Goal: Information Seeking & Learning: Find specific page/section

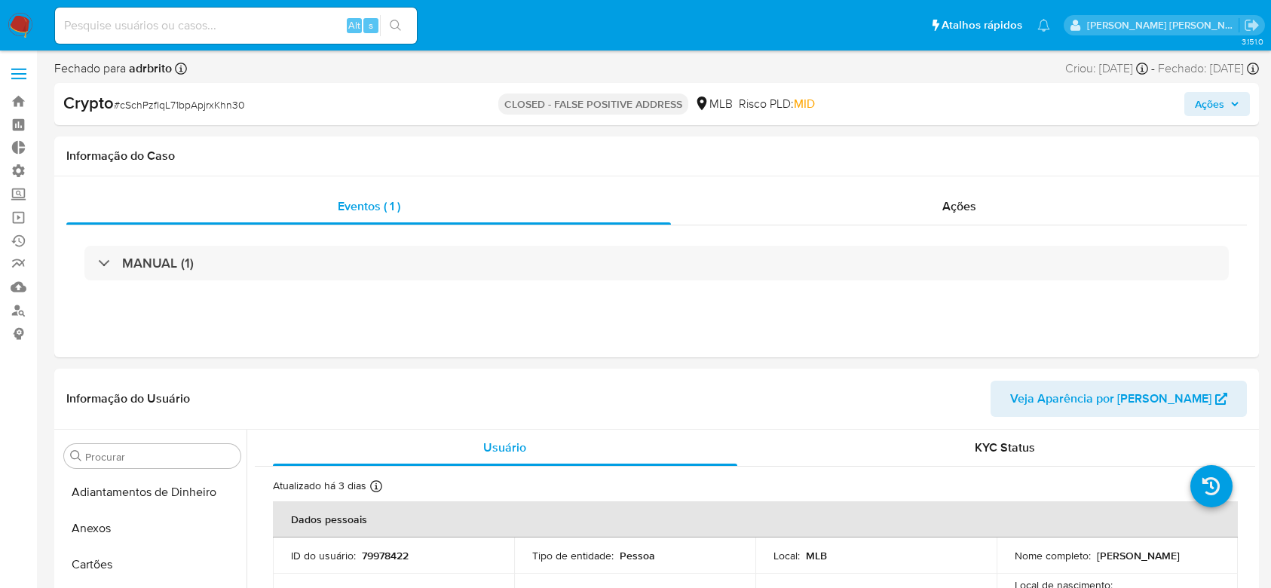
select select "10"
click at [964, 214] on span "Ações" at bounding box center [960, 206] width 34 height 17
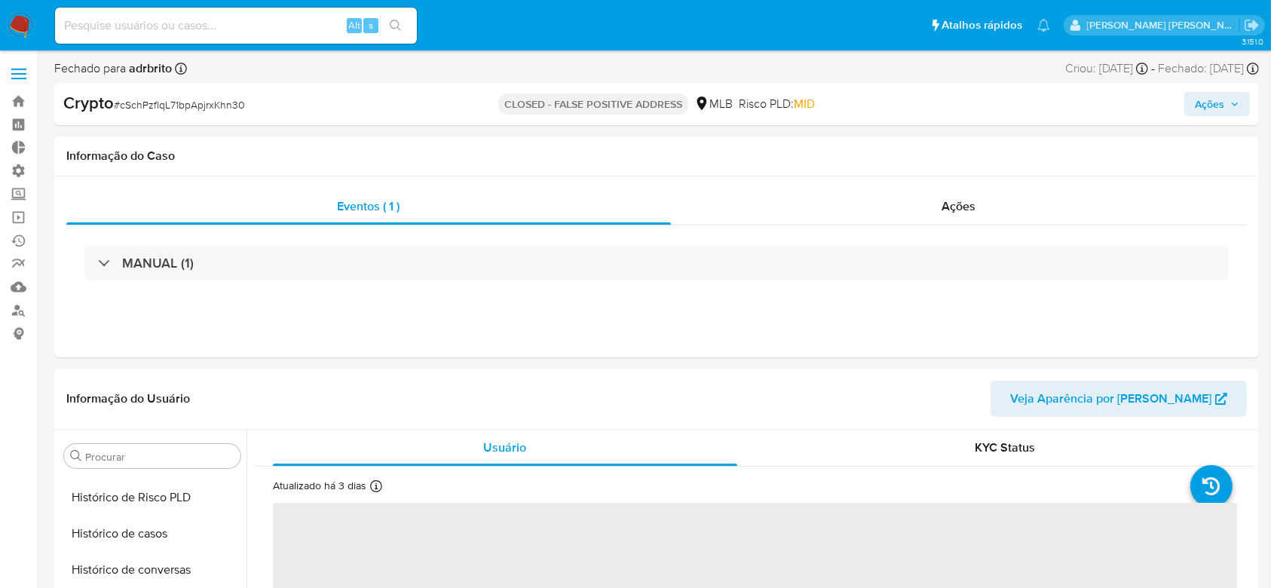
scroll to position [637, 0]
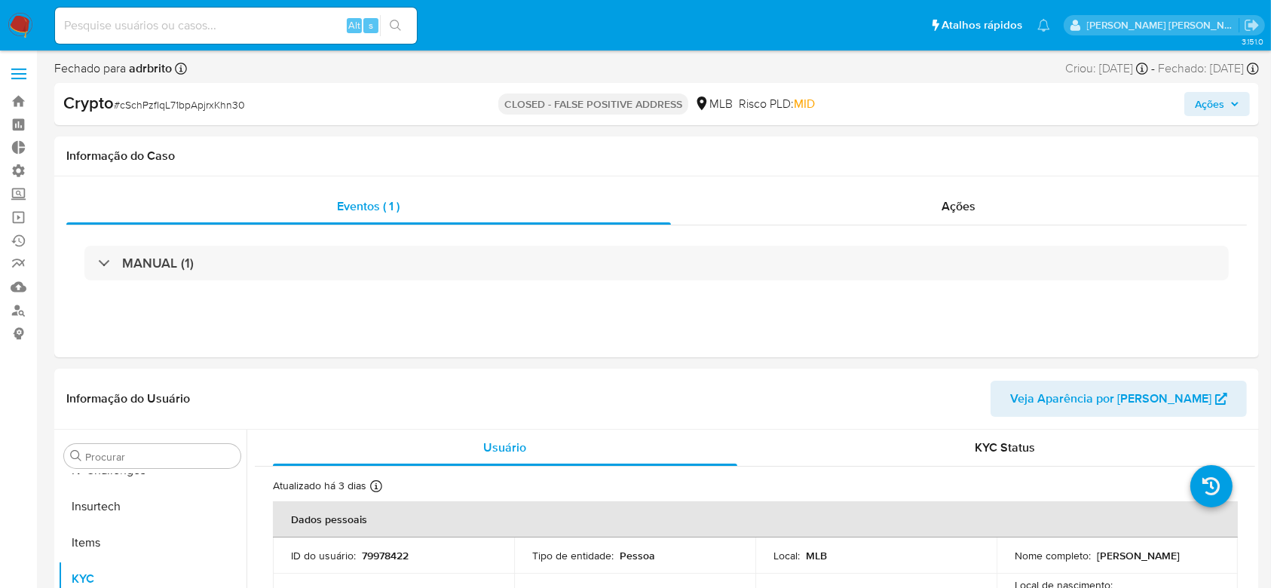
select select "10"
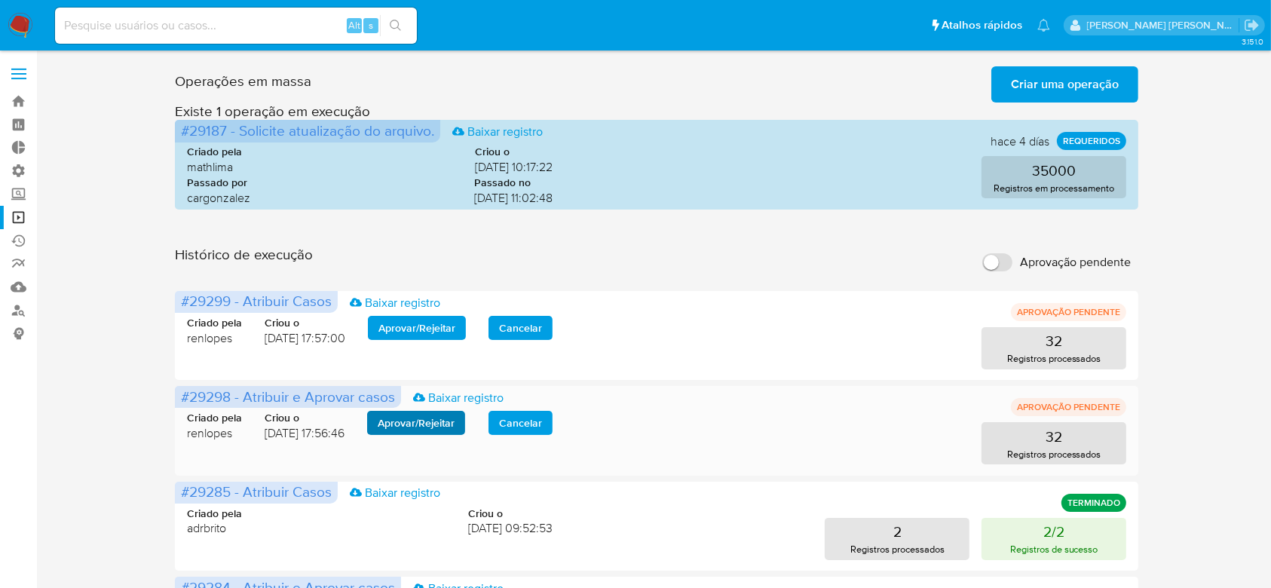
click at [412, 409] on div "Criado pela renlopes Criou o 11/08/2025 17:56:46 Aprovar / Rejeitar Cancelar 32…" at bounding box center [657, 428] width 940 height 72
click at [406, 419] on span "Aprovar / Rejeitar" at bounding box center [416, 422] width 77 height 21
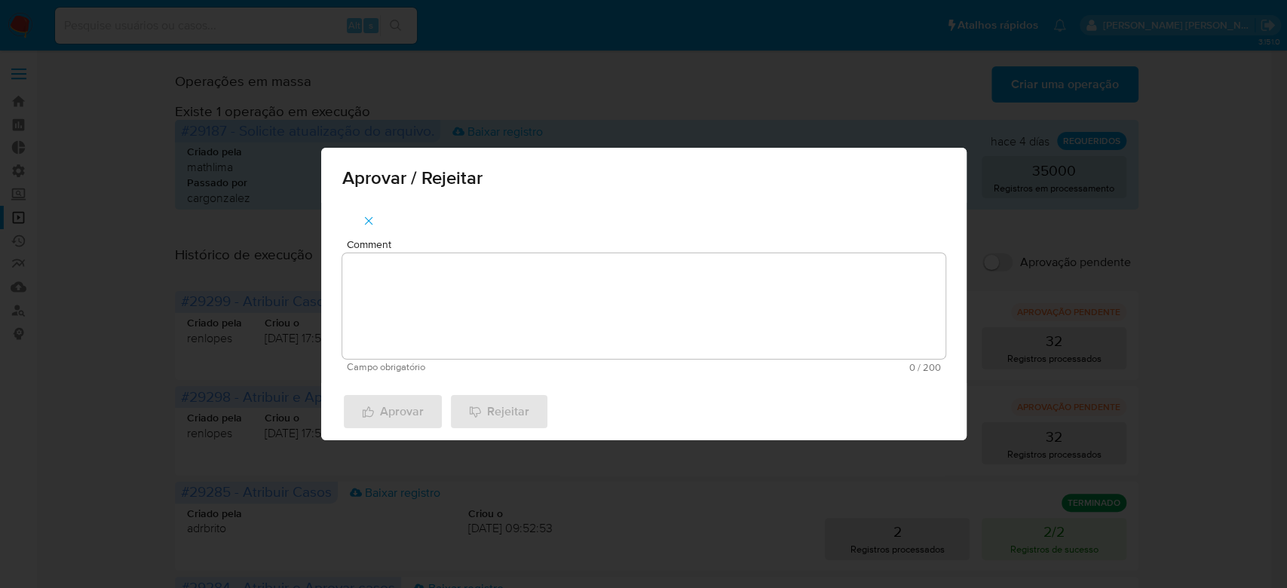
click at [426, 281] on textarea "Comment" at bounding box center [643, 306] width 603 height 106
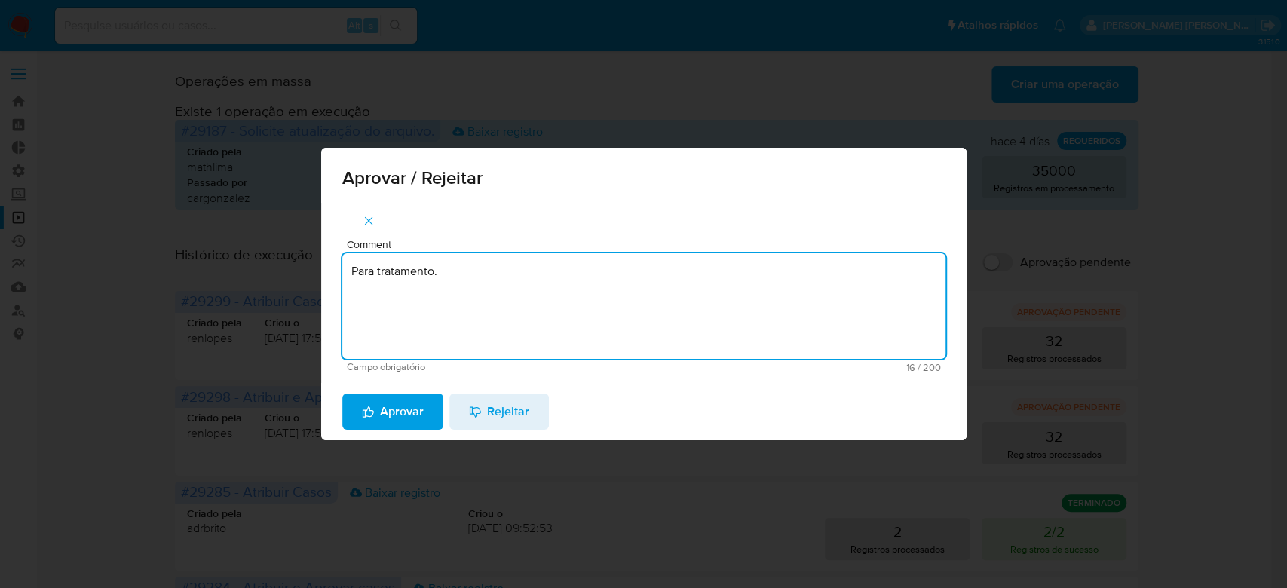
drag, startPoint x: 496, startPoint y: 274, endPoint x: 239, endPoint y: 250, distance: 258.4
click at [239, 250] on div "Aprovar / Rejeitar Comment Para tratamento. Campo obrigatório 16 / 200 184 cara…" at bounding box center [643, 294] width 1287 height 588
click at [507, 330] on textarea "Para tratamento." at bounding box center [643, 306] width 603 height 106
type textarea "Para tratamento."
click at [372, 403] on span "Aprovar" at bounding box center [393, 411] width 62 height 33
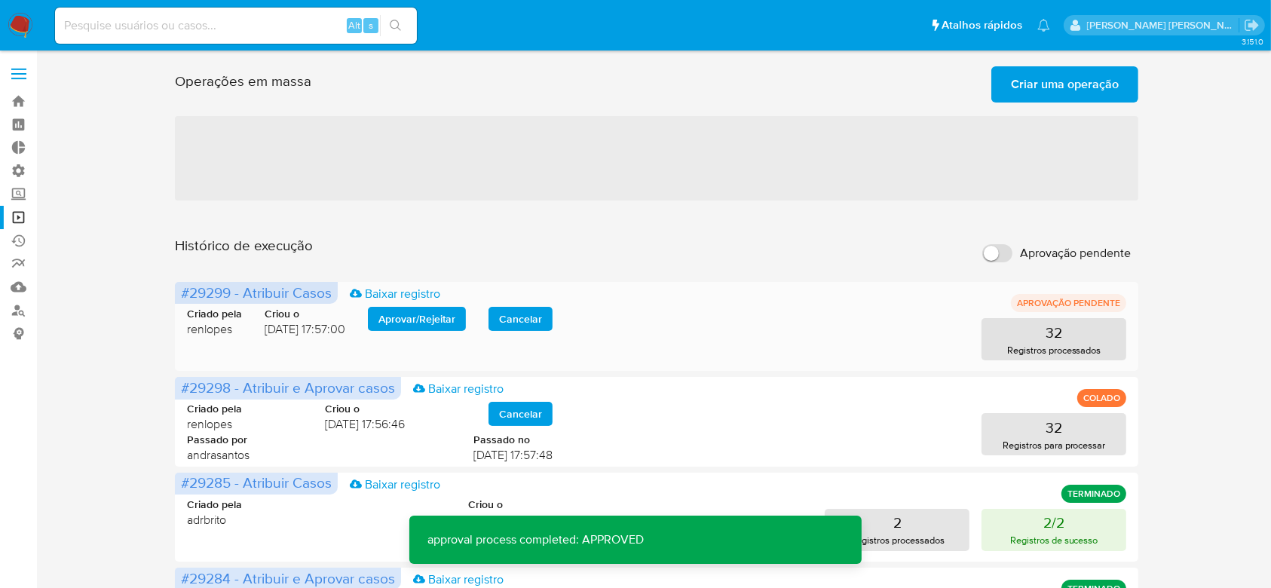
click at [408, 302] on div "Criado pela renlopes Criou o 11/08/2025 17:57:00 Aprovar / Rejeitar Cancelar 32…" at bounding box center [657, 324] width 940 height 72
click at [403, 323] on span "Aprovar / Rejeitar" at bounding box center [417, 318] width 77 height 21
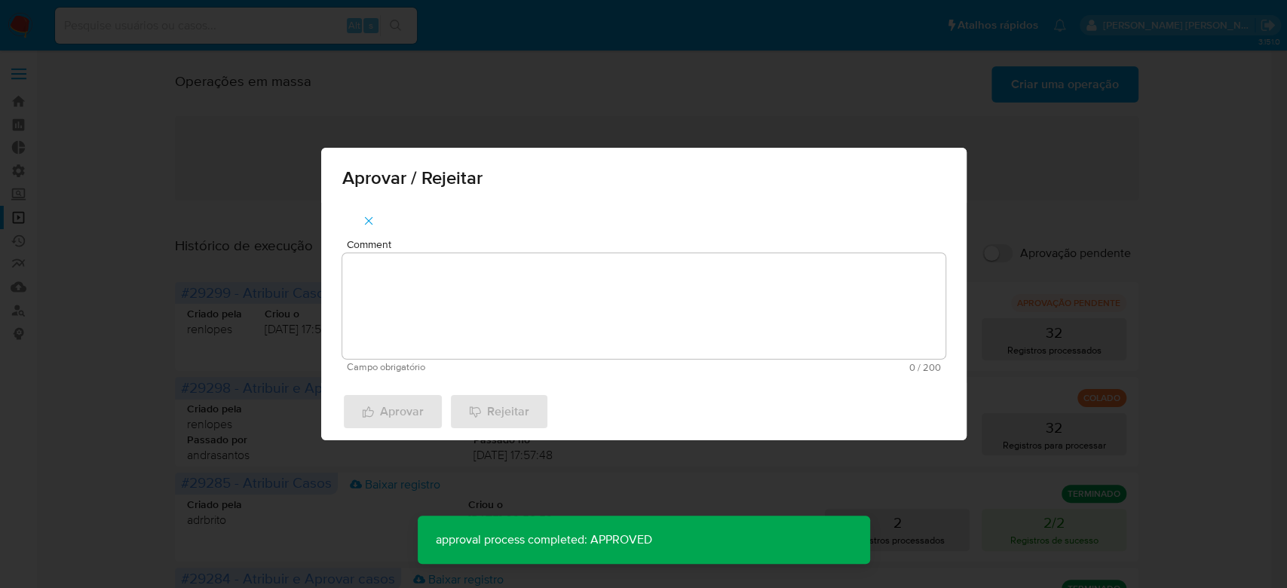
click at [404, 293] on textarea "Comment" at bounding box center [643, 306] width 603 height 106
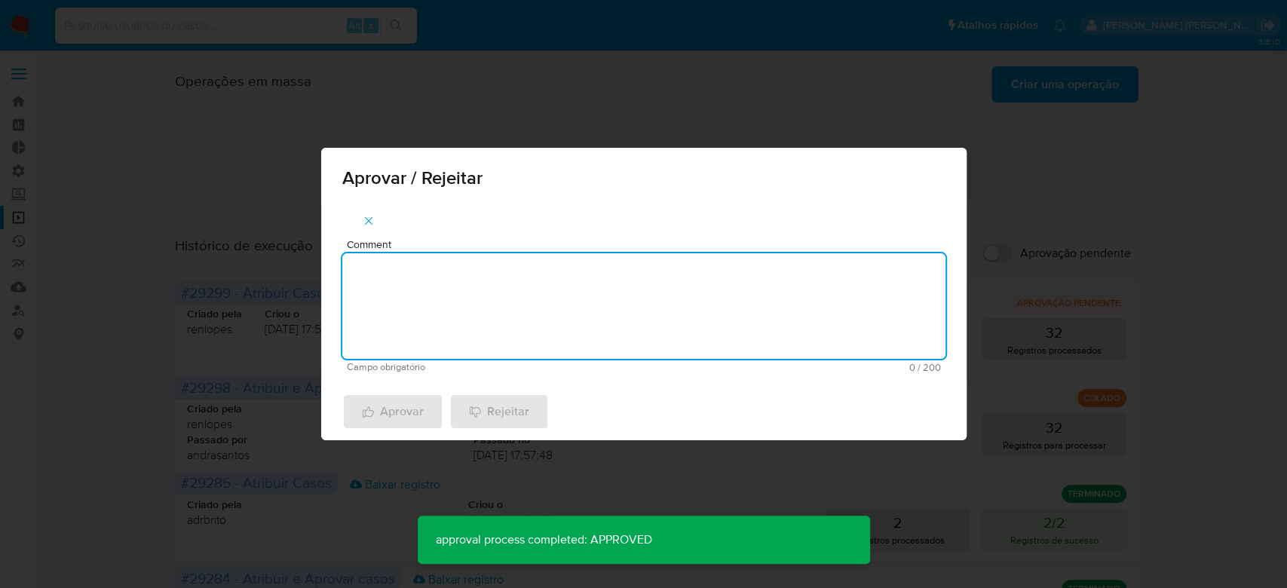
paste textarea "Para tratamento."
type textarea "Para tratamento."
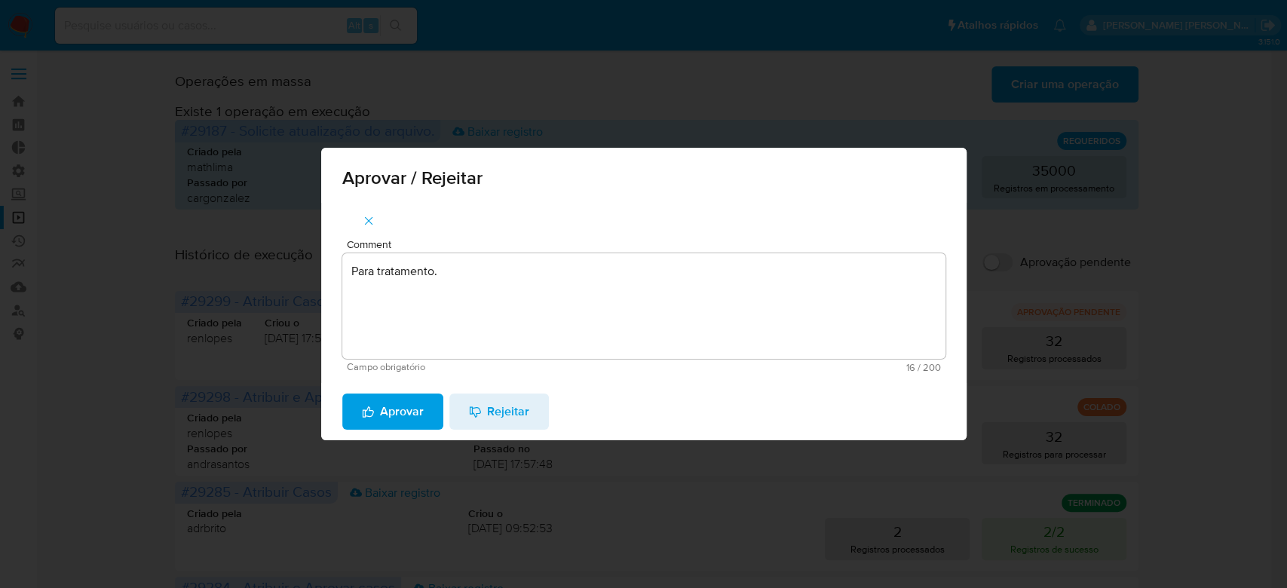
click at [363, 415] on icon "button" at bounding box center [368, 412] width 12 height 13
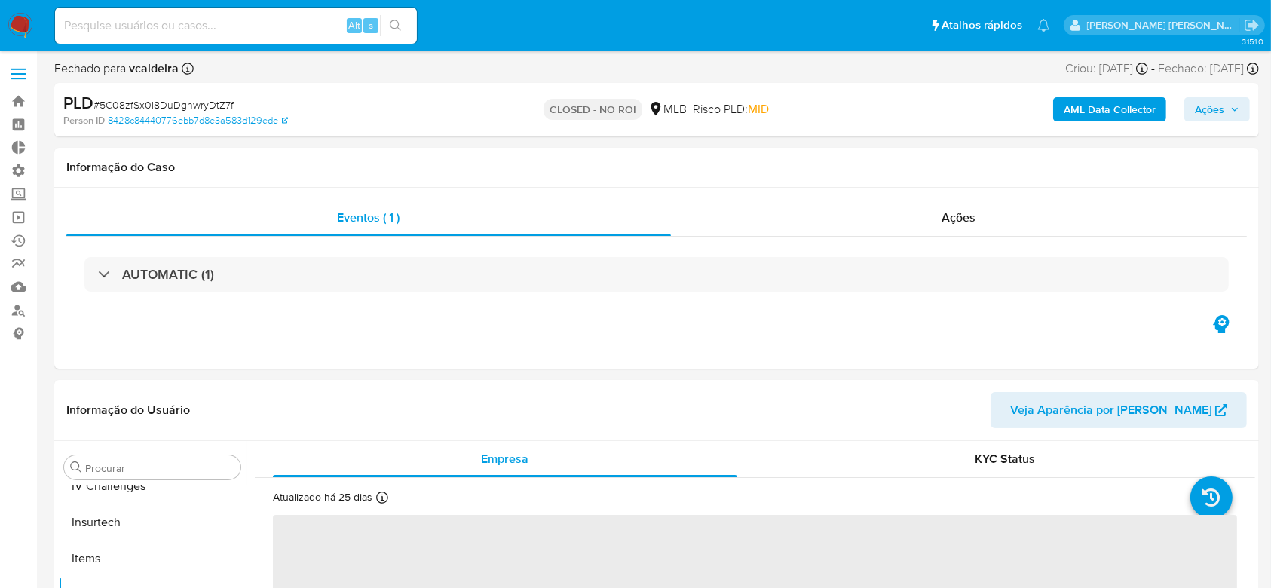
scroll to position [637, 0]
select select "10"
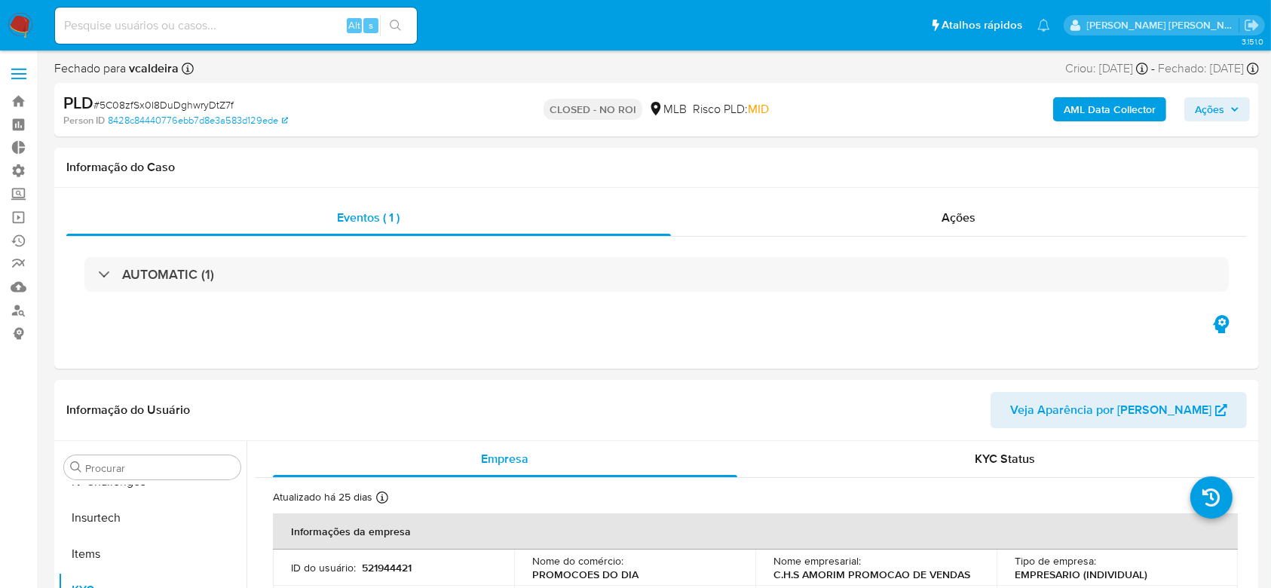
click at [232, 29] on input at bounding box center [236, 26] width 362 height 20
paste input "Para tratamento."
drag, startPoint x: 162, startPoint y: 29, endPoint x: 38, endPoint y: 8, distance: 125.5
click at [38, 8] on nav "Pausado Ver notificaciones Para tratamento. Alt s Atalhos rápidos Presiona las …" at bounding box center [635, 25] width 1271 height 51
paste input "60kcnb0Ik65ZwRNSfE1iZT8f"
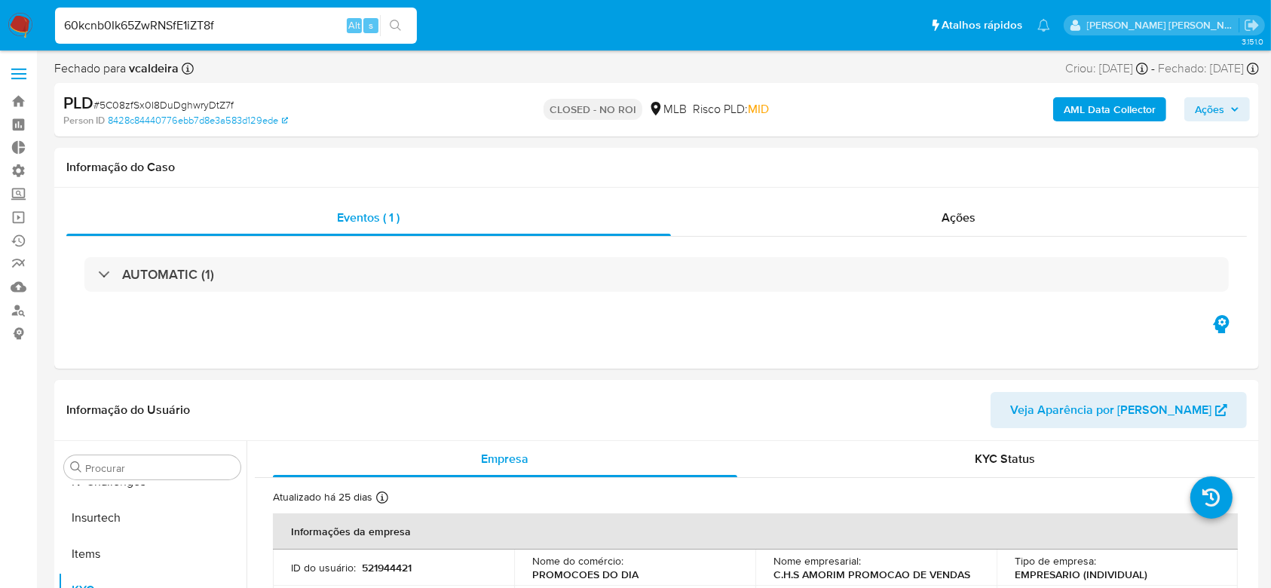
type input "60kcnb0Ik65ZwRNSfE1iZT8f"
click at [403, 27] on button "search-icon" at bounding box center [395, 25] width 31 height 21
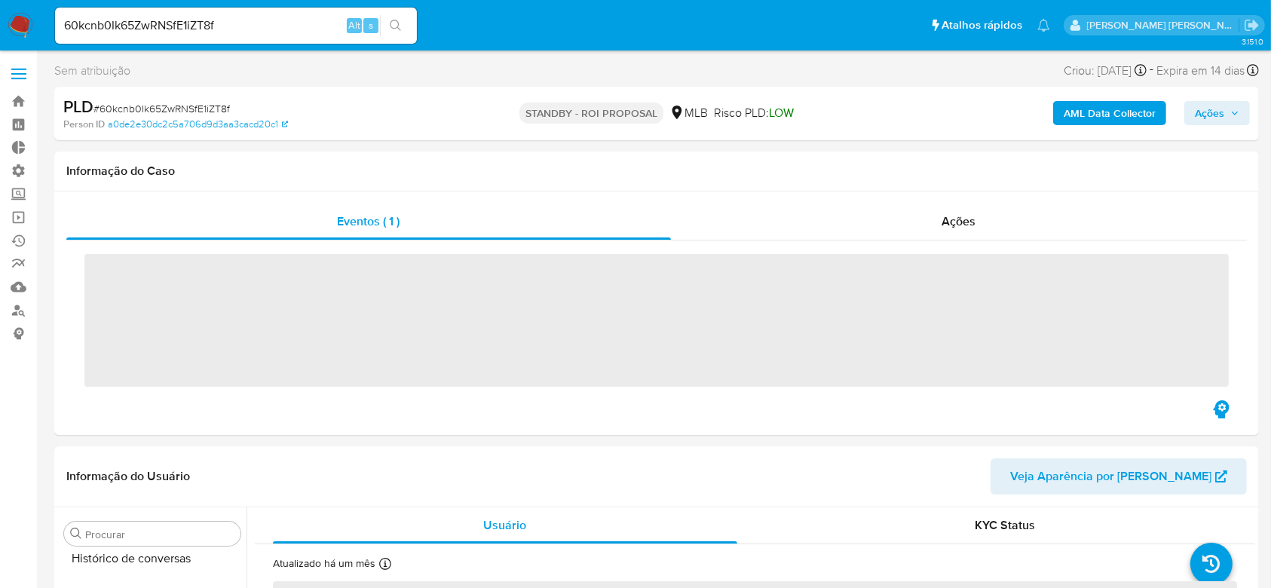
scroll to position [637, 0]
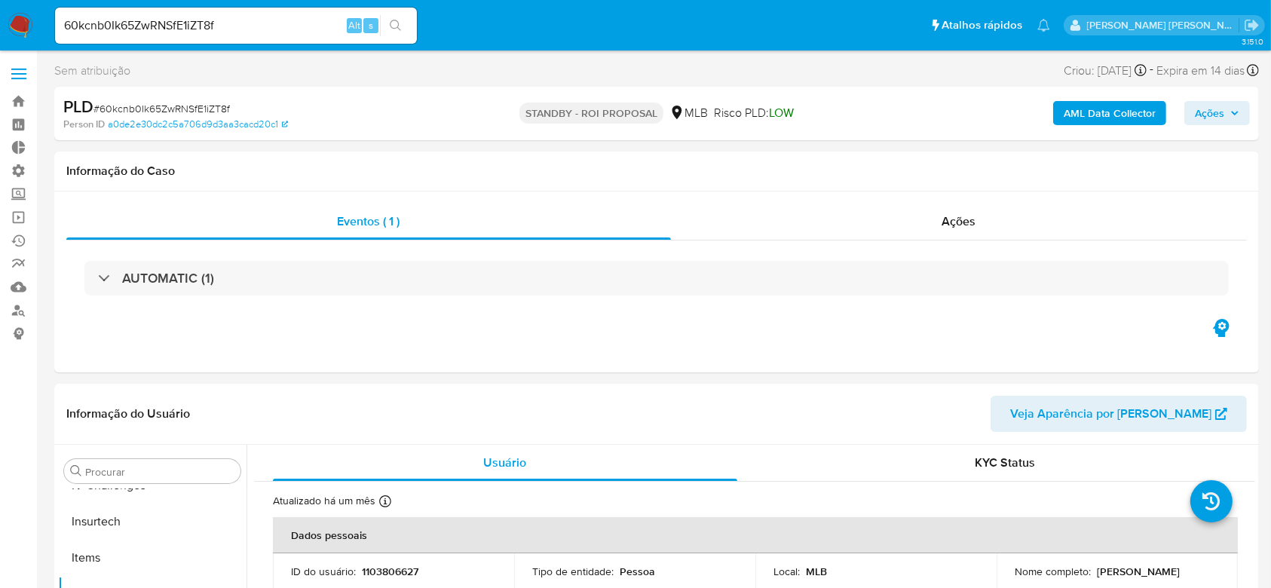
select select "10"
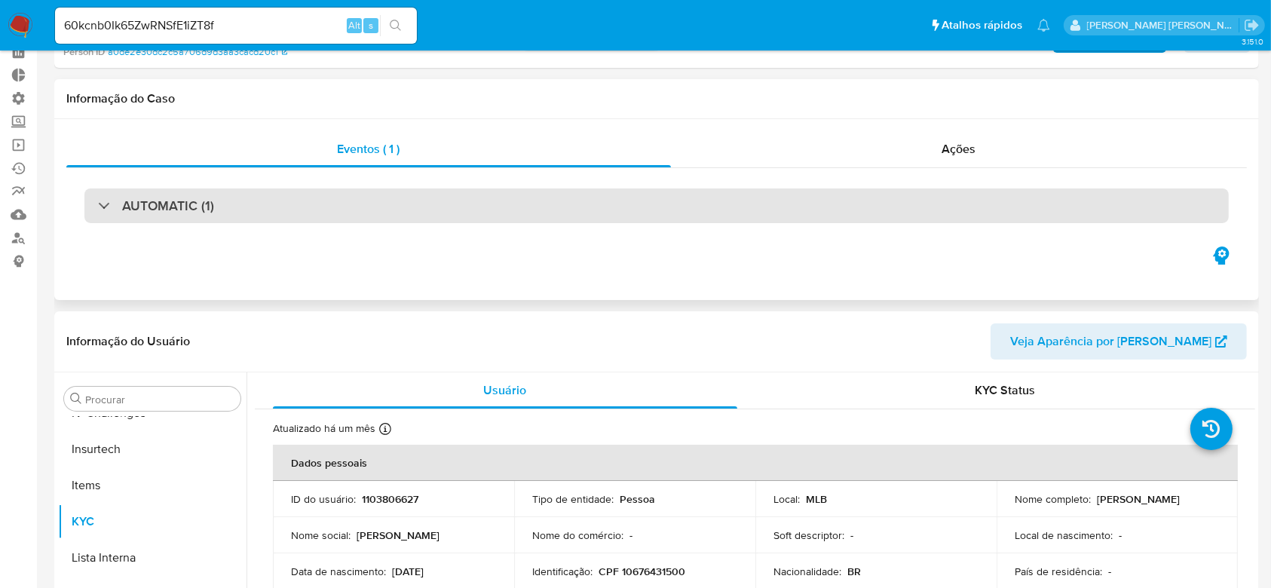
scroll to position [201, 0]
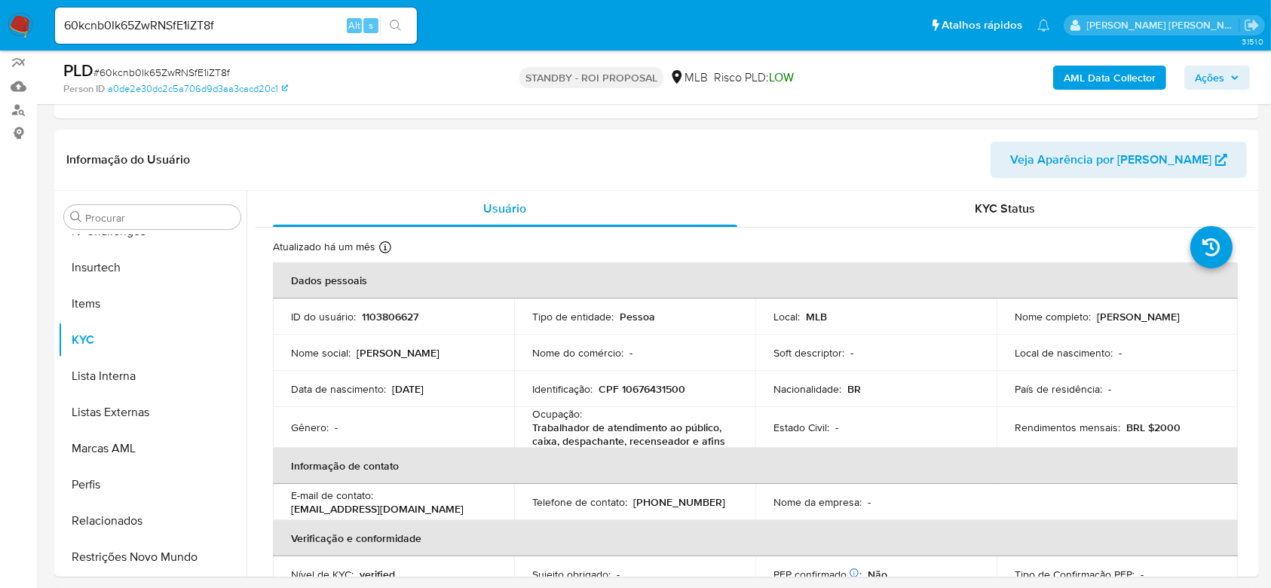
click at [143, 31] on input "60kcnb0Ik65ZwRNSfE1iZT8f" at bounding box center [236, 26] width 362 height 20
paste input "xWoCornaFEfWoIJIPmjM0C8D"
type input "xWoCornaFEfWoIJIPmjM0C8D"
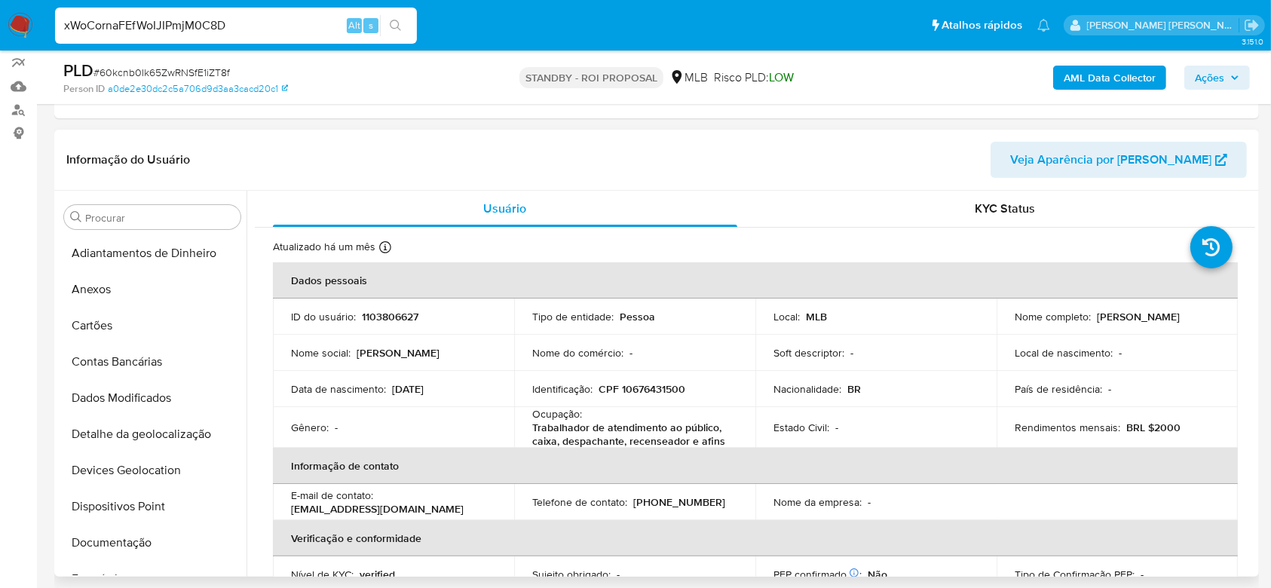
scroll to position [0, 0]
click at [115, 540] on button "Documentação" at bounding box center [146, 543] width 176 height 36
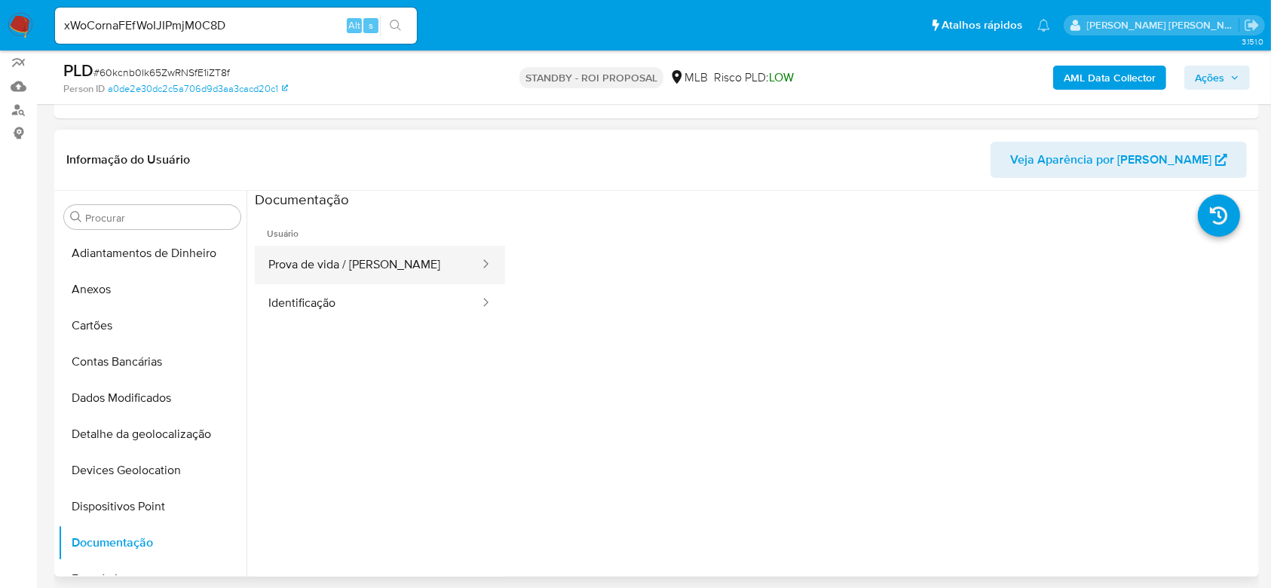
click at [319, 263] on button "Prova de vida / Selfie" at bounding box center [368, 265] width 226 height 38
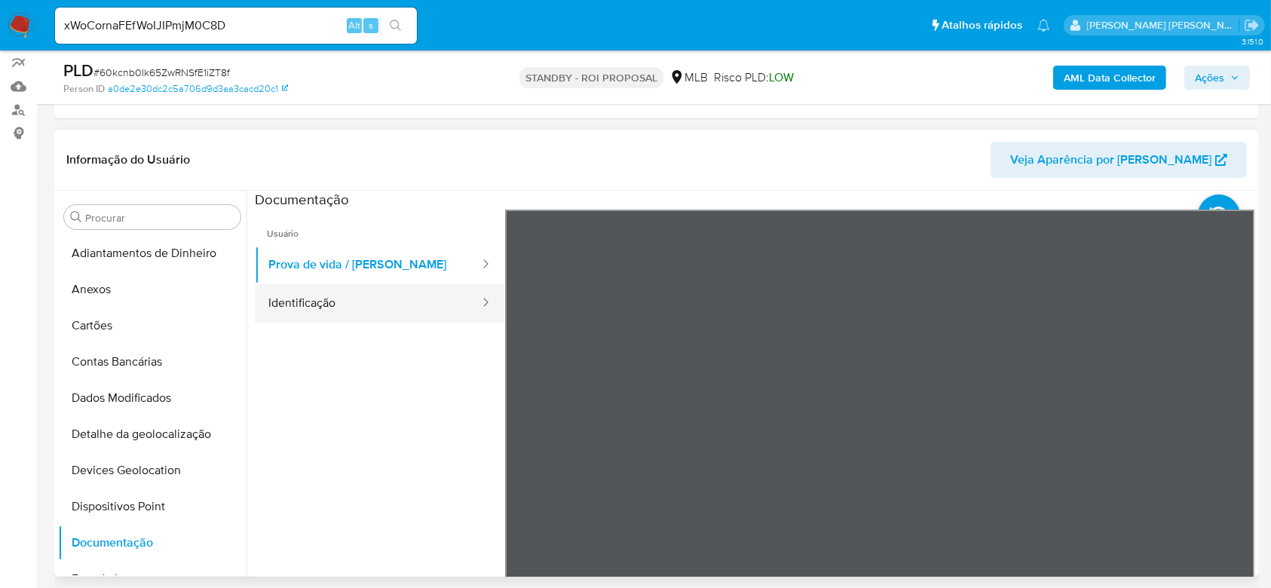
click at [307, 306] on button "Identificação" at bounding box center [368, 303] width 226 height 38
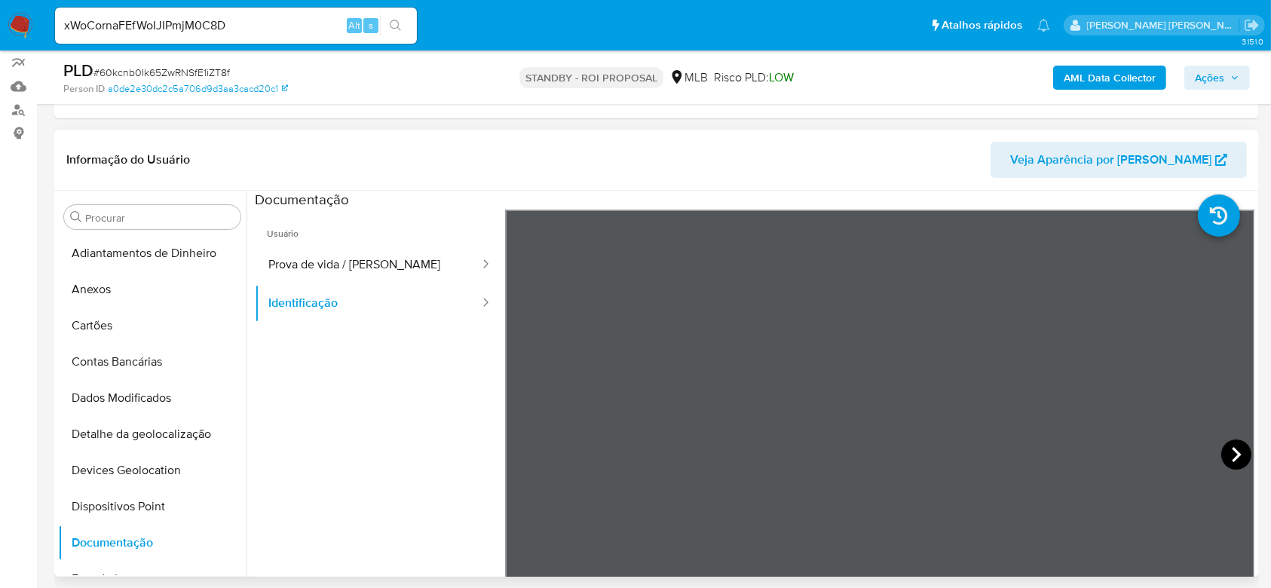
click at [1232, 458] on icon at bounding box center [1236, 454] width 9 height 15
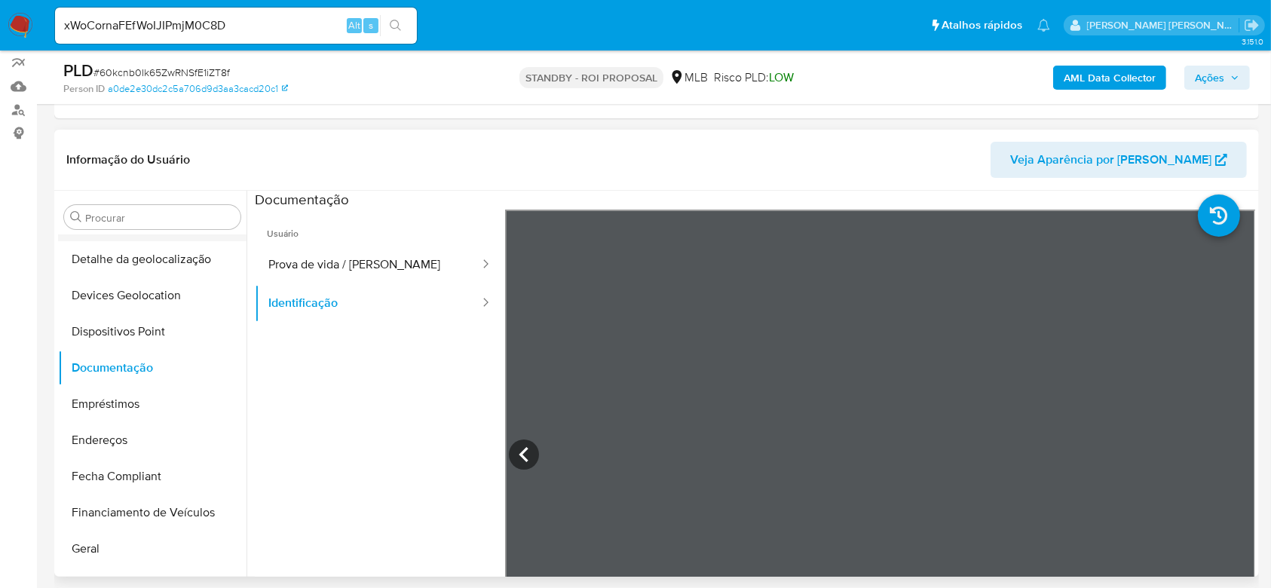
scroll to position [201, 0]
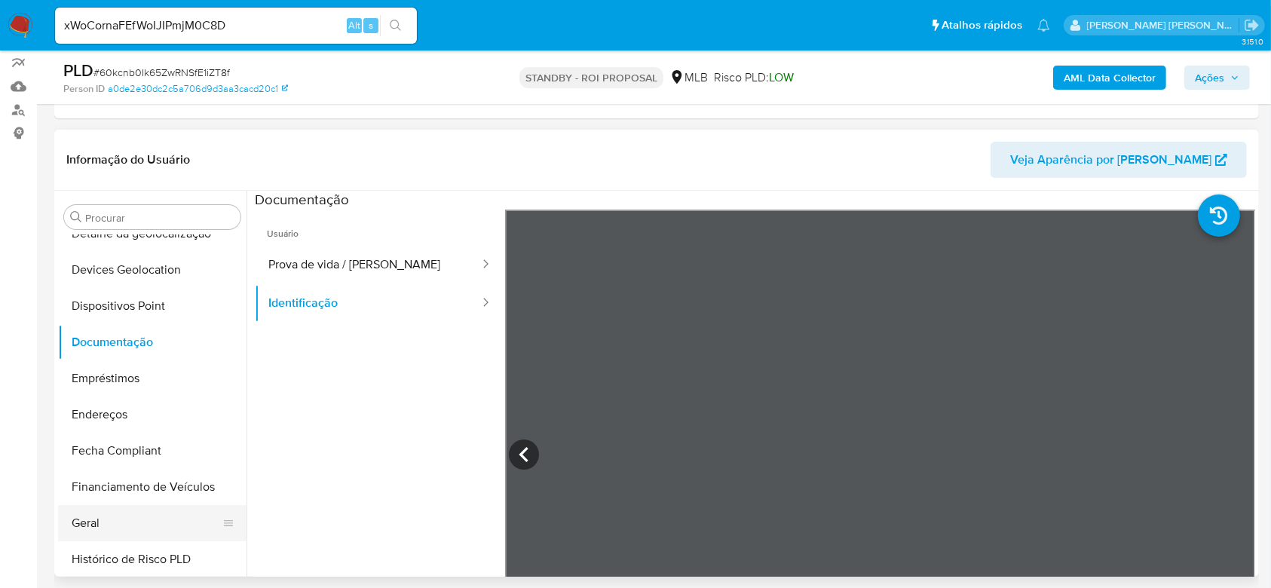
click at [105, 534] on button "Geral" at bounding box center [146, 523] width 176 height 36
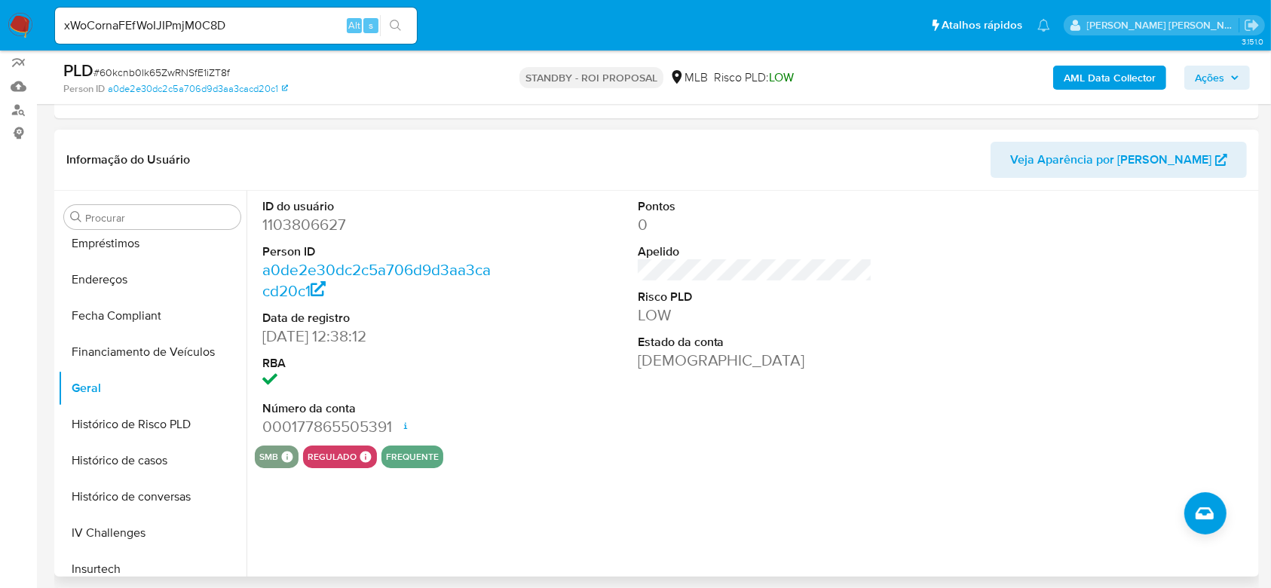
scroll to position [402, 0]
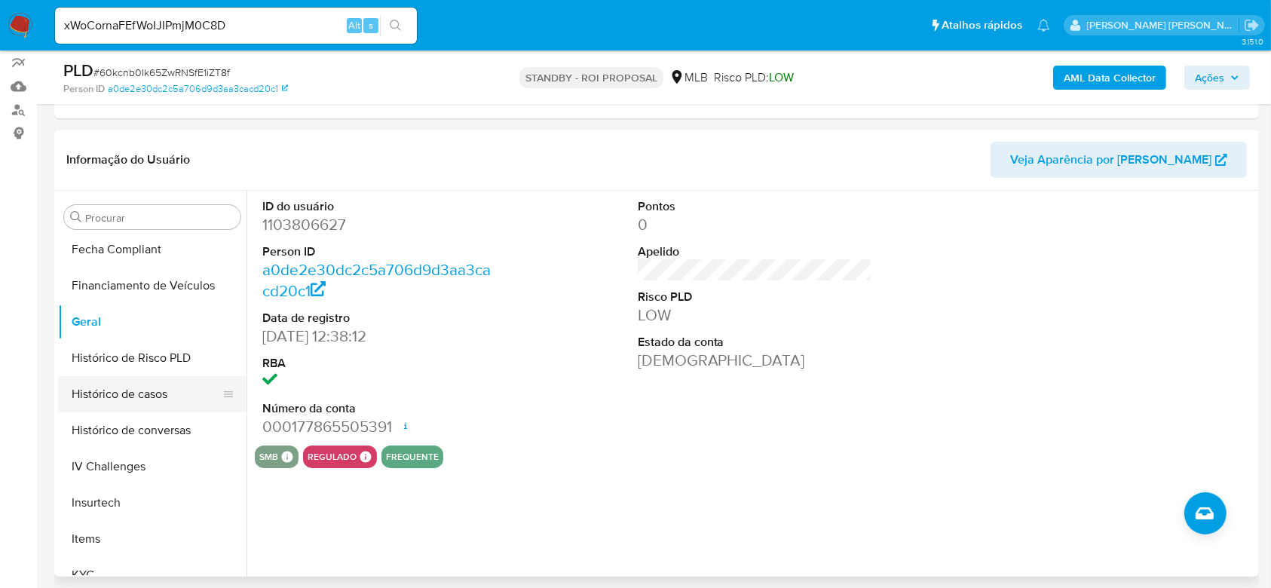
click at [120, 401] on button "Histórico de casos" at bounding box center [146, 394] width 176 height 36
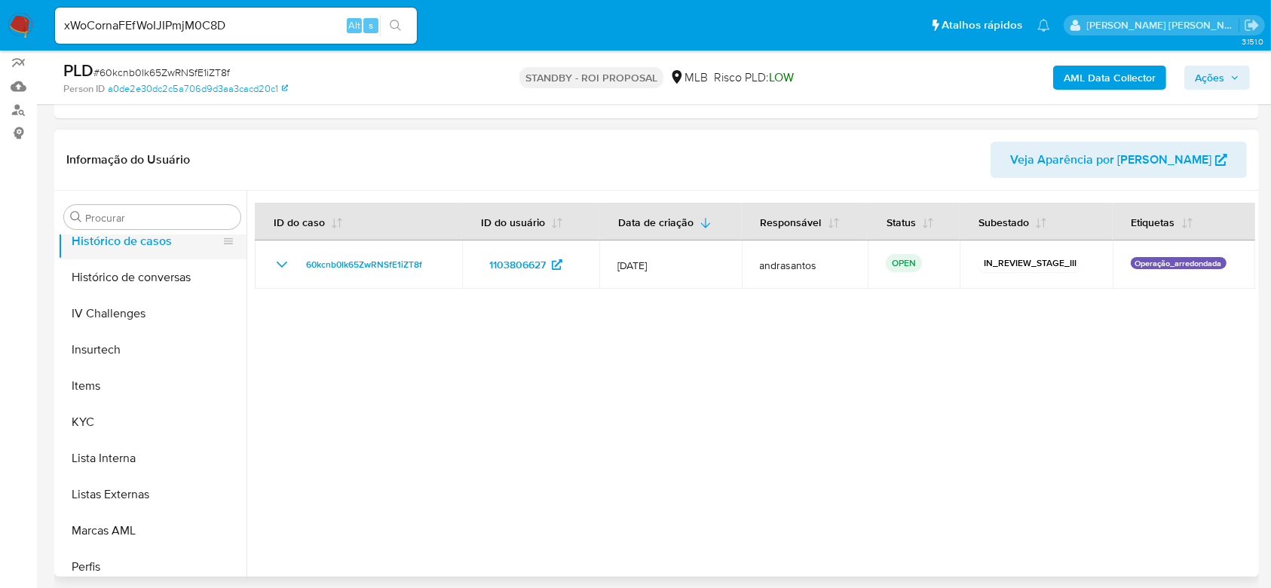
scroll to position [603, 0]
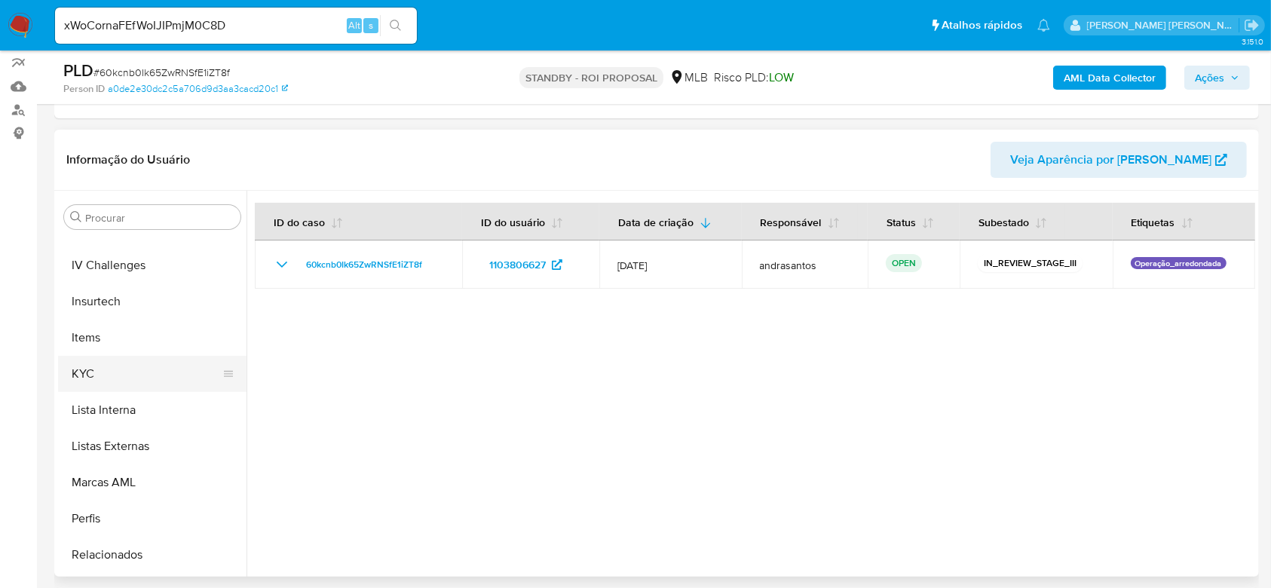
click at [109, 376] on button "KYC" at bounding box center [146, 374] width 176 height 36
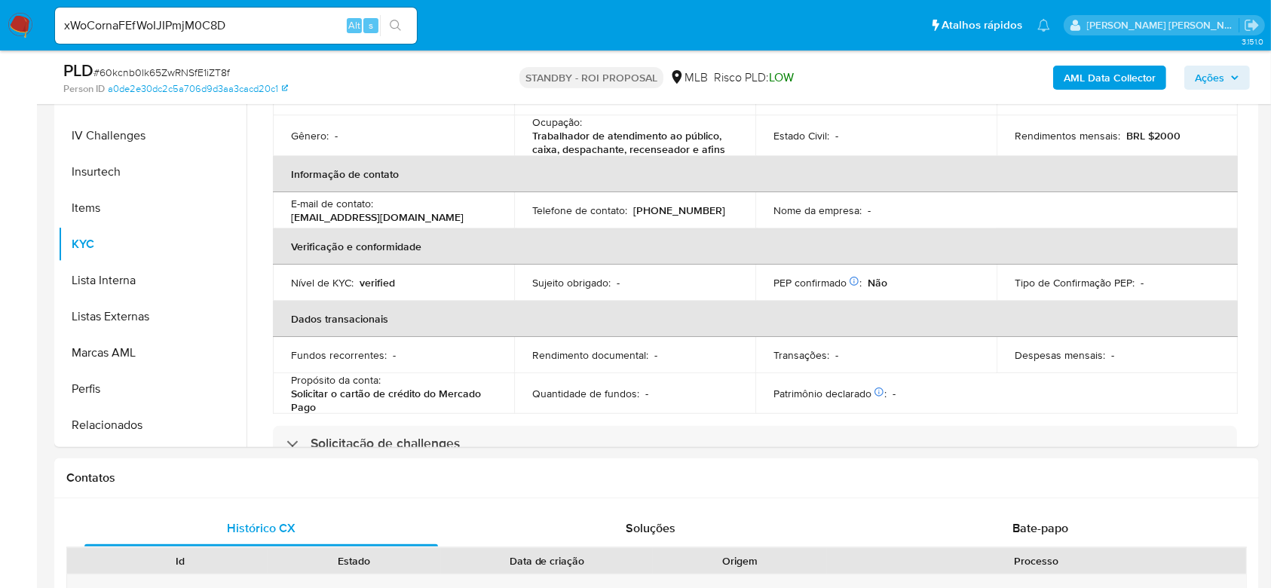
scroll to position [0, 0]
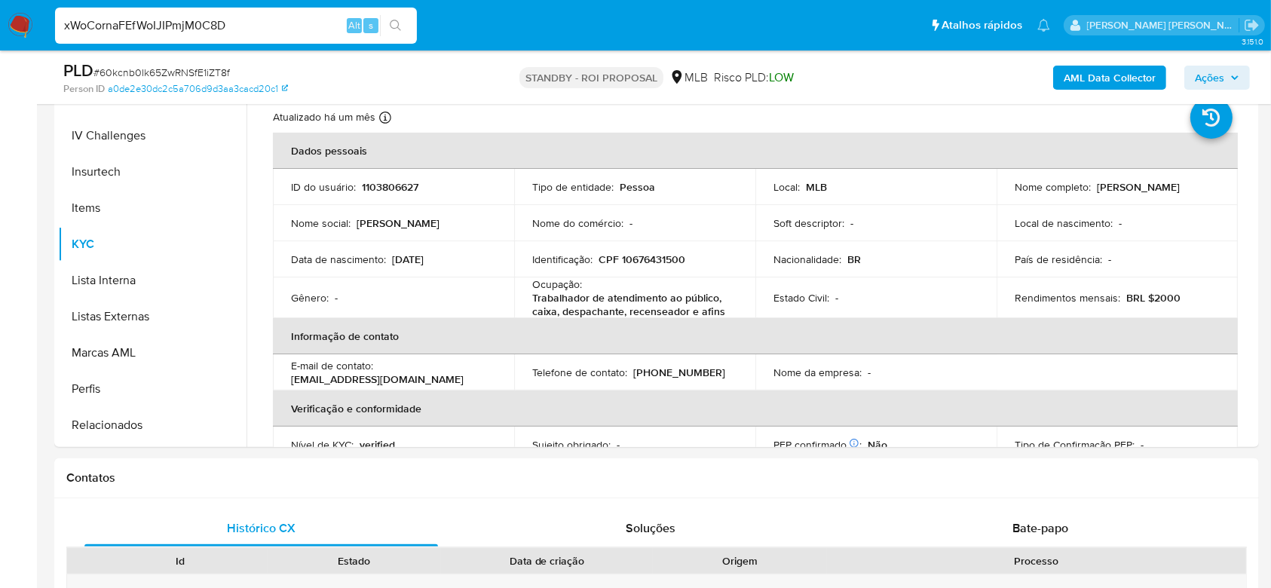
click at [184, 21] on input "xWoCornaFEfWoIJIPmjM0C8D" at bounding box center [236, 26] width 362 height 20
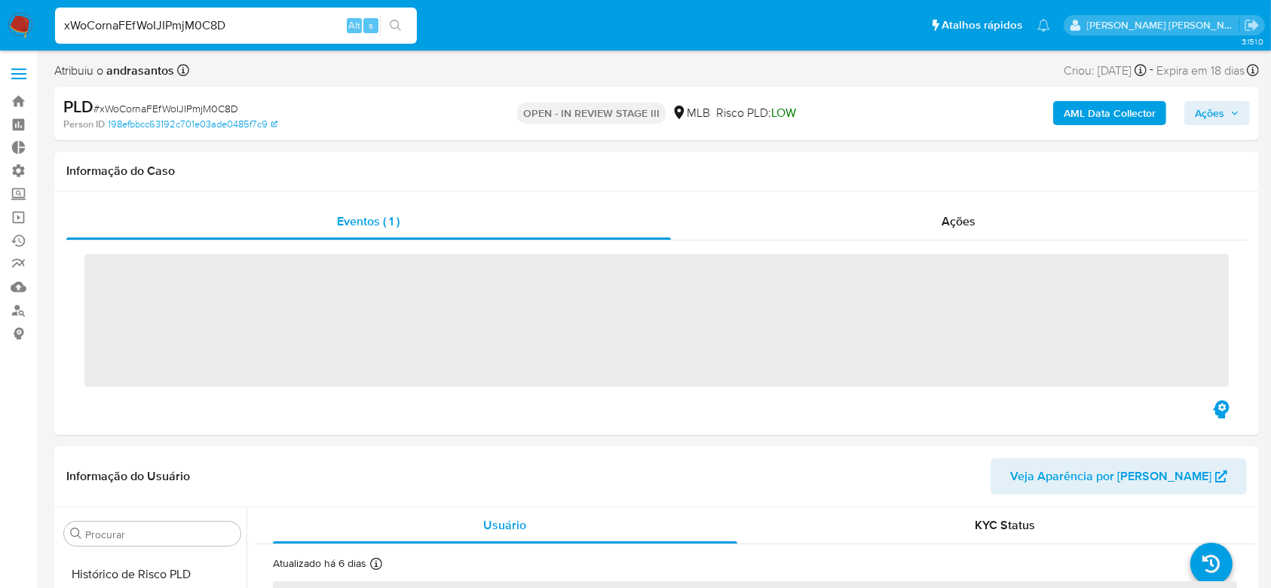
scroll to position [637, 0]
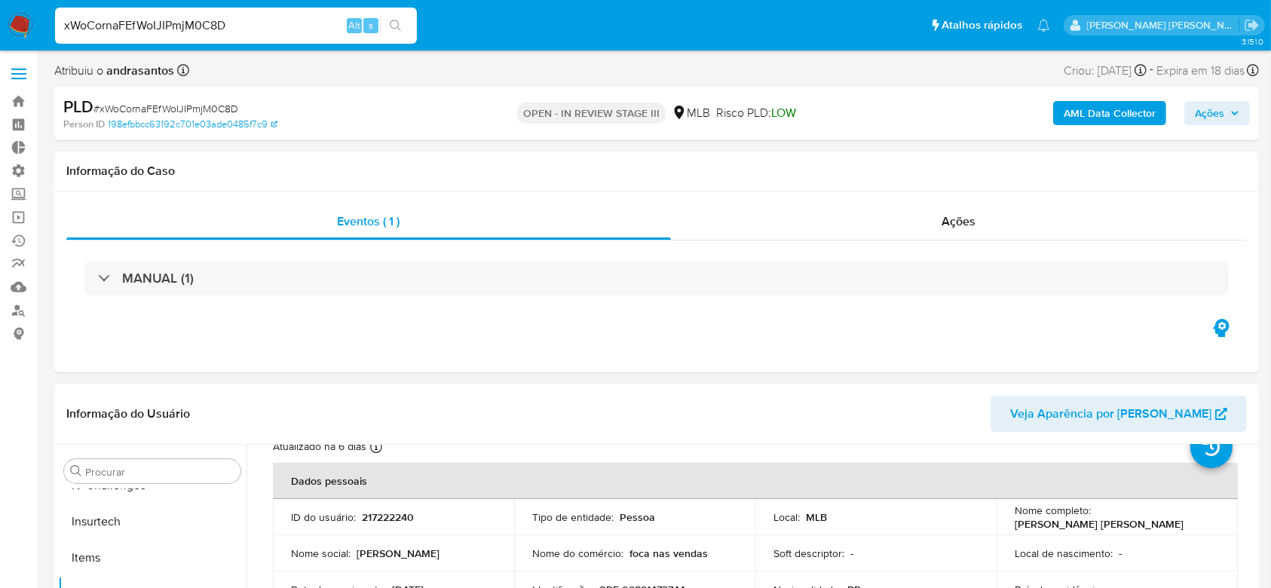
select select "10"
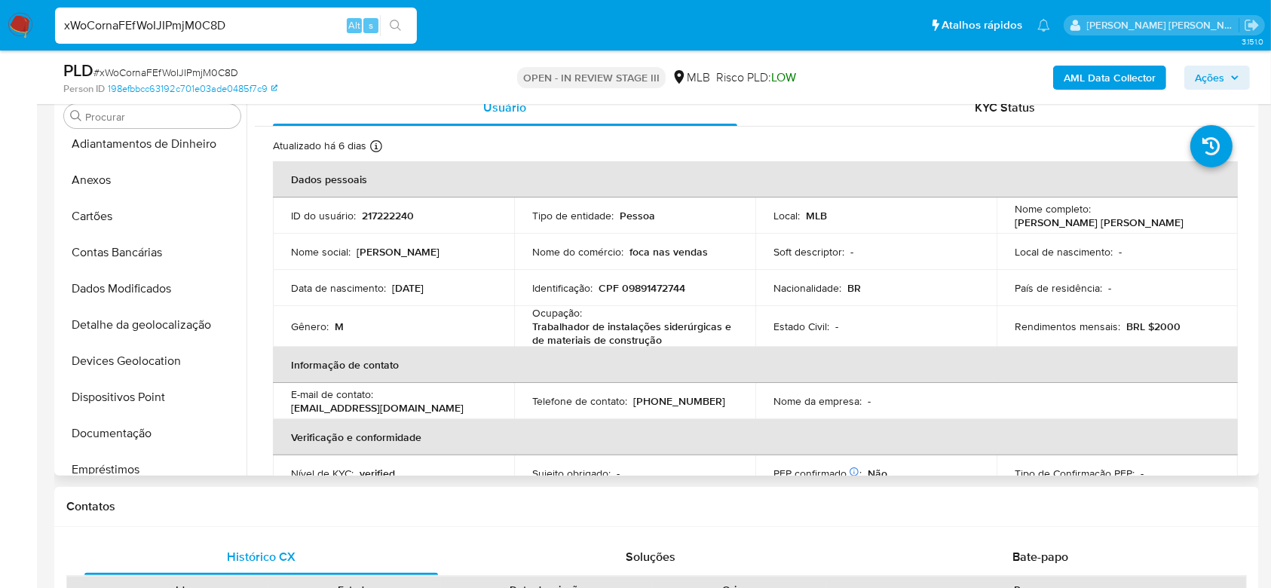
scroll to position [0, 0]
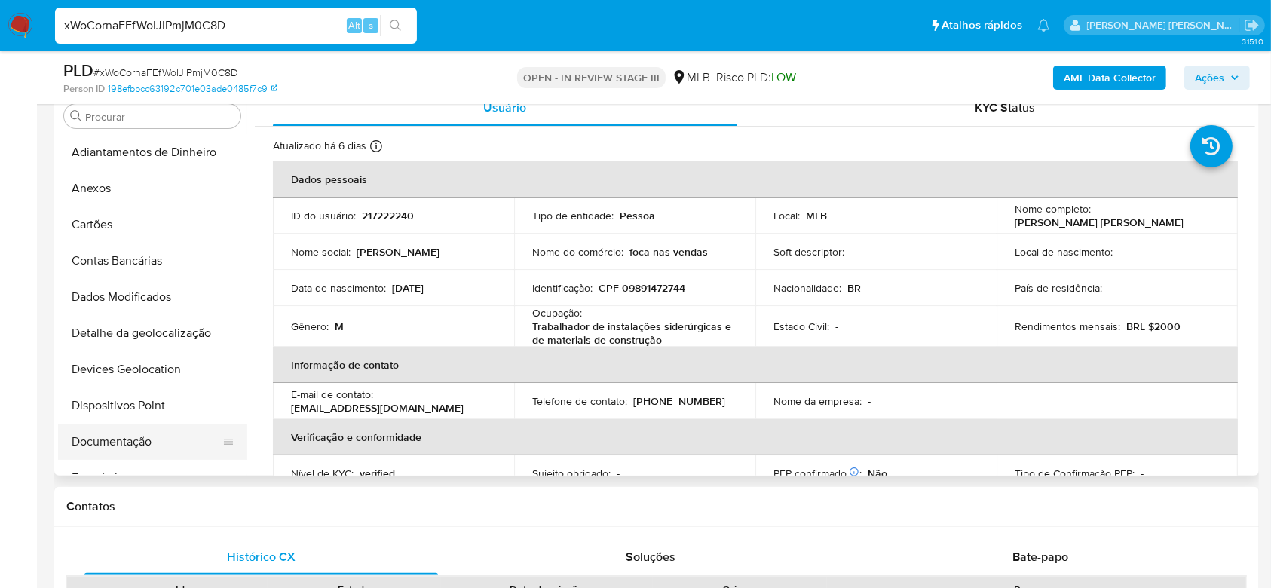
click at [127, 436] on button "Documentação" at bounding box center [146, 442] width 176 height 36
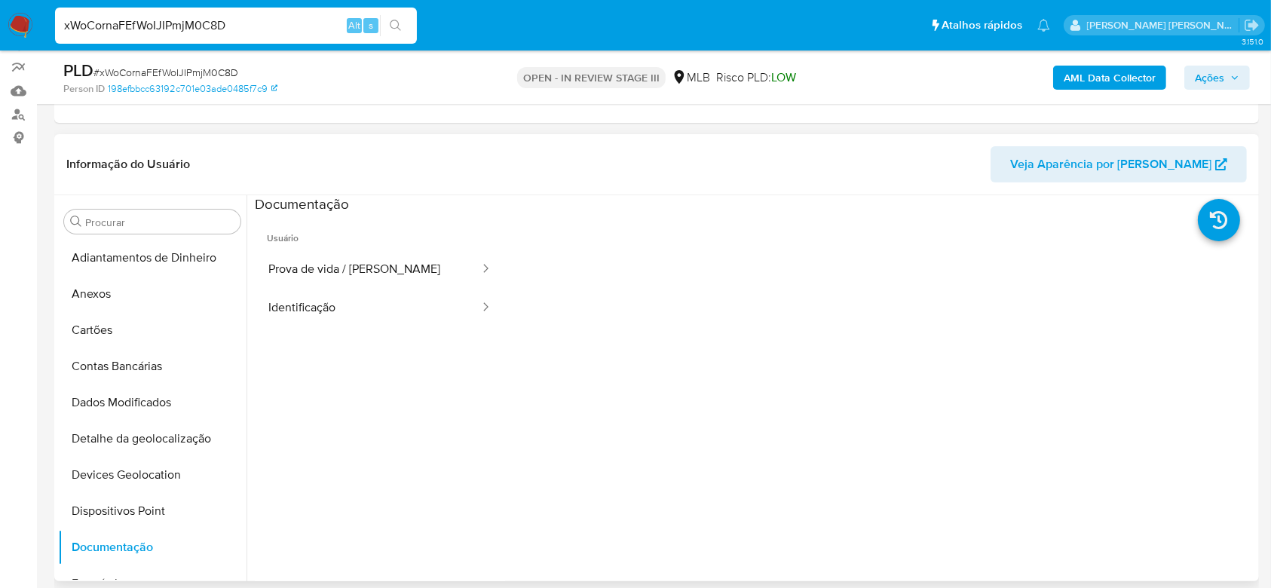
scroll to position [302, 0]
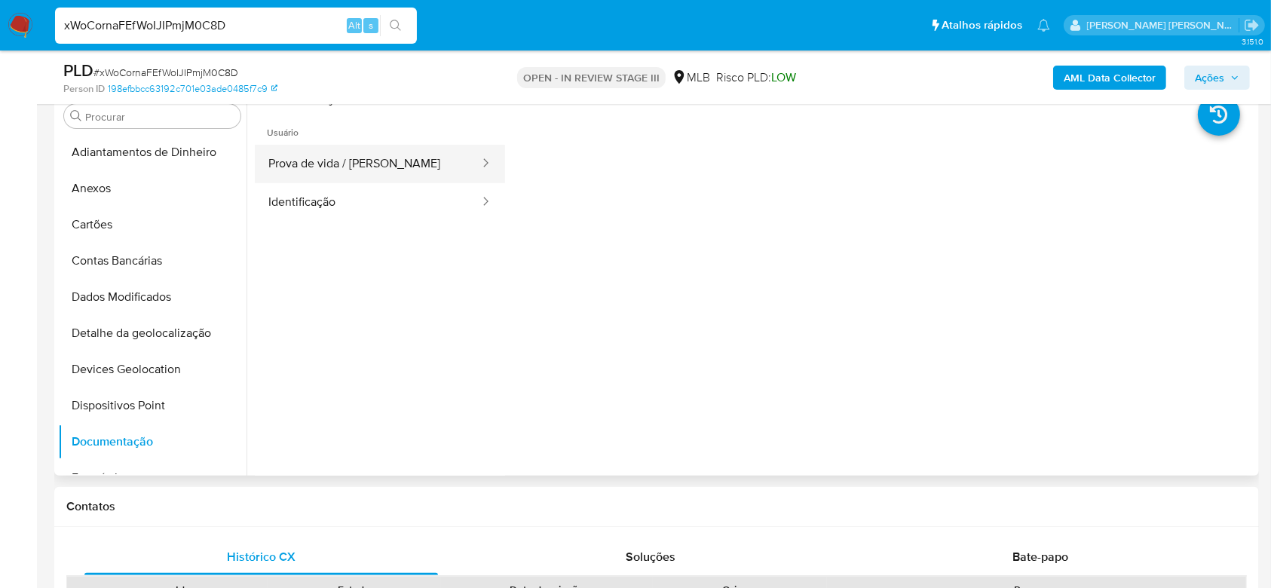
click at [317, 173] on button "Prova de vida / Selfie" at bounding box center [368, 164] width 226 height 38
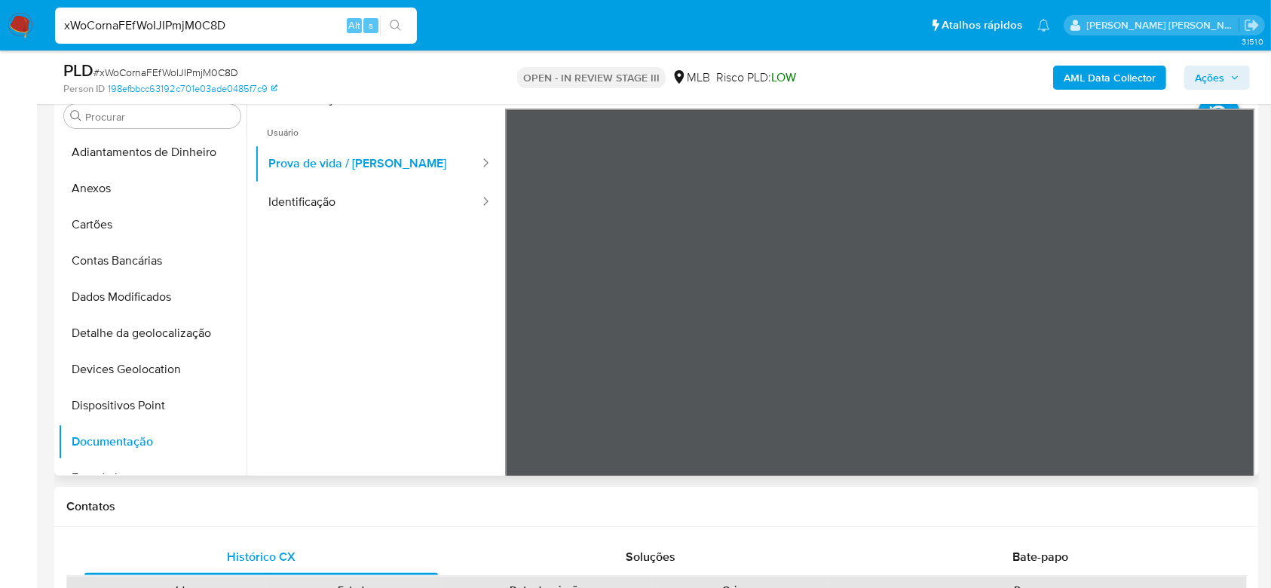
scroll to position [201, 0]
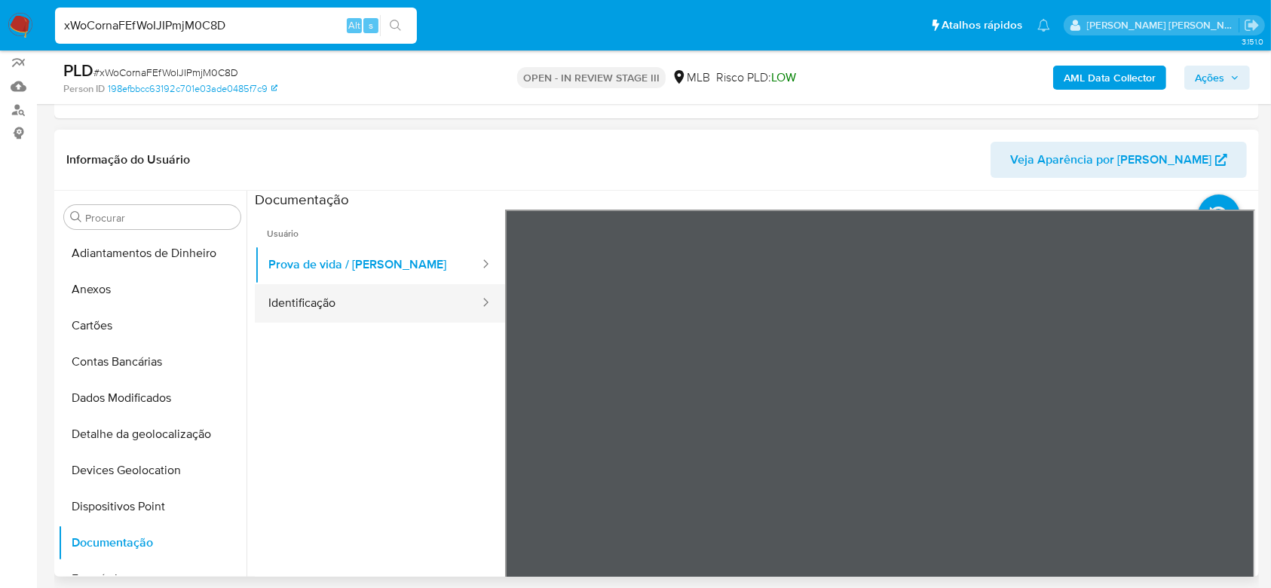
click at [351, 308] on button "Identificação" at bounding box center [368, 303] width 226 height 38
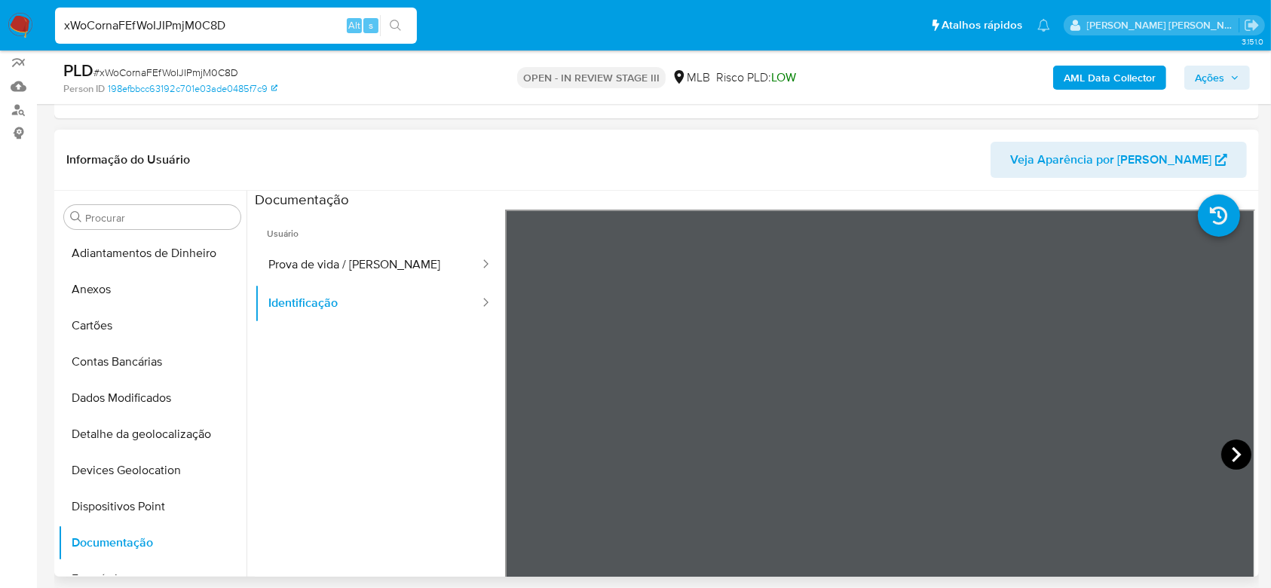
click at [1233, 446] on icon at bounding box center [1237, 455] width 30 height 30
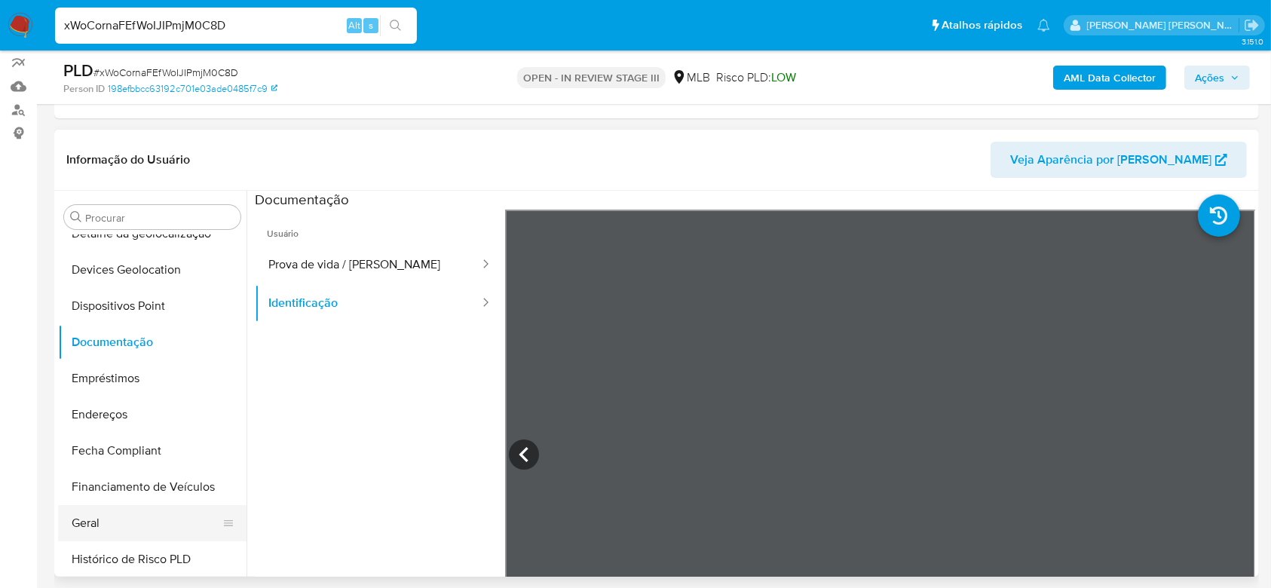
click at [122, 515] on button "Geral" at bounding box center [146, 523] width 176 height 36
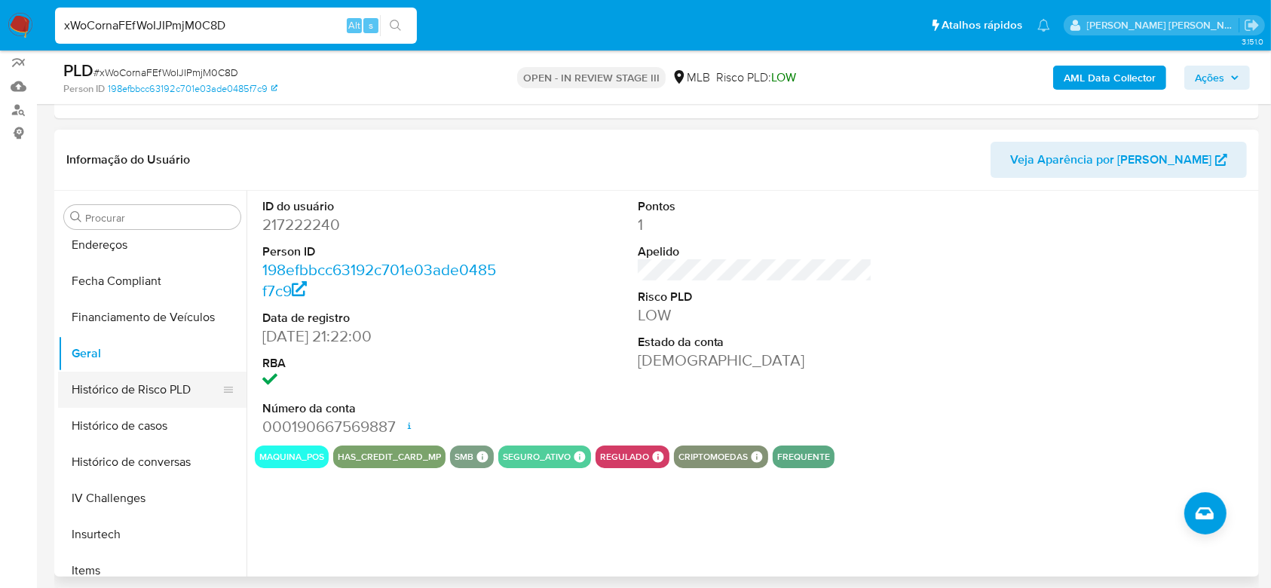
scroll to position [402, 0]
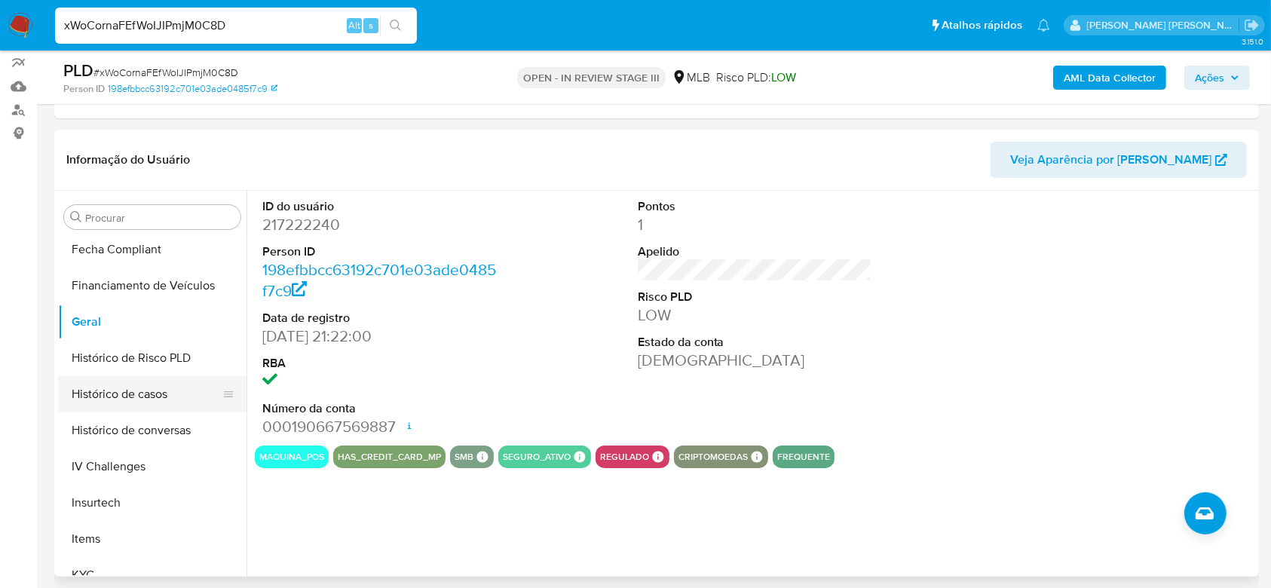
click at [97, 401] on button "Histórico de casos" at bounding box center [146, 394] width 176 height 36
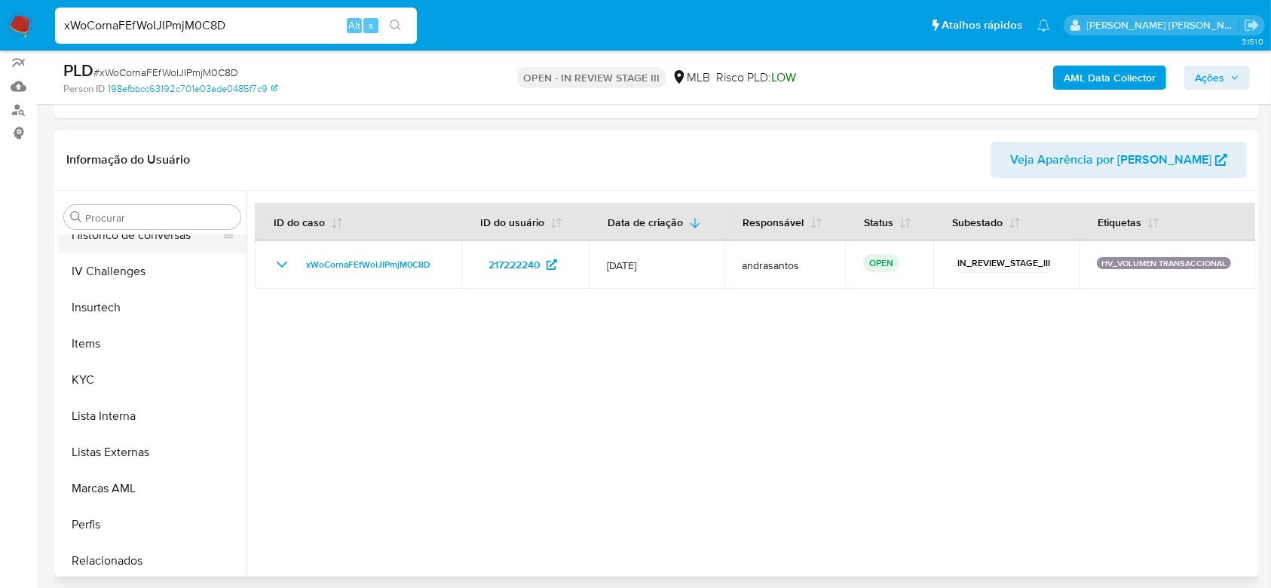
scroll to position [603, 0]
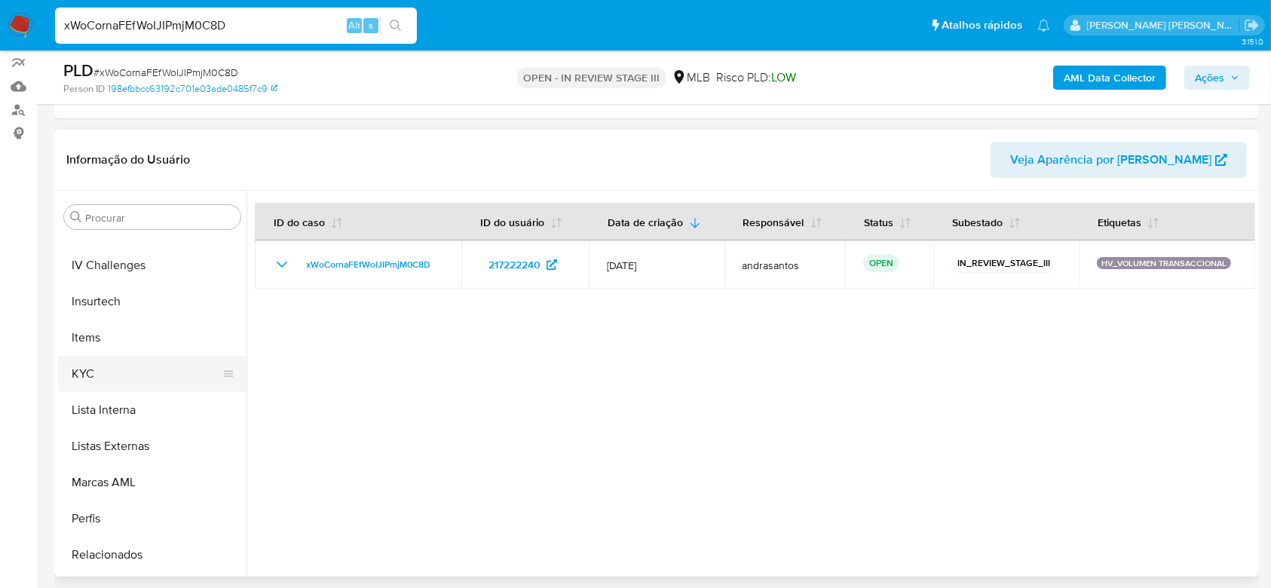
click at [98, 374] on button "KYC" at bounding box center [146, 374] width 176 height 36
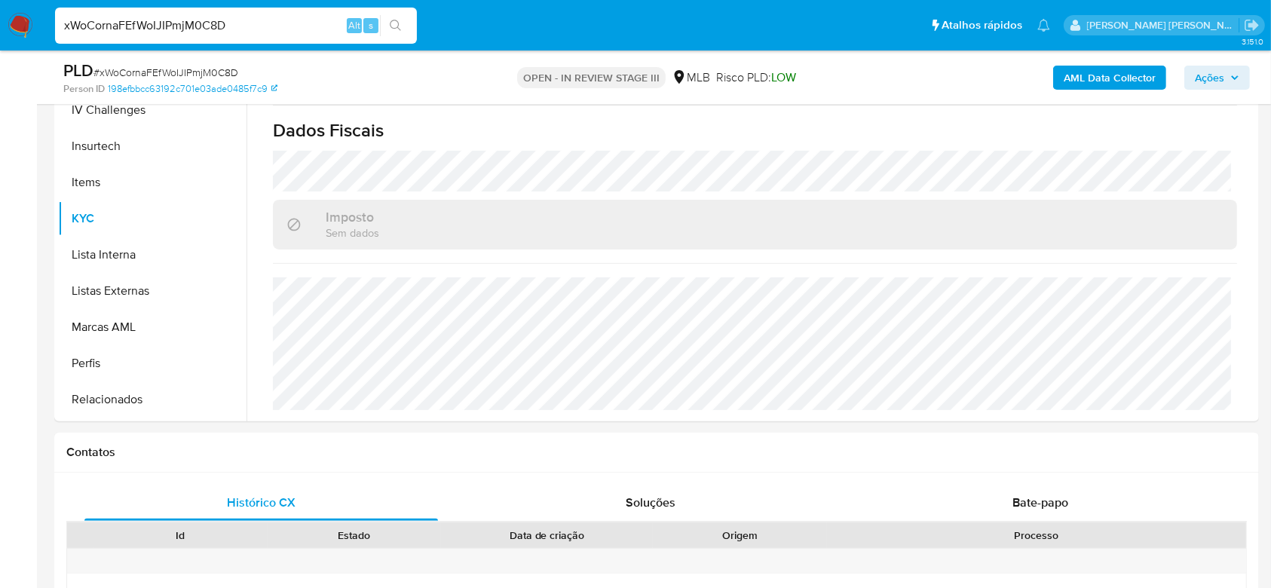
scroll to position [402, 0]
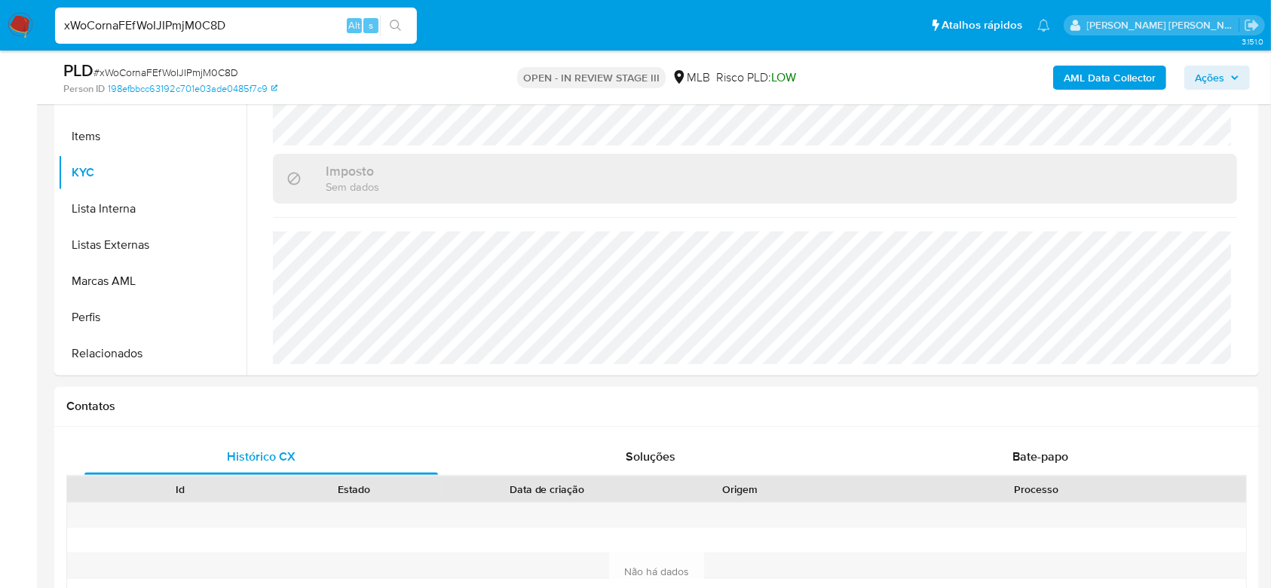
click at [157, 30] on input "xWoCornaFEfWoIJIPmjM0C8D" at bounding box center [236, 26] width 362 height 20
paste input "3or8LXKOHcoKDIkbXmLKvwNR"
type input "3or8LXKOHcoKDIkbXmLKvwNR"
click at [398, 31] on button "search-icon" at bounding box center [395, 25] width 31 height 21
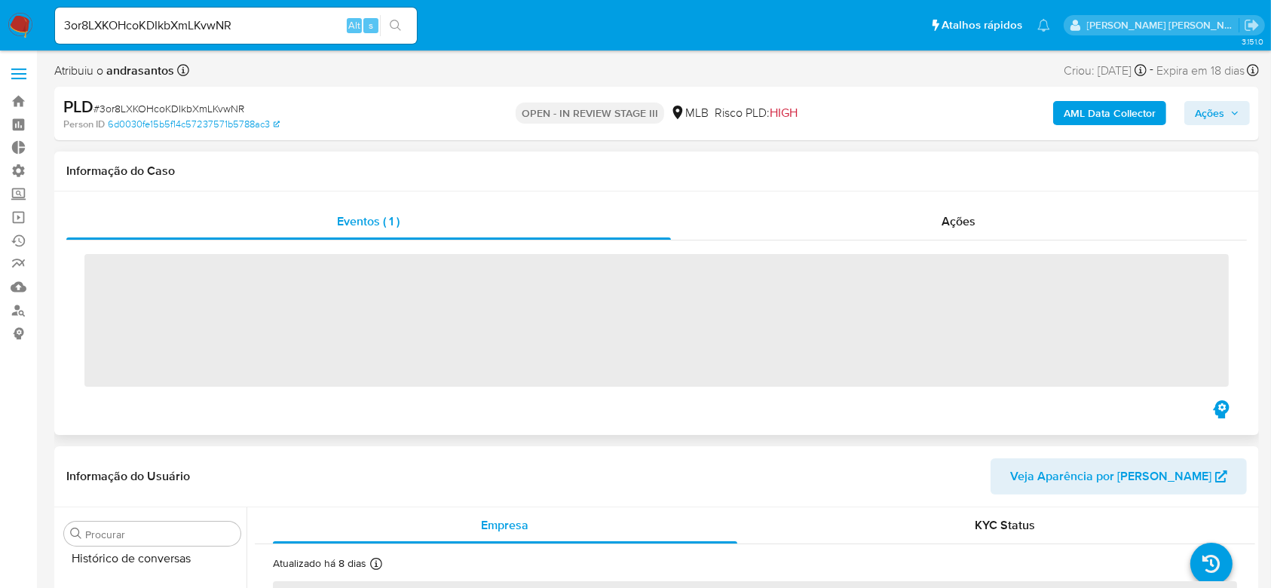
scroll to position [637, 0]
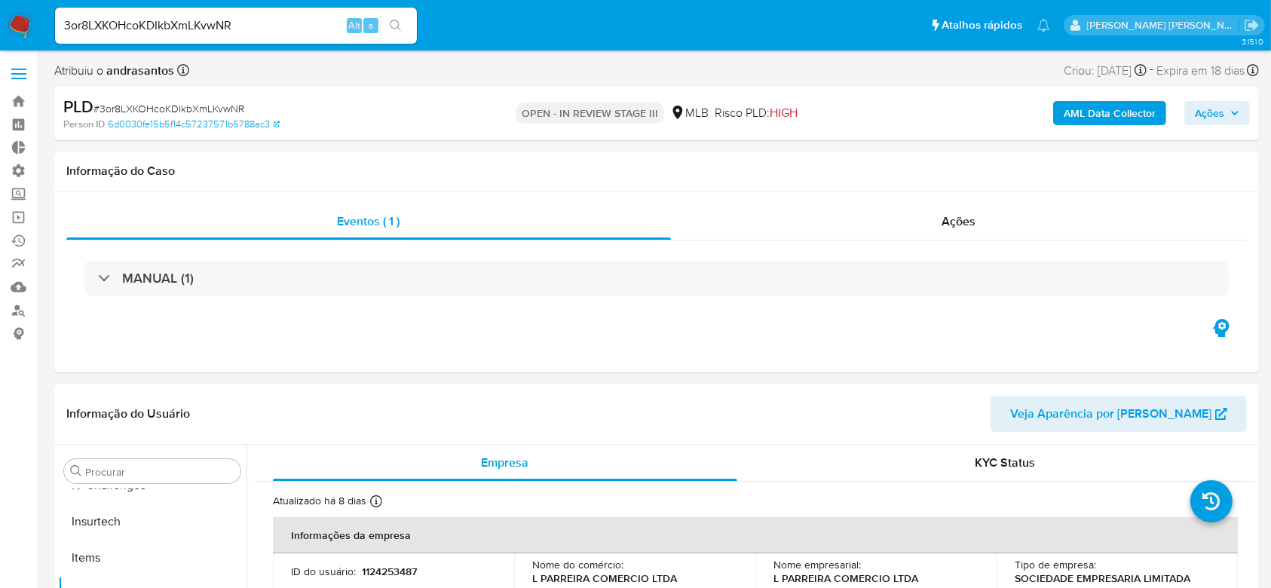
select select "10"
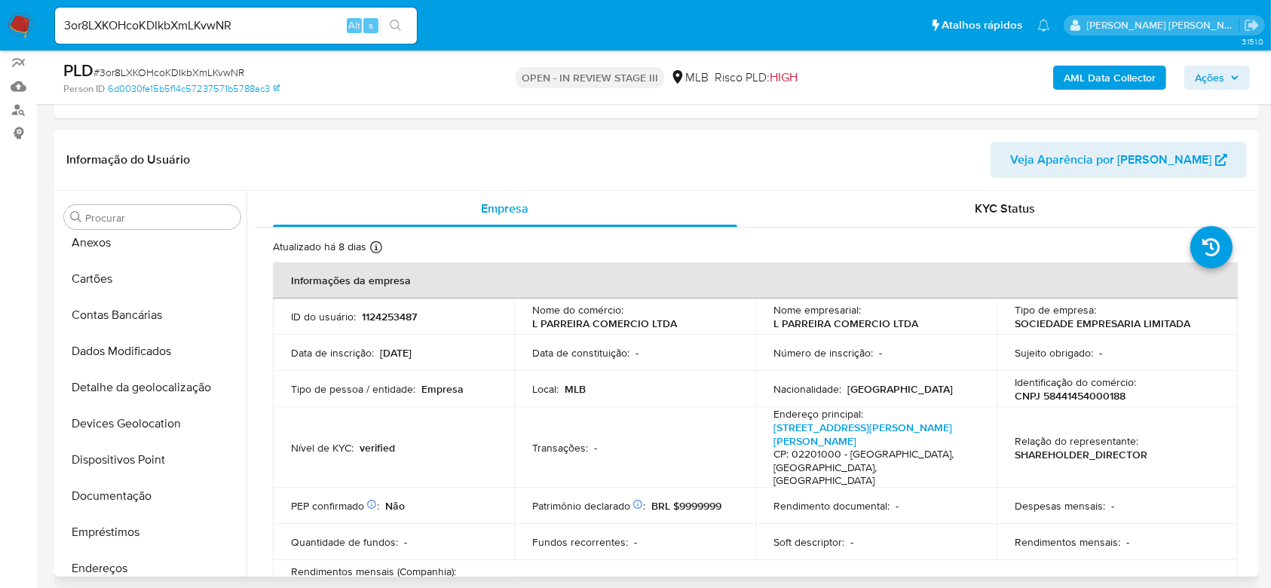
scroll to position [34, 0]
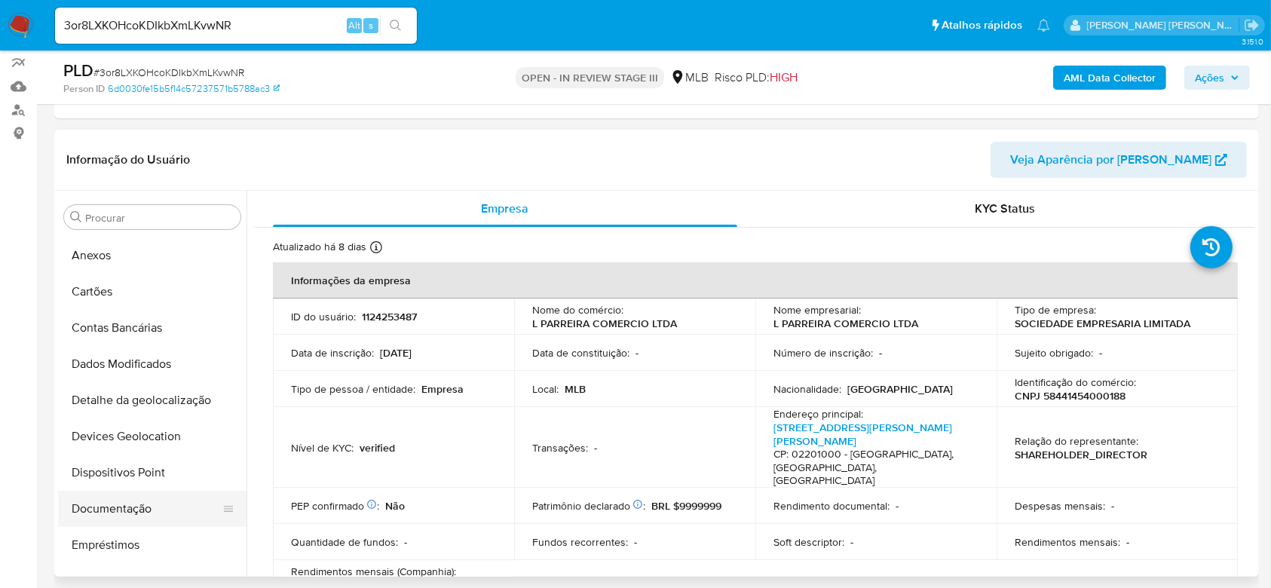
click at [129, 510] on button "Documentação" at bounding box center [146, 509] width 176 height 36
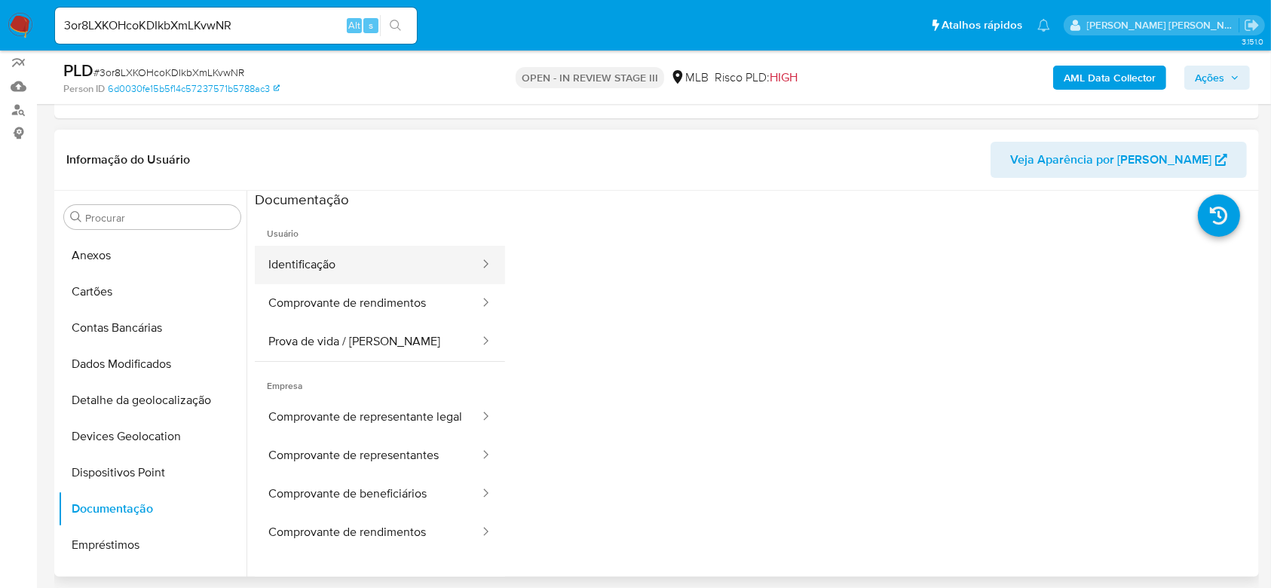
click at [350, 268] on button "Identificação" at bounding box center [368, 265] width 226 height 38
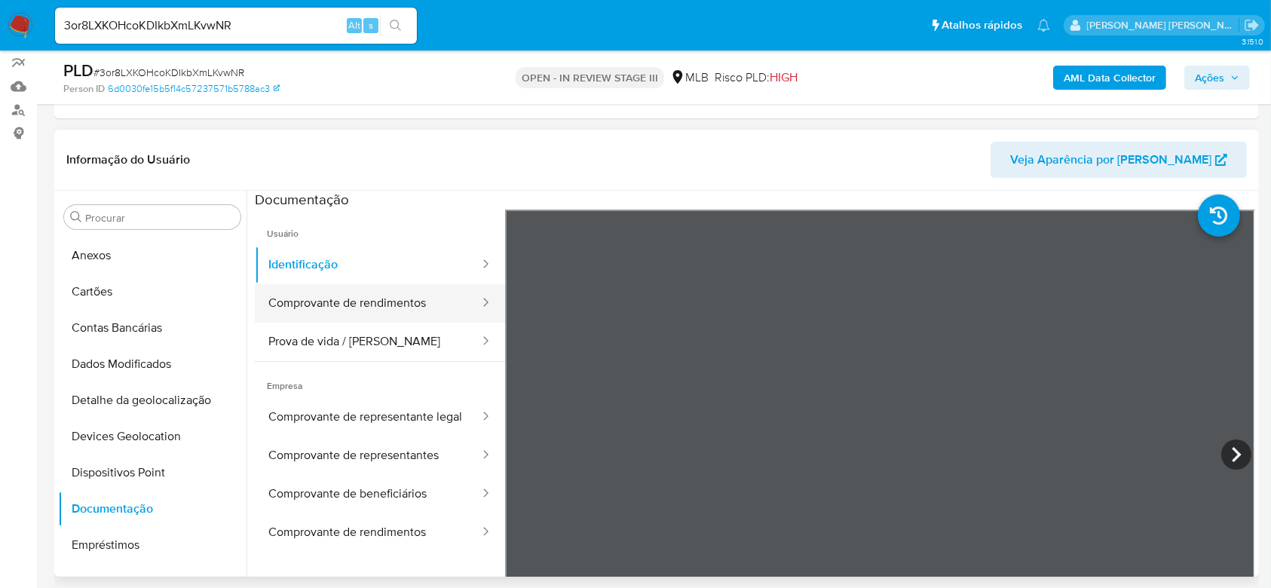
click at [356, 290] on button "Comprovante de rendimentos" at bounding box center [368, 303] width 226 height 38
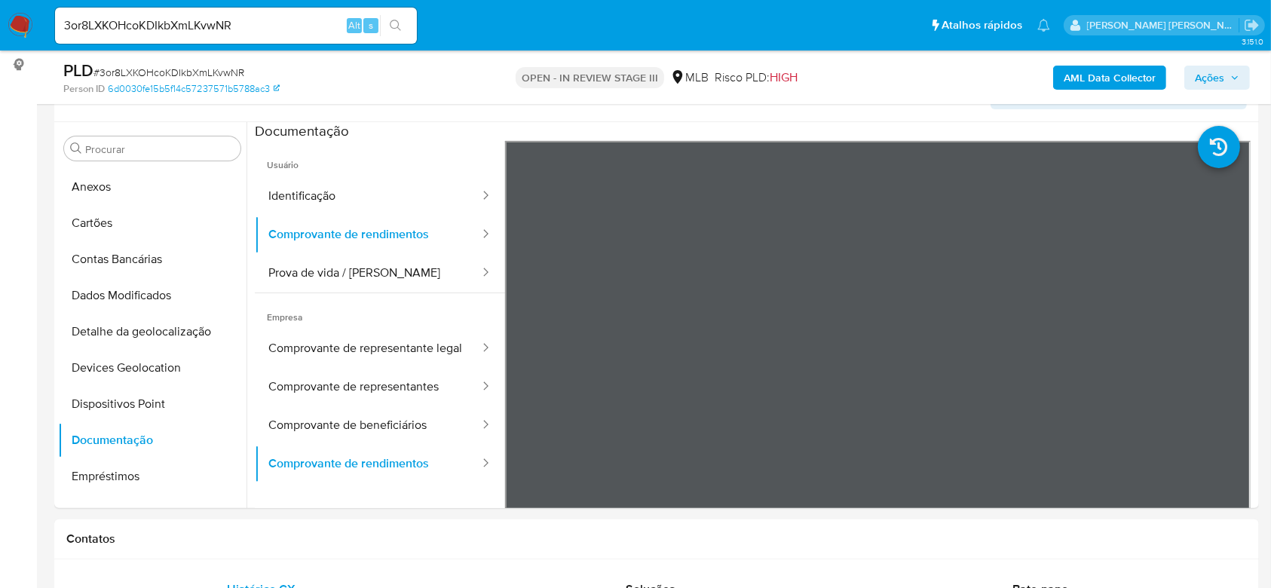
scroll to position [201, 0]
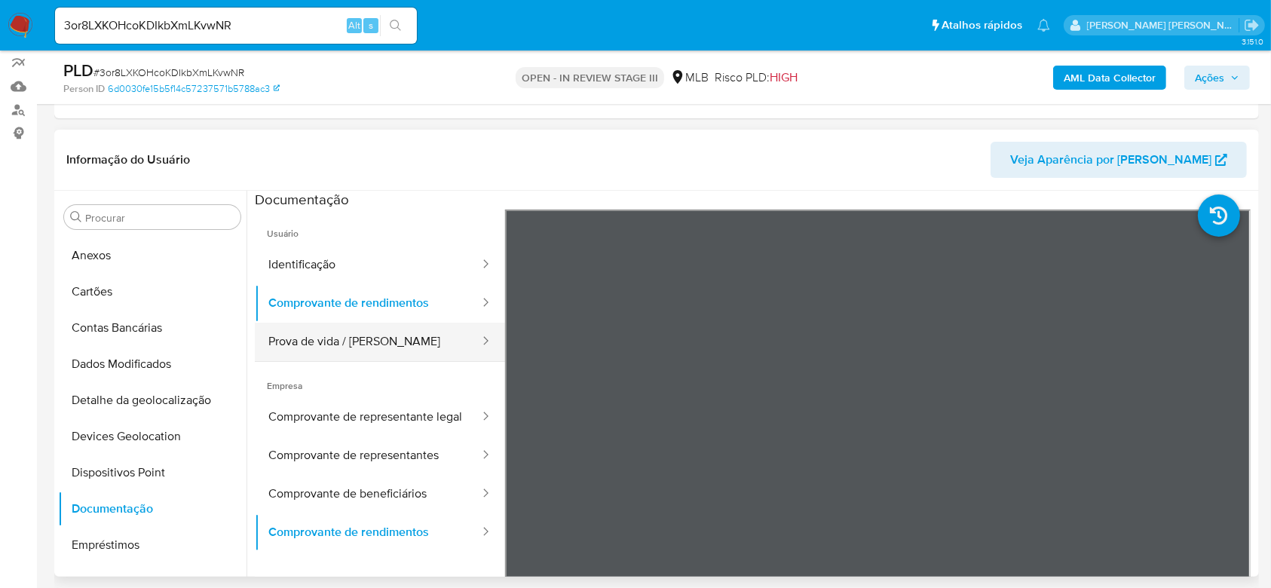
click at [307, 348] on button "Prova de vida / Selfie" at bounding box center [368, 342] width 226 height 38
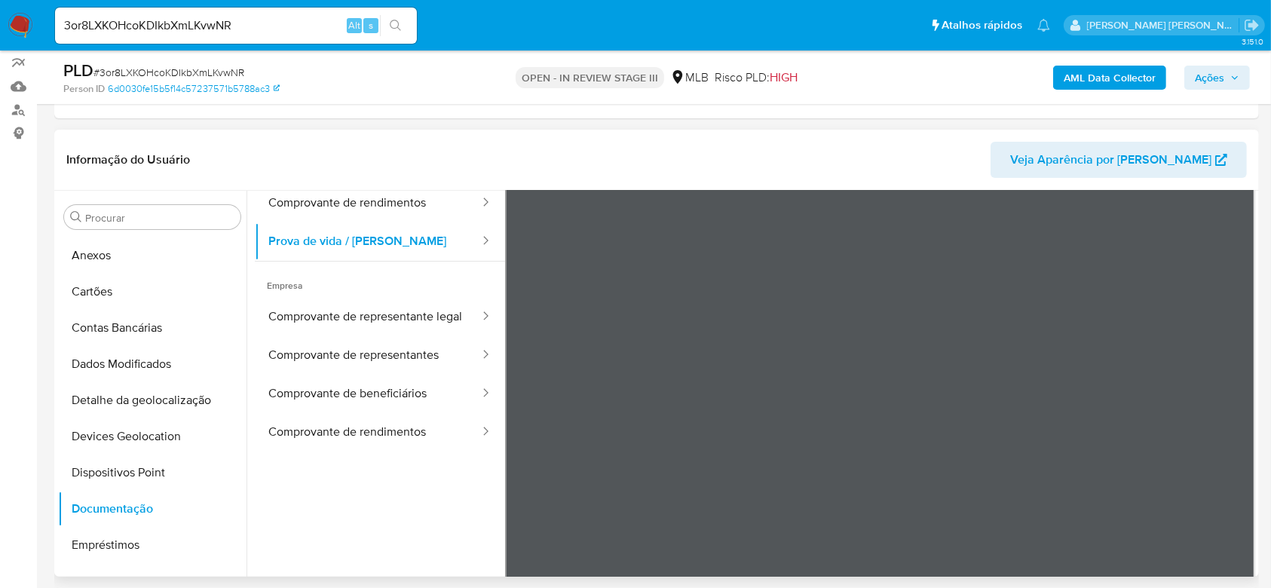
scroll to position [127, 0]
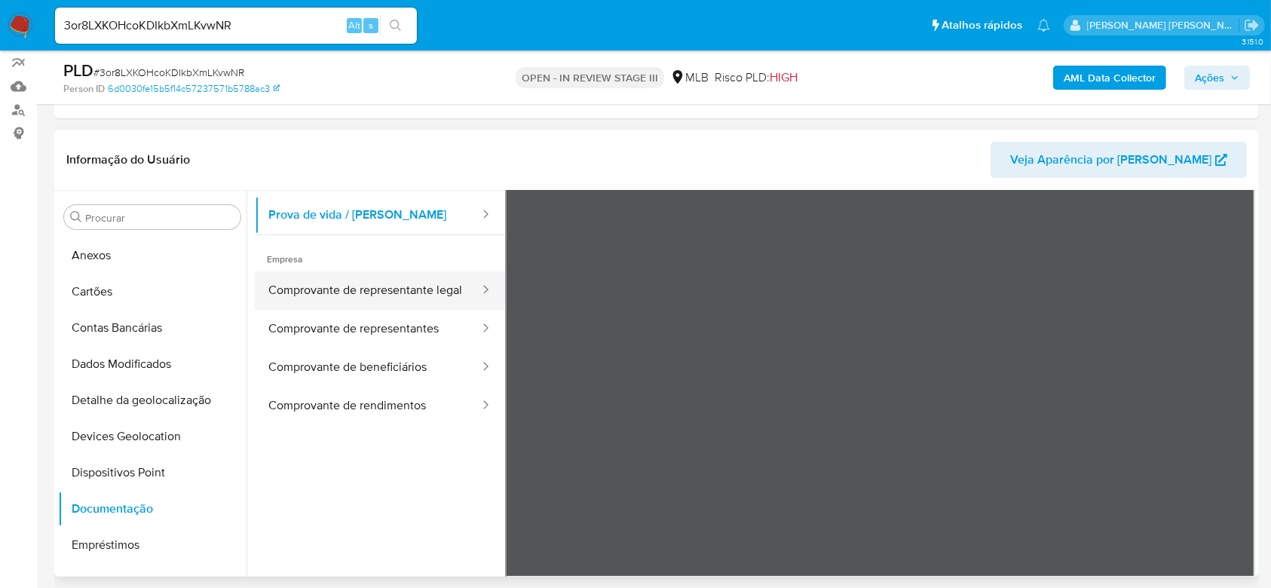
click at [368, 296] on button "Comprovante de representante legal" at bounding box center [368, 290] width 226 height 38
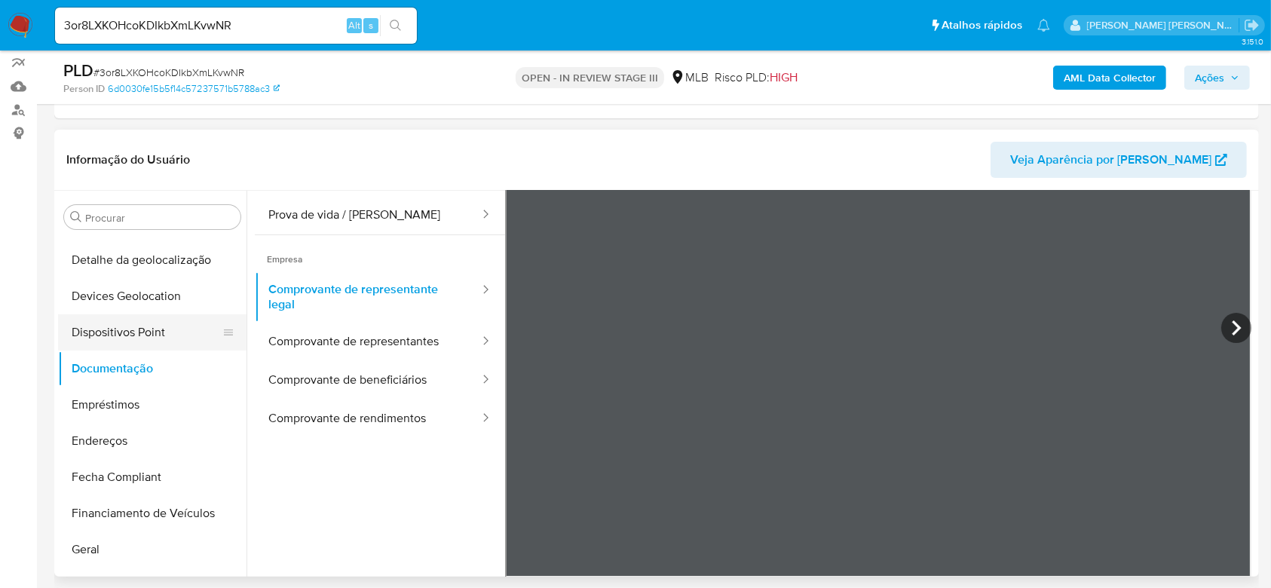
scroll to position [235, 0]
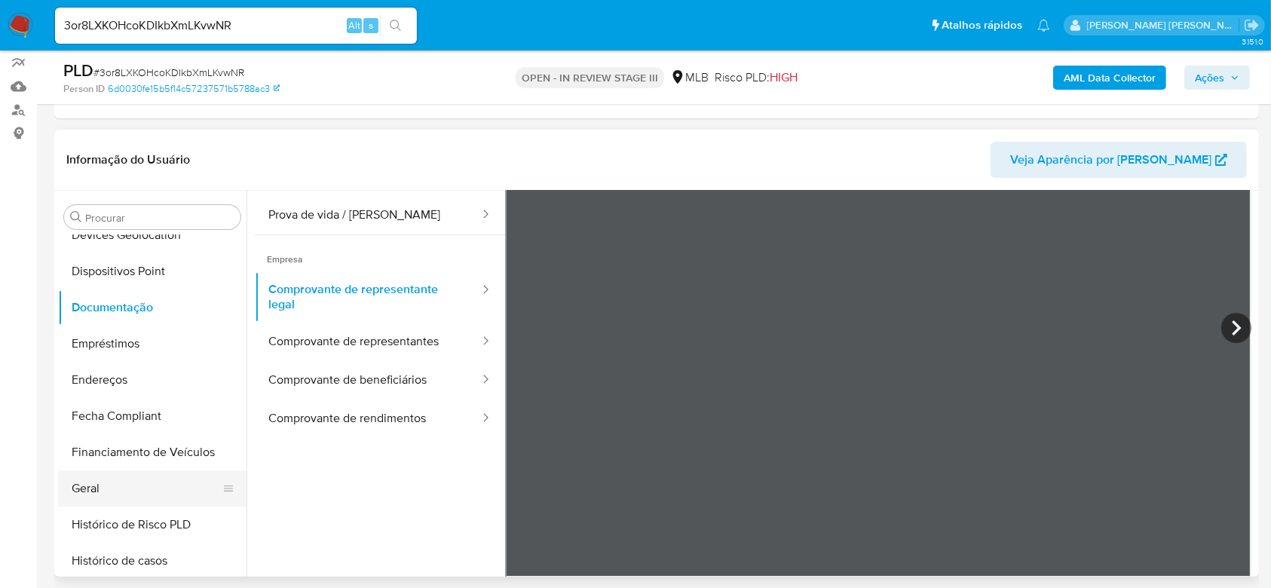
click at [103, 486] on button "Geral" at bounding box center [146, 489] width 176 height 36
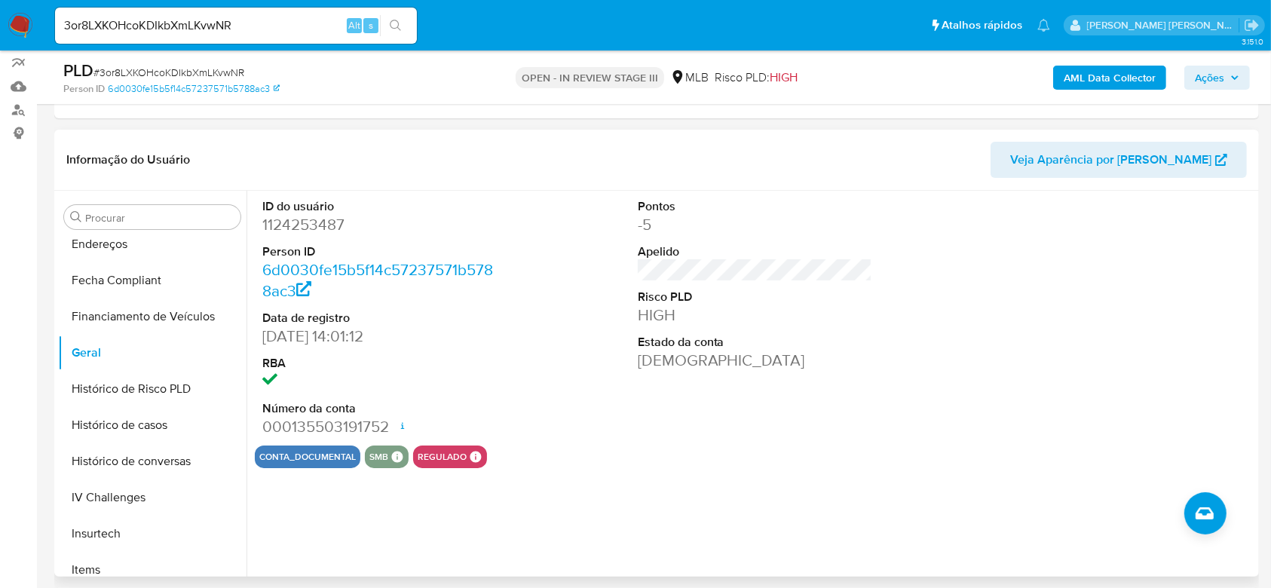
scroll to position [436, 0]
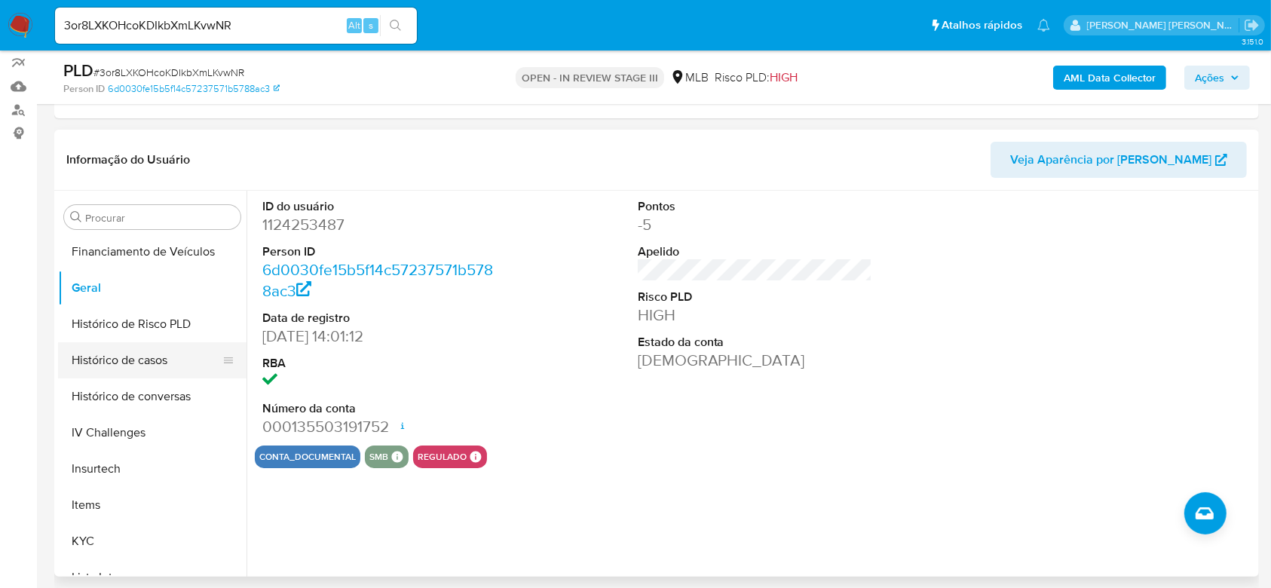
click at [137, 362] on button "Histórico de casos" at bounding box center [146, 360] width 176 height 36
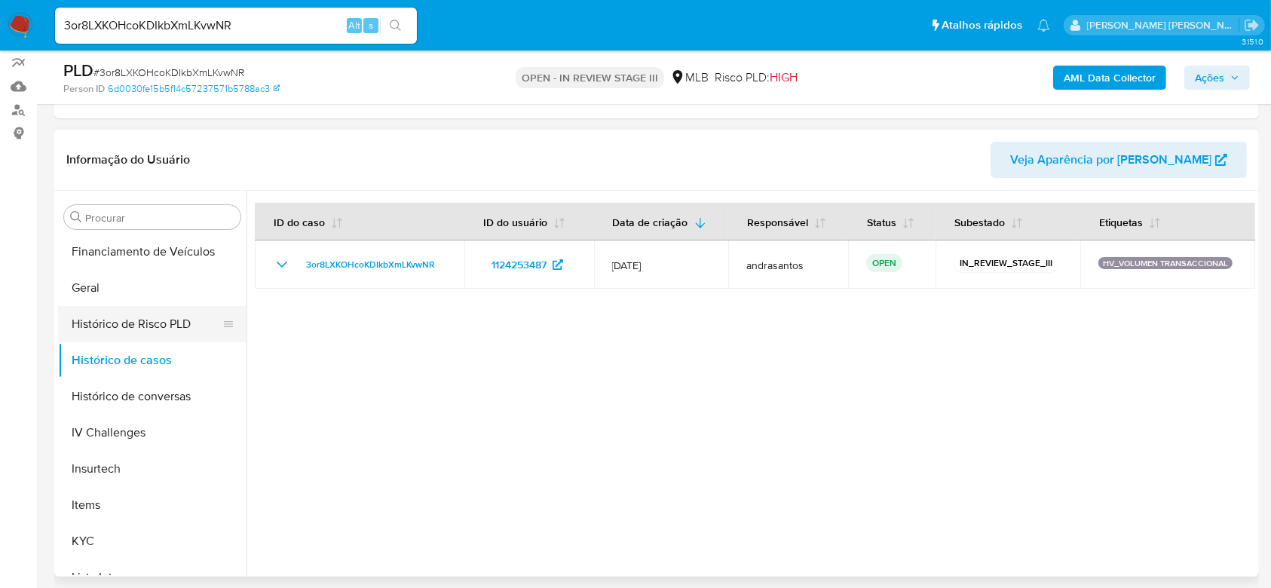
scroll to position [537, 0]
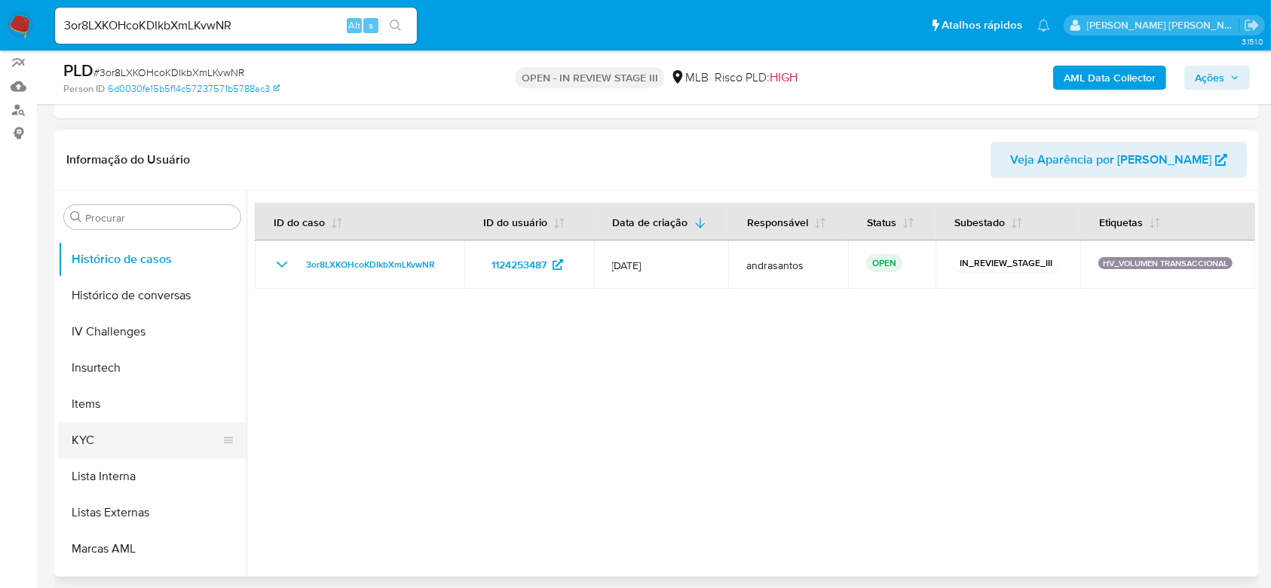
click at [103, 438] on button "KYC" at bounding box center [146, 440] width 176 height 36
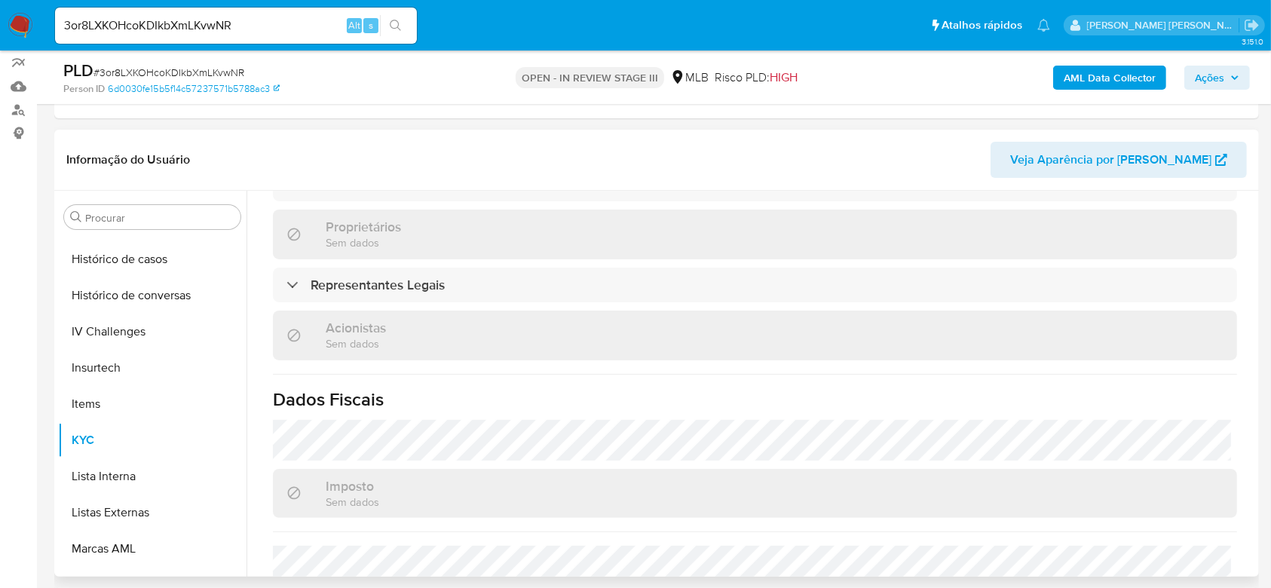
scroll to position [905, 0]
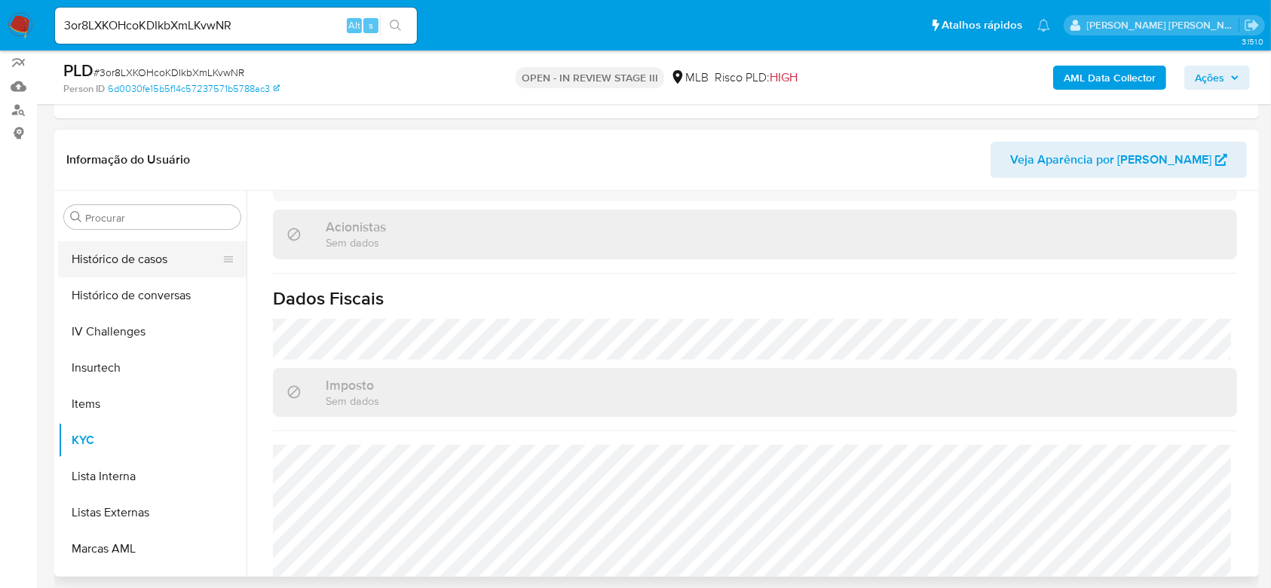
click at [130, 267] on button "Histórico de casos" at bounding box center [146, 259] width 176 height 36
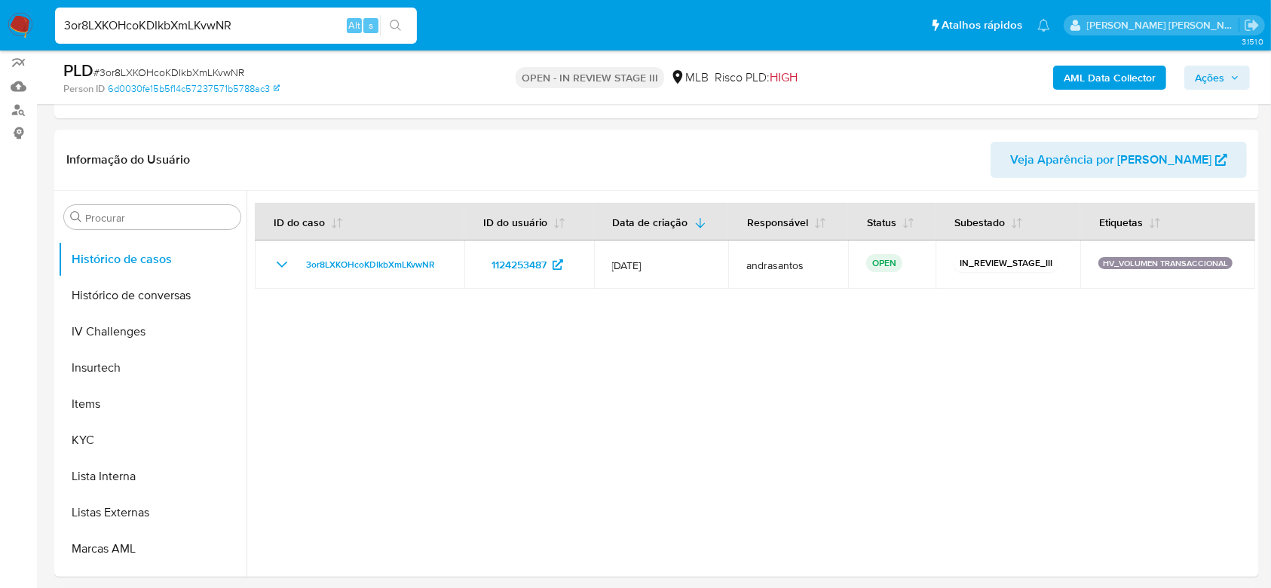
click at [199, 20] on input "3or8LXKOHcoKDIkbXmLKvwNR" at bounding box center [236, 26] width 362 height 20
paste input "knsOxzwZK5IlPSBEDnZq3UAE"
type input "knsOxzwZK5IlPSBEDnZq3UAE"
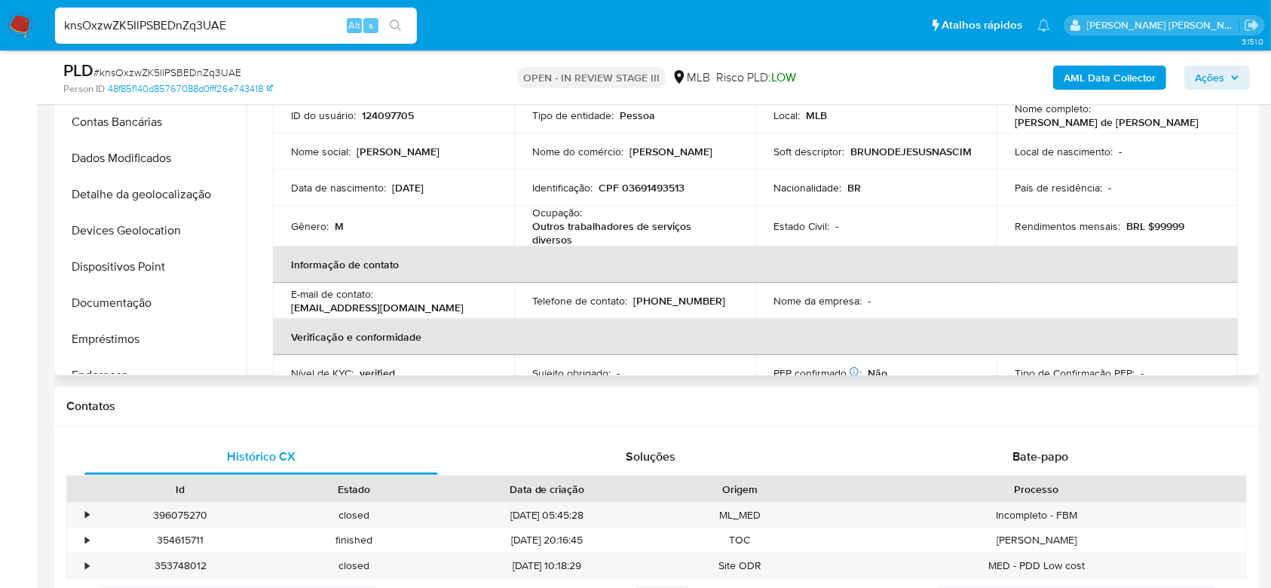
scroll to position [34, 0]
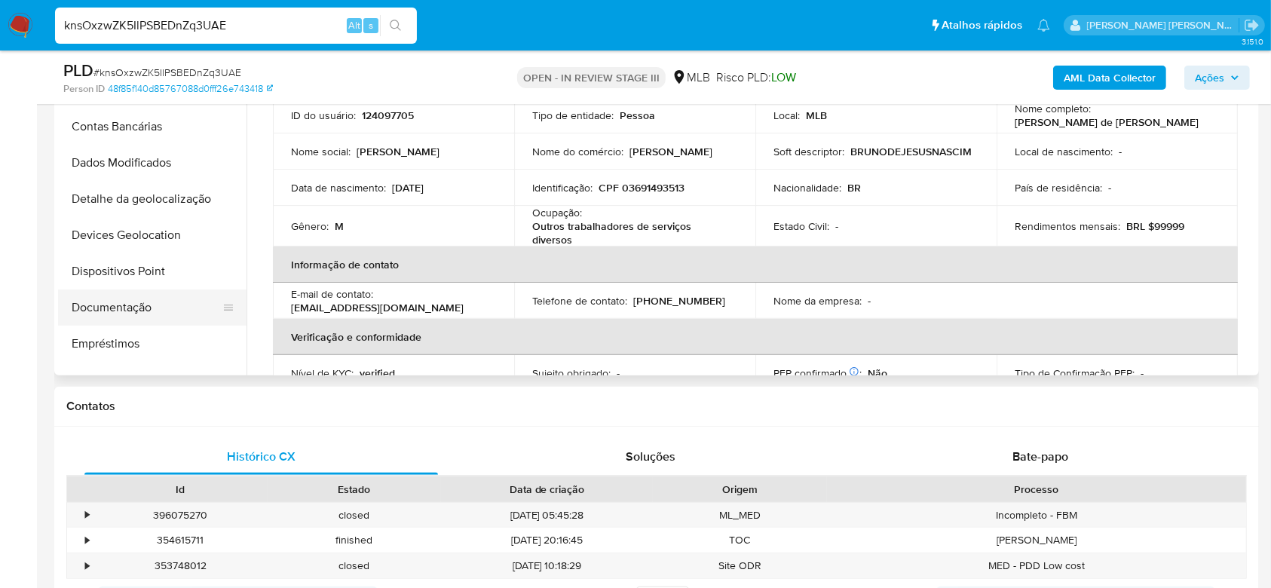
click at [154, 306] on button "Documentação" at bounding box center [146, 308] width 176 height 36
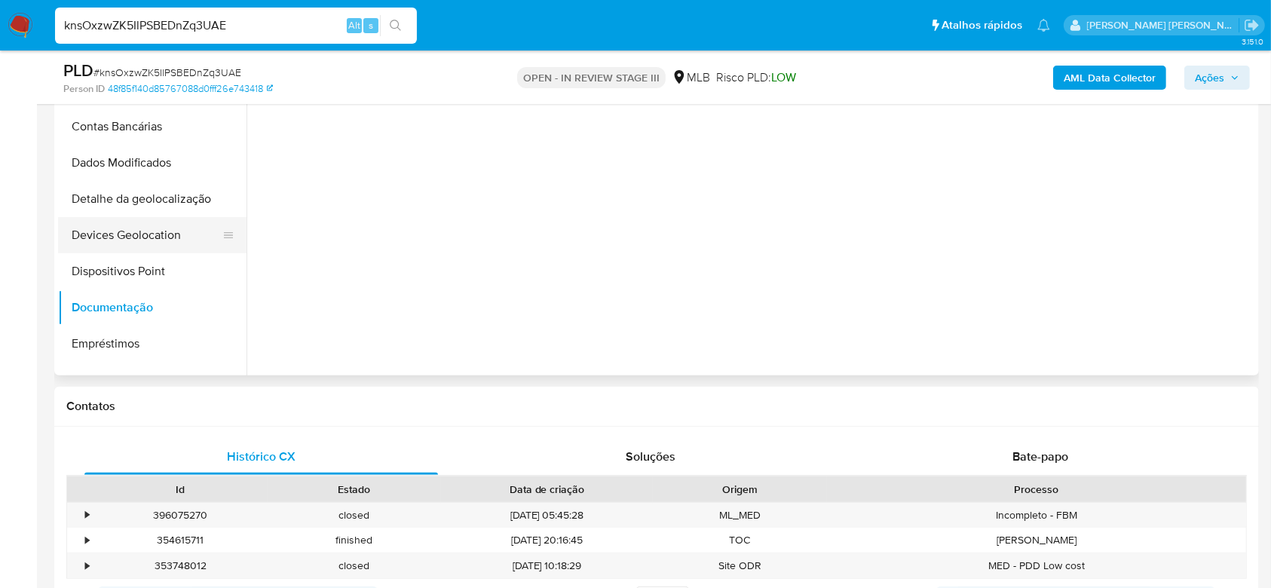
select select "10"
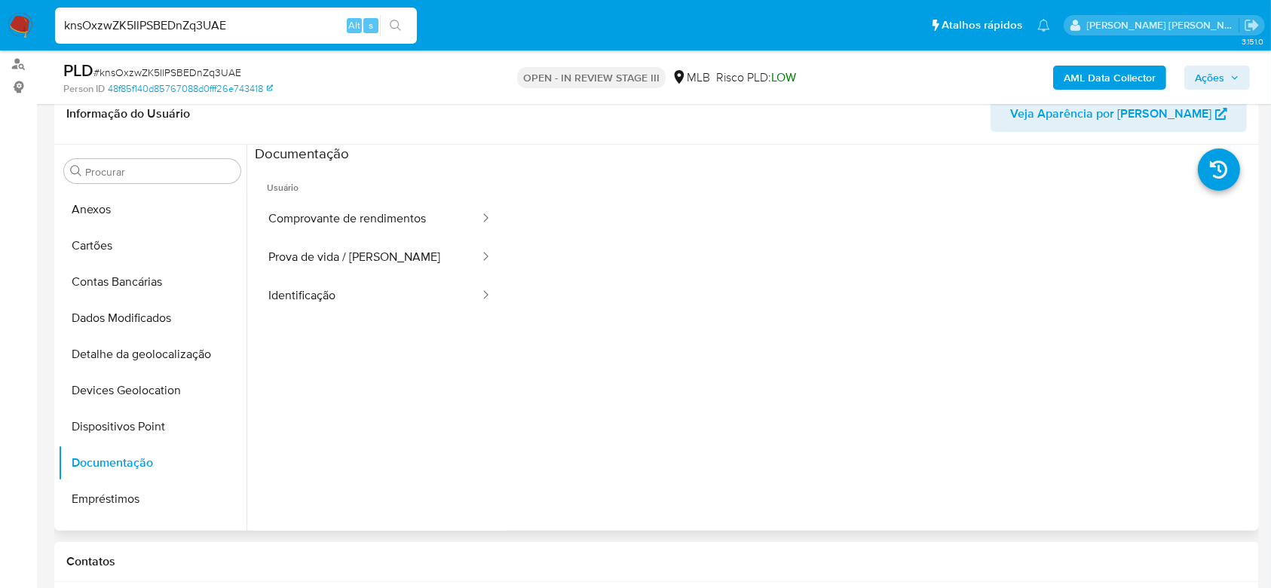
scroll to position [201, 0]
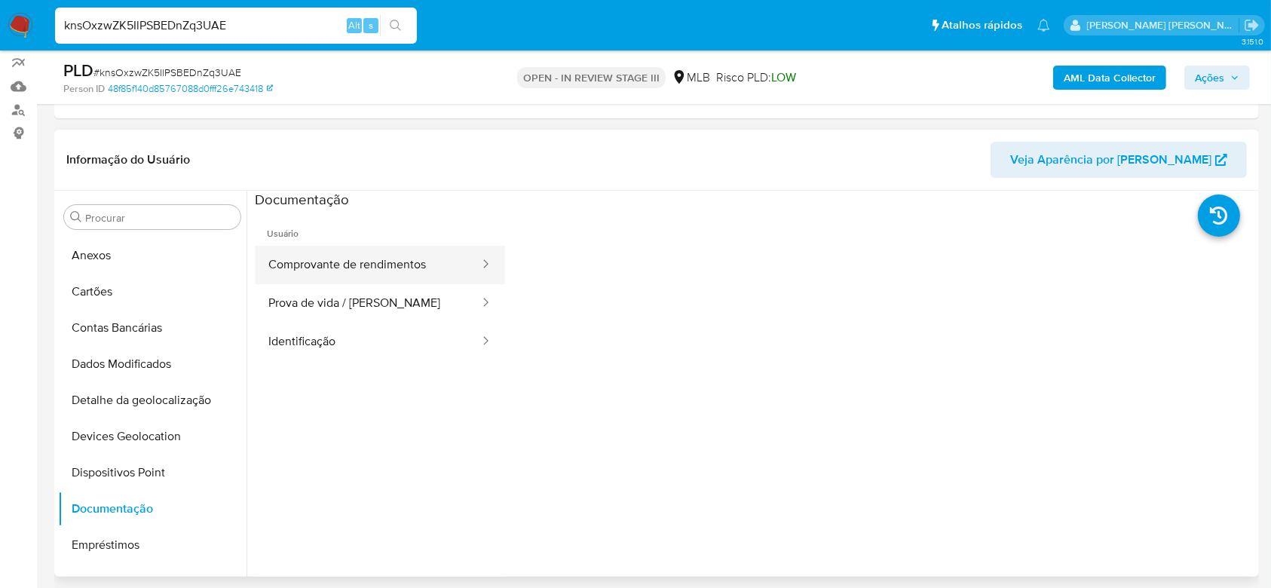
click at [366, 259] on button "Comprovante de rendimentos" at bounding box center [368, 265] width 226 height 38
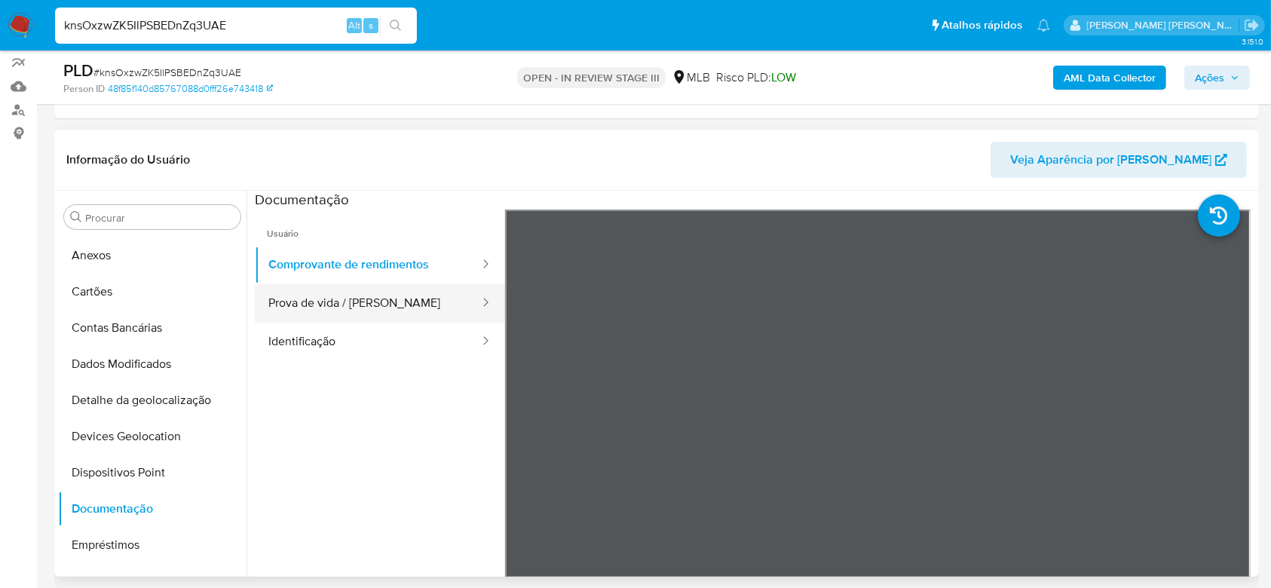
click at [336, 299] on button "Prova de vida / Selfie" at bounding box center [368, 303] width 226 height 38
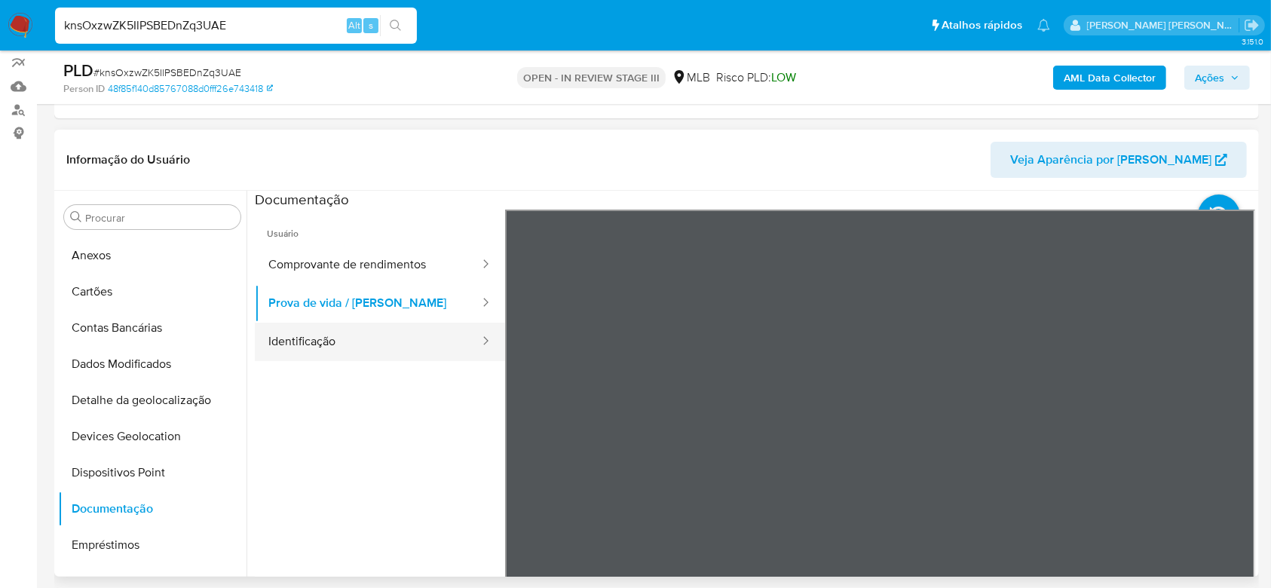
click at [362, 330] on button "Identificação" at bounding box center [368, 342] width 226 height 38
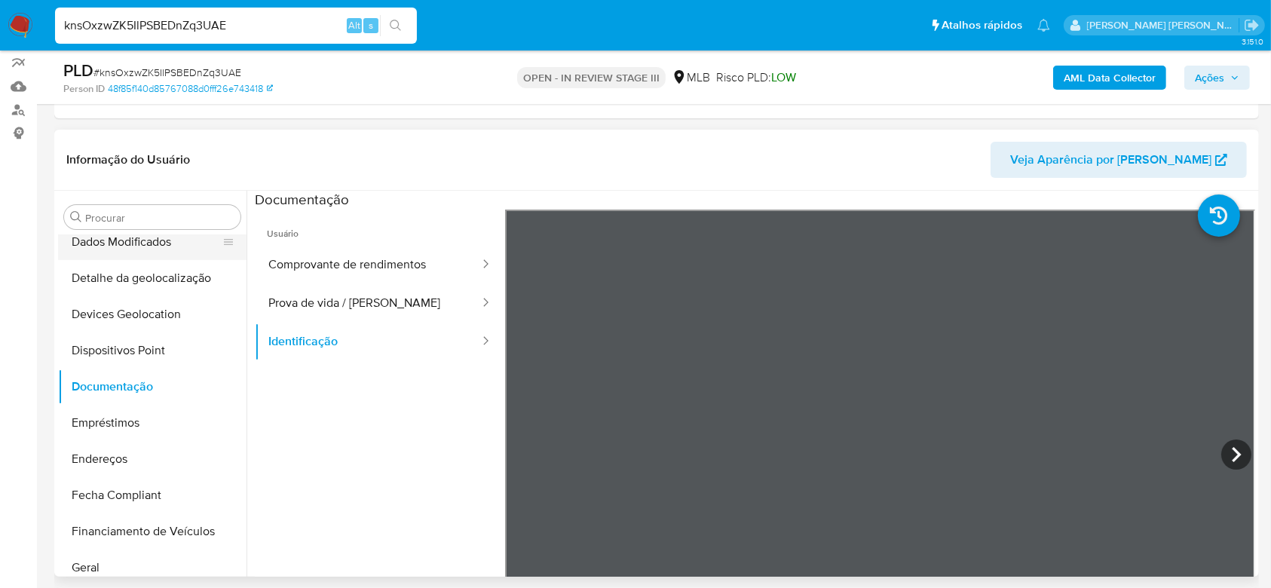
scroll to position [235, 0]
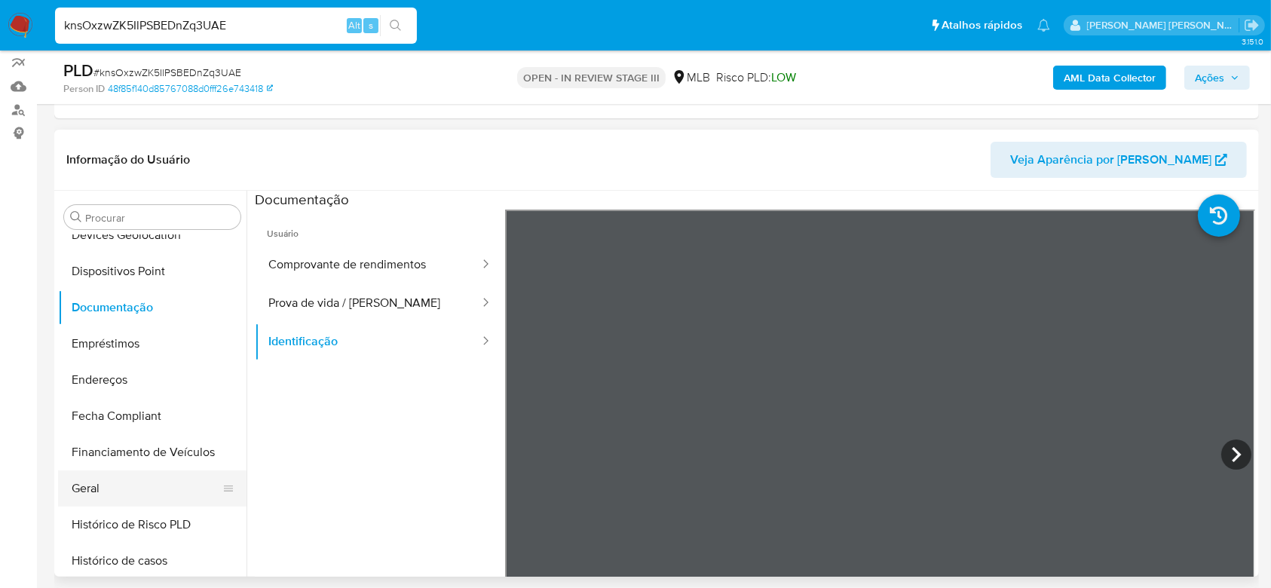
click at [118, 480] on button "Geral" at bounding box center [146, 489] width 176 height 36
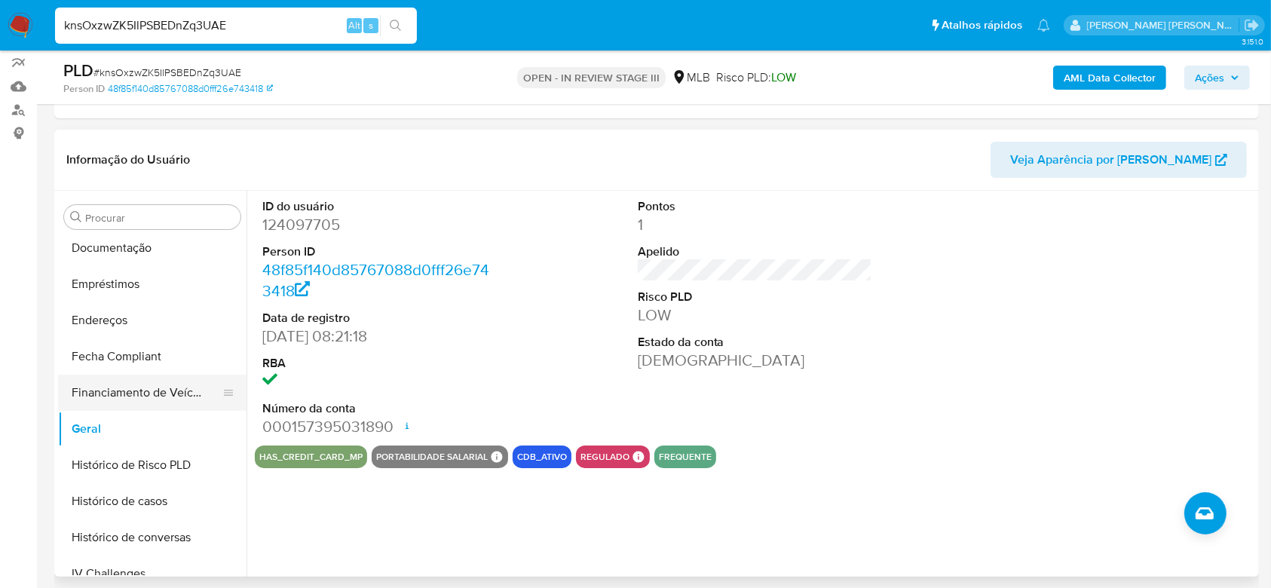
scroll to position [336, 0]
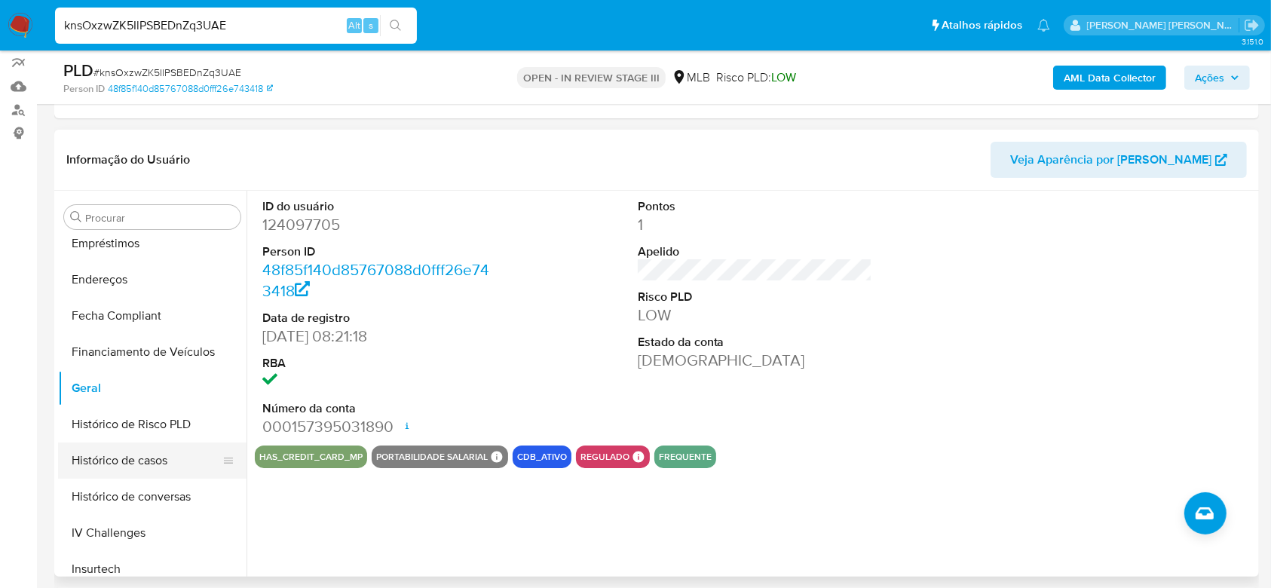
click at [146, 465] on button "Histórico de casos" at bounding box center [146, 461] width 176 height 36
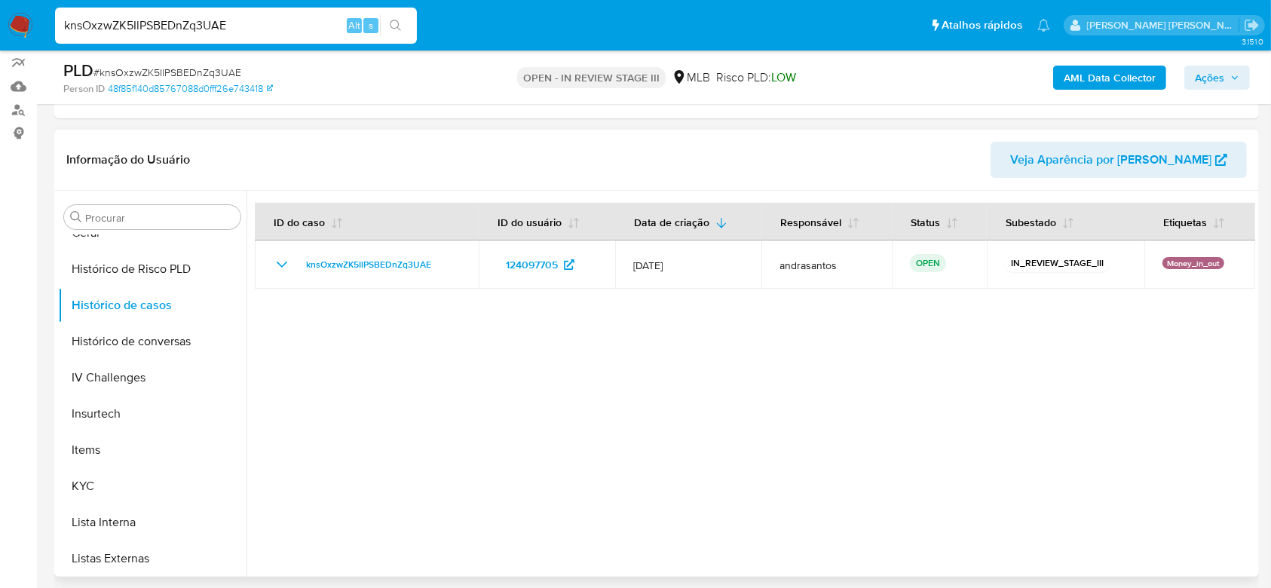
scroll to position [537, 0]
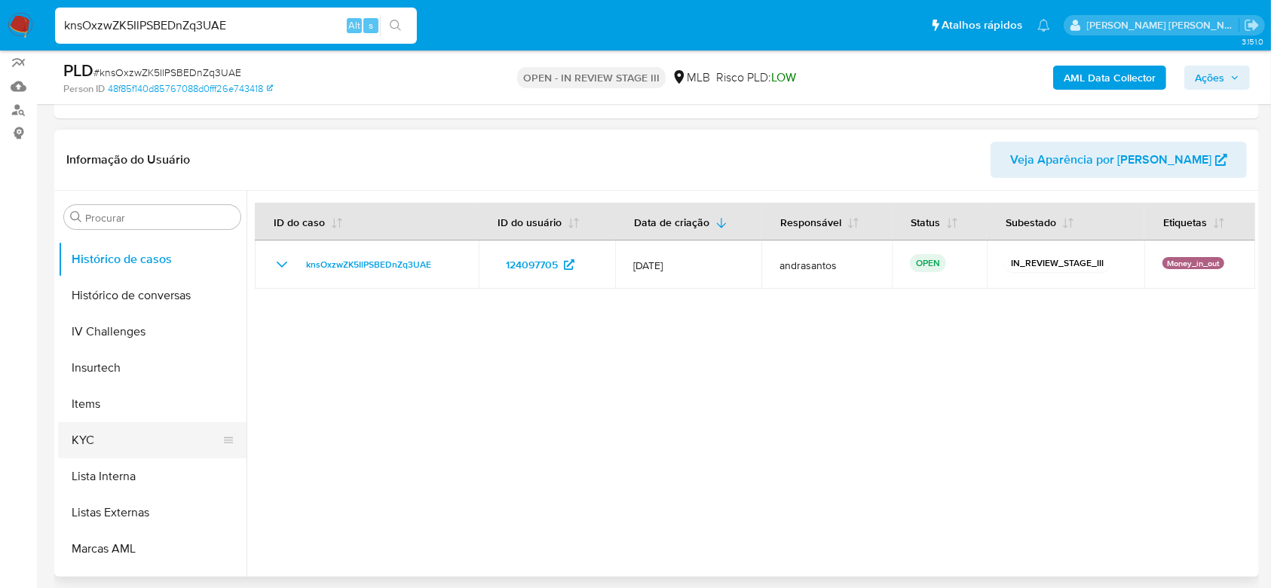
click at [115, 442] on button "KYC" at bounding box center [146, 440] width 176 height 36
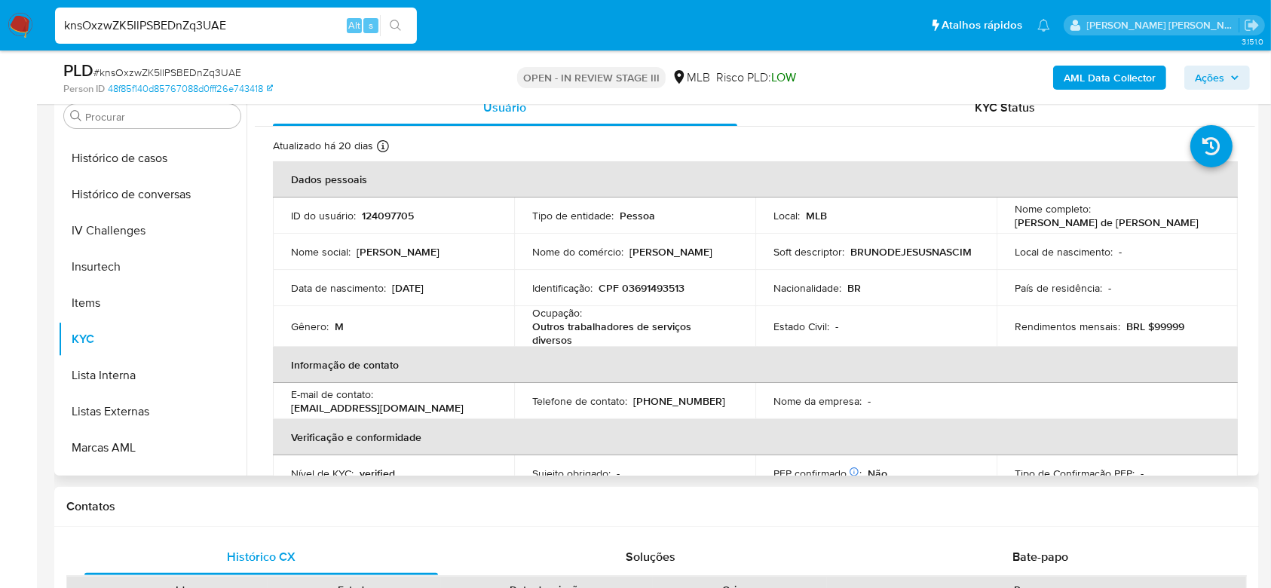
scroll to position [100, 0]
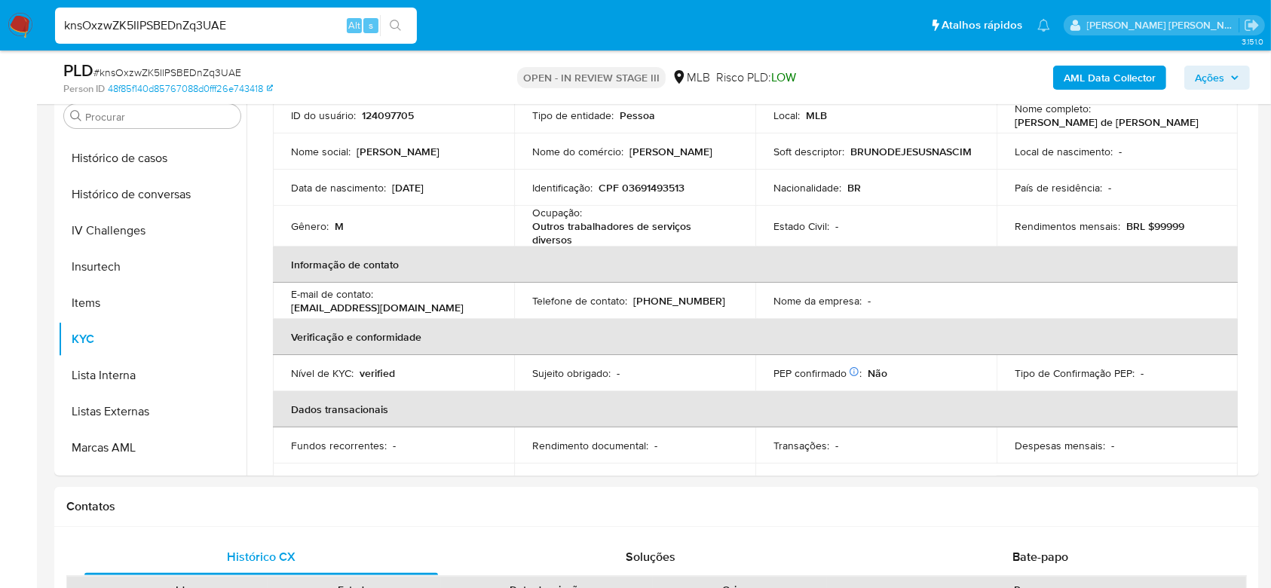
click at [124, 19] on input "knsOxzwZK5IlPSBEDnZq3UAE" at bounding box center [236, 26] width 362 height 20
paste input "YU5qJD48yLETa4OXL1NpfmCQ"
type input "YU5qJD48yLETa4OXL1NpfmCQ"
click at [398, 29] on icon "search-icon" at bounding box center [396, 26] width 12 height 12
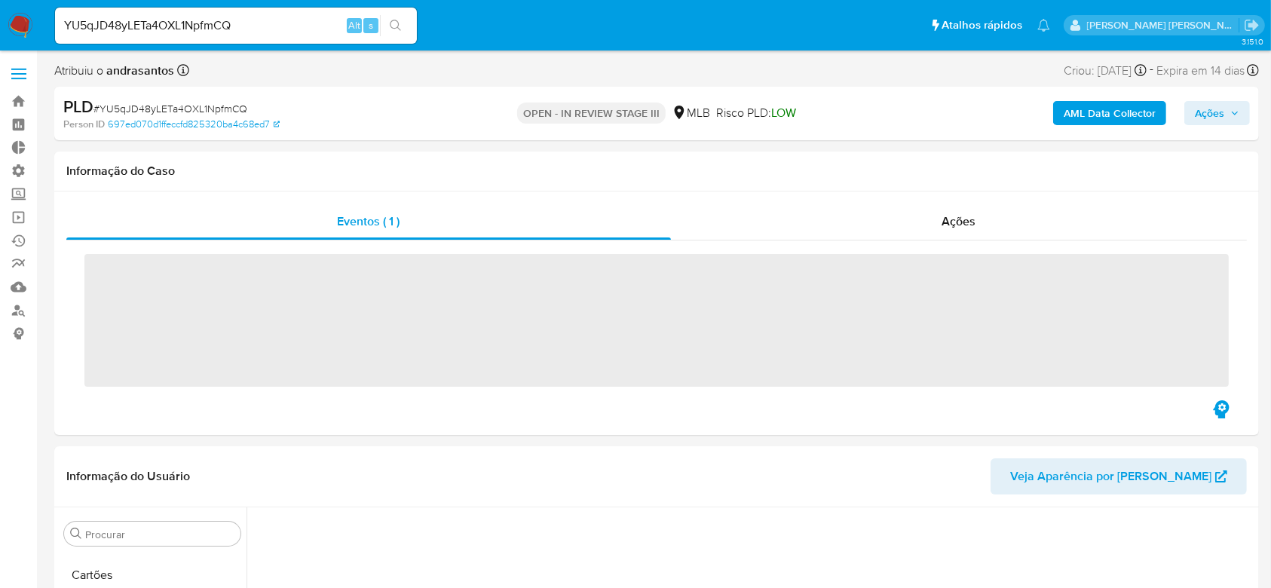
scroll to position [268, 0]
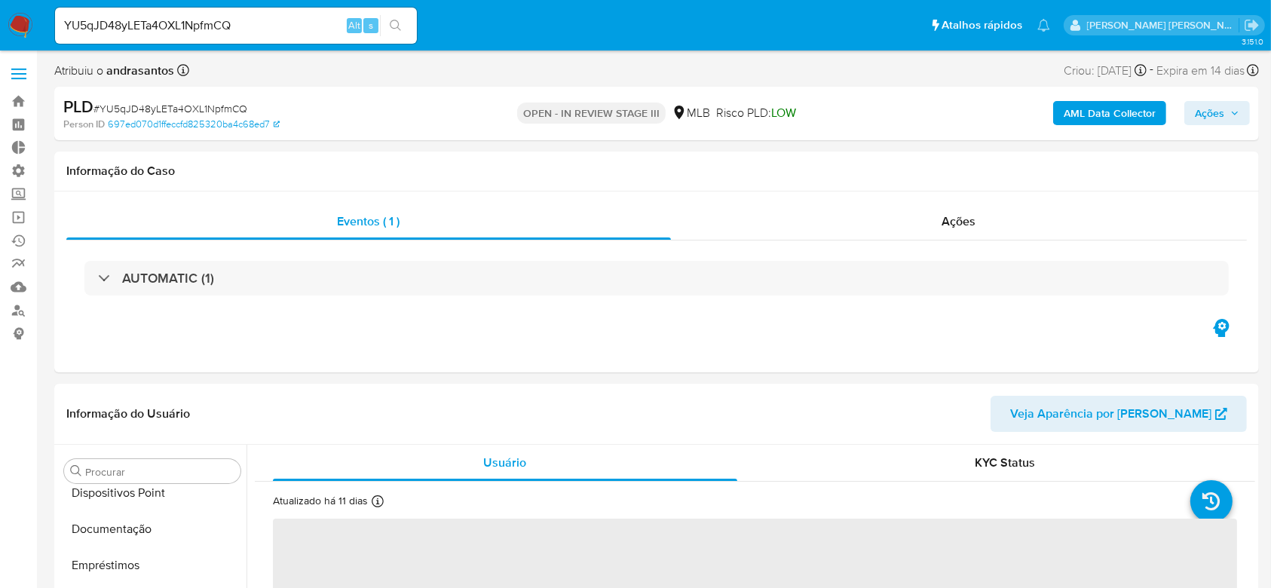
select select "10"
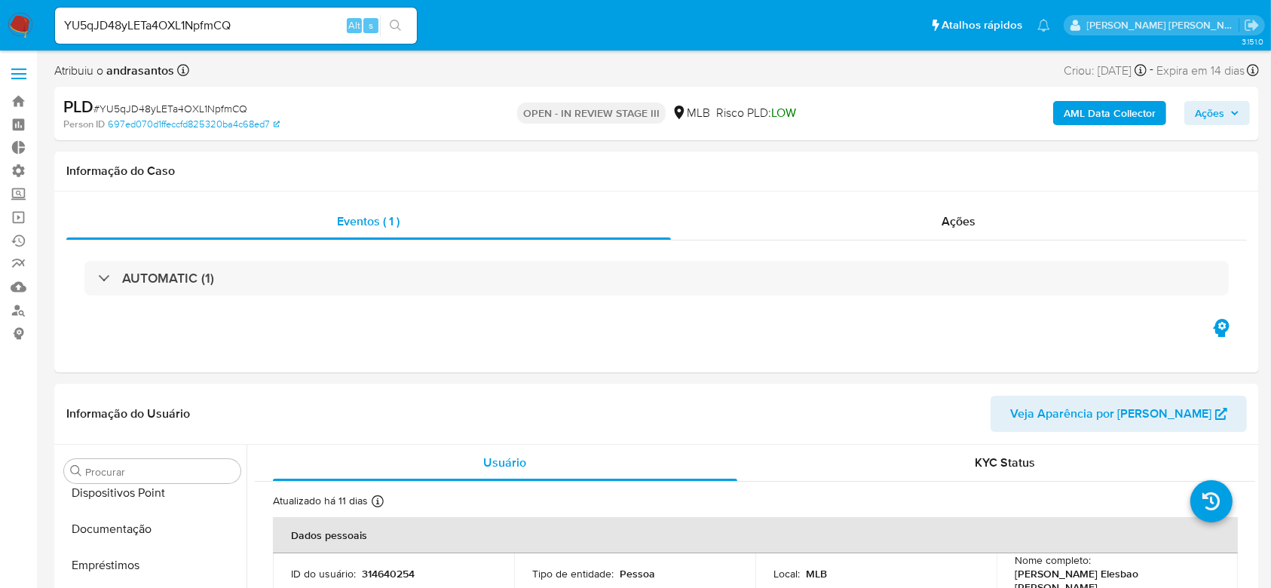
scroll to position [637, 0]
click at [179, 28] on input "YU5qJD48yLETa4OXL1NpfmCQ" at bounding box center [236, 26] width 362 height 20
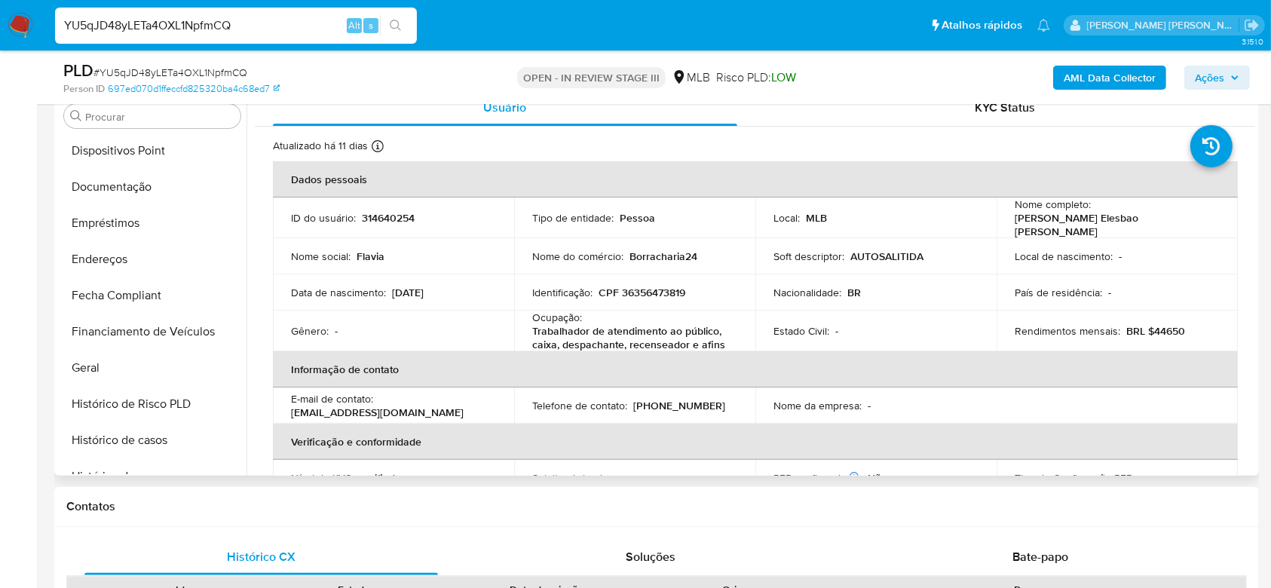
scroll to position [235, 0]
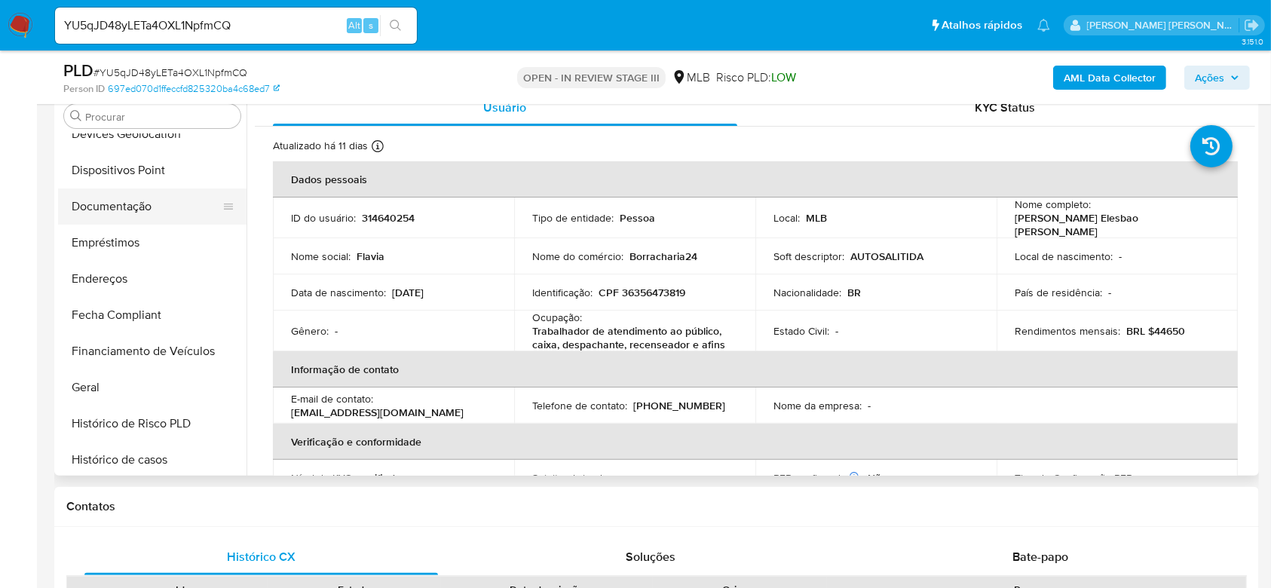
click at [138, 216] on button "Documentação" at bounding box center [146, 207] width 176 height 36
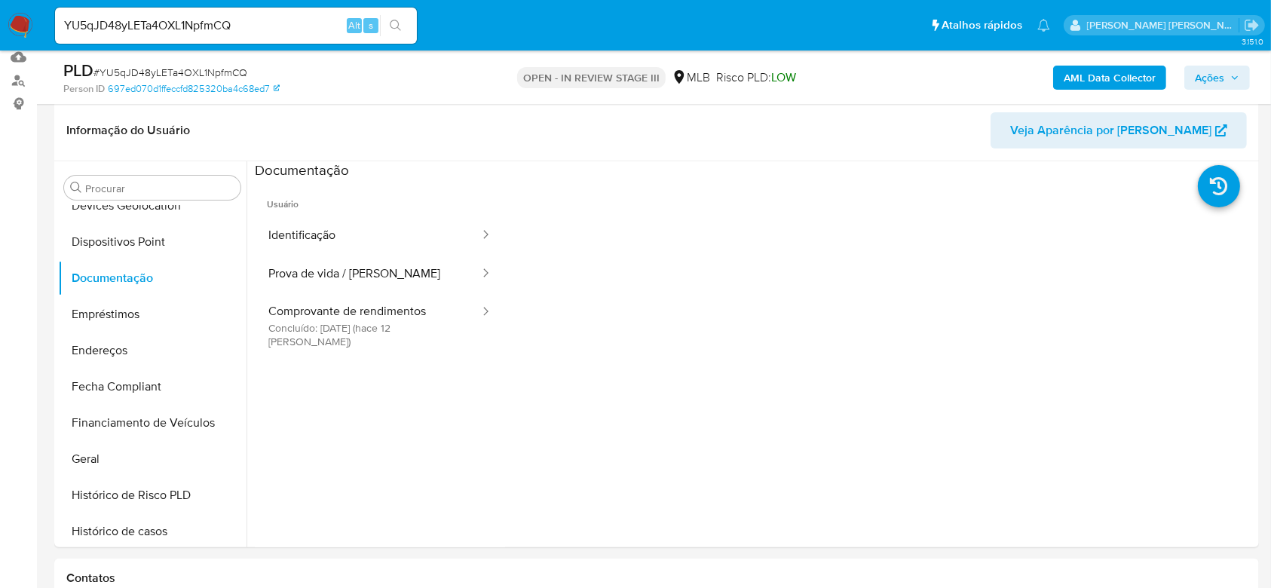
scroll to position [201, 0]
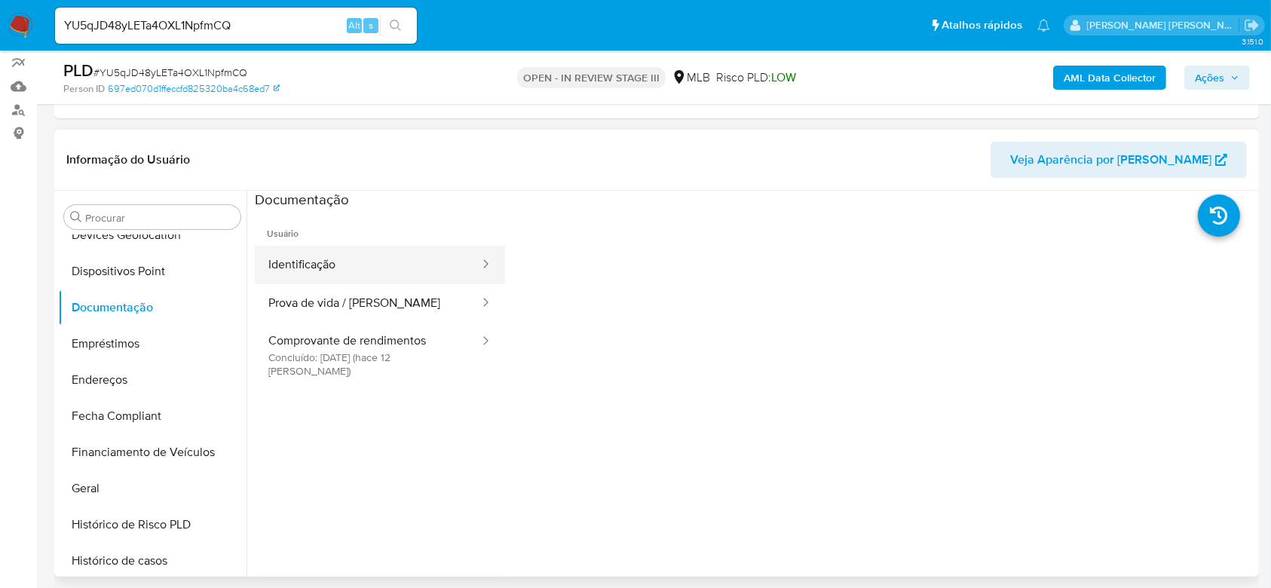
click at [388, 265] on button "Identificação" at bounding box center [368, 265] width 226 height 38
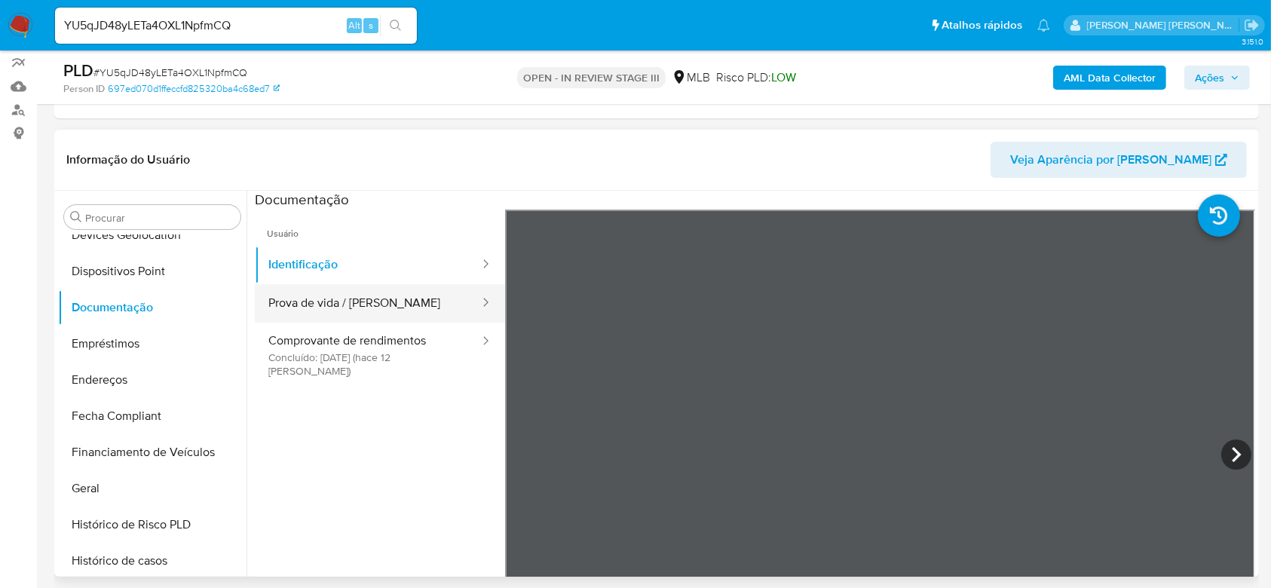
click at [354, 299] on button "Prova de vida / Selfie" at bounding box center [368, 303] width 226 height 38
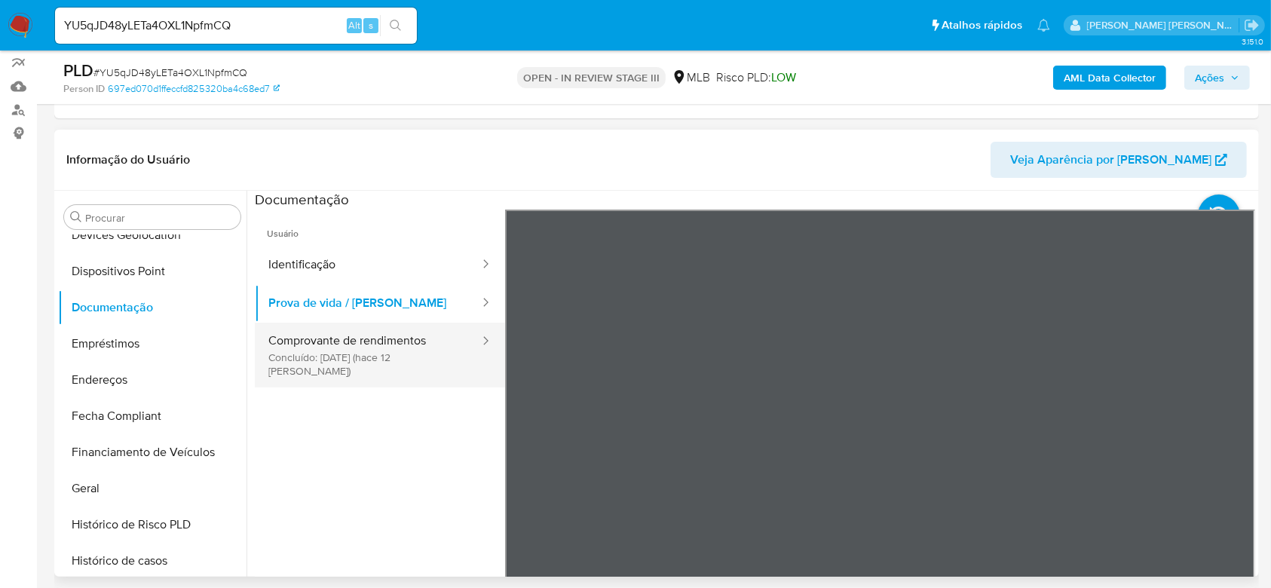
click at [340, 352] on button "Comprovante de rendimentos Concluído: 30/07/2025 (hace 12 días)" at bounding box center [368, 355] width 226 height 65
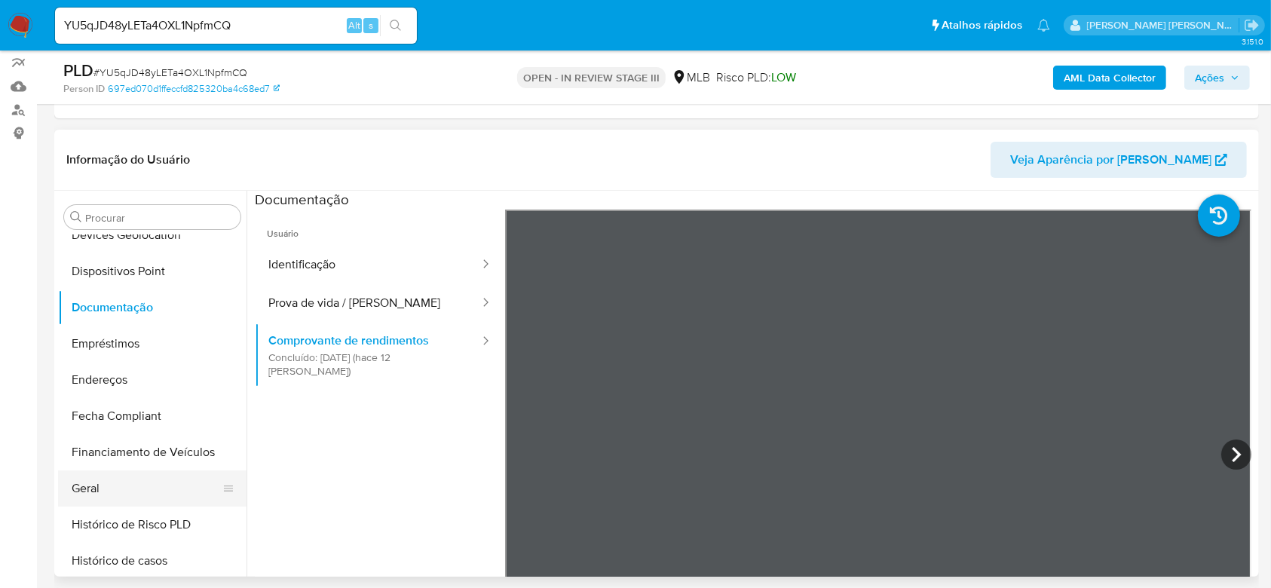
click at [102, 491] on button "Geral" at bounding box center [146, 489] width 176 height 36
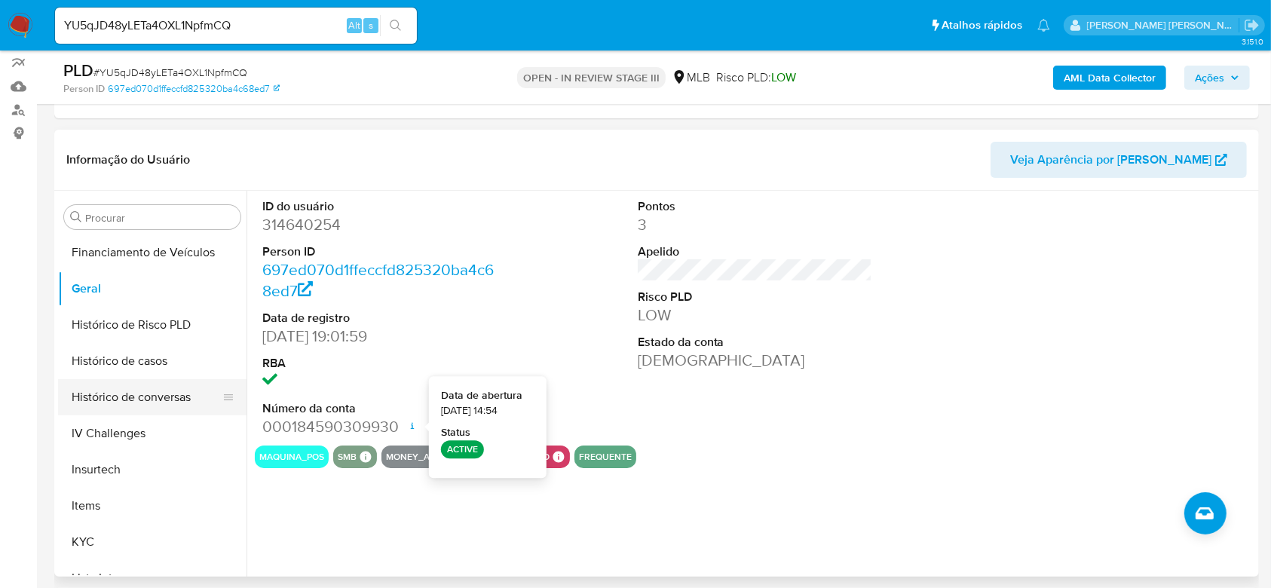
scroll to position [436, 0]
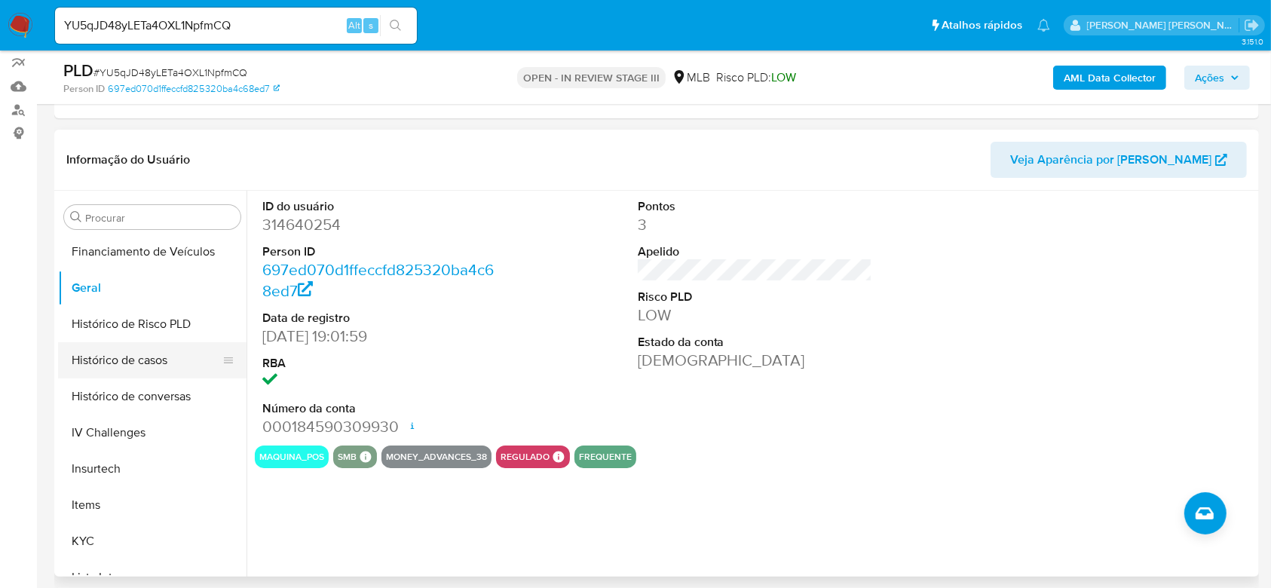
click at [135, 360] on button "Histórico de casos" at bounding box center [146, 360] width 176 height 36
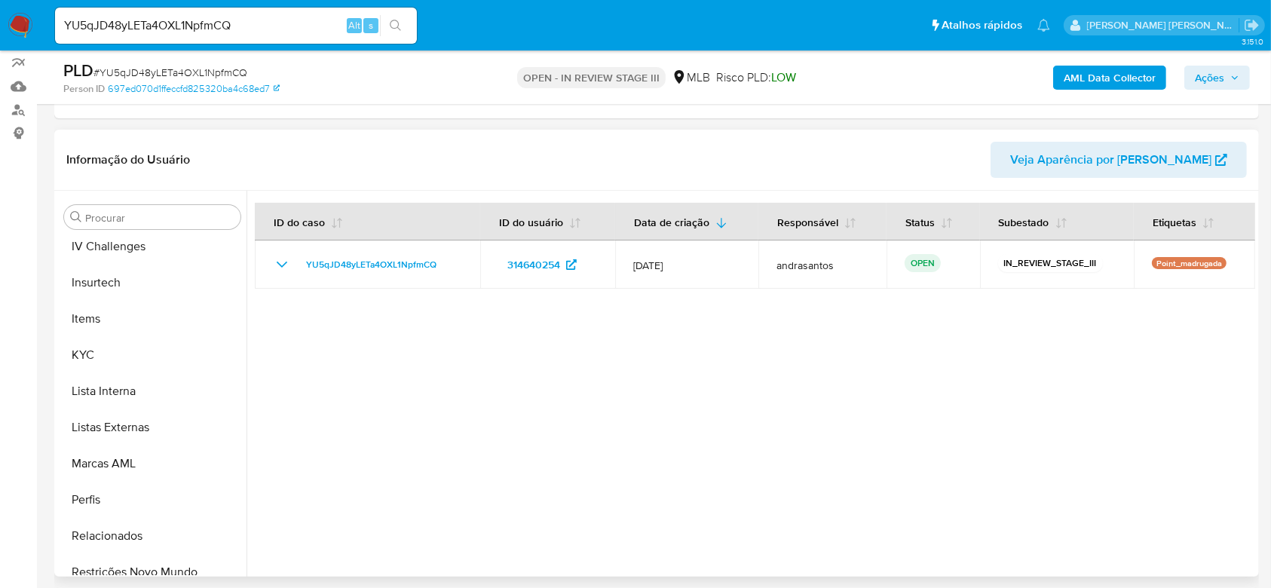
scroll to position [637, 0]
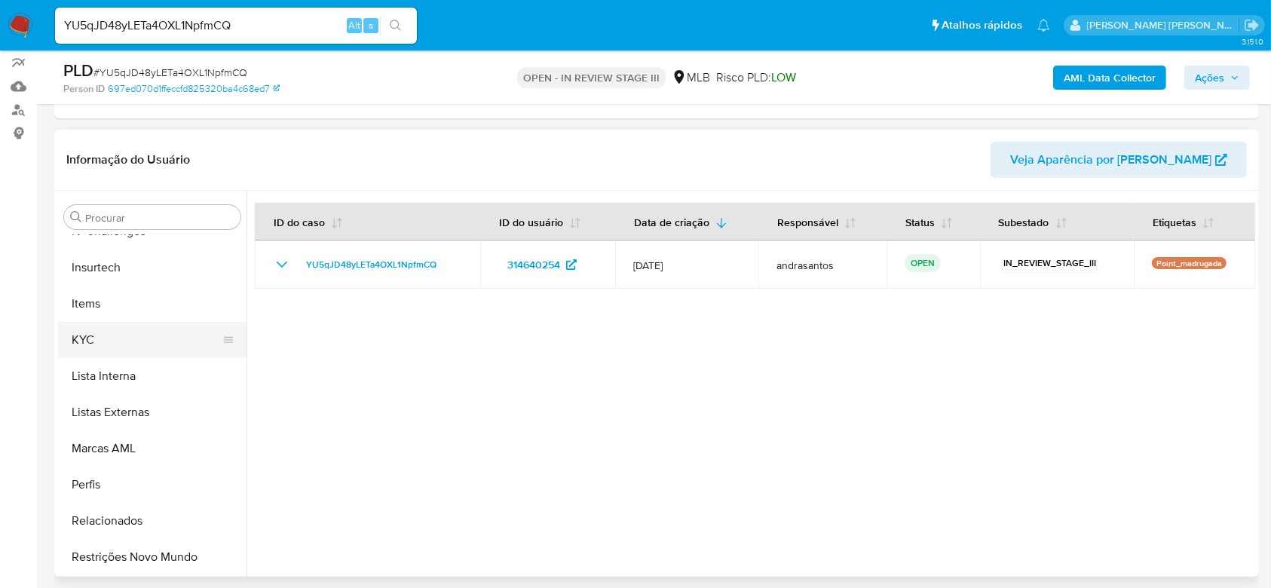
click at [96, 346] on button "KYC" at bounding box center [146, 340] width 176 height 36
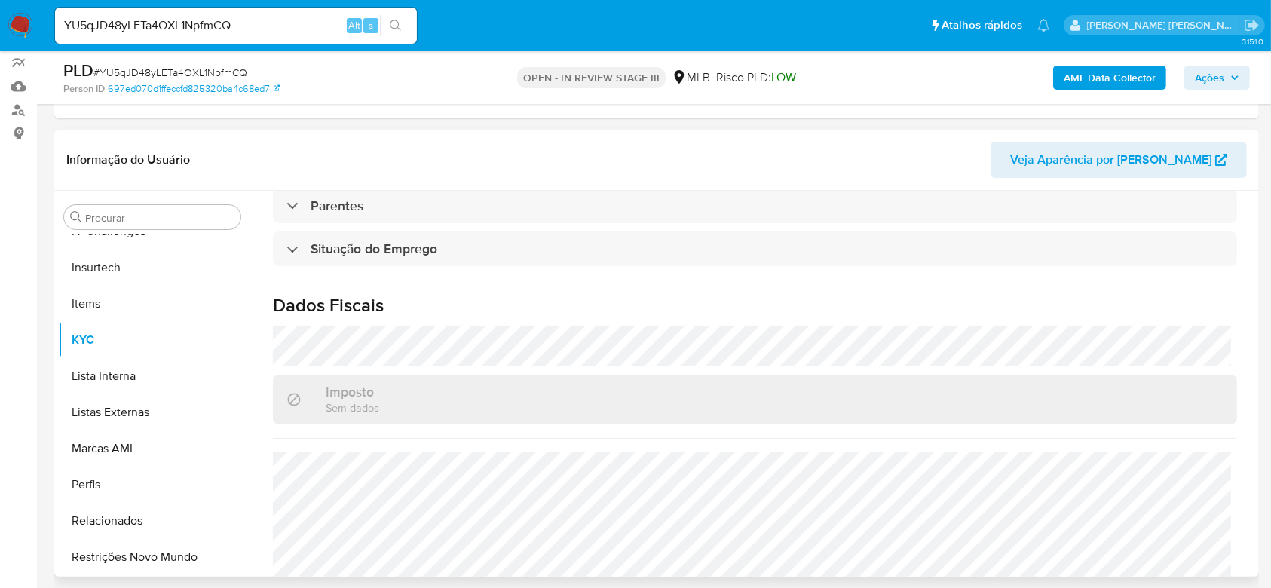
scroll to position [646, 0]
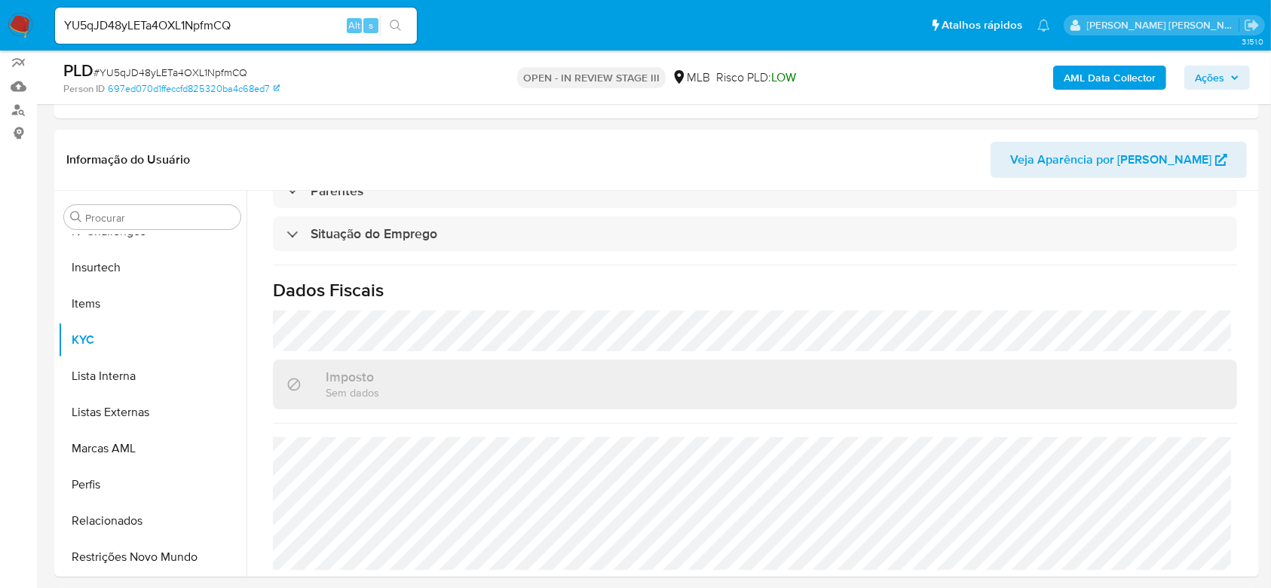
click at [144, 26] on input "YU5qJD48yLETa4OXL1NpfmCQ" at bounding box center [236, 26] width 362 height 20
paste input "ApVLhYVNW3ZFNxhYHH3IWND3"
type input "ApVLhYVNW3ZFNxhYHH3IWND3"
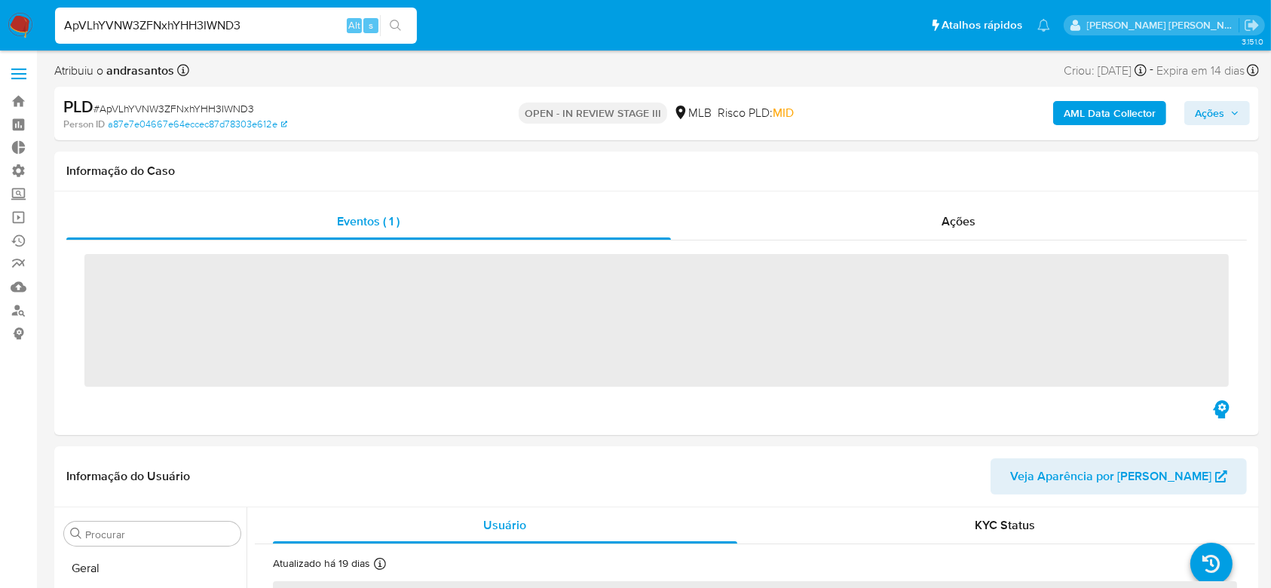
scroll to position [637, 0]
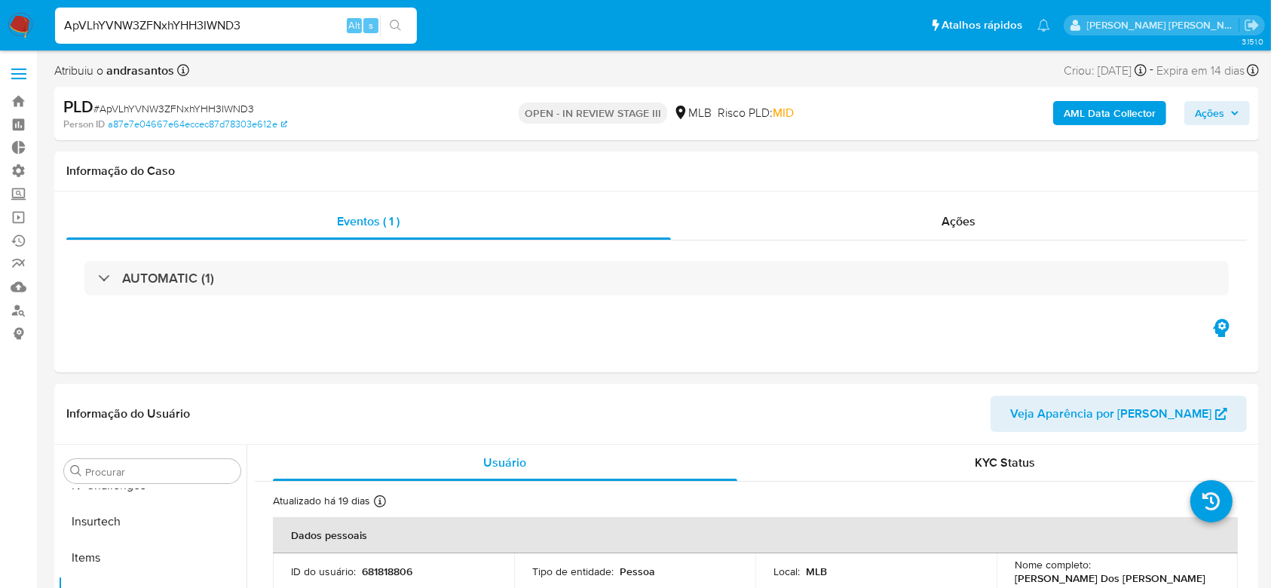
select select "10"
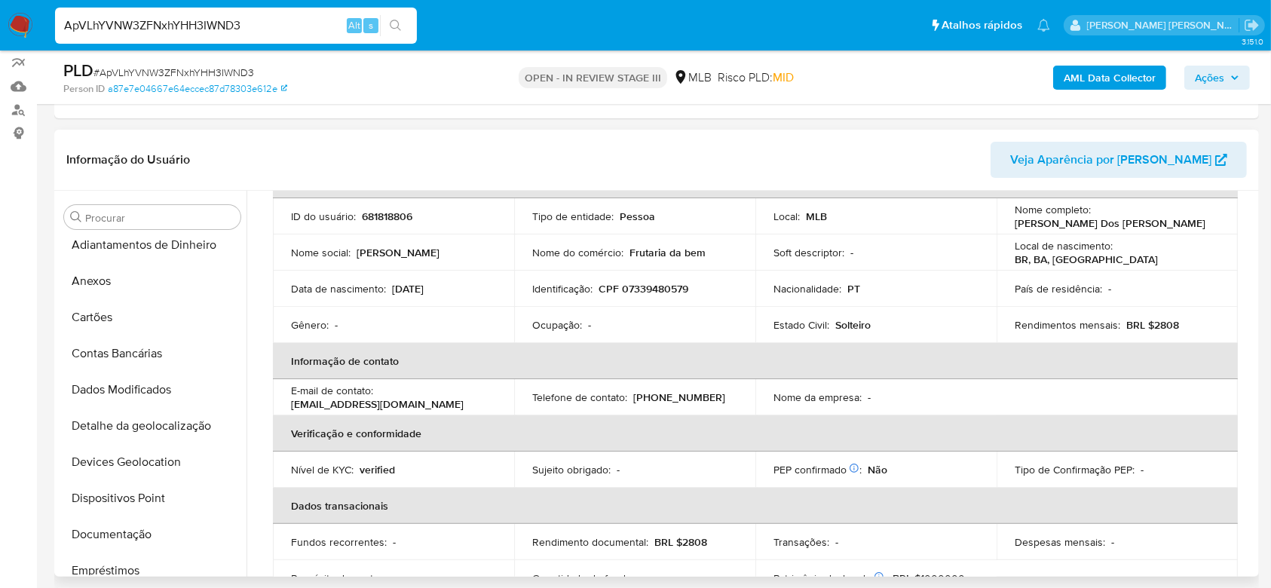
scroll to position [0, 0]
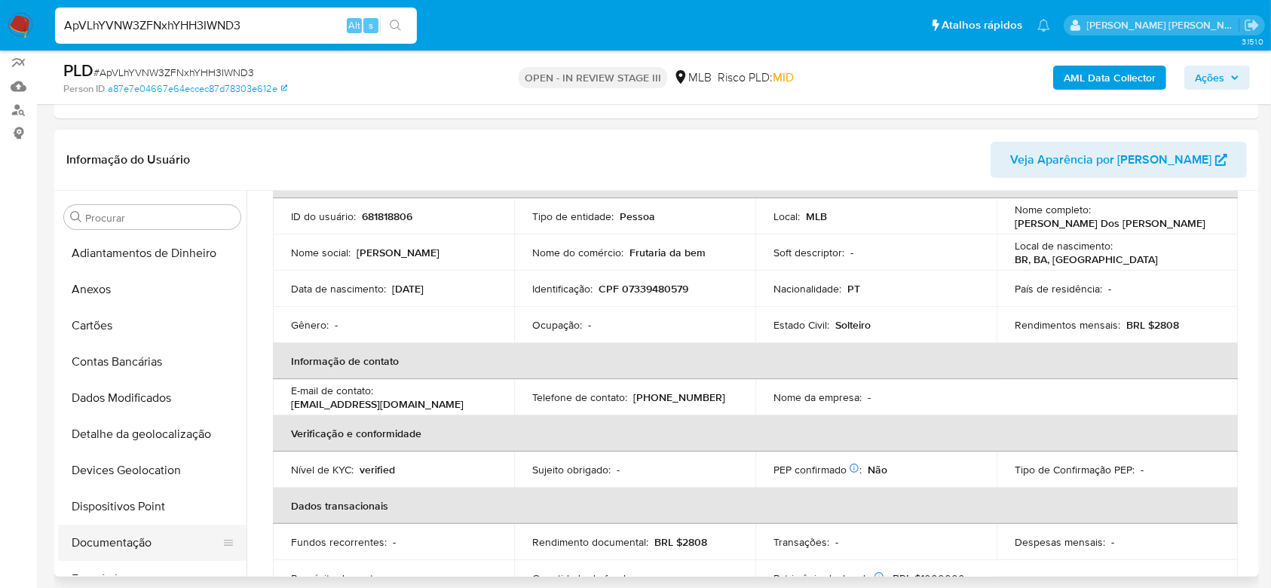
click at [129, 538] on button "Documentação" at bounding box center [146, 543] width 176 height 36
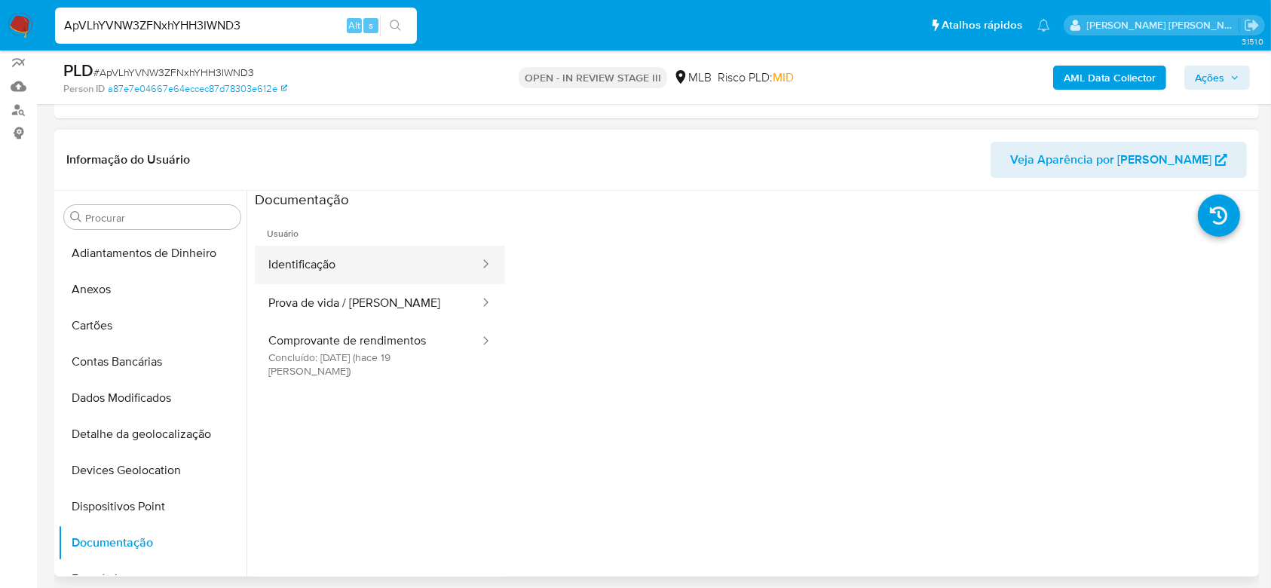
click at [326, 254] on button "Identificação" at bounding box center [368, 265] width 226 height 38
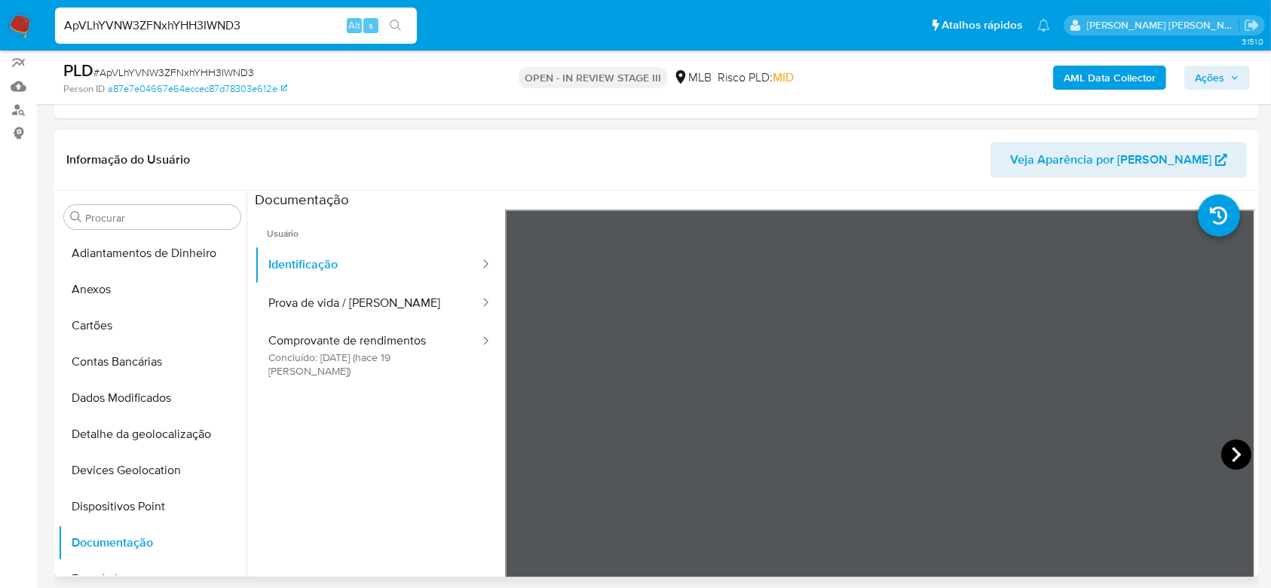
click at [1222, 452] on icon at bounding box center [1237, 455] width 30 height 30
click at [252, 270] on div at bounding box center [751, 384] width 1009 height 386
click at [268, 287] on button "Prova de vida / Selfie" at bounding box center [368, 303] width 226 height 38
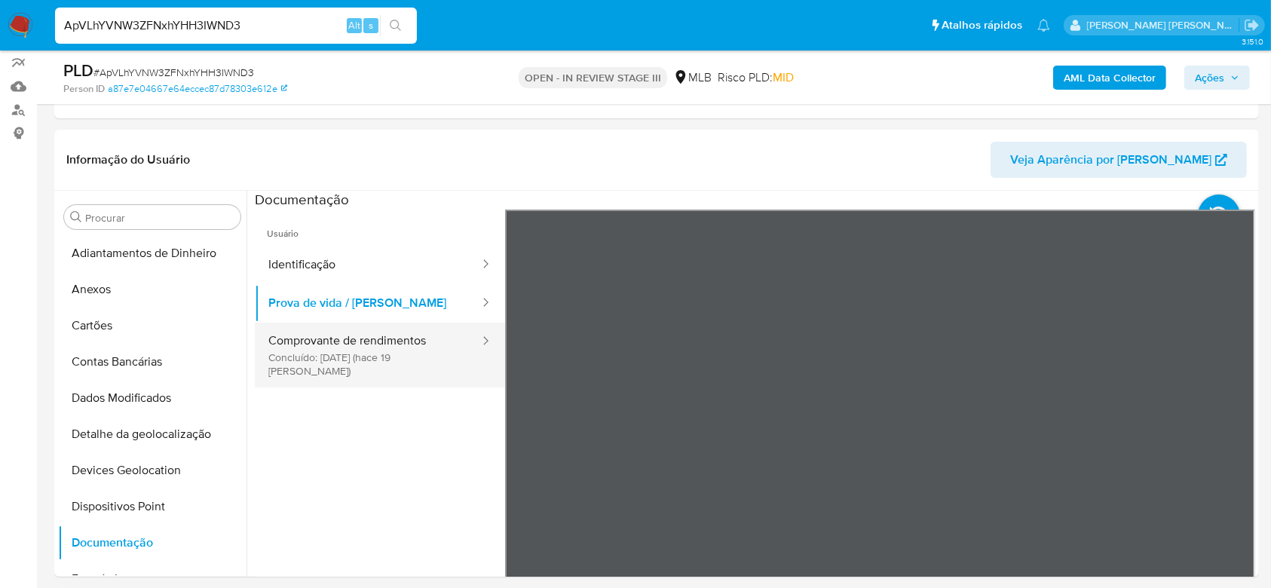
click at [353, 347] on button "Comprovante de rendimentos Concluído: 23/07/2025 (hace 19 días)" at bounding box center [368, 355] width 226 height 65
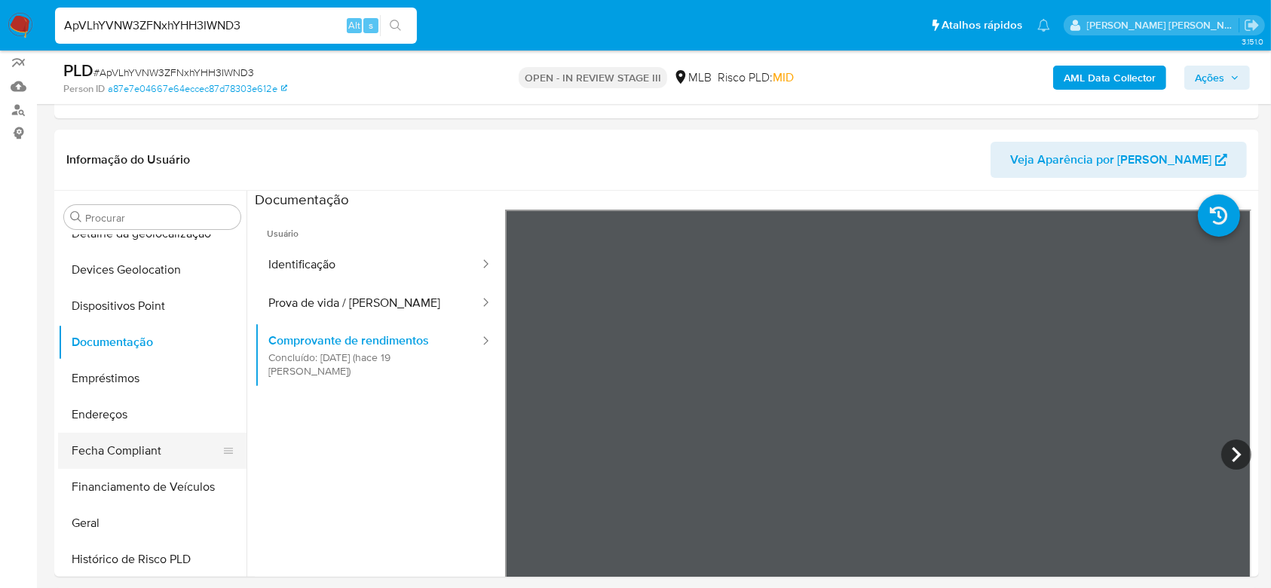
scroll to position [302, 0]
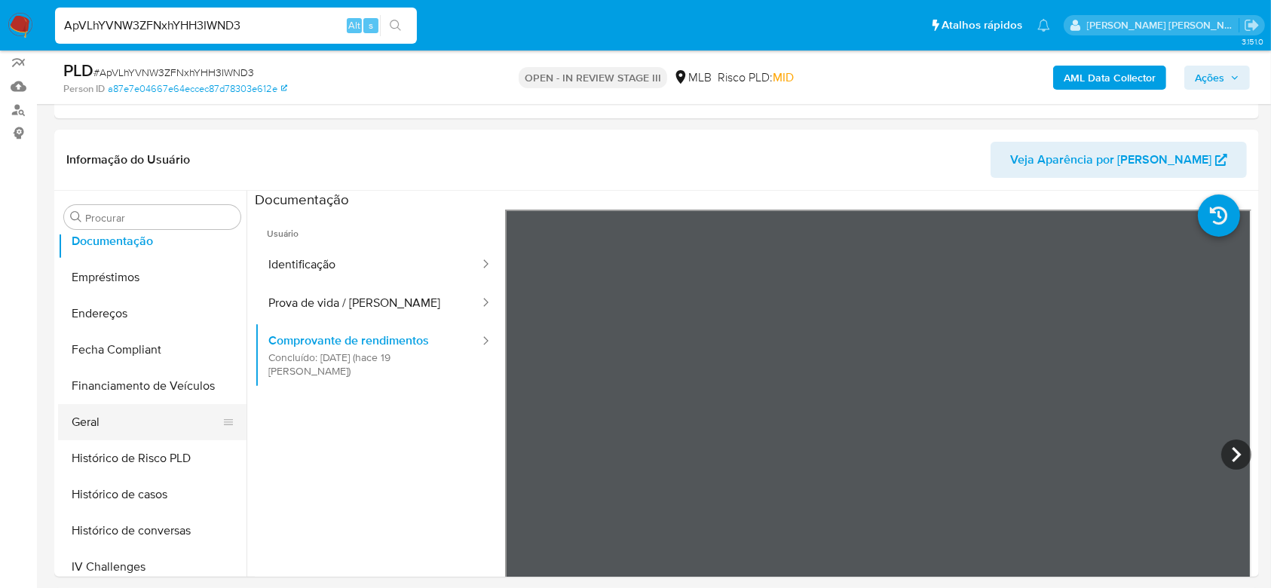
click at [112, 419] on button "Geral" at bounding box center [146, 422] width 176 height 36
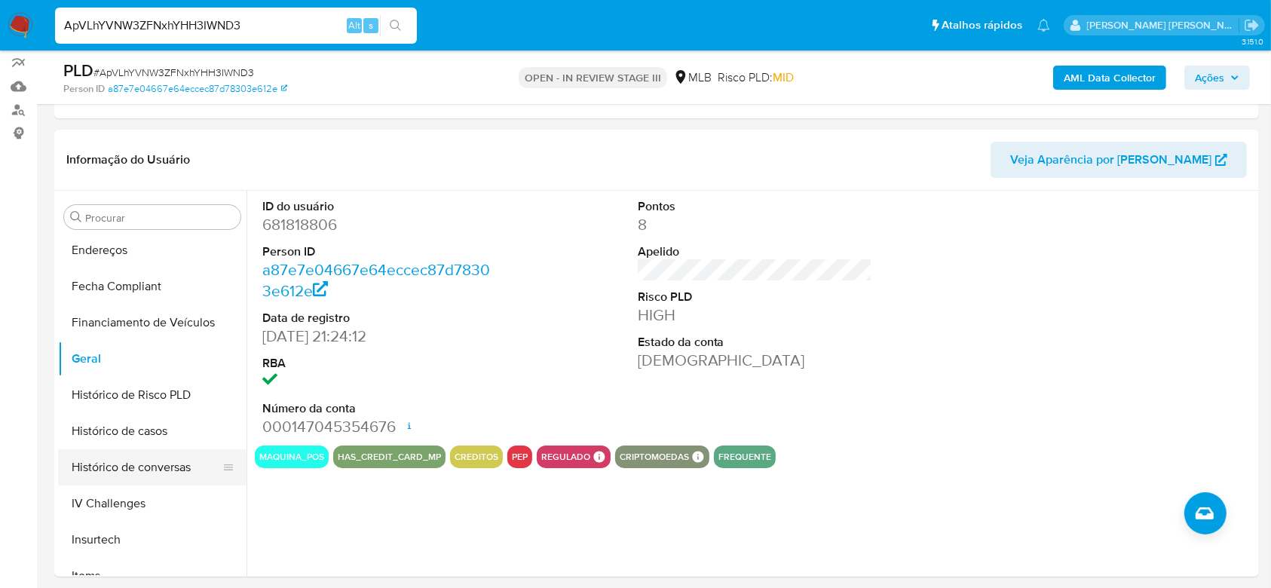
scroll to position [402, 0]
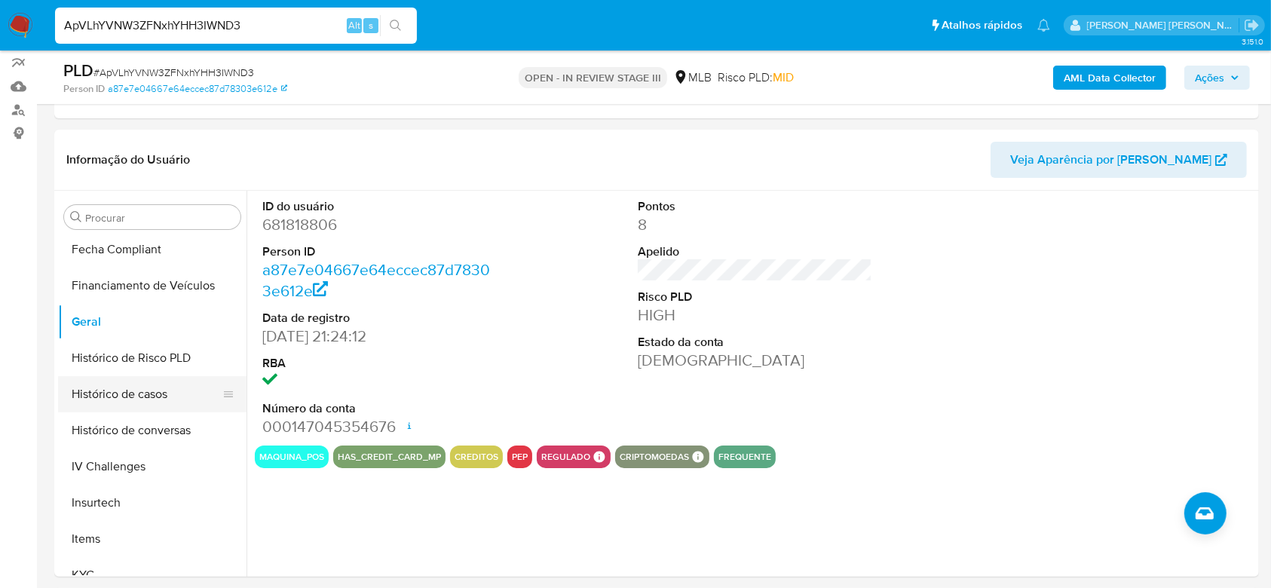
click at [130, 392] on button "Histórico de casos" at bounding box center [146, 394] width 176 height 36
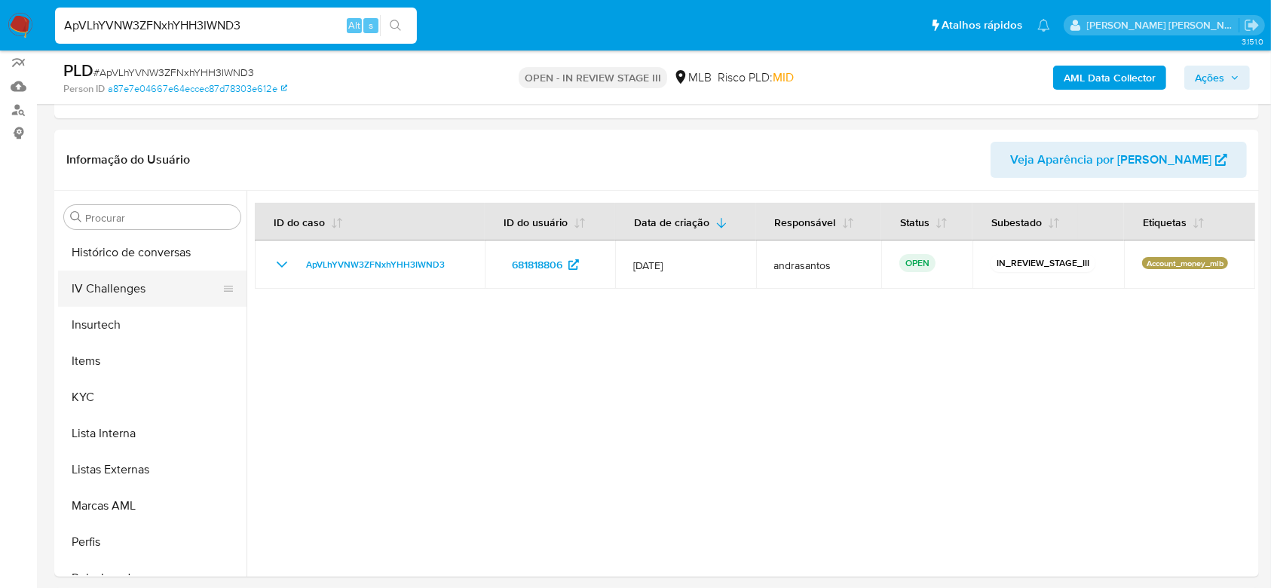
scroll to position [603, 0]
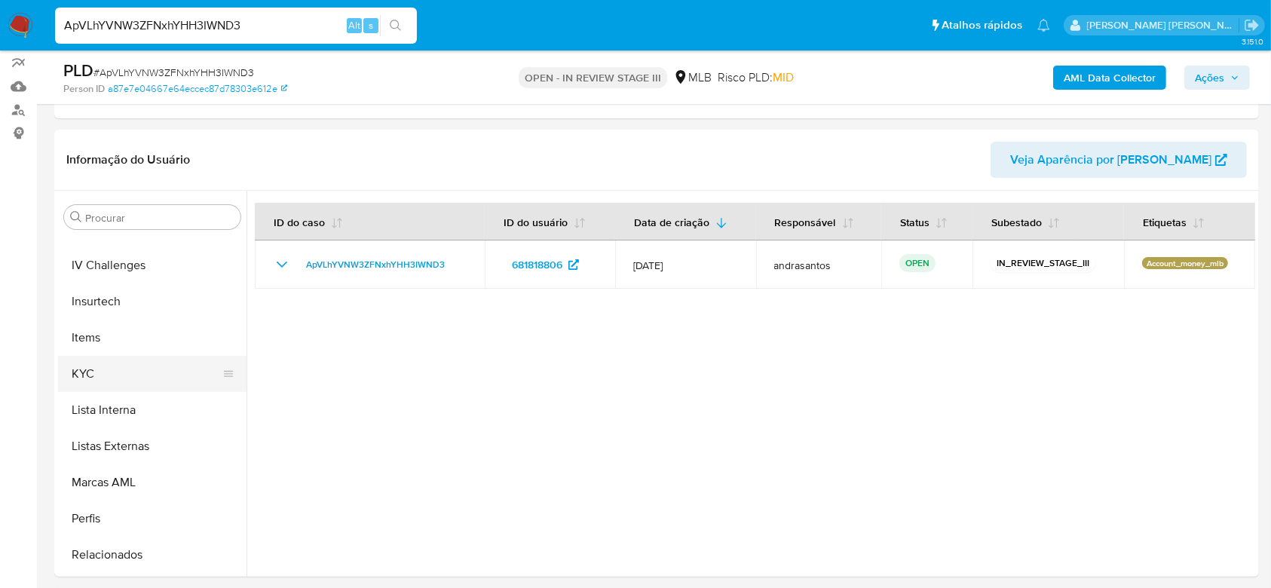
click at [123, 385] on button "KYC" at bounding box center [146, 374] width 176 height 36
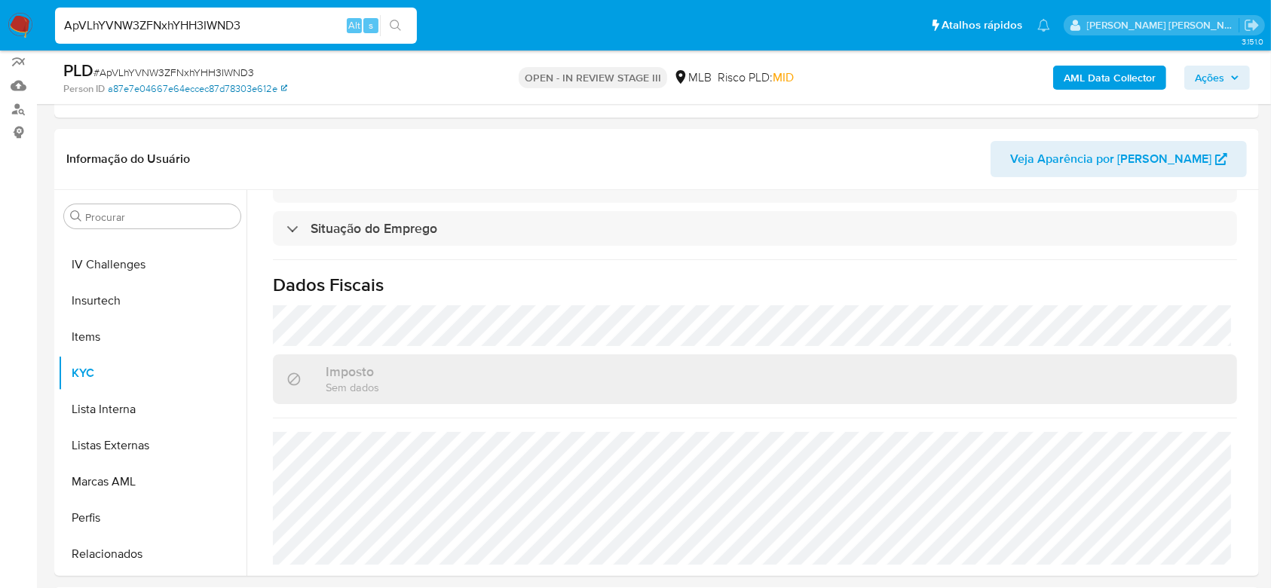
scroll to position [201, 0]
click at [187, 21] on input "ApVLhYVNW3ZFNxhYHH3IWND3" at bounding box center [236, 26] width 362 height 20
paste input "UzRp0D54IxpipJpYZ9DuqfYi"
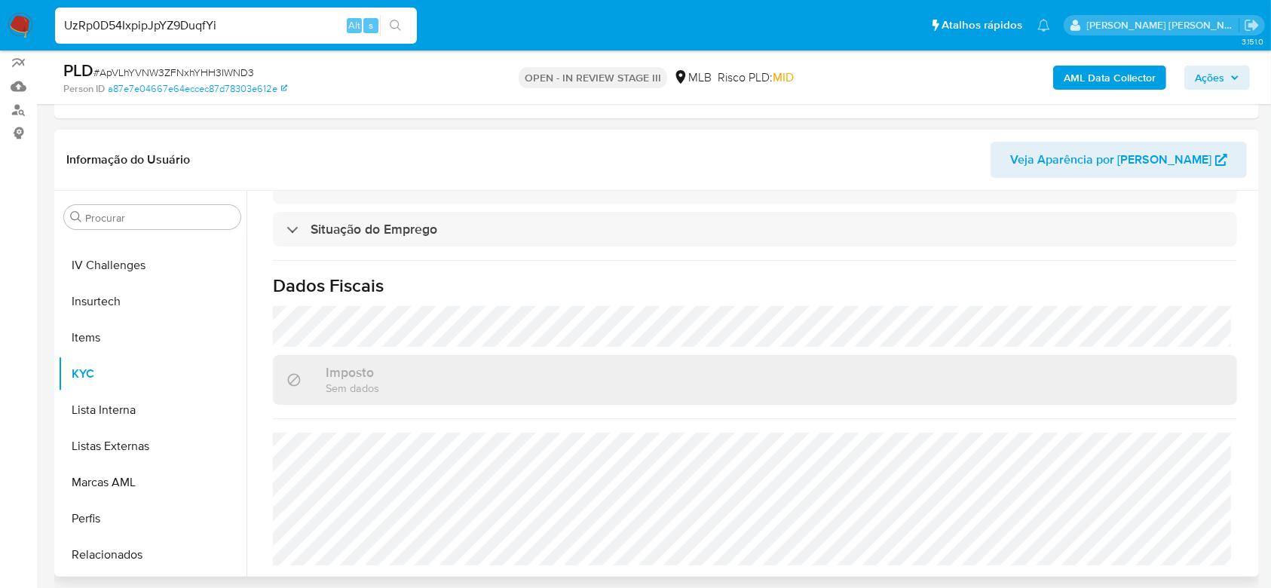
type input "UzRp0D54IxpipJpYZ9DuqfYi"
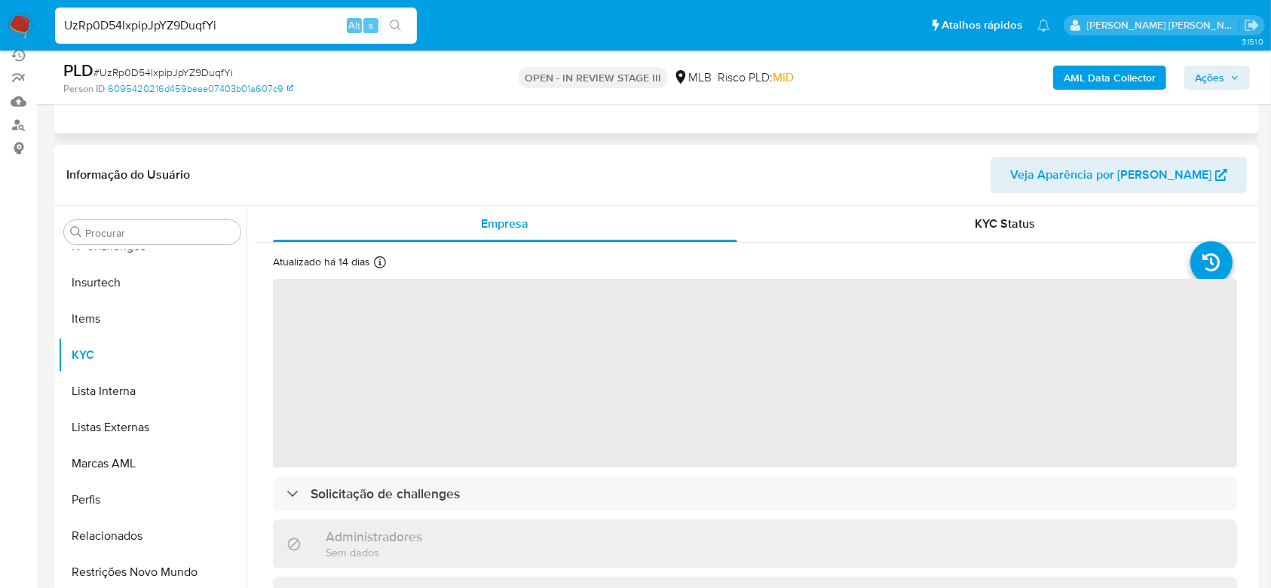
scroll to position [201, 0]
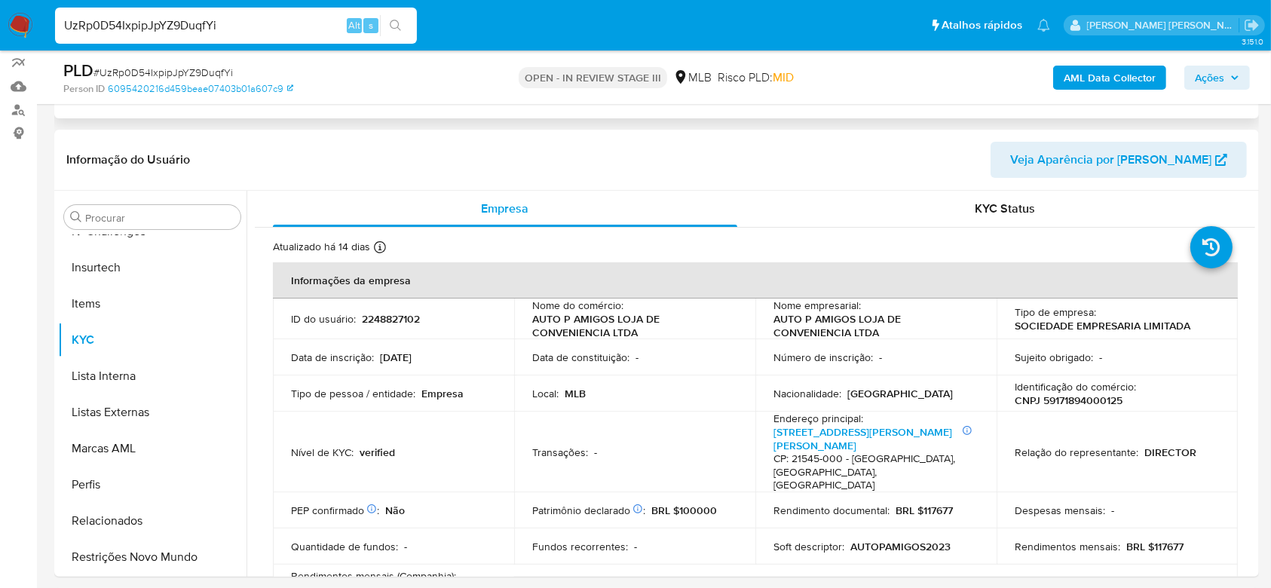
select select "10"
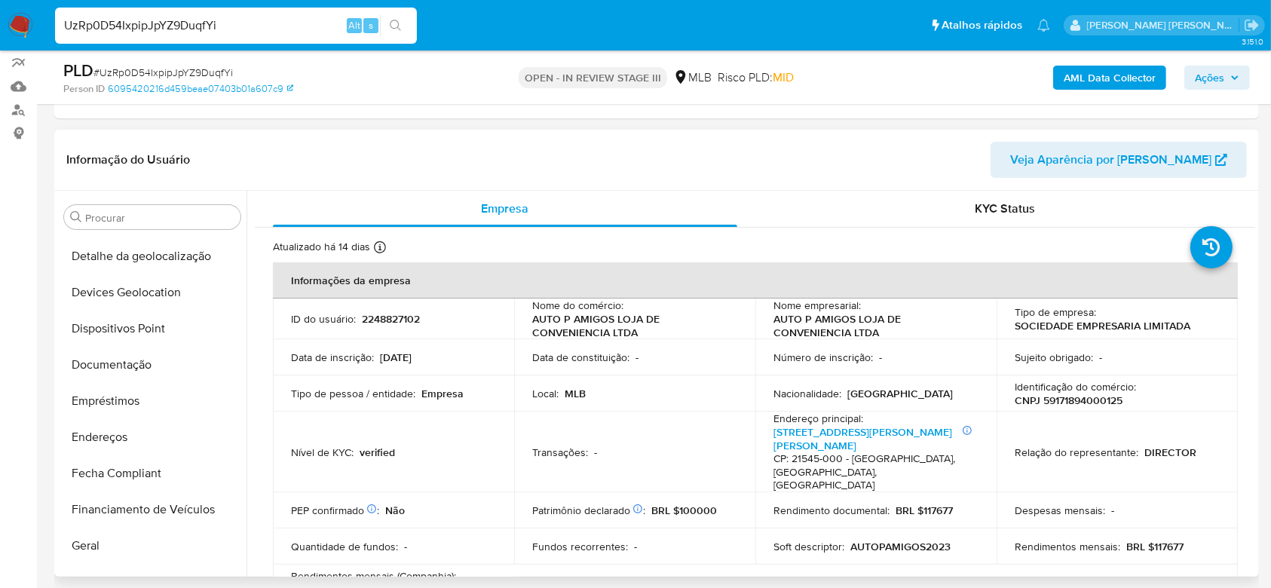
scroll to position [134, 0]
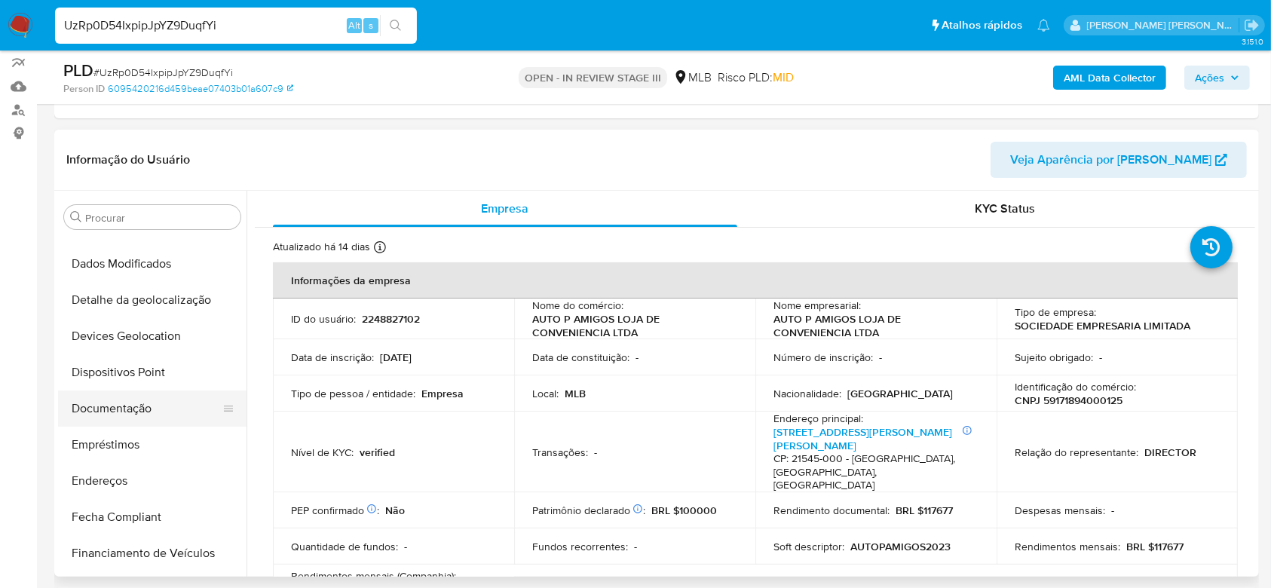
click at [121, 406] on button "Documentação" at bounding box center [146, 409] width 176 height 36
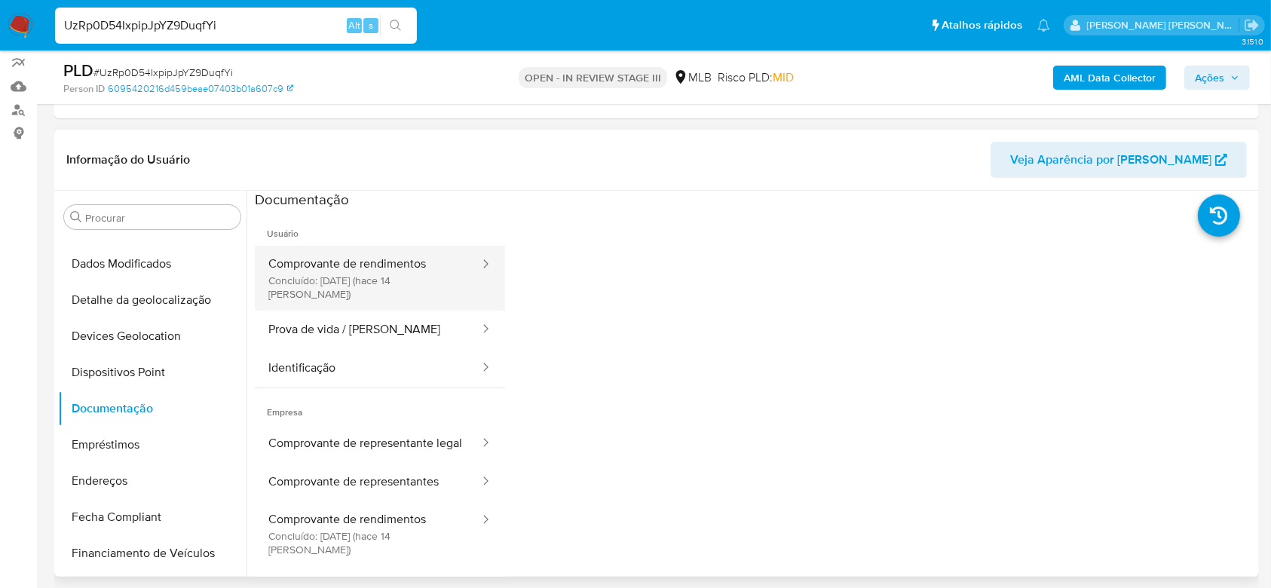
click at [360, 265] on button "Comprovante de rendimentos Concluído: 28/07/2025 (hace 14 días)" at bounding box center [368, 278] width 226 height 65
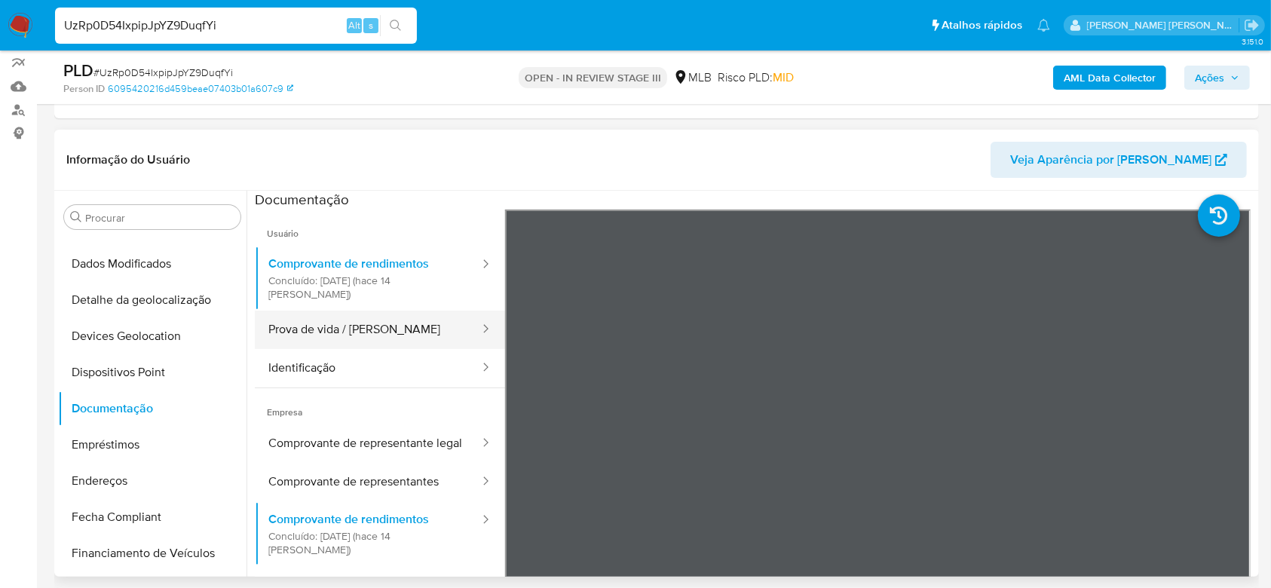
click at [308, 321] on button "Prova de vida / Selfie" at bounding box center [368, 330] width 226 height 38
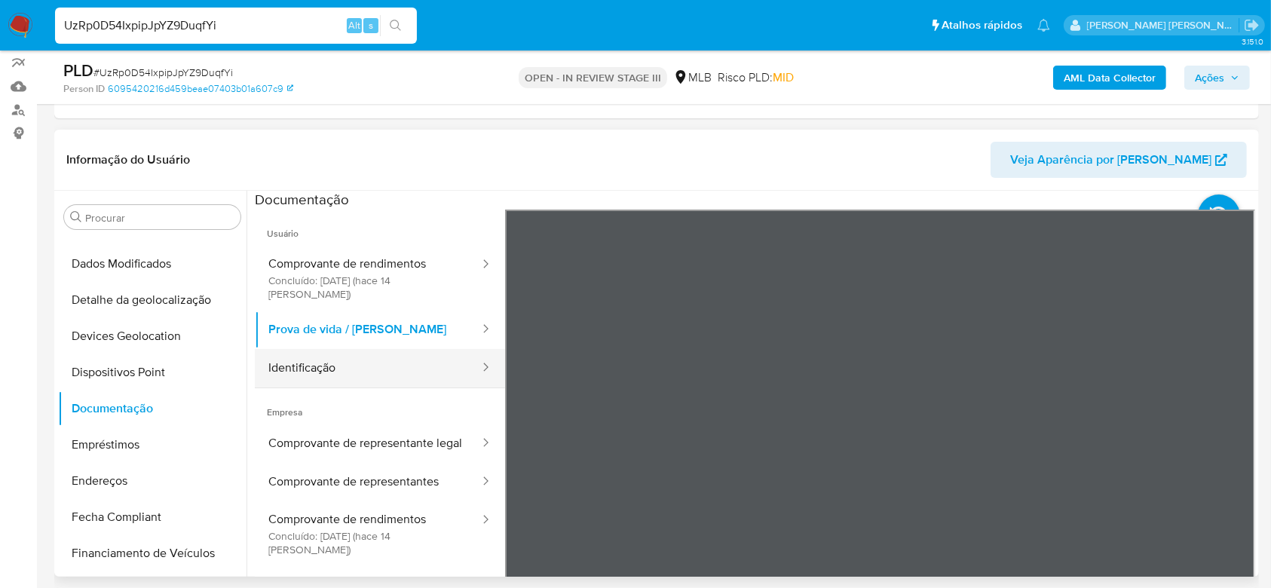
click at [334, 363] on button "Identificação" at bounding box center [368, 368] width 226 height 38
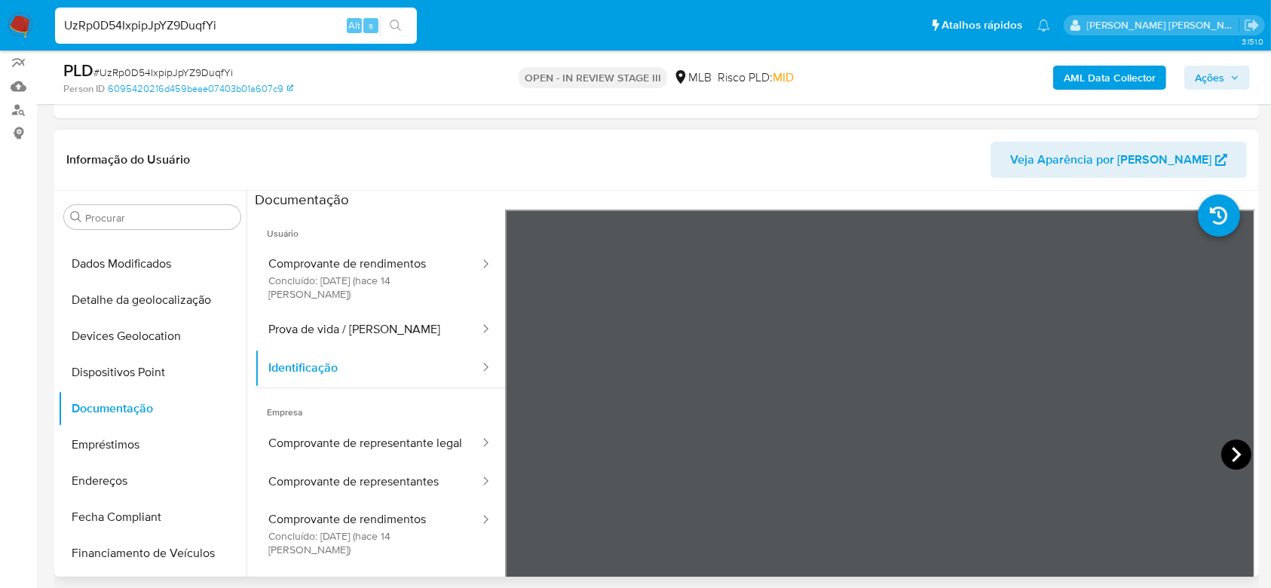
click at [1236, 456] on icon at bounding box center [1237, 455] width 30 height 30
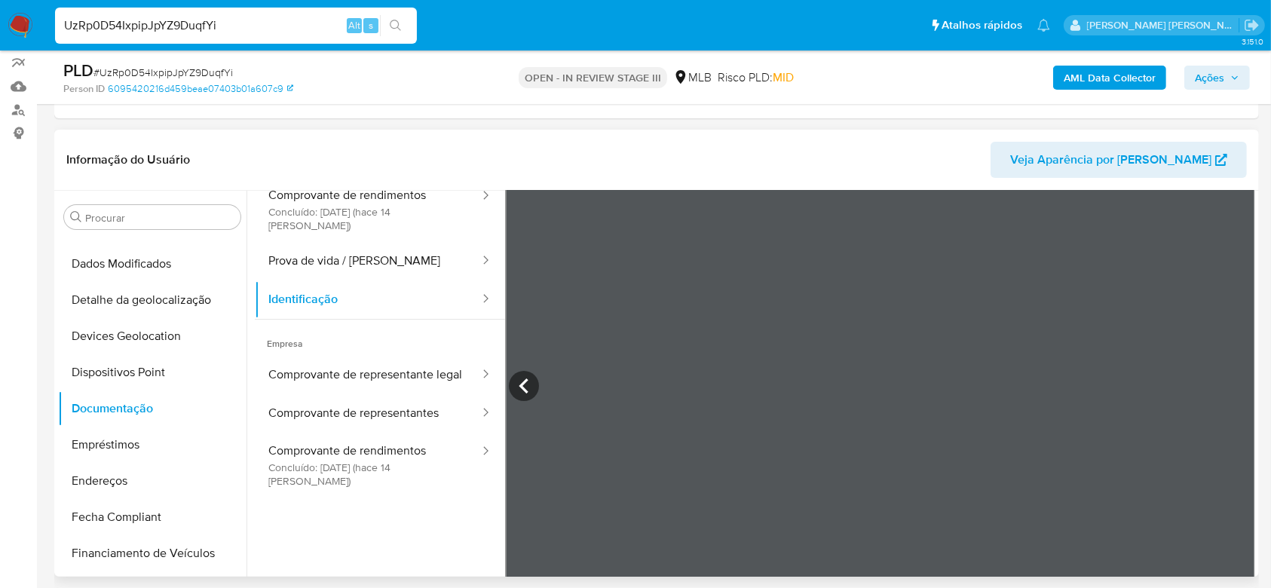
scroll to position [100, 0]
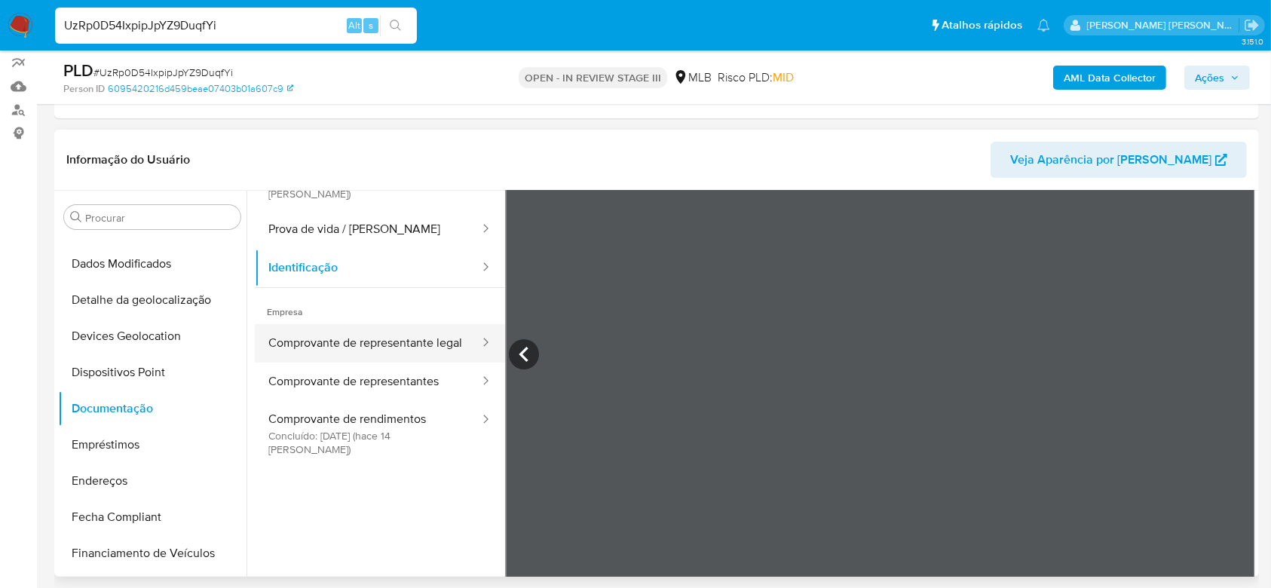
click at [354, 324] on button "Comprovante de representante legal" at bounding box center [368, 343] width 226 height 38
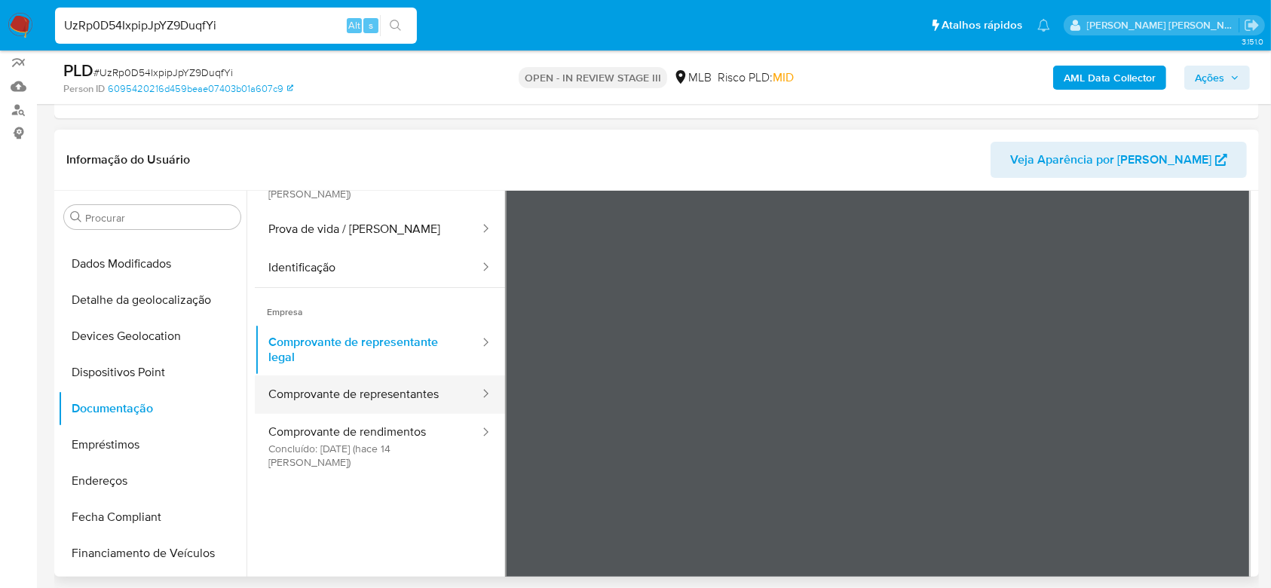
click at [345, 376] on button "Comprovante de representantes" at bounding box center [368, 395] width 226 height 38
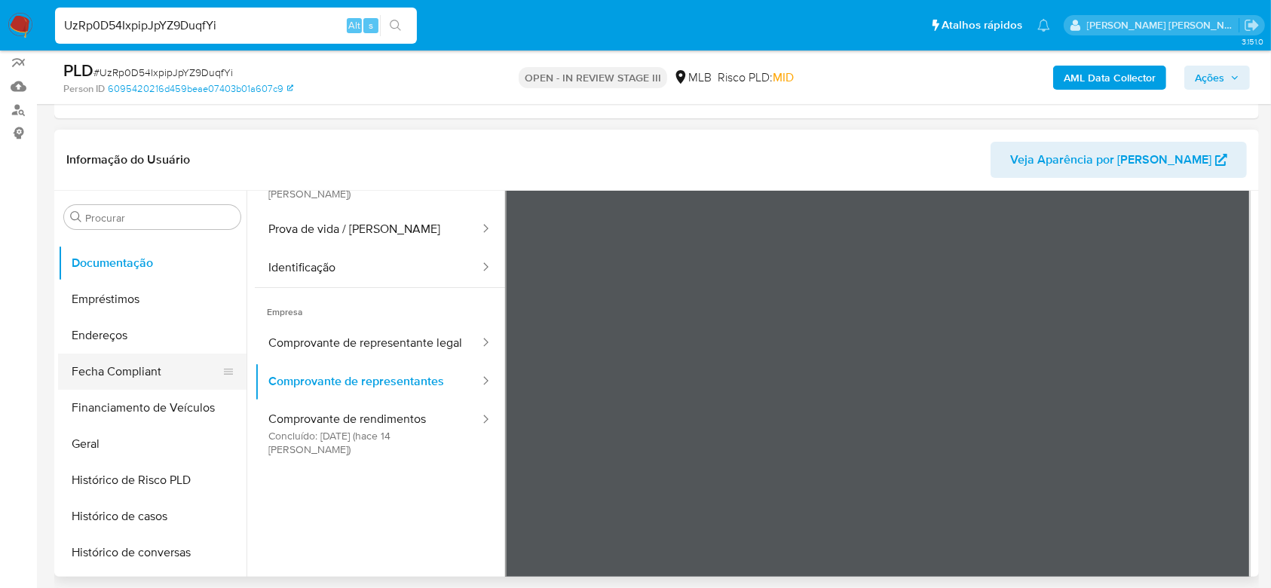
scroll to position [336, 0]
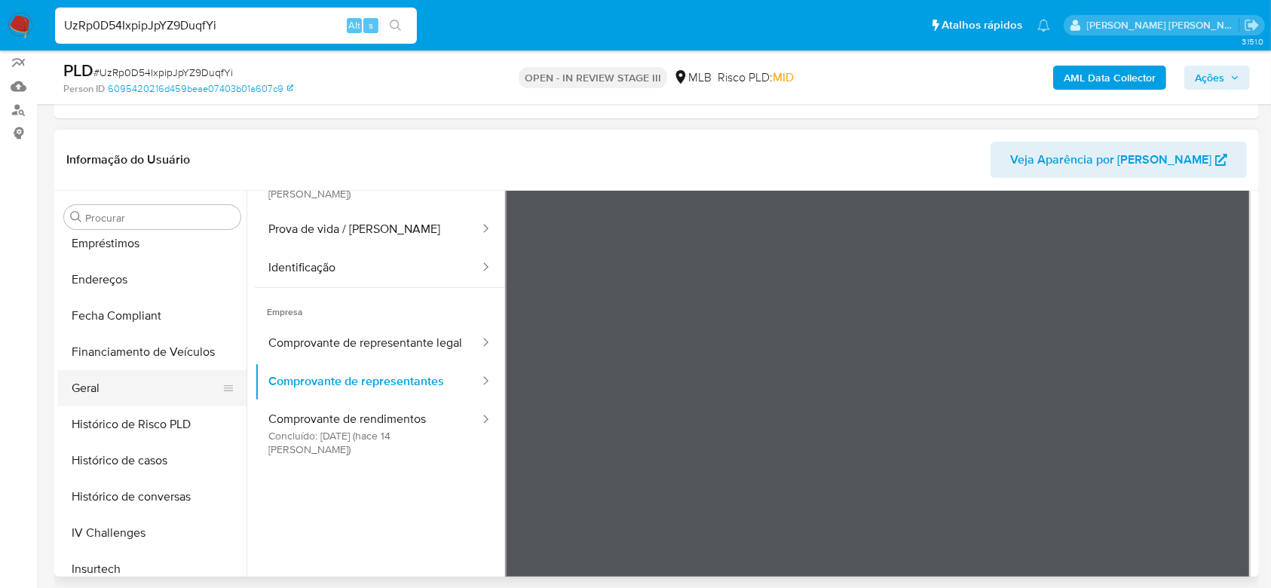
click at [133, 396] on button "Geral" at bounding box center [146, 388] width 176 height 36
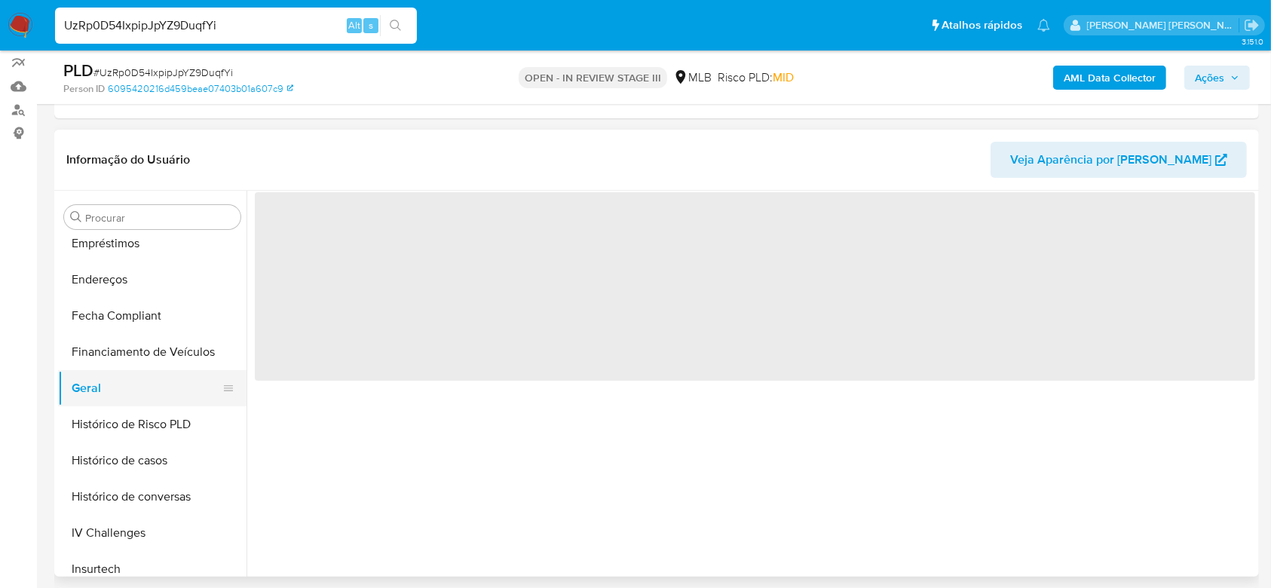
scroll to position [0, 0]
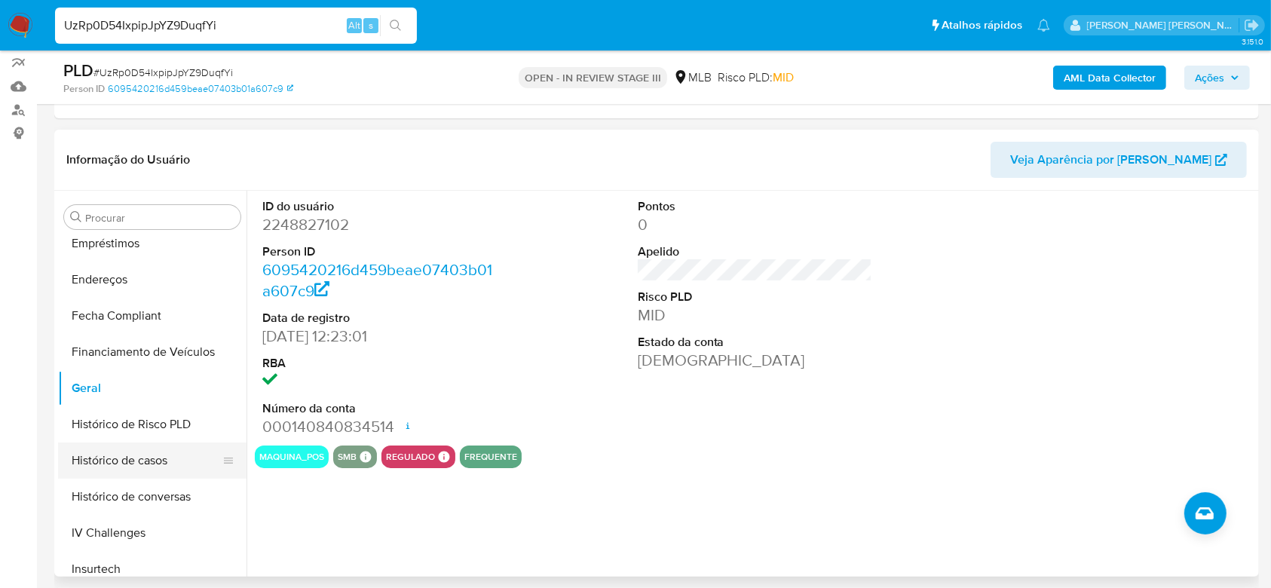
click at [140, 468] on button "Histórico de casos" at bounding box center [146, 461] width 176 height 36
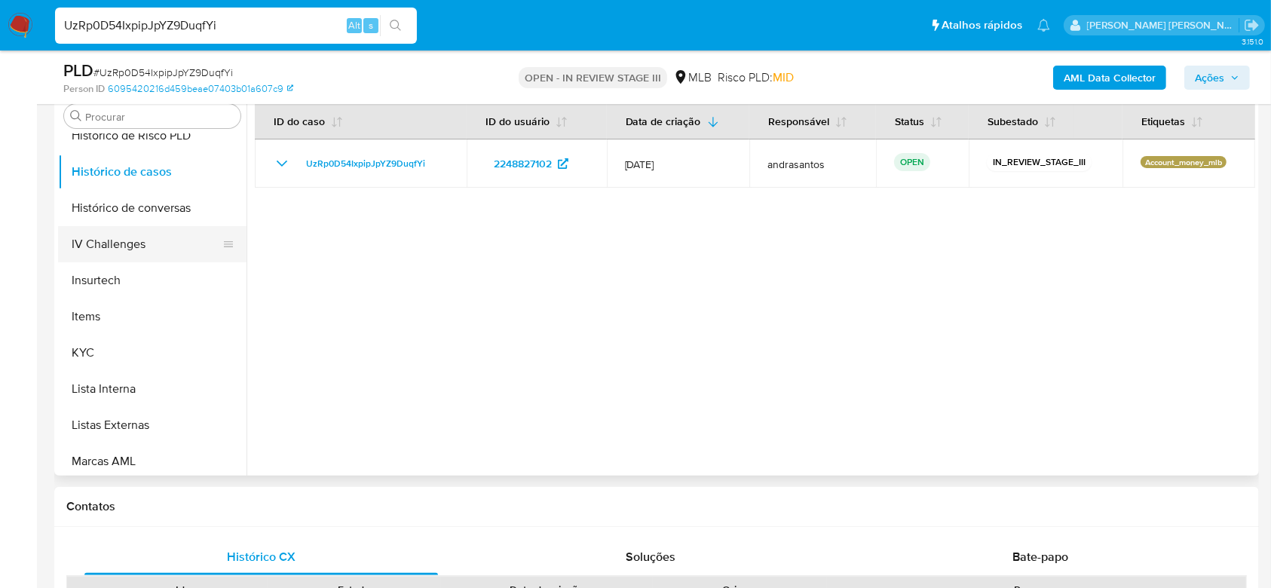
scroll to position [537, 0]
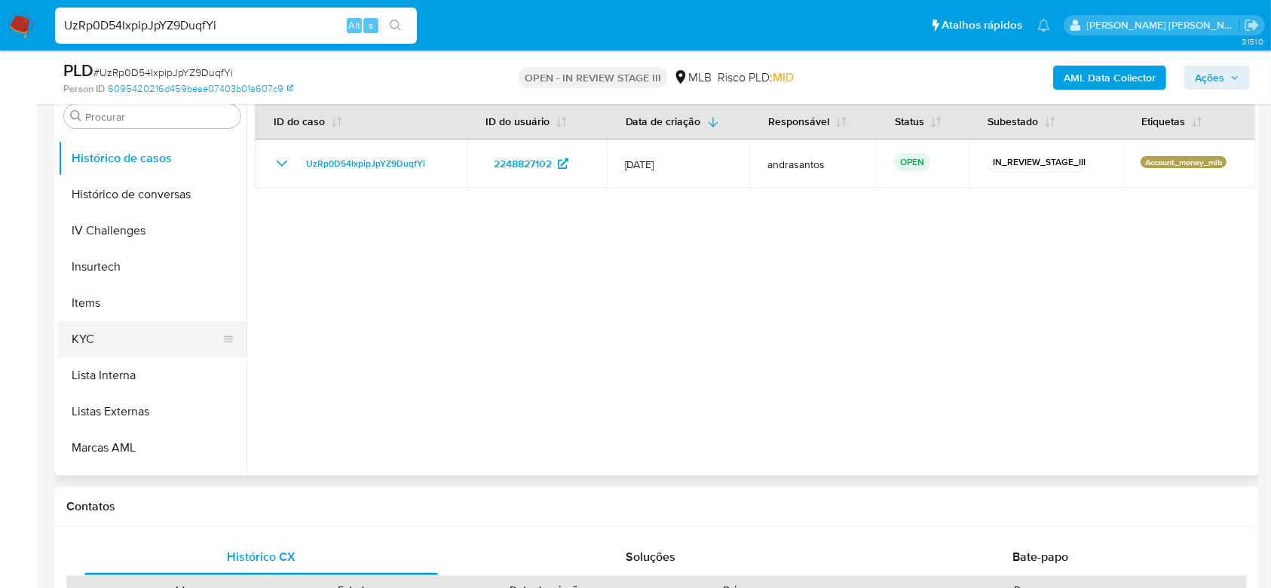
click at [87, 340] on button "KYC" at bounding box center [146, 339] width 176 height 36
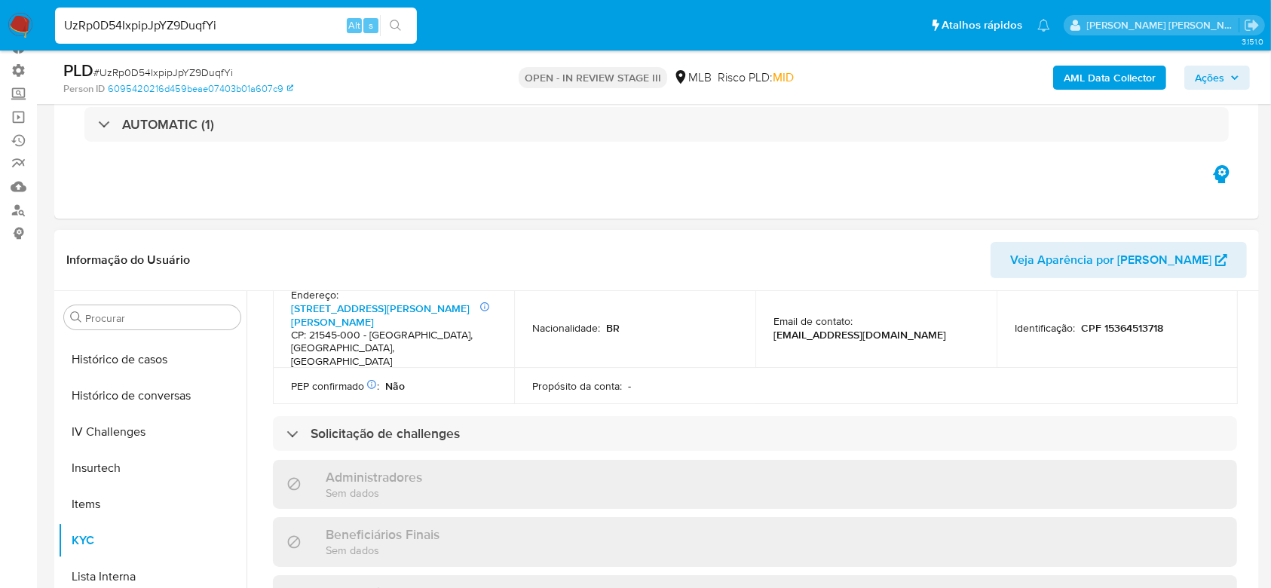
scroll to position [362, 0]
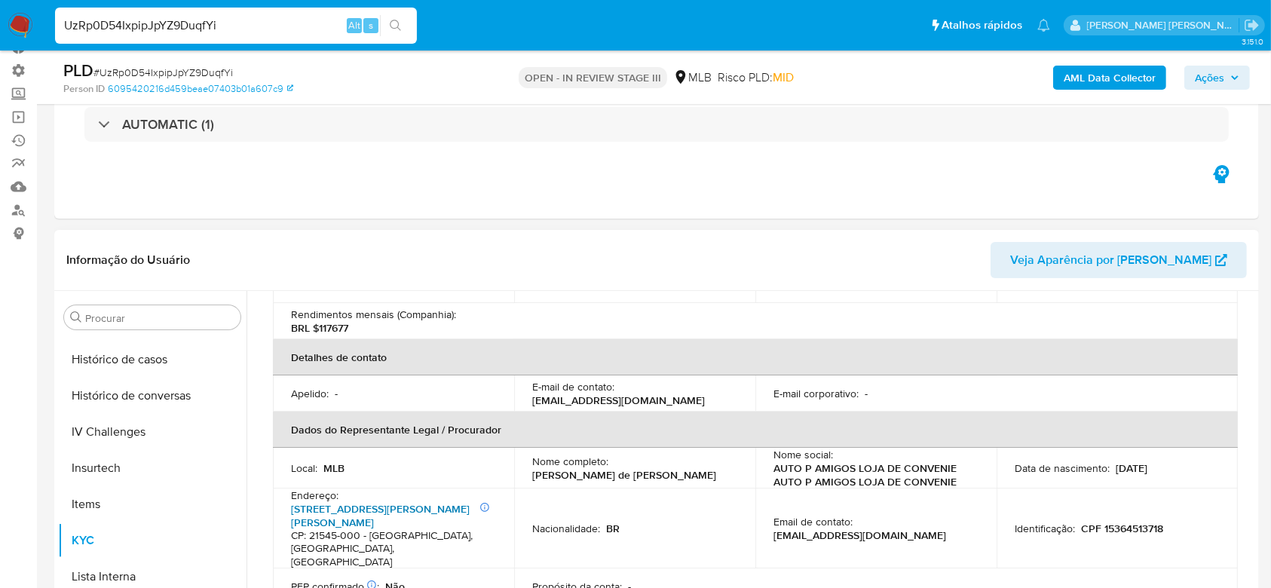
click at [329, 501] on link "Rua Doutor Luís Bicalho 511, Rocha Miranda" at bounding box center [380, 515] width 179 height 29
click at [158, 9] on div "UzRp0D54IxpipJpYZ9DuqfYi Alt s" at bounding box center [236, 26] width 362 height 36
click at [149, 17] on input "UzRp0D54IxpipJpYZ9DuqfYi" at bounding box center [236, 26] width 362 height 20
paste input "2yThUeEuDhGpMKLv2h16rCvY"
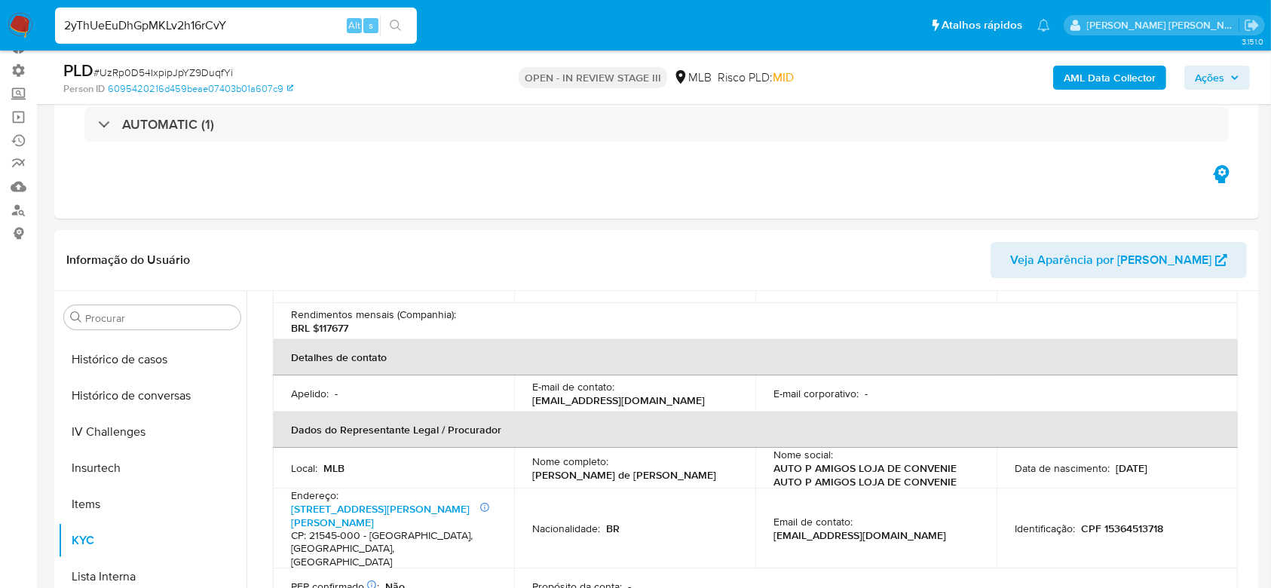
type input "2yThUeEuDhGpMKLv2h16rCvY"
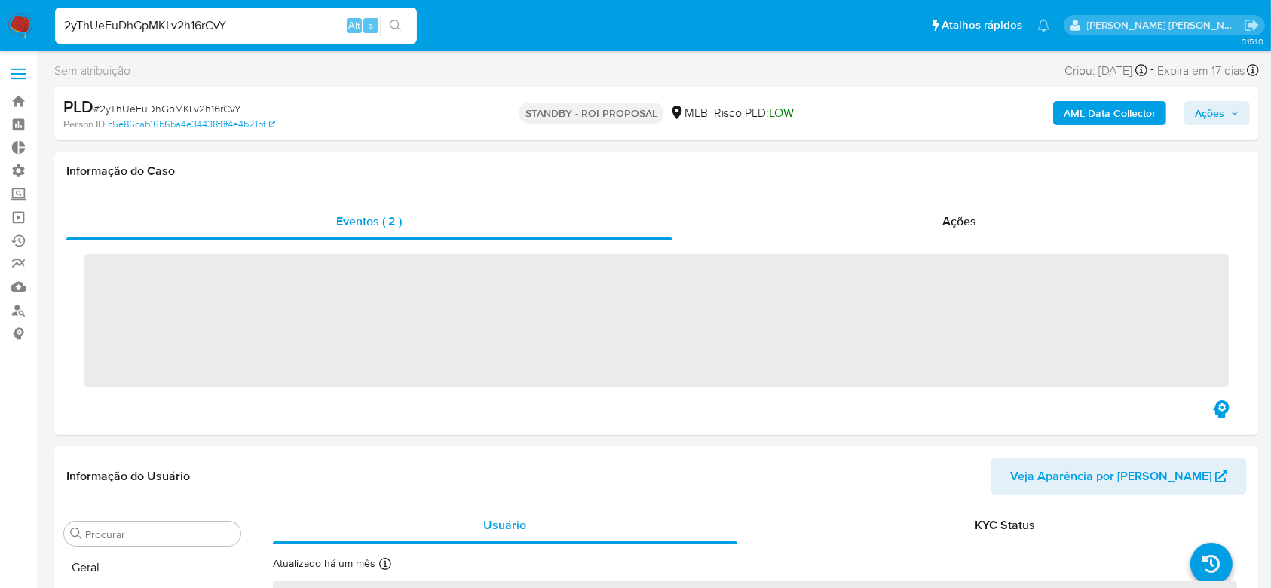
scroll to position [637, 0]
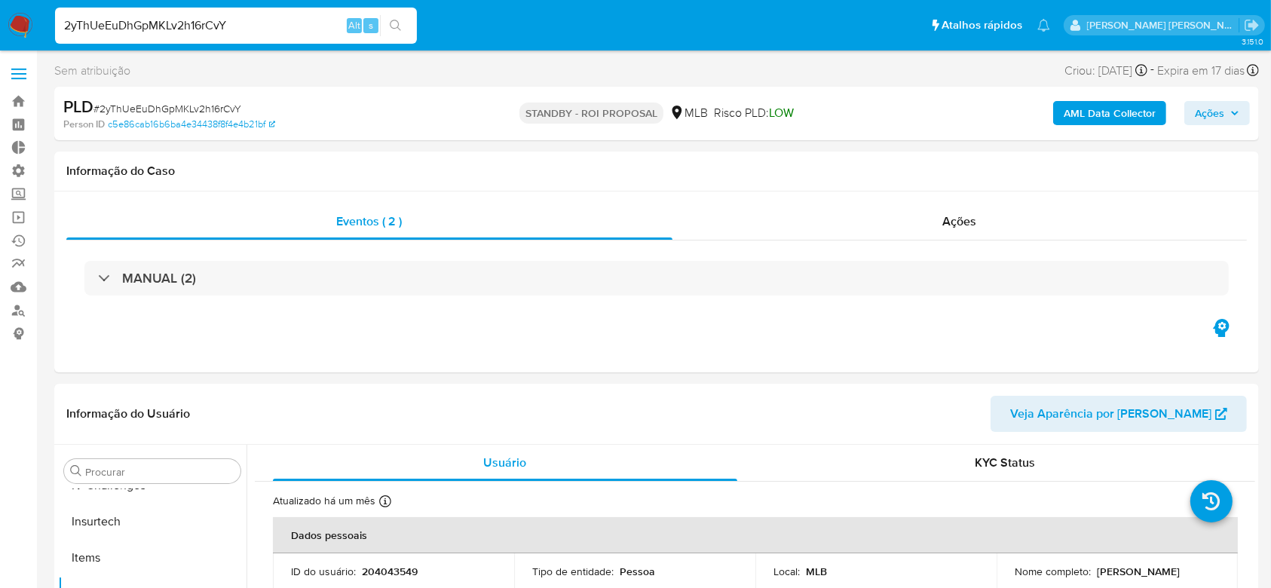
select select "10"
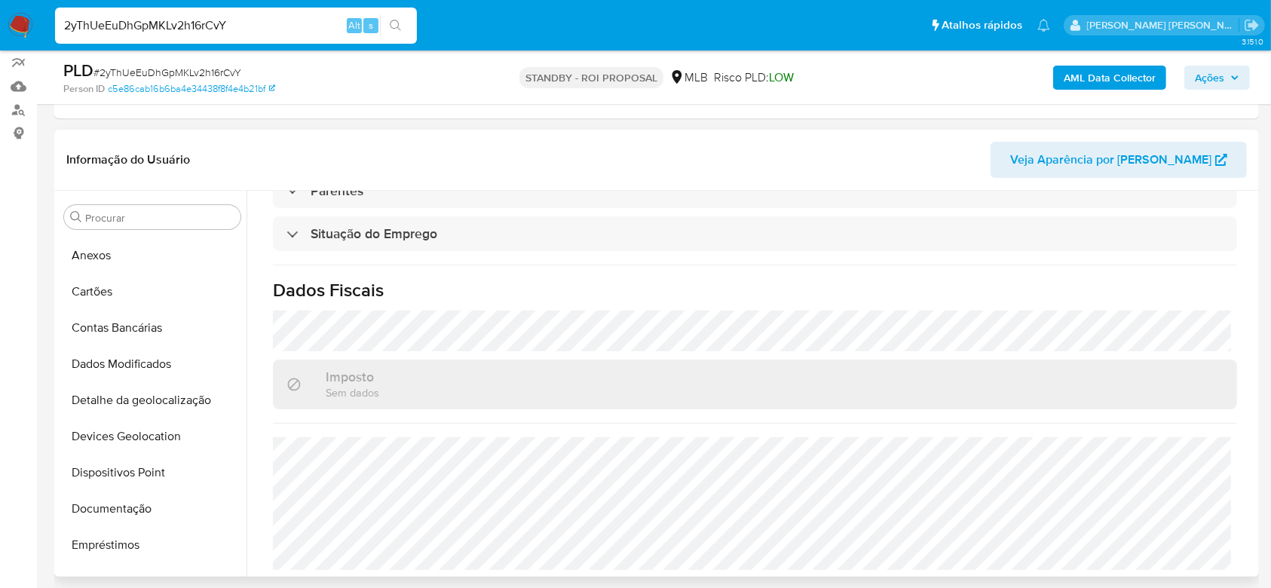
scroll to position [0, 0]
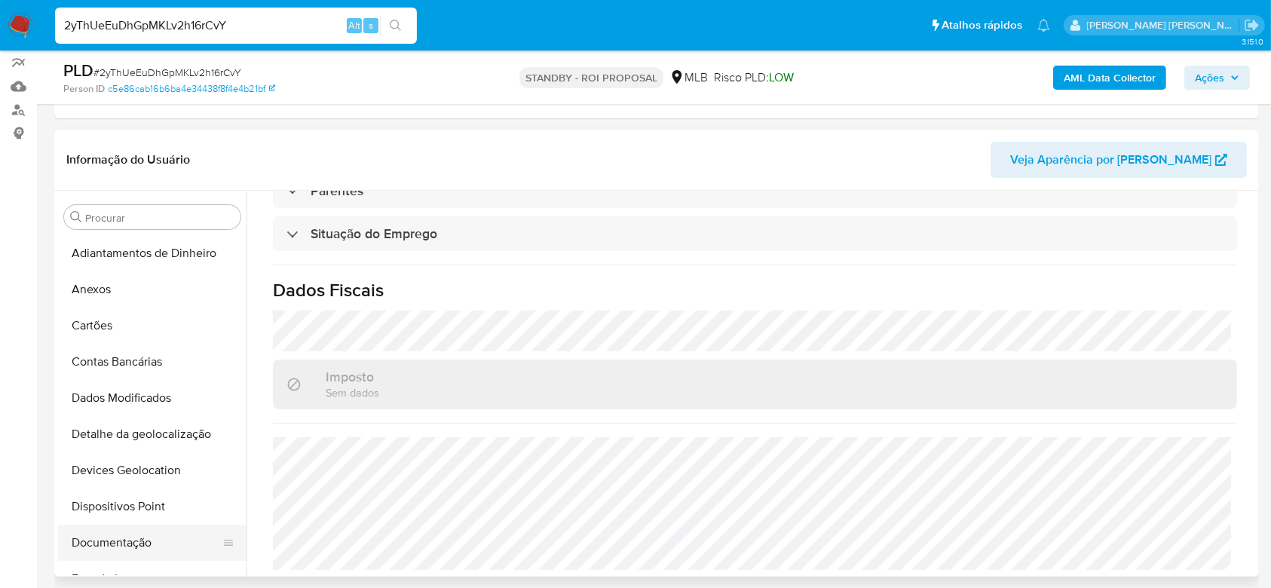
click at [142, 548] on button "Documentação" at bounding box center [146, 543] width 176 height 36
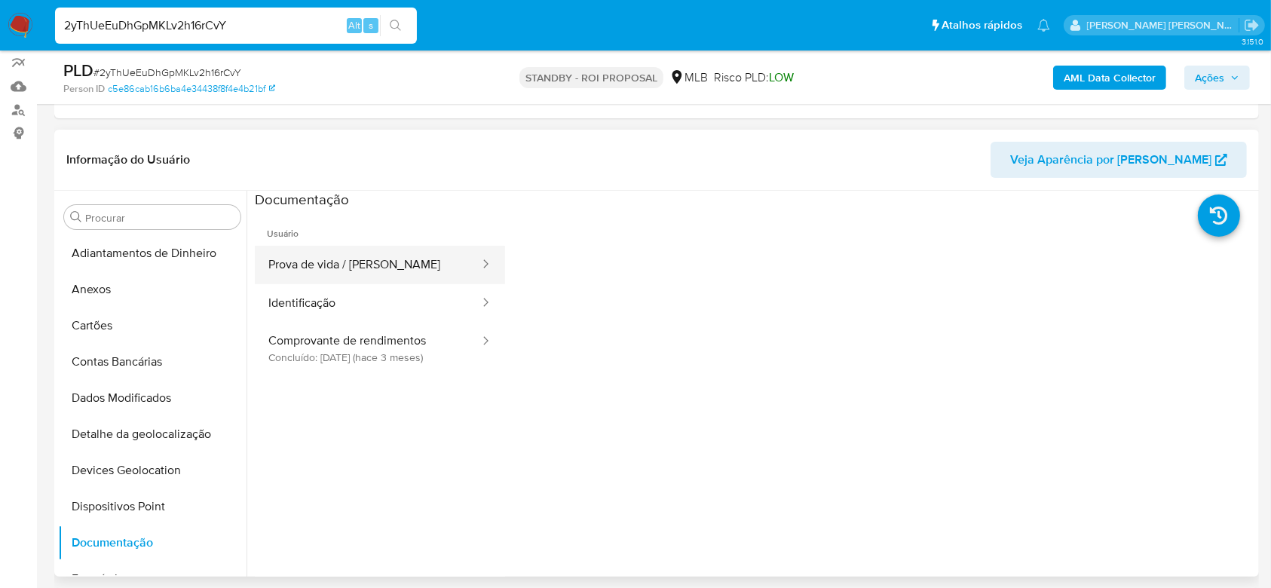
click at [382, 265] on button "Prova de vida / Selfie" at bounding box center [368, 265] width 226 height 38
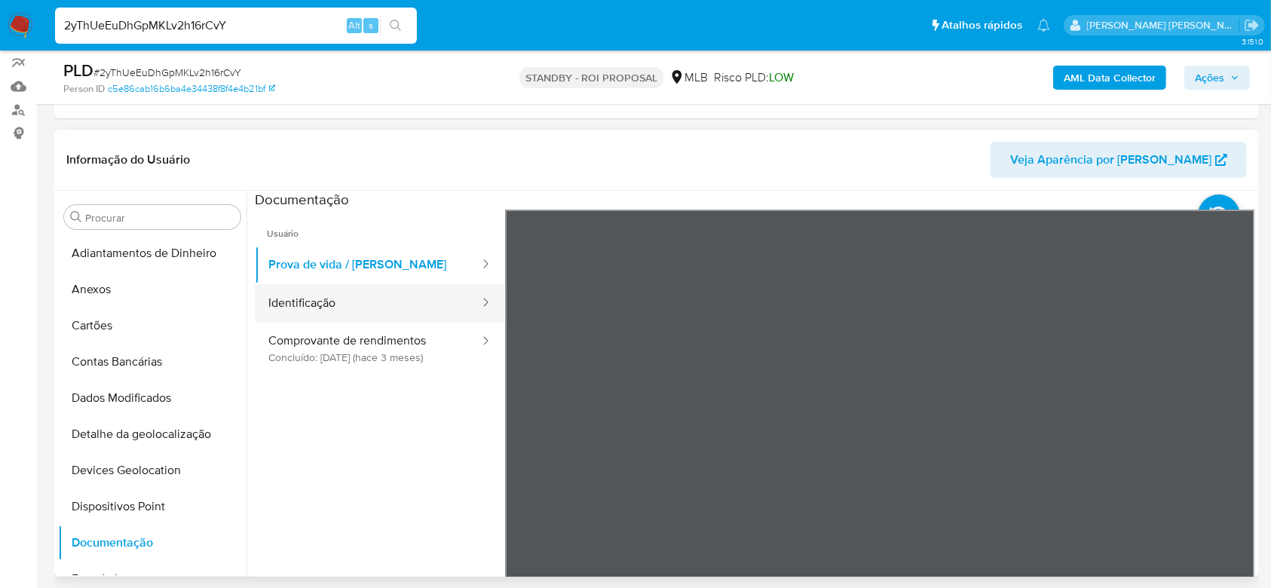
click at [314, 309] on button "Identificação" at bounding box center [368, 303] width 226 height 38
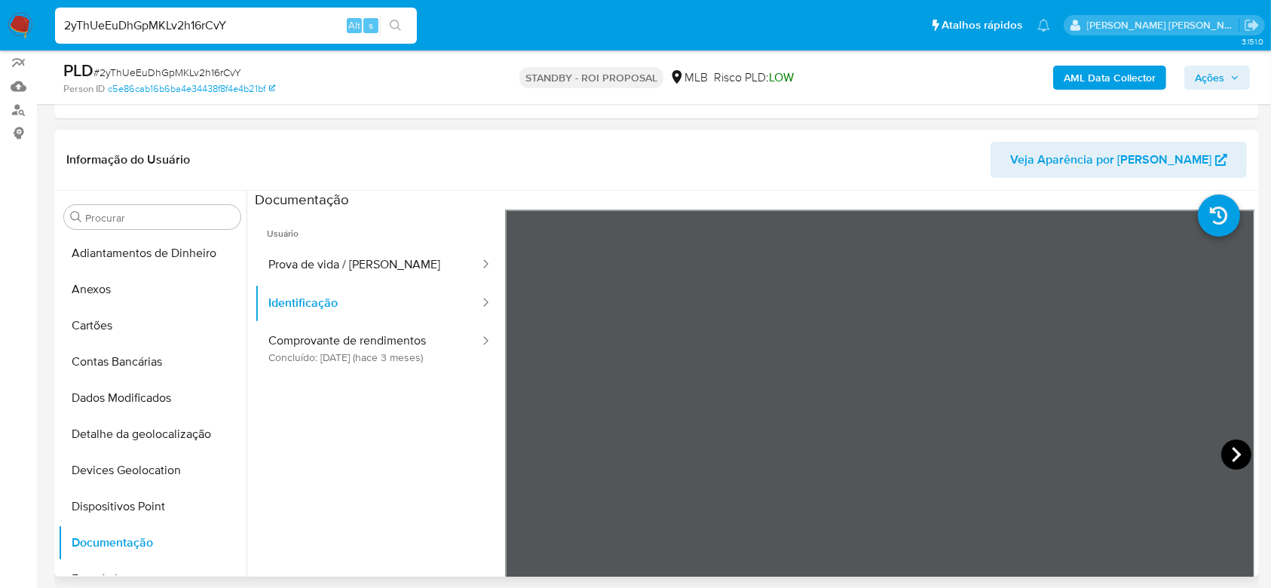
click at [1239, 456] on icon at bounding box center [1237, 455] width 30 height 30
click at [527, 455] on icon at bounding box center [524, 455] width 30 height 30
click at [352, 348] on button "Comprovante de rendimentos Concluído: 14/05/2025 (hace 3 meses)" at bounding box center [368, 348] width 226 height 51
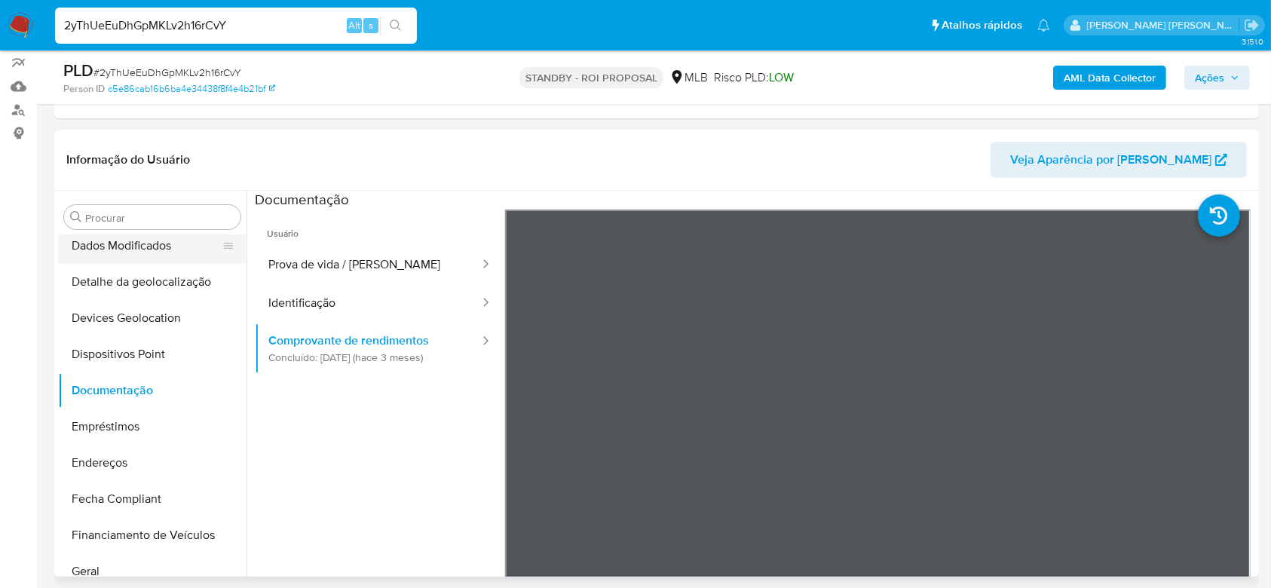
scroll to position [201, 0]
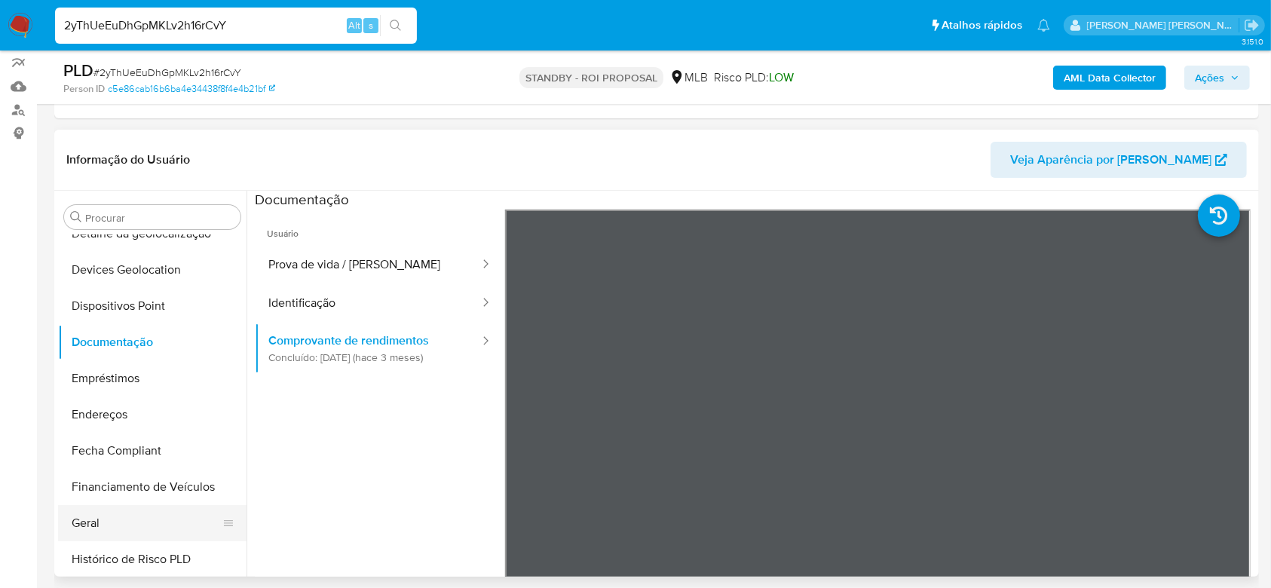
click at [112, 527] on button "Geral" at bounding box center [146, 523] width 176 height 36
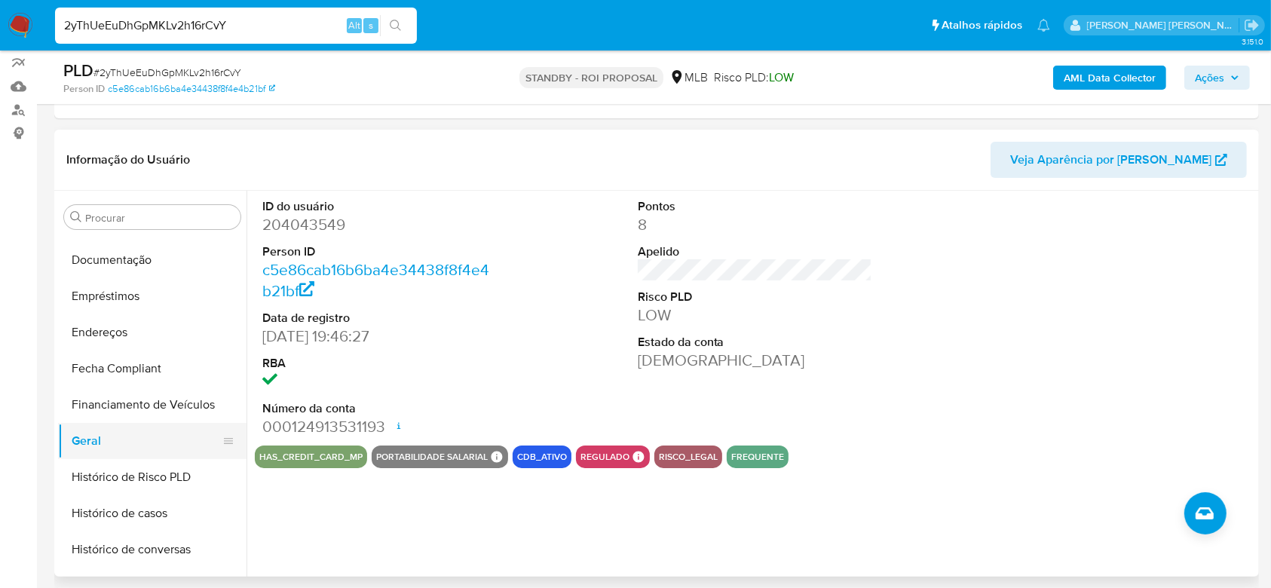
scroll to position [402, 0]
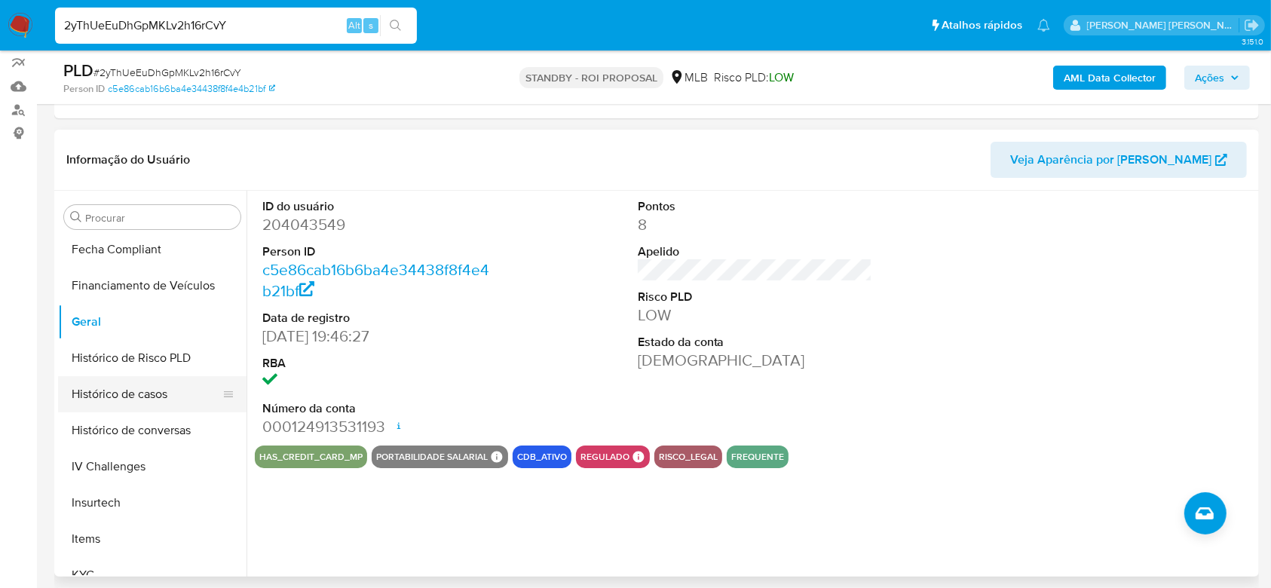
click at [117, 385] on button "Histórico de casos" at bounding box center [146, 394] width 176 height 36
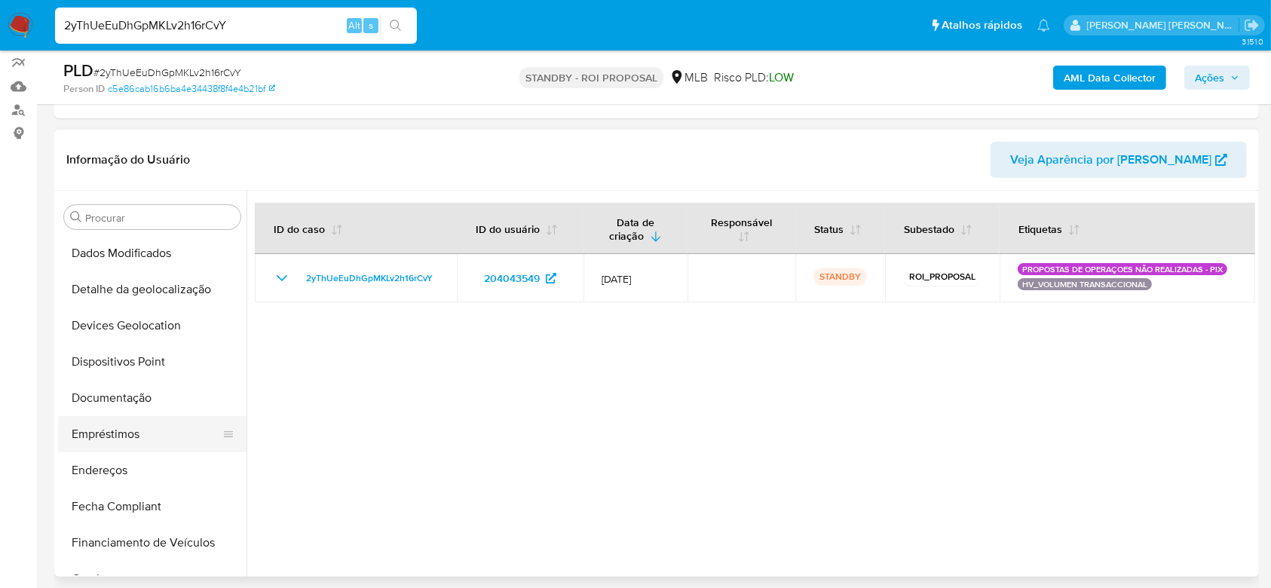
scroll to position [100, 0]
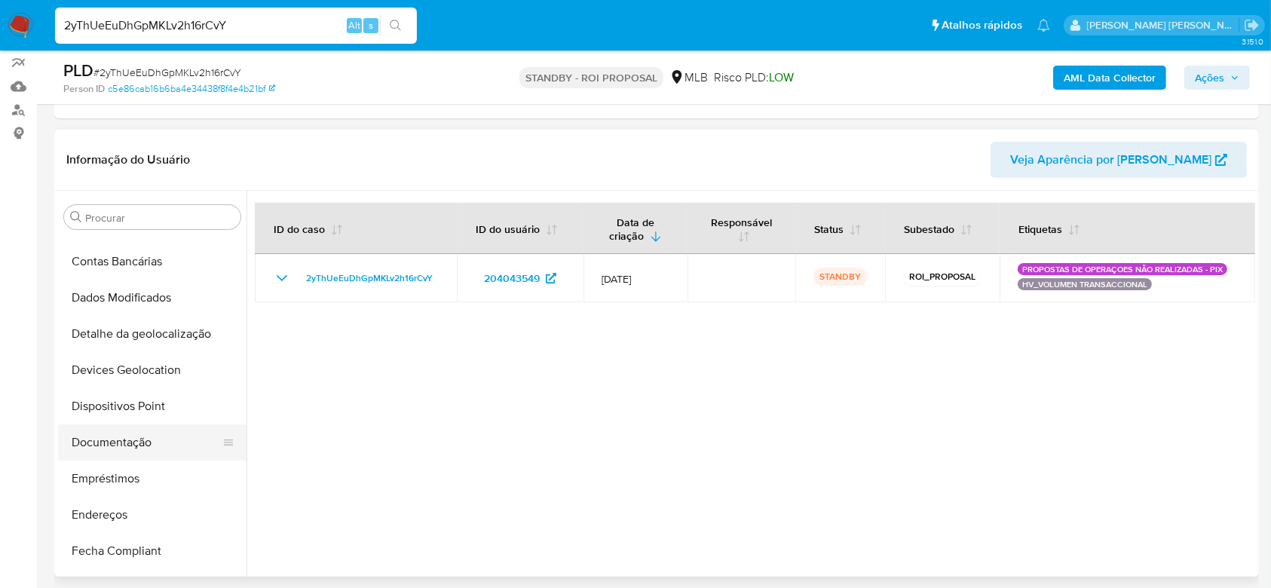
click at [146, 440] on button "Documentação" at bounding box center [146, 443] width 176 height 36
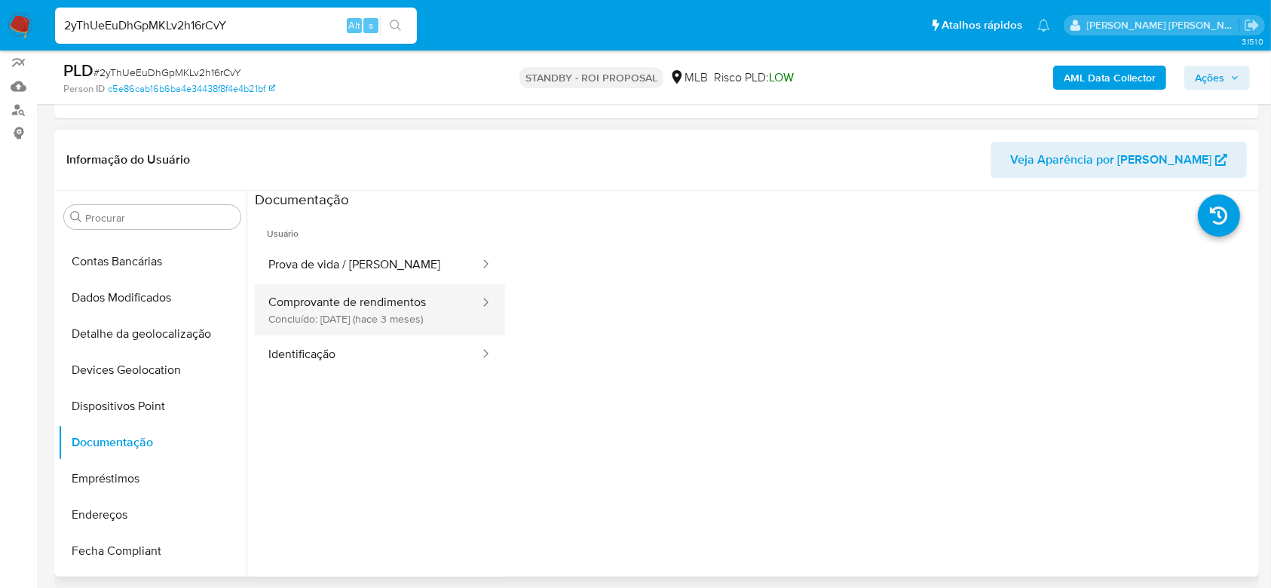
click at [411, 320] on button "Comprovante de rendimentos Concluído: 14/05/2025 (hace 3 meses)" at bounding box center [368, 309] width 226 height 51
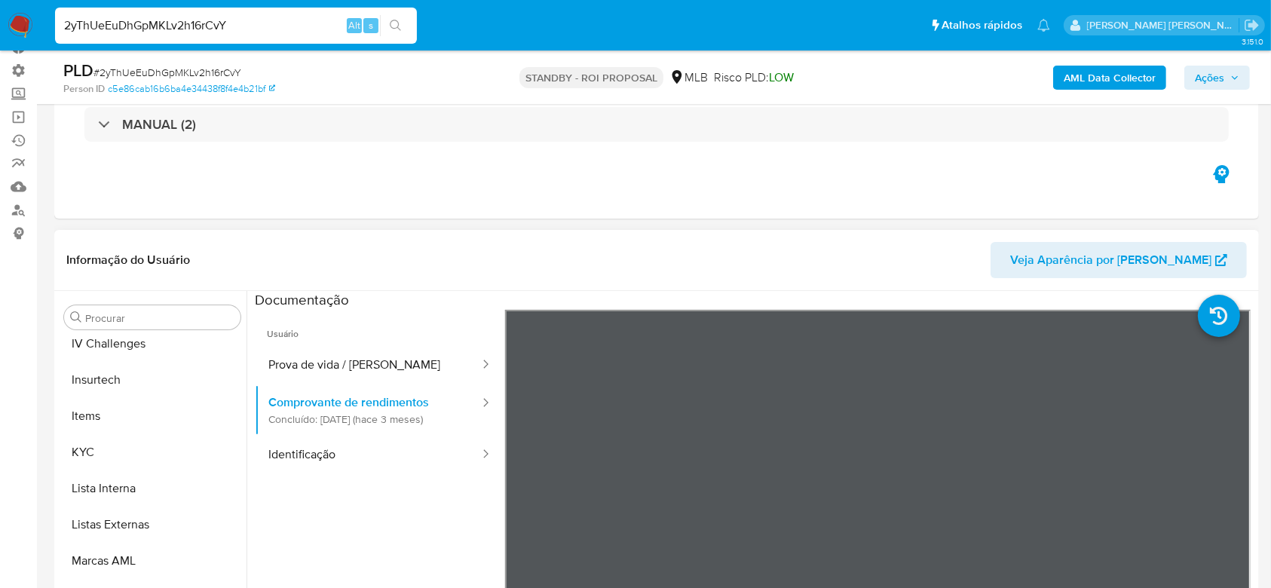
scroll to position [637, 0]
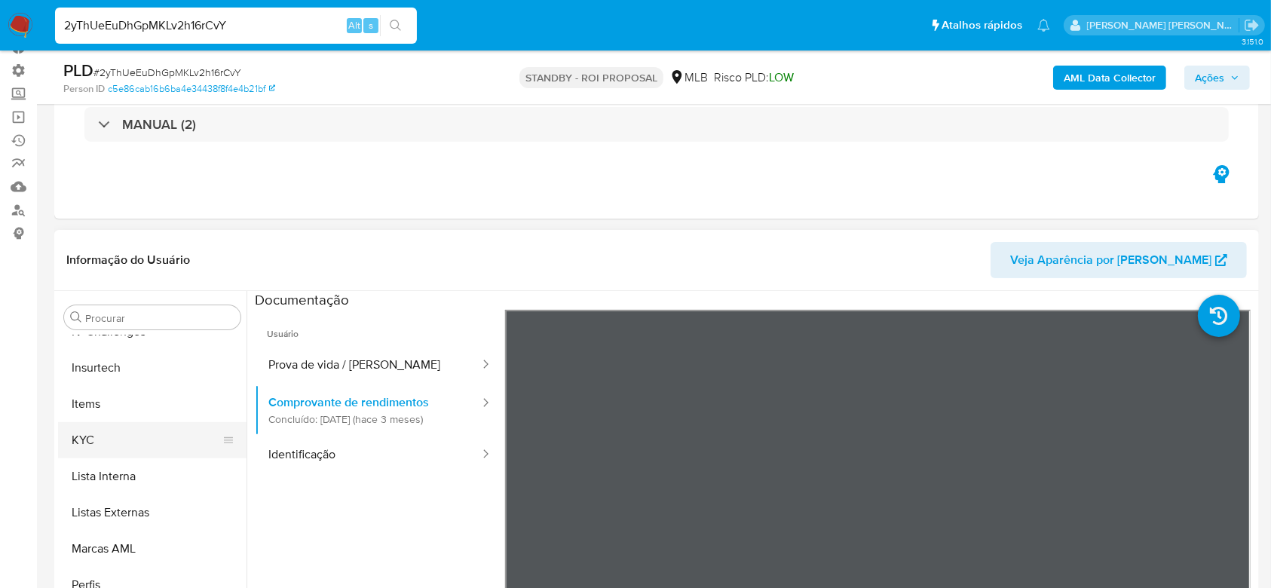
click at [117, 437] on button "KYC" at bounding box center [146, 440] width 176 height 36
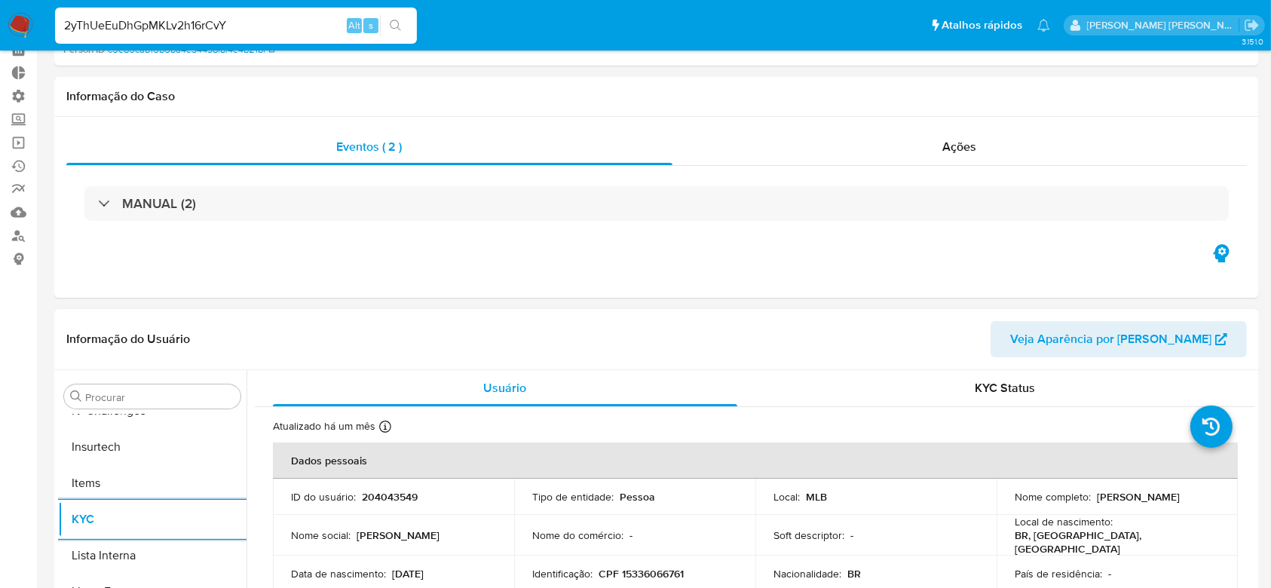
scroll to position [302, 0]
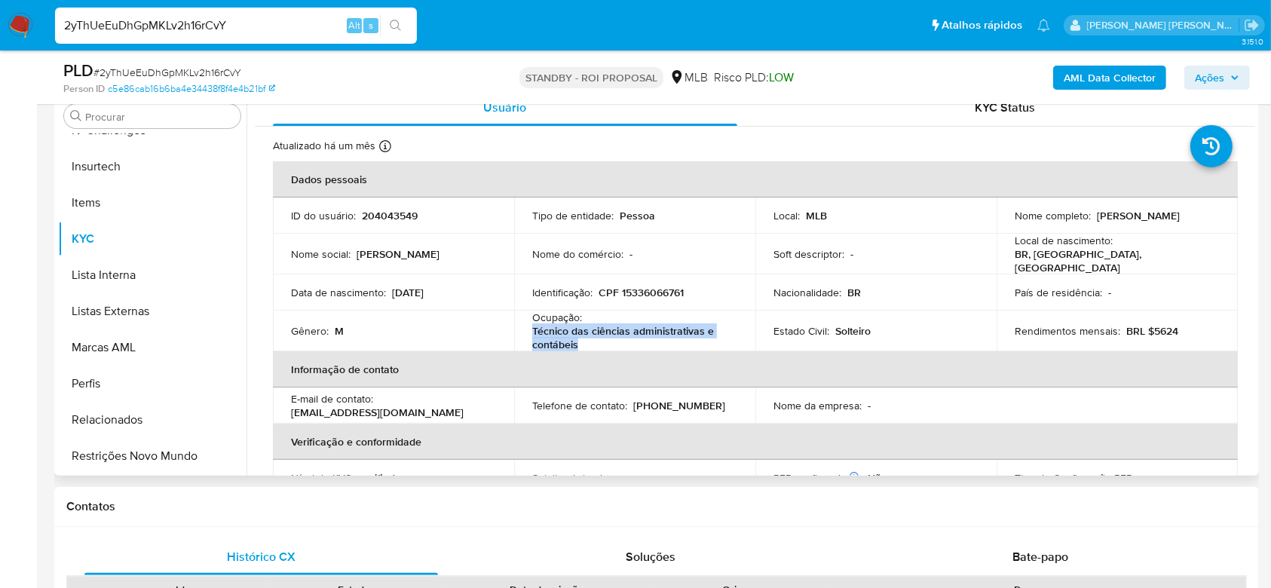
drag, startPoint x: 531, startPoint y: 324, endPoint x: 585, endPoint y: 345, distance: 58.3
click at [585, 345] on p "Técnico das ciências administrativas e contábeis" at bounding box center [631, 337] width 199 height 27
copy p "Técnico das ciências administrativas e contábeis"
click at [153, 39] on div "2yThUeEuDhGpMKLv2h16rCvY Alt s" at bounding box center [236, 26] width 362 height 36
click at [153, 38] on div "2yThUeEuDhGpMKLv2h16rCvY Alt s" at bounding box center [236, 26] width 362 height 36
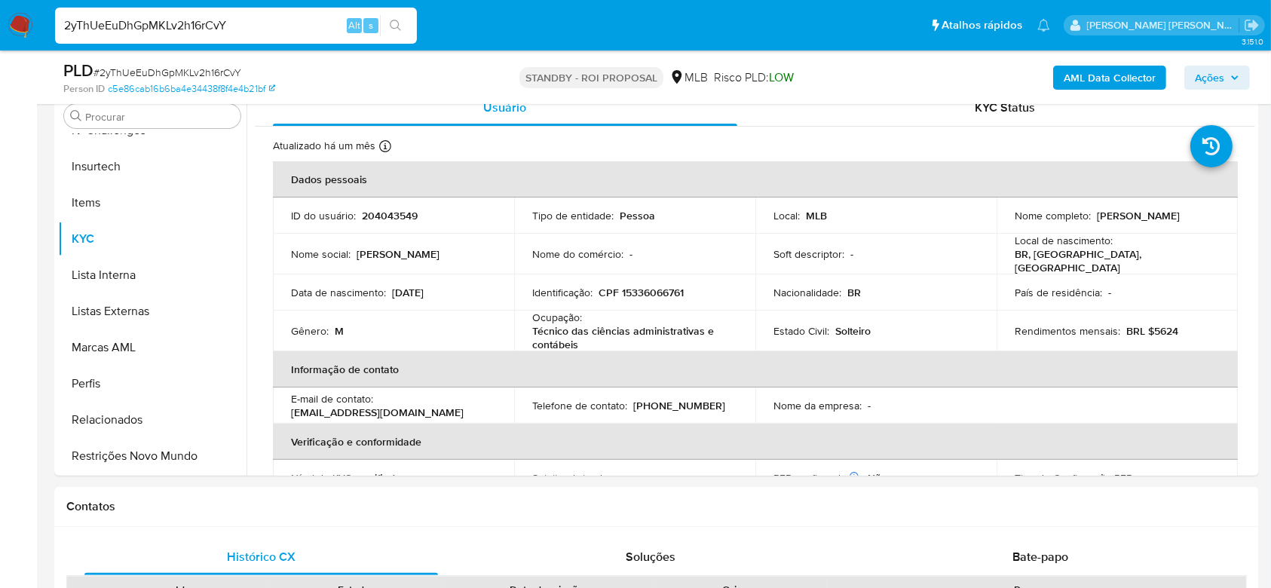
click at [158, 28] on input "2yThUeEuDhGpMKLv2h16rCvY" at bounding box center [236, 26] width 362 height 20
paste input "ne5Bty4zsFRkbLoZ61oVEmKV"
type input "ne5Bty4zsFRkbLoZ61oVEmKV"
click at [391, 21] on icon "search-icon" at bounding box center [396, 26] width 12 height 12
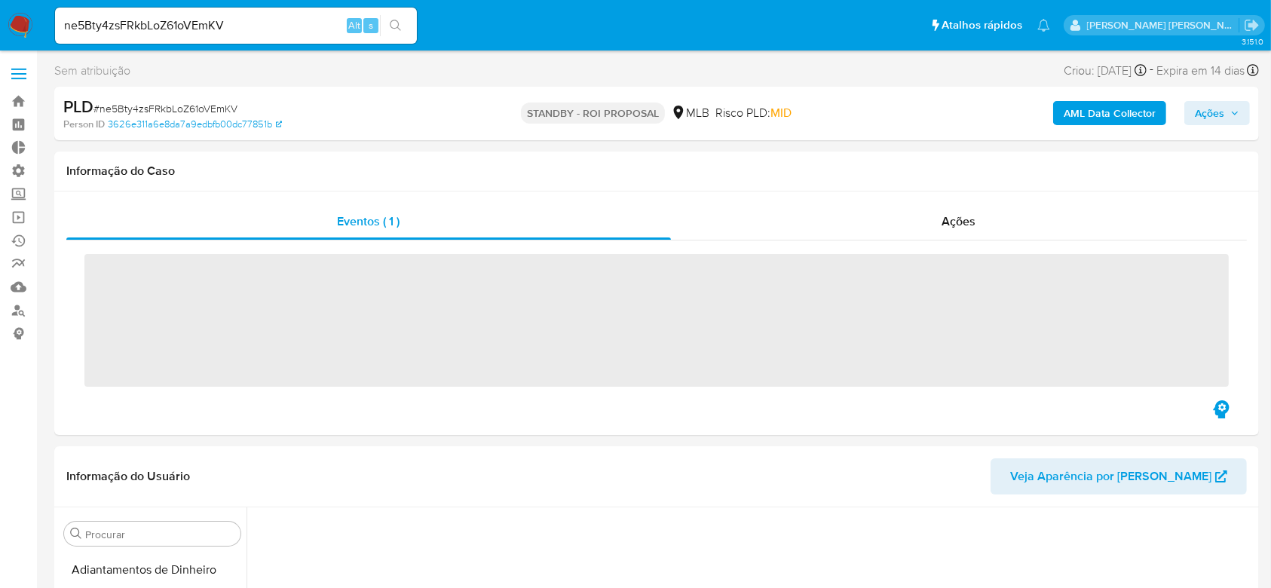
scroll to position [590, 0]
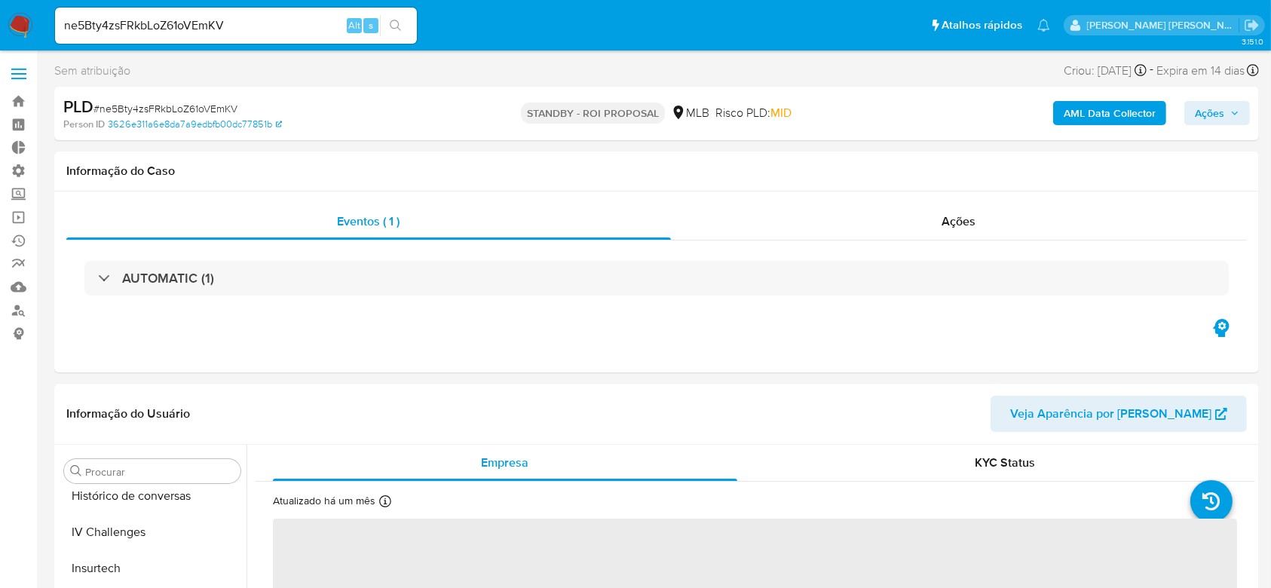
select select "10"
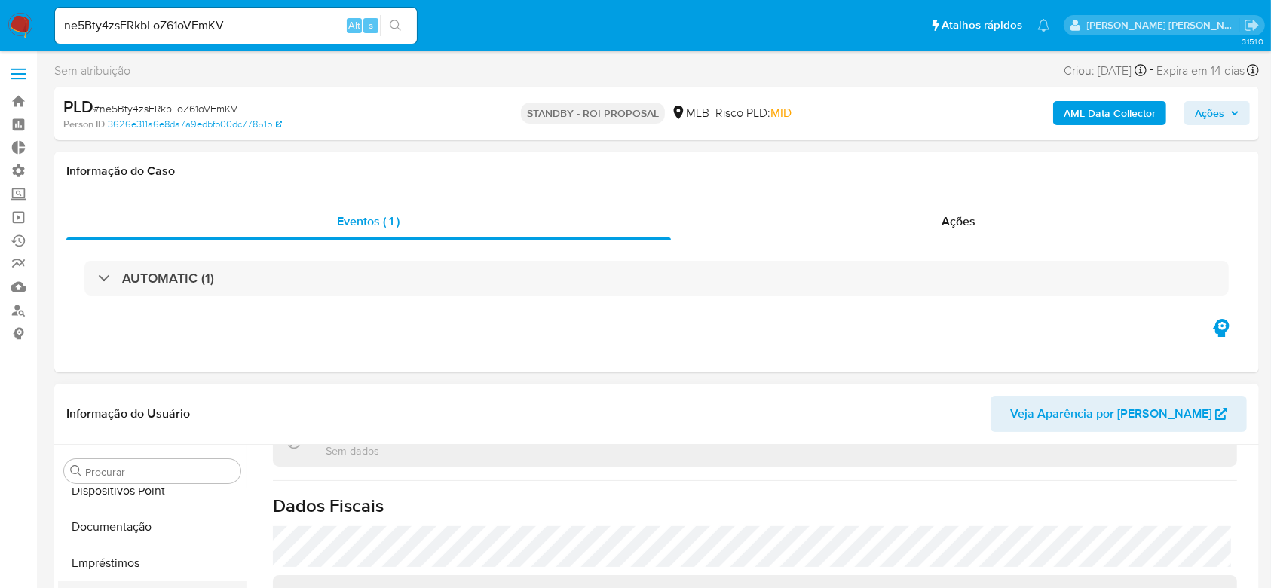
scroll to position [302, 0]
click at [140, 498] on button "Documentação" at bounding box center [146, 495] width 176 height 36
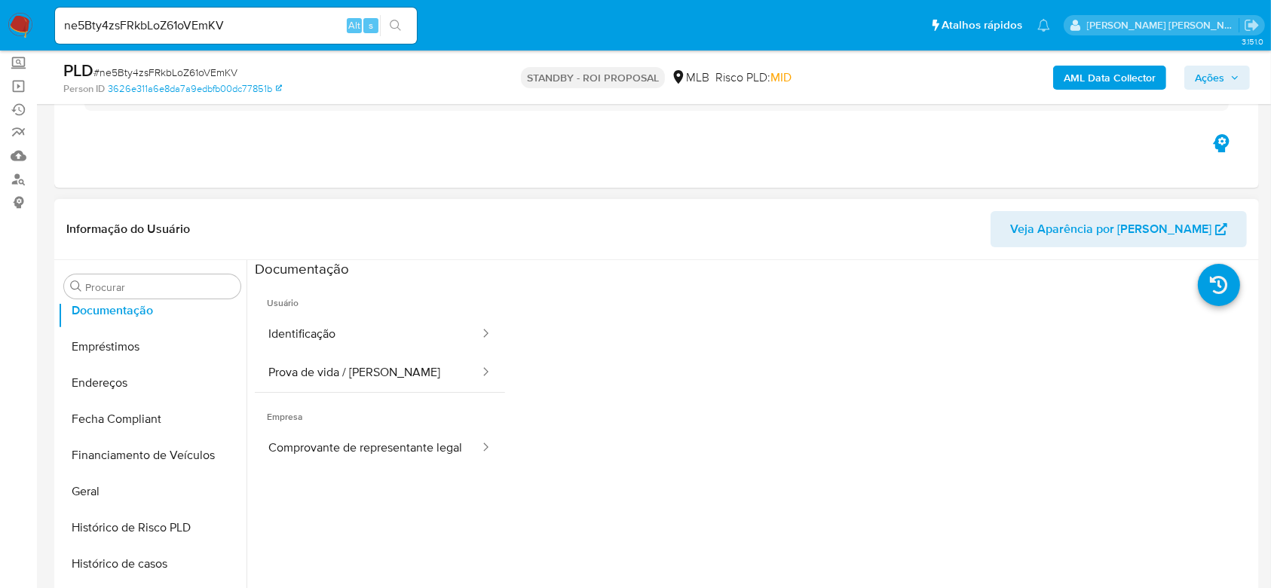
scroll to position [201, 0]
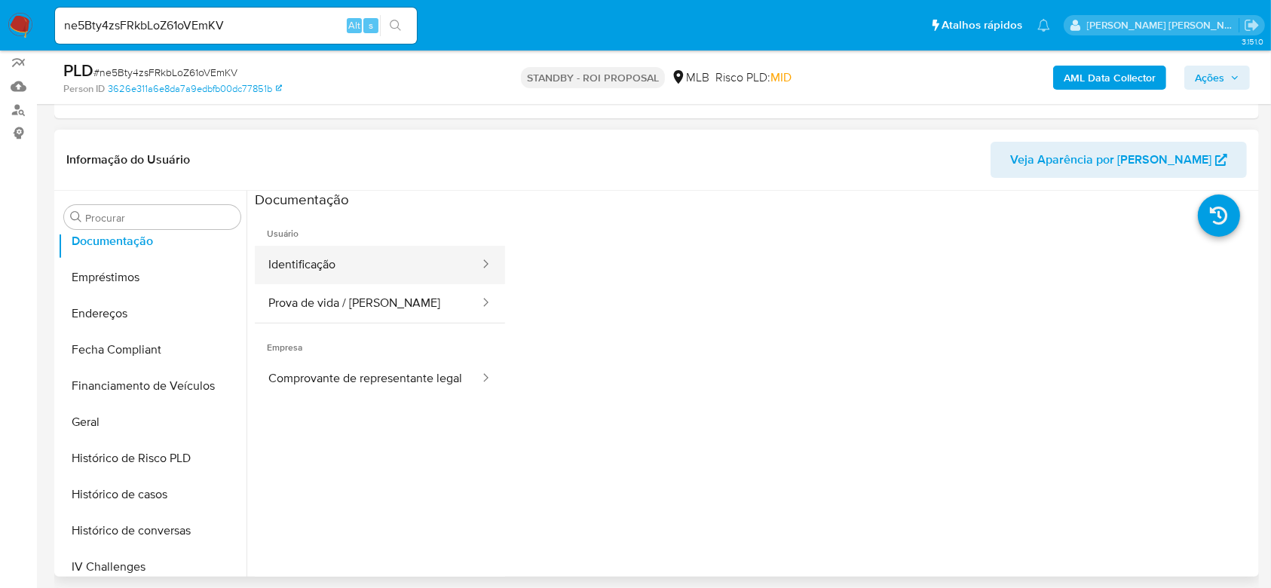
click at [401, 268] on button "Identificação" at bounding box center [368, 265] width 226 height 38
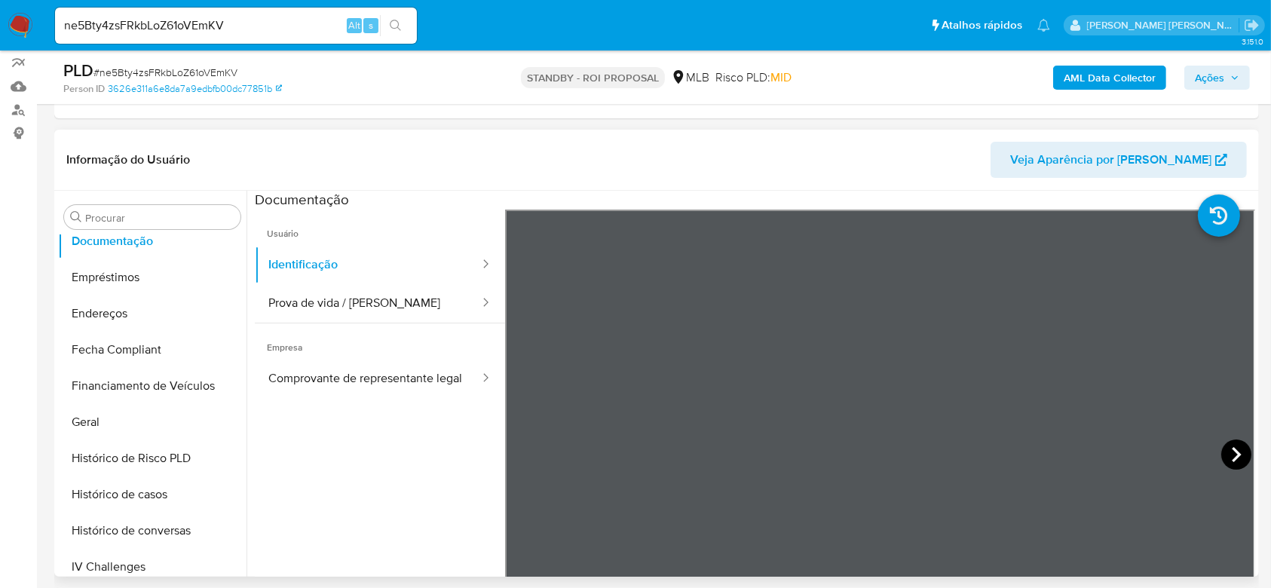
click at [1228, 444] on icon at bounding box center [1237, 455] width 30 height 30
click at [361, 300] on button "Prova de vida / Selfie" at bounding box center [368, 303] width 226 height 38
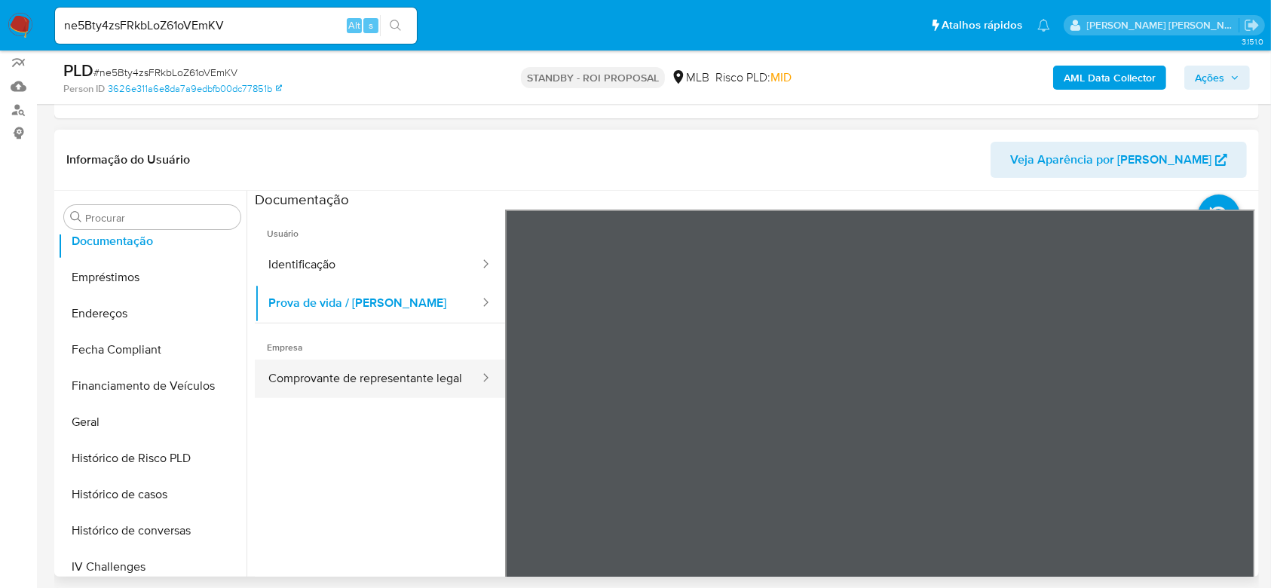
click at [339, 384] on button "Comprovante de representante legal" at bounding box center [368, 379] width 226 height 38
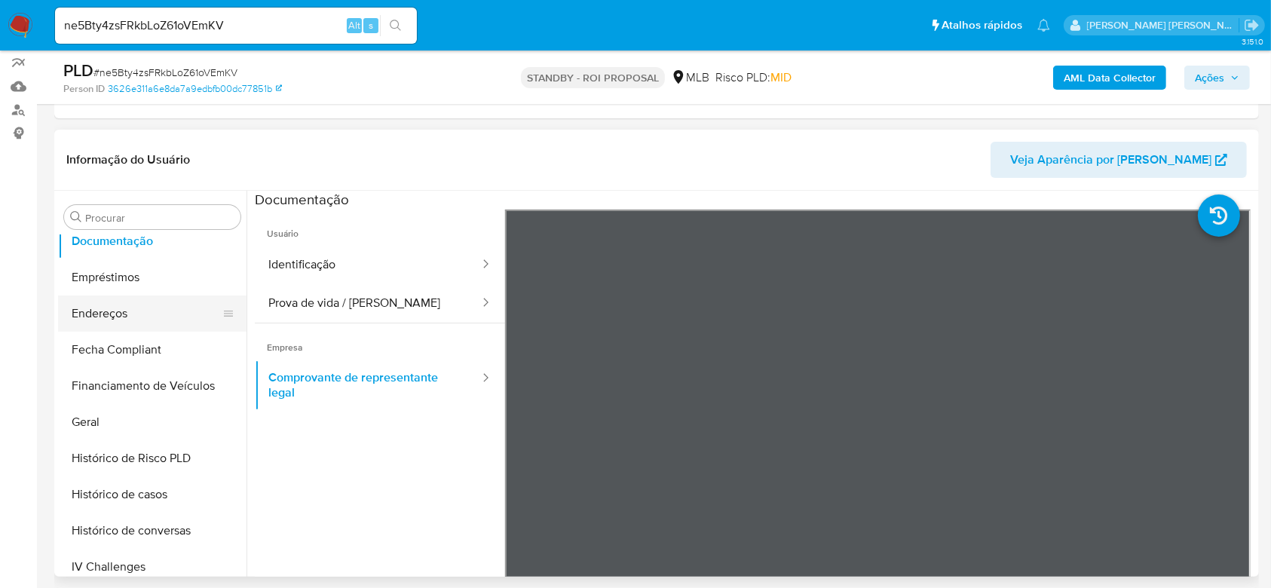
scroll to position [402, 0]
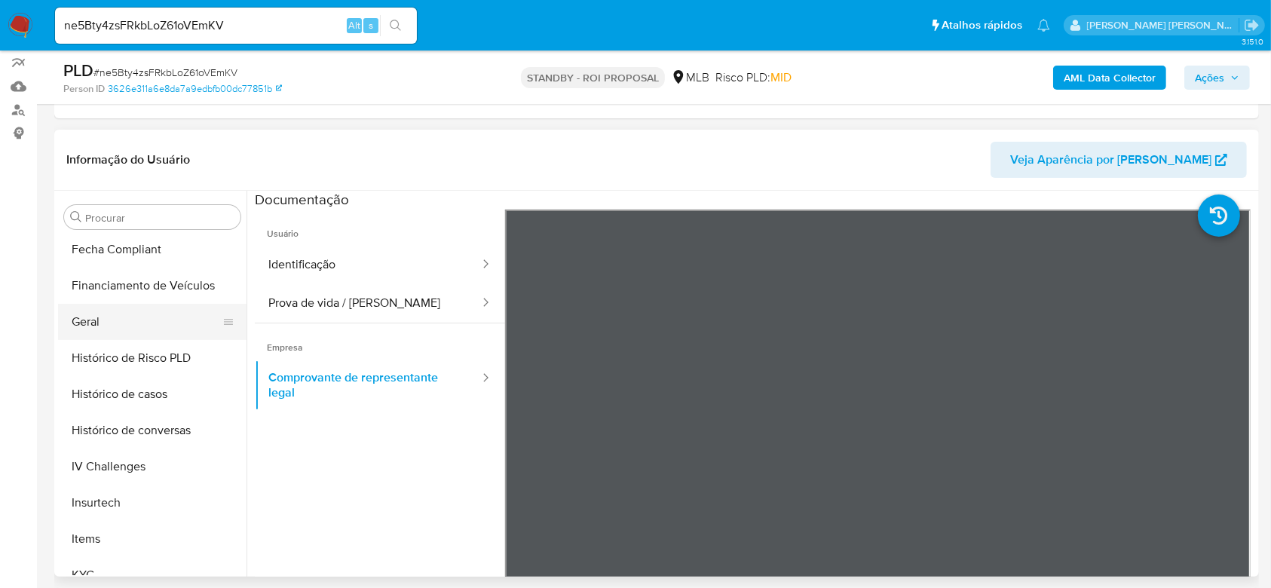
click at [103, 317] on button "Geral" at bounding box center [146, 322] width 176 height 36
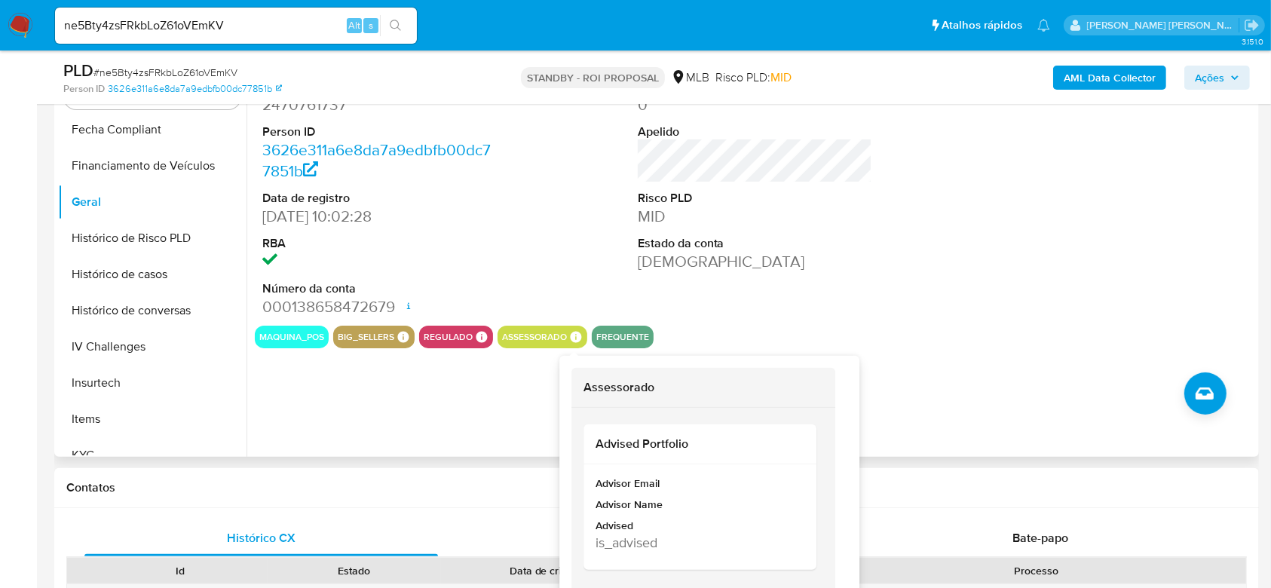
scroll to position [302, 0]
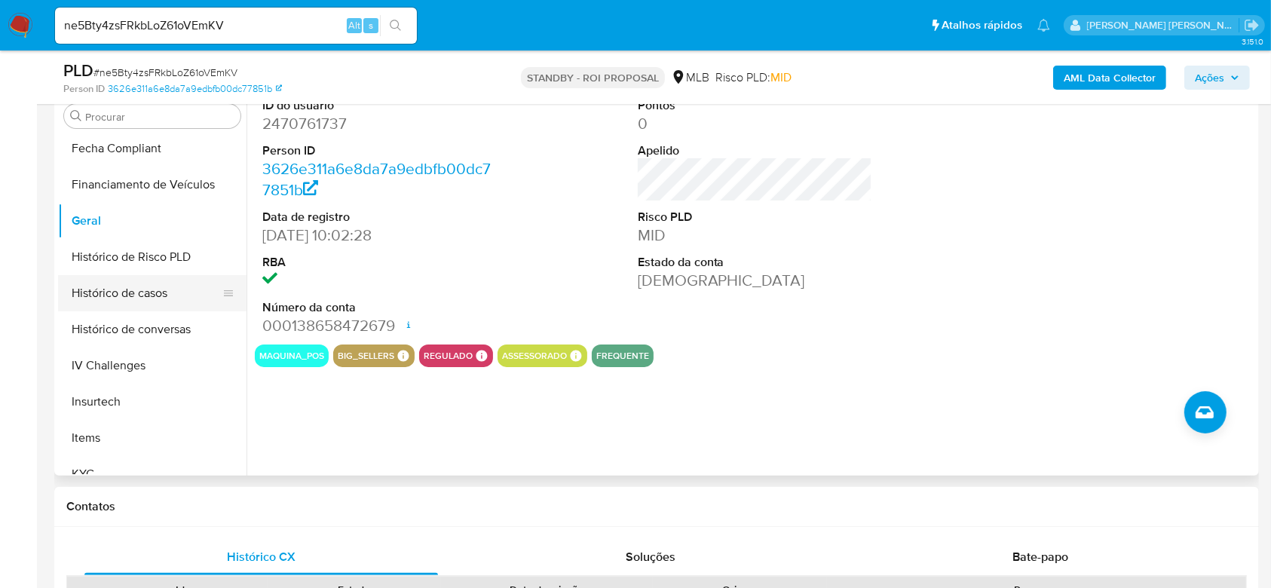
click at [175, 296] on button "Histórico de casos" at bounding box center [146, 293] width 176 height 36
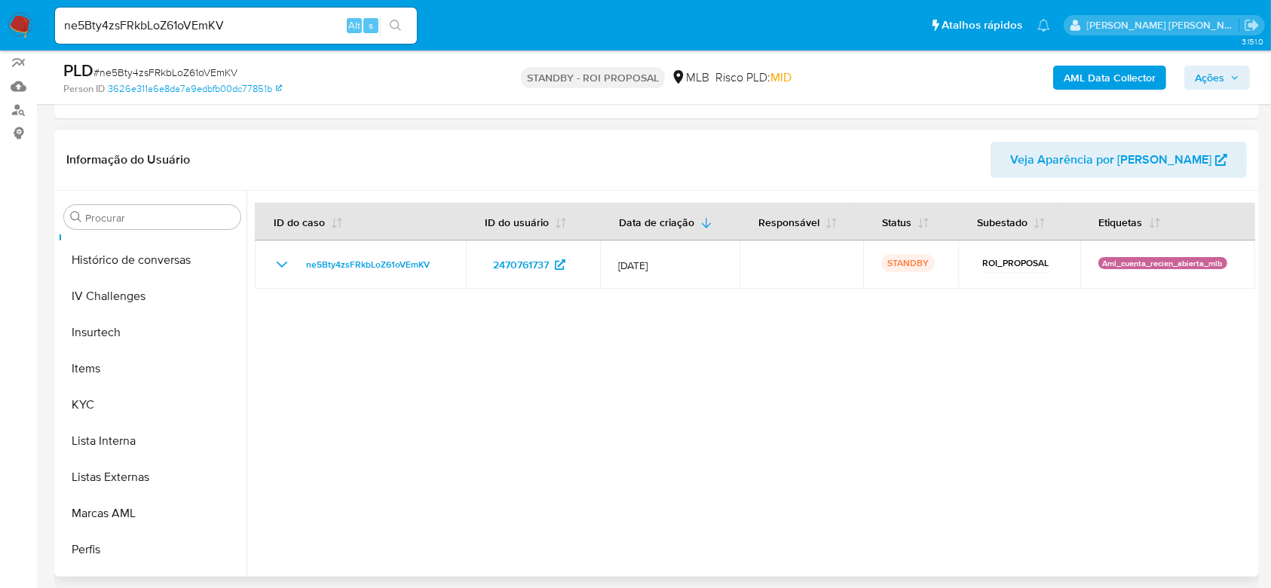
scroll to position [603, 0]
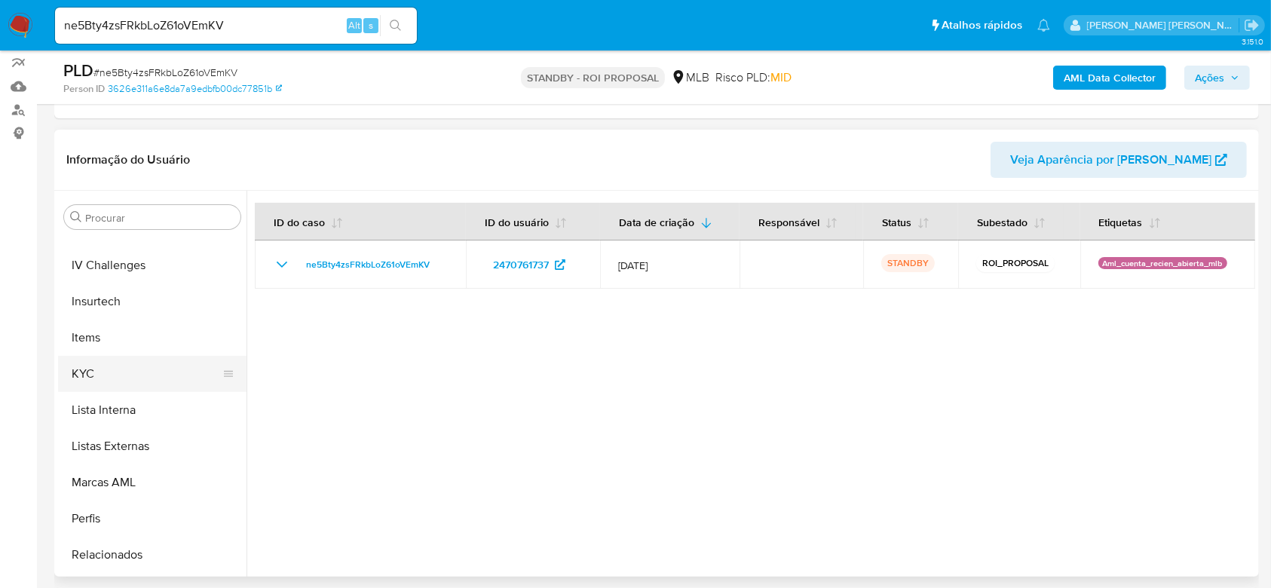
click at [93, 371] on button "KYC" at bounding box center [146, 374] width 176 height 36
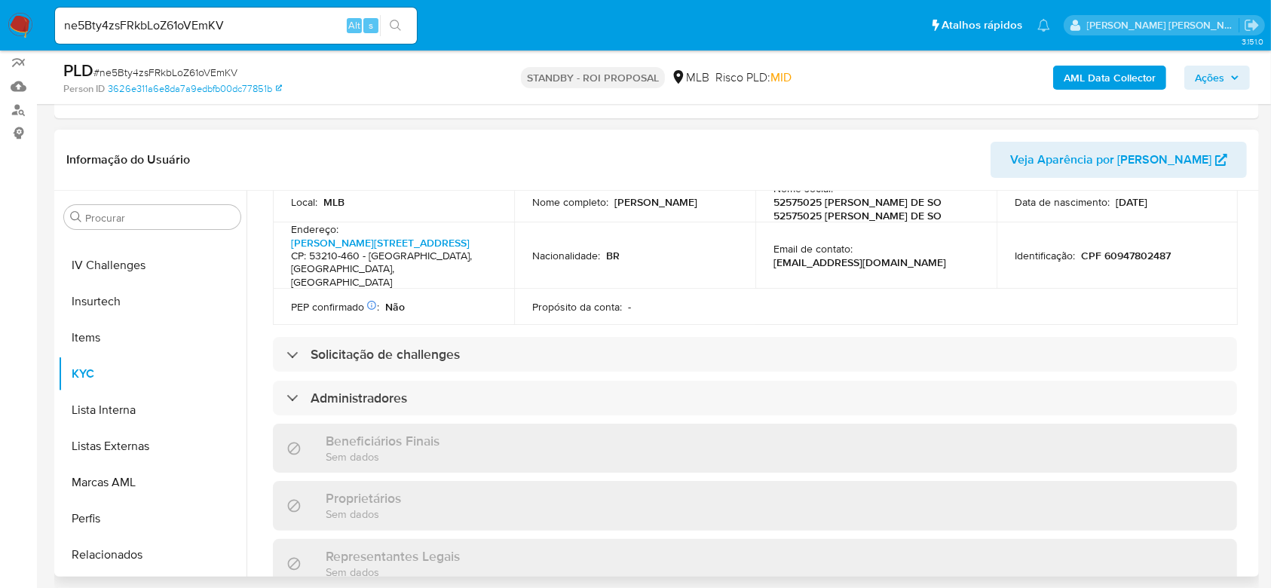
scroll to position [402, 0]
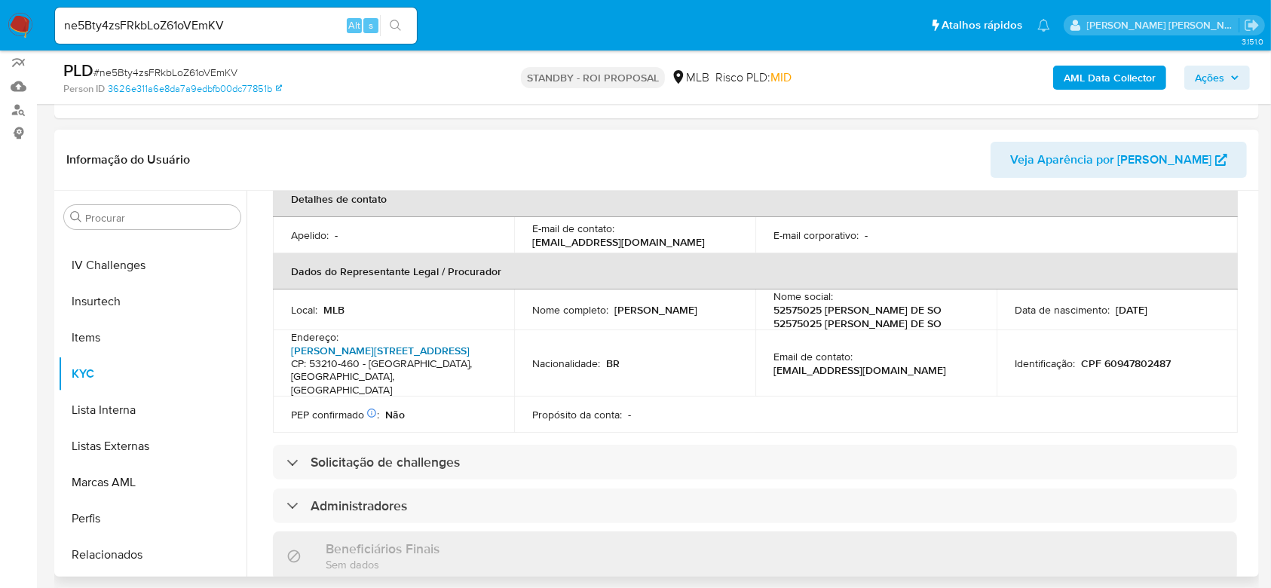
click at [376, 353] on link "Estrada Do Caenga Sao Benedito 317, São Benedito" at bounding box center [380, 350] width 179 height 15
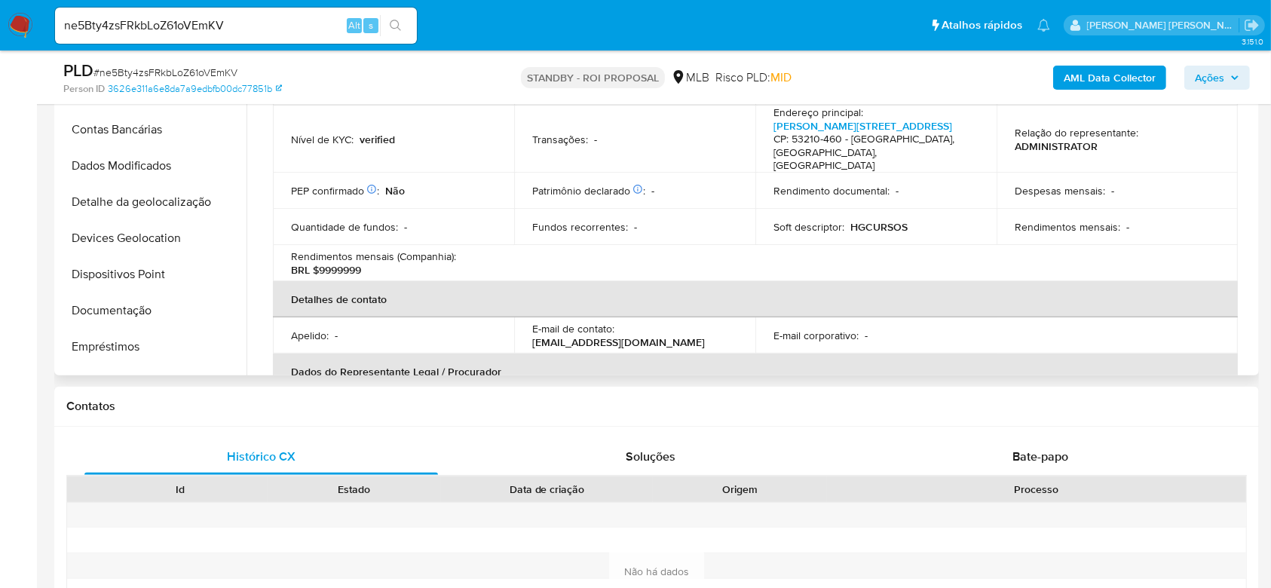
scroll to position [0, 0]
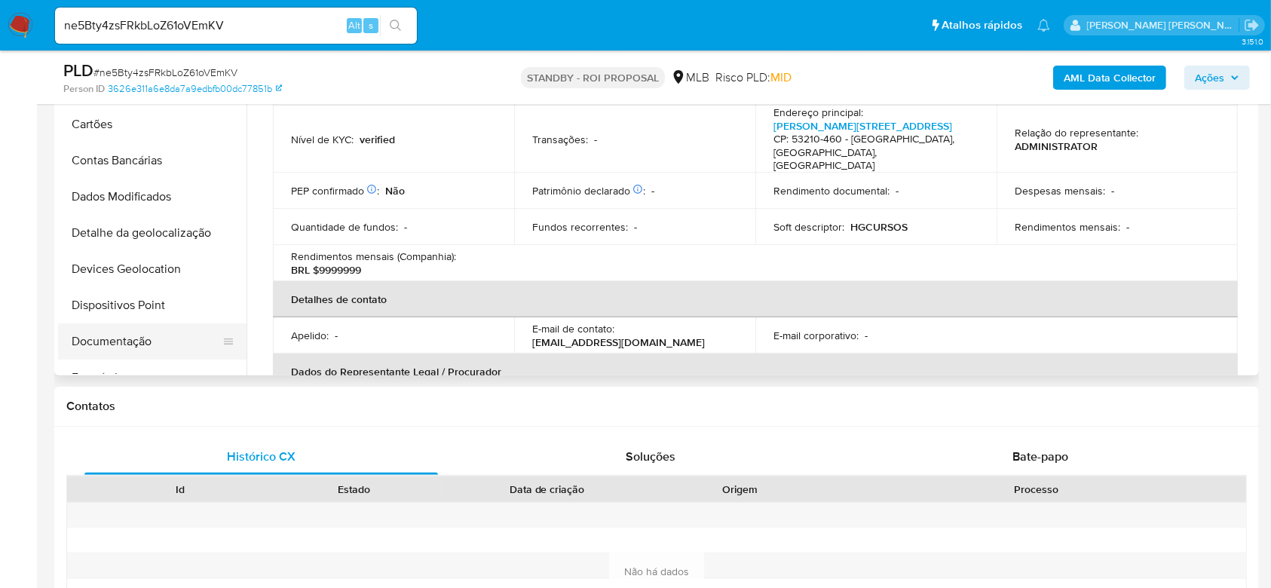
click at [157, 340] on button "Documentação" at bounding box center [146, 342] width 176 height 36
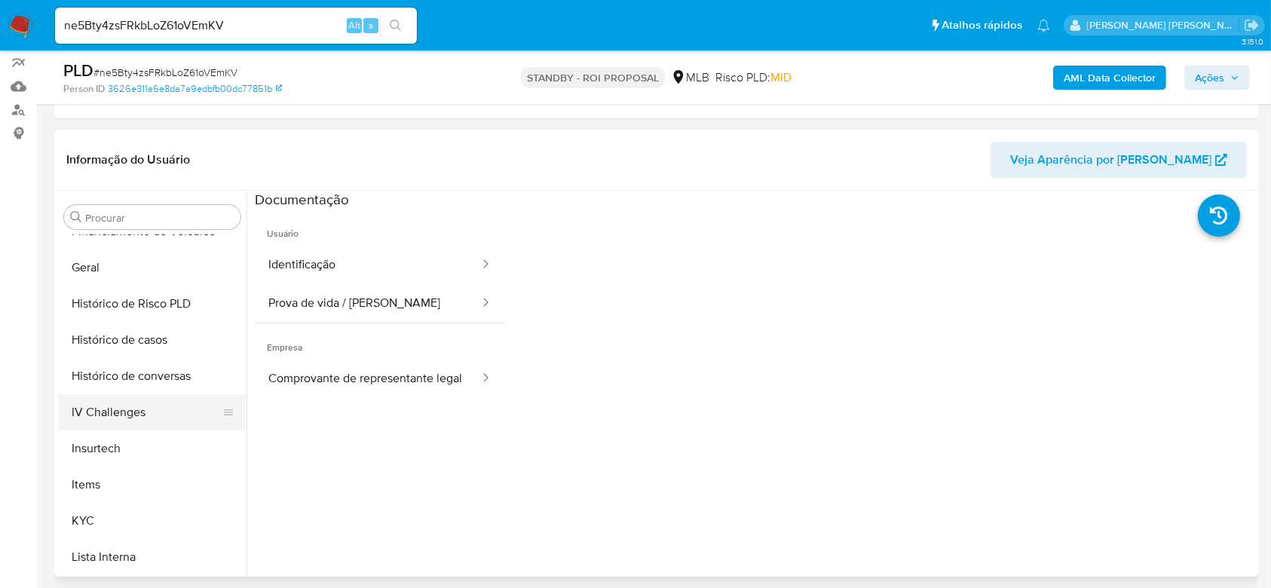
scroll to position [502, 0]
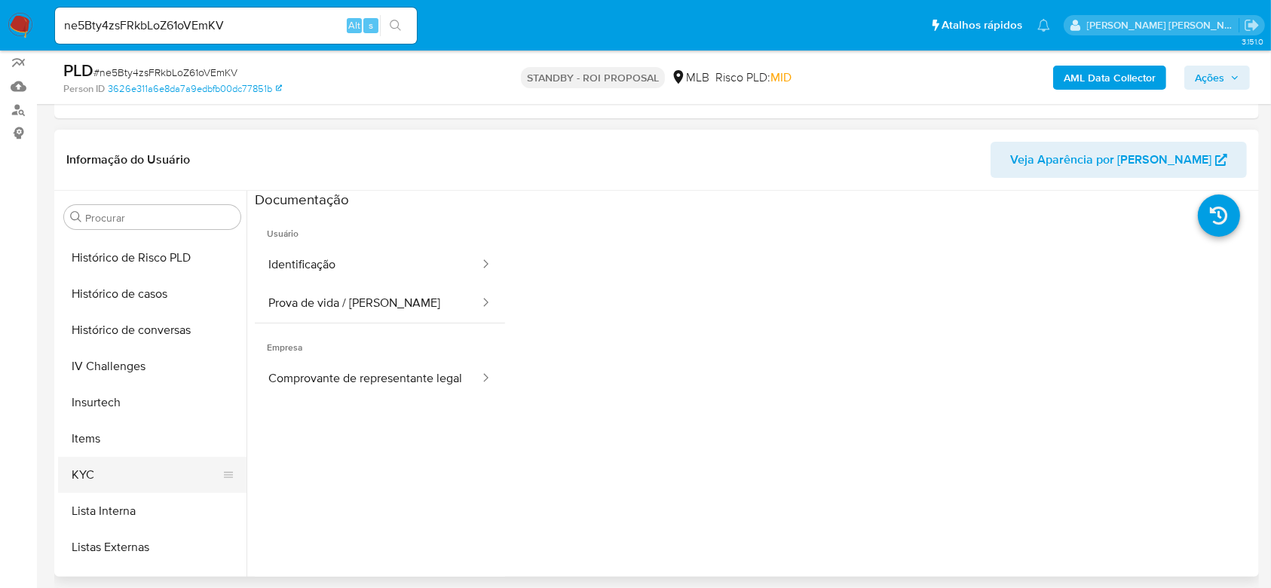
click at [107, 474] on button "KYC" at bounding box center [146, 475] width 176 height 36
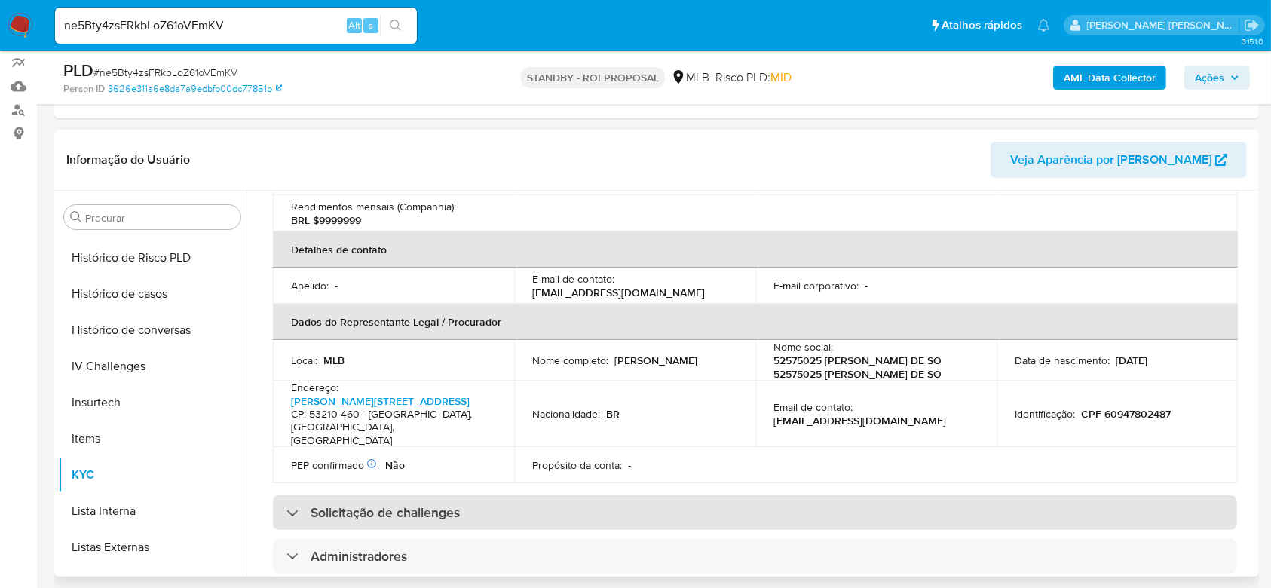
scroll to position [345, 0]
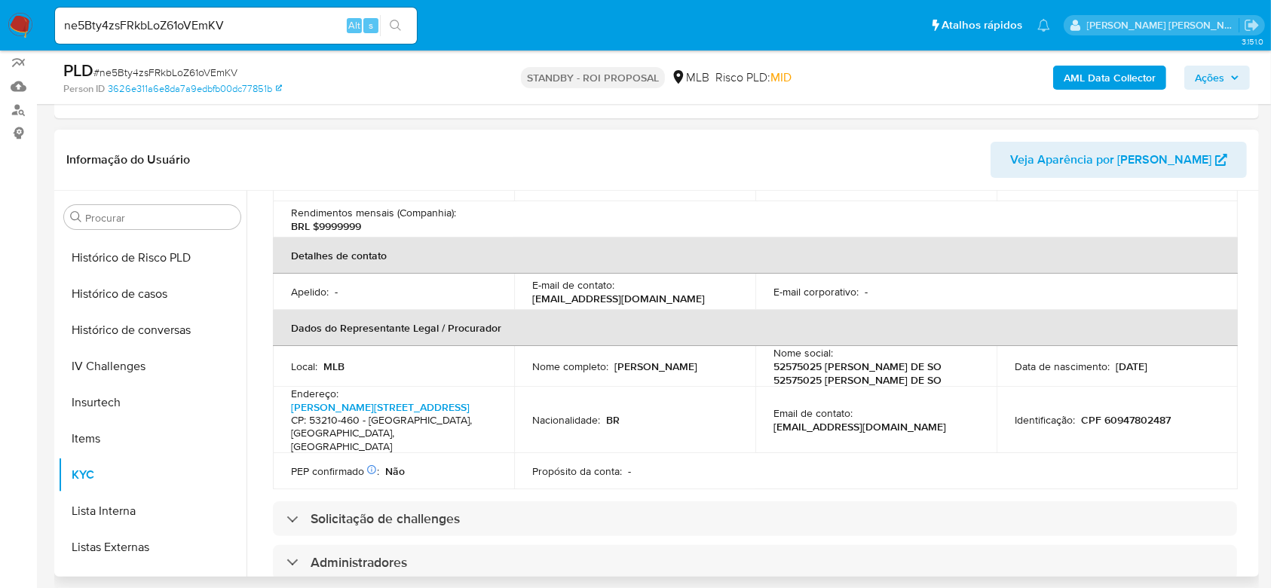
drag, startPoint x: 531, startPoint y: 377, endPoint x: 651, endPoint y: 382, distance: 120.0
click at [651, 373] on p "Heraldo Gomes de Souza" at bounding box center [656, 367] width 83 height 14
copy p "Heraldo Gomes de Souza"
click at [1127, 420] on p "CPF 60947802487" at bounding box center [1126, 420] width 90 height 14
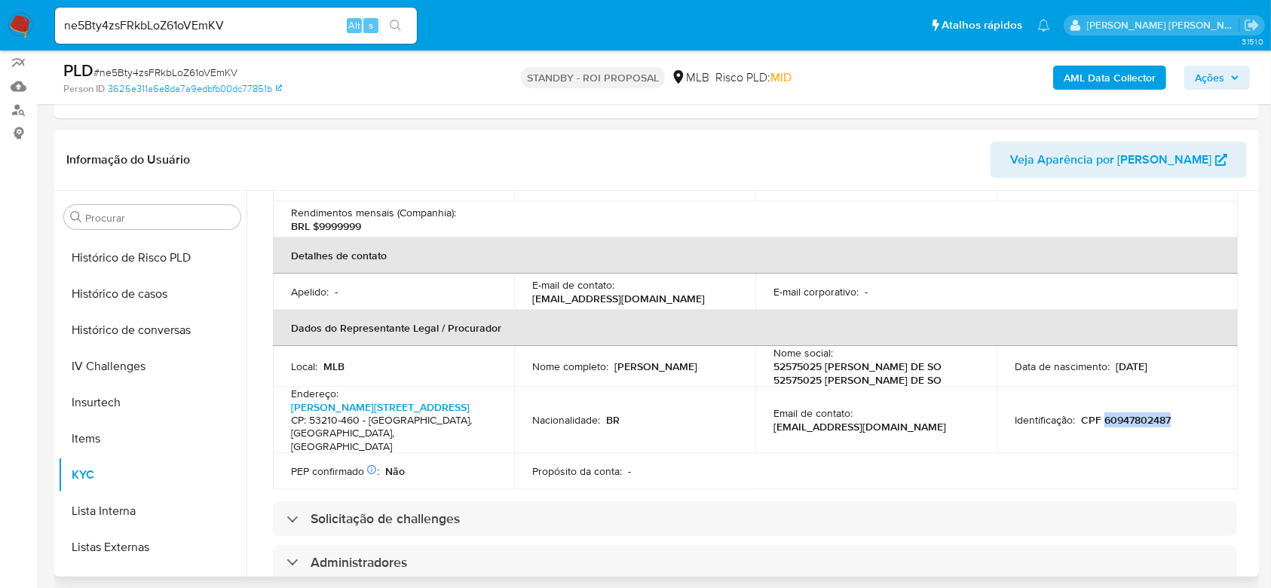
copy p "60947802487"
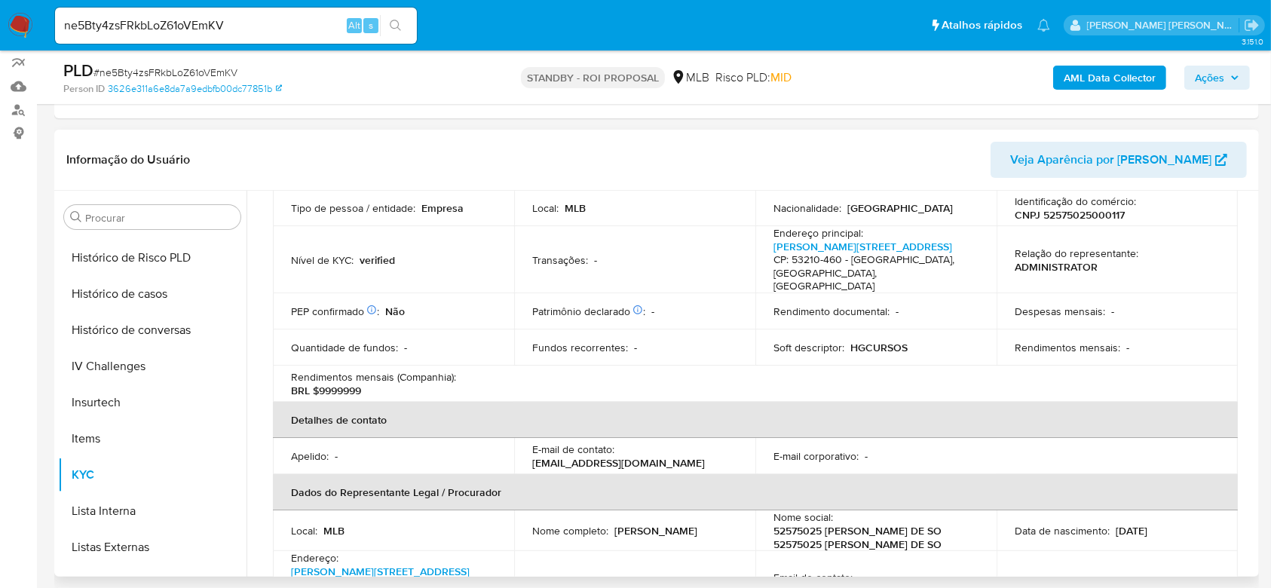
scroll to position [0, 0]
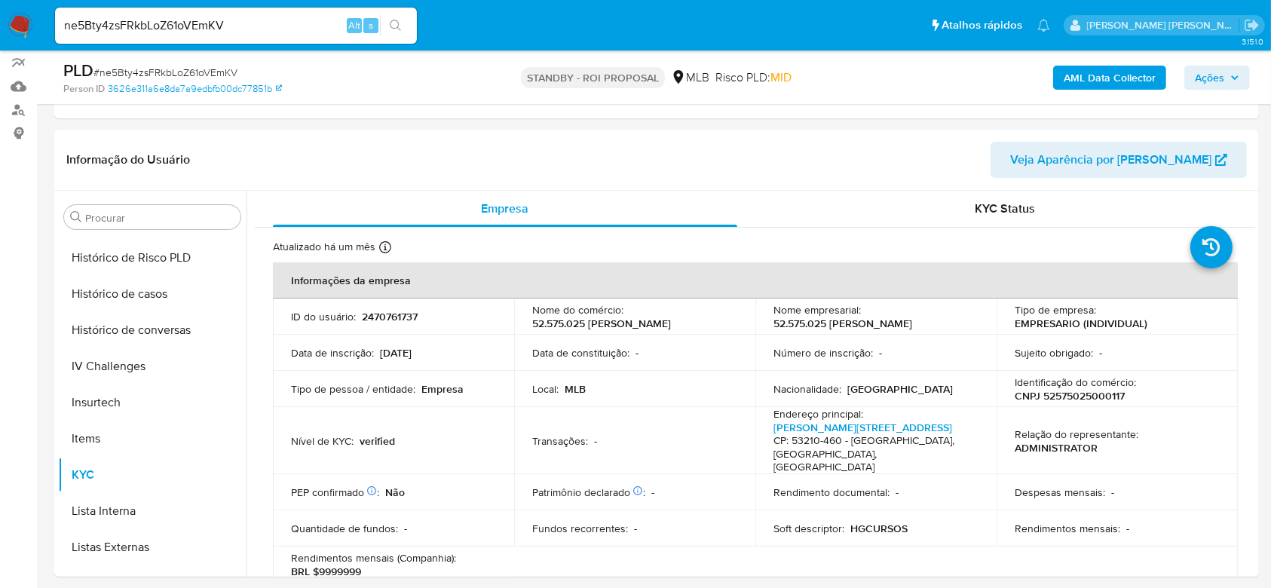
click at [109, 18] on input "ne5Bty4zsFRkbLoZ61oVEmKV" at bounding box center [236, 26] width 362 height 20
paste input "qvGR4dW1RXMuqbKyx1tqiJ29"
type input "qvGR4dW1RXMuqbKyx1tqiJ29"
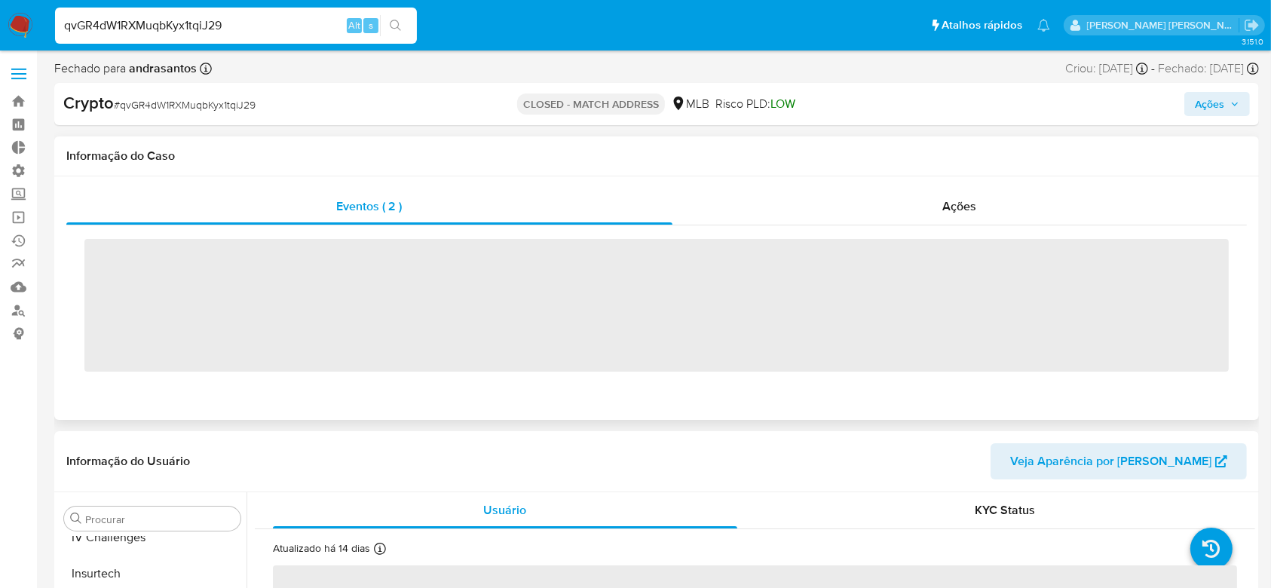
scroll to position [637, 0]
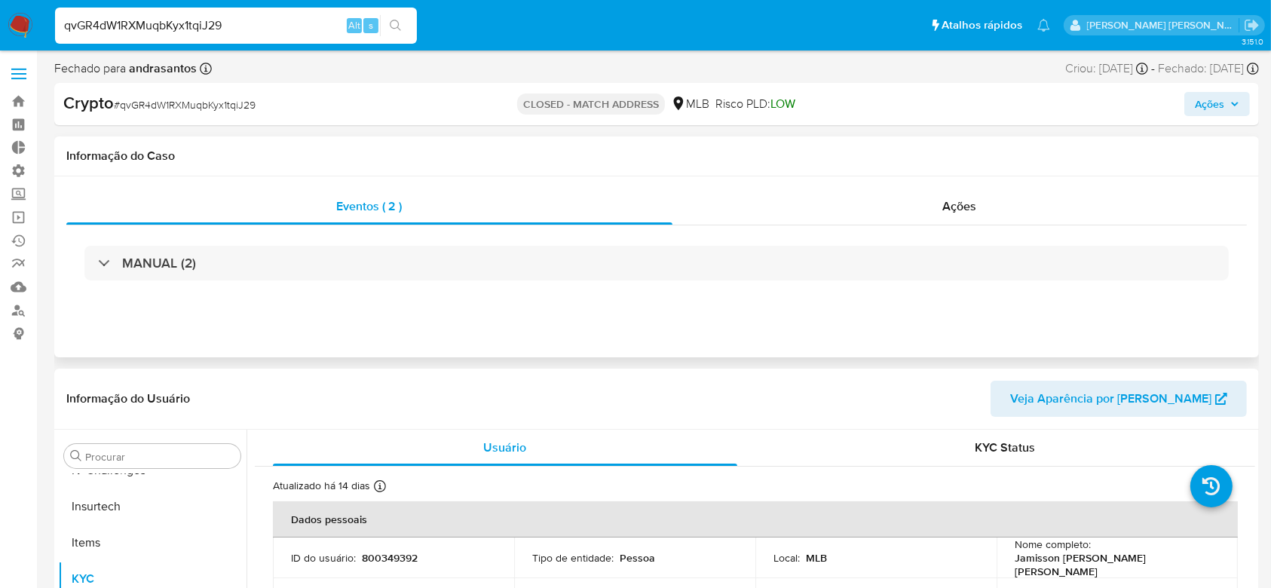
select select "10"
click at [189, 22] on input "qvGR4dW1RXMuqbKyx1tqiJ29" at bounding box center [236, 26] width 362 height 20
paste input "789qE5qUBk0koEMPG0Oiy6sL"
type input "789qE5qUBk0koEMPG0Oiy6sL"
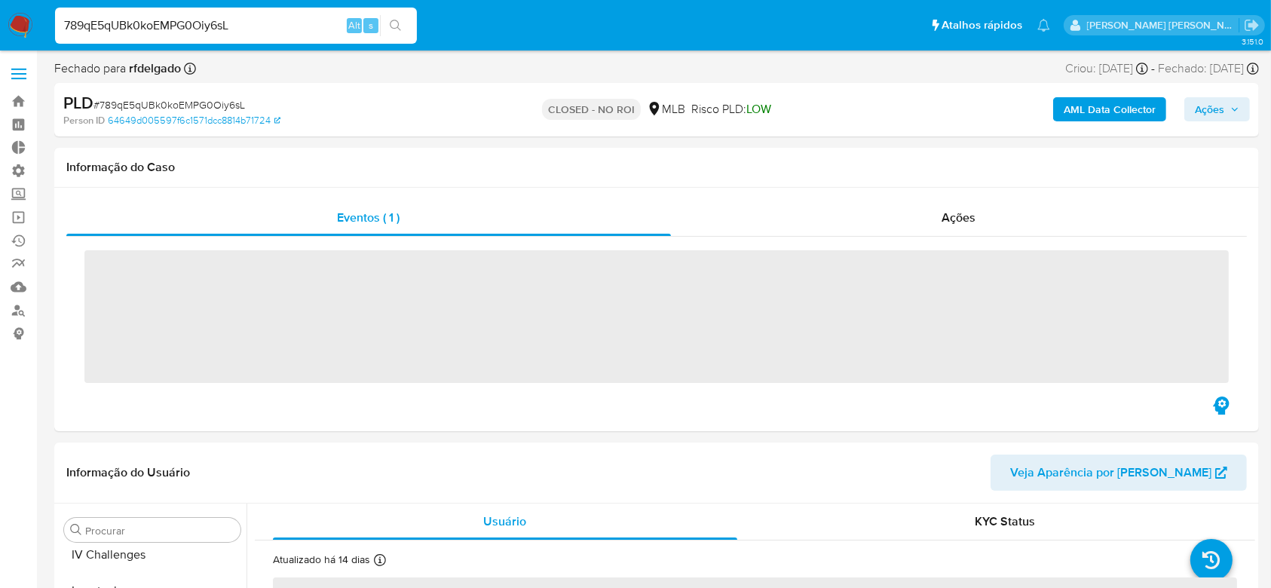
scroll to position [637, 0]
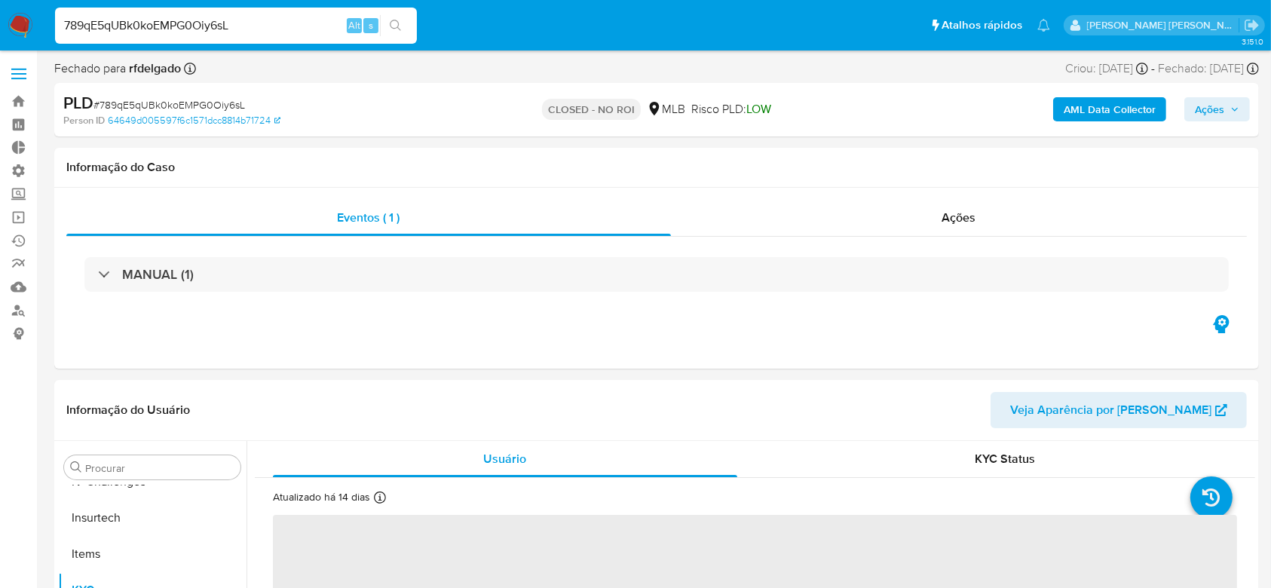
select select "10"
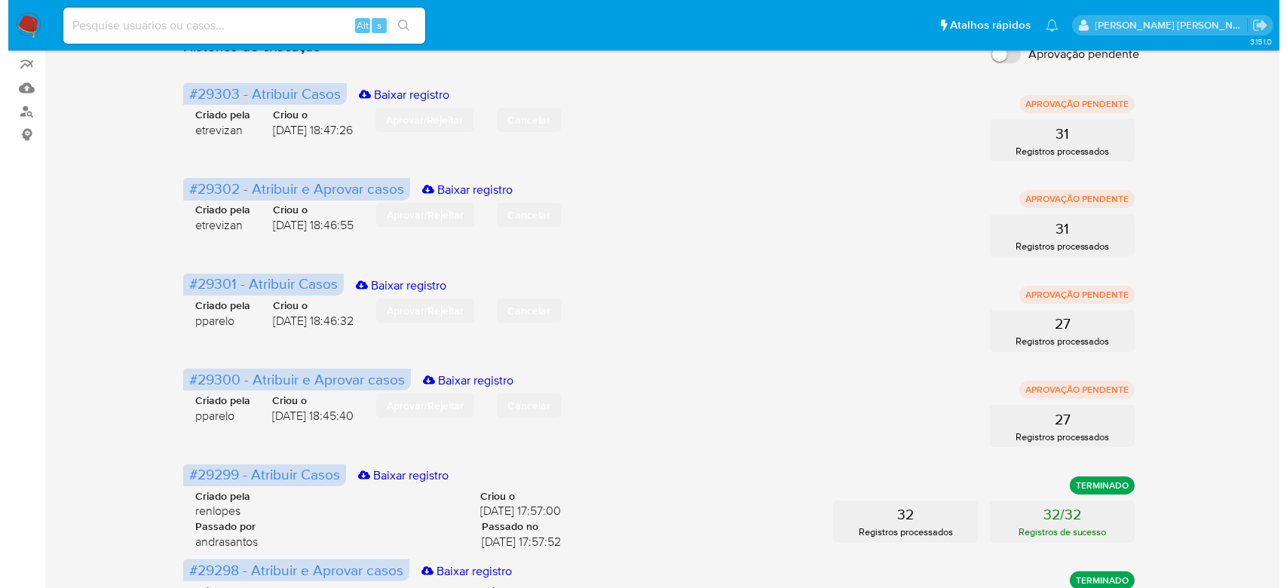
scroll to position [201, 0]
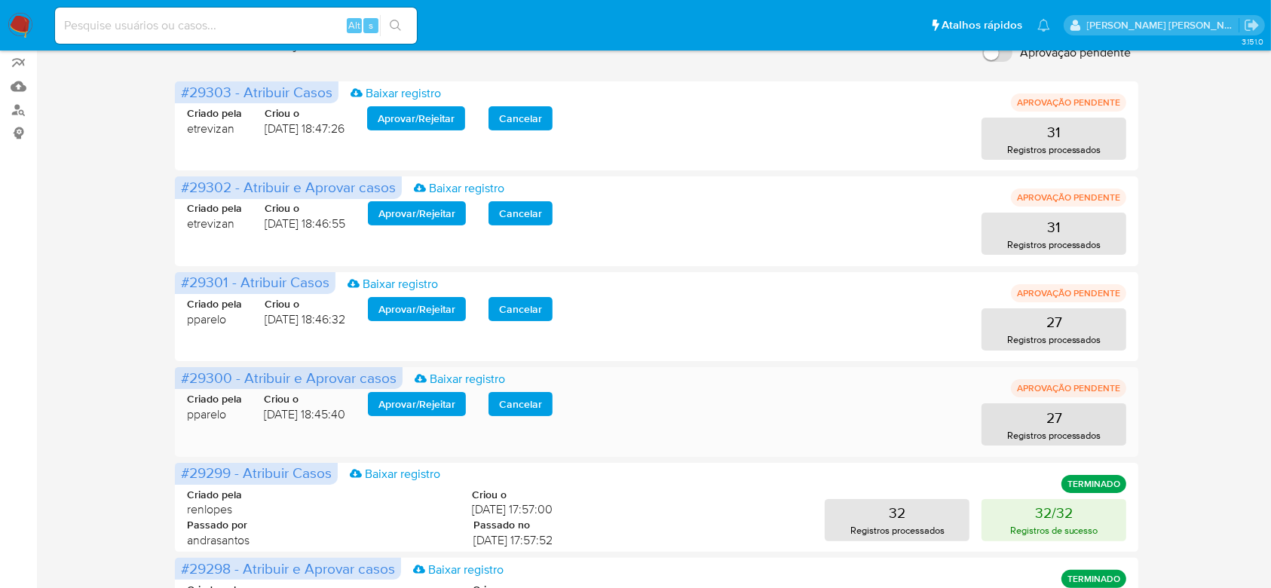
click at [410, 399] on span "Aprovar / Rejeitar" at bounding box center [417, 404] width 77 height 21
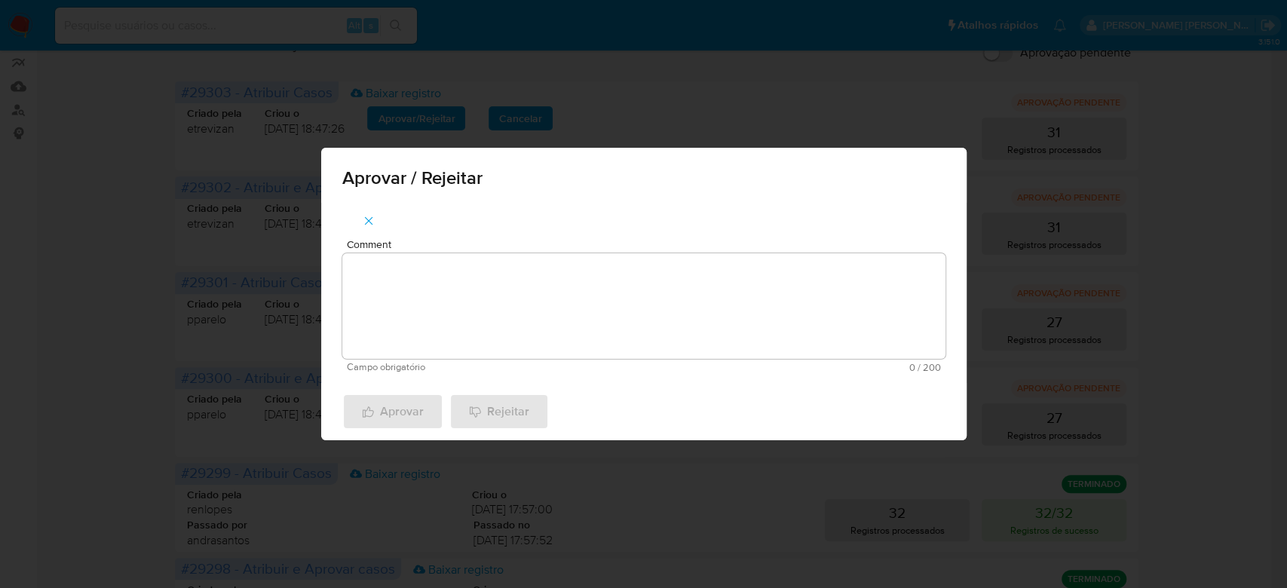
click at [447, 389] on div "Aprovar Rejeitar" at bounding box center [644, 411] width 646 height 57
click at [475, 285] on textarea "Comment" at bounding box center [643, 306] width 603 height 106
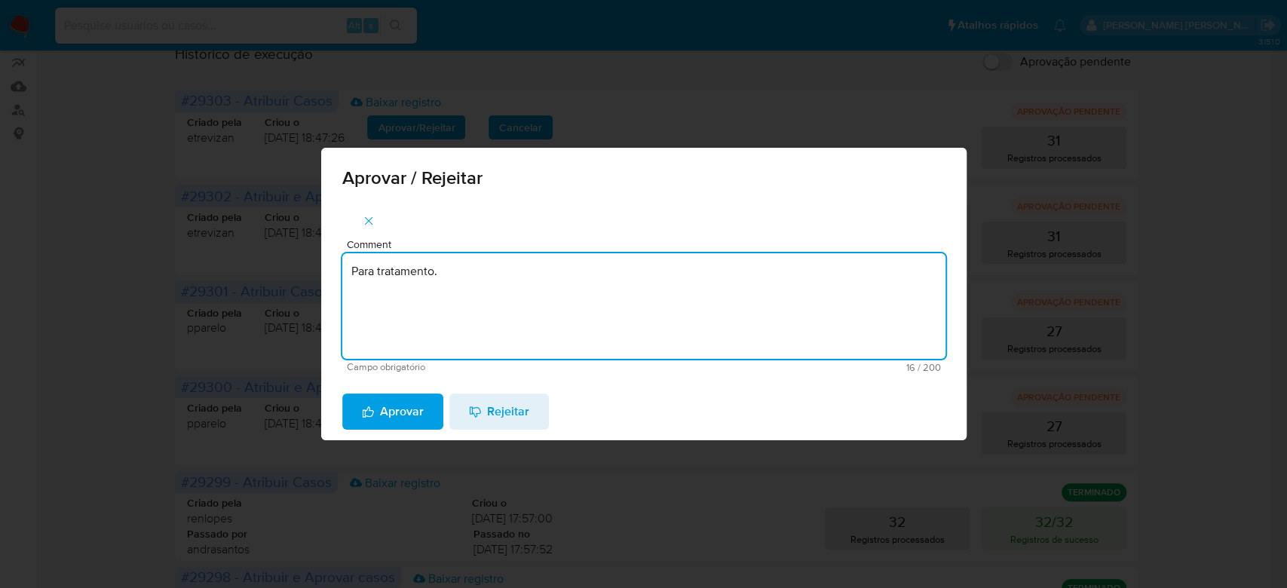
type textarea "Para tratamento."
click at [481, 252] on div "Comment Para tratamento. Campo obrigatório 16 / 200 184 caracteres restantes" at bounding box center [643, 305] width 603 height 133
drag, startPoint x: 471, startPoint y: 274, endPoint x: 313, endPoint y: 236, distance: 162.1
click at [316, 239] on div "Aprovar / Rejeitar Comment Para tratamento. Campo obrigatório 16 / 200 184 cara…" at bounding box center [643, 294] width 1287 height 588
click at [462, 293] on textarea "Para tratamento." at bounding box center [643, 306] width 603 height 106
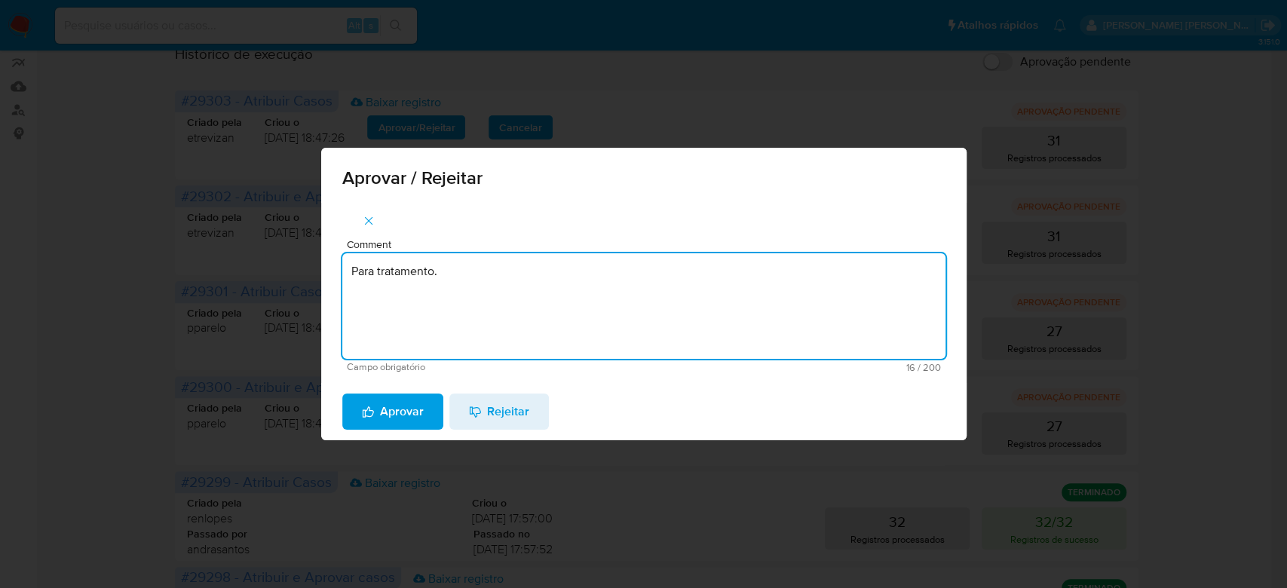
click at [425, 406] on button "Aprovar" at bounding box center [392, 412] width 101 height 36
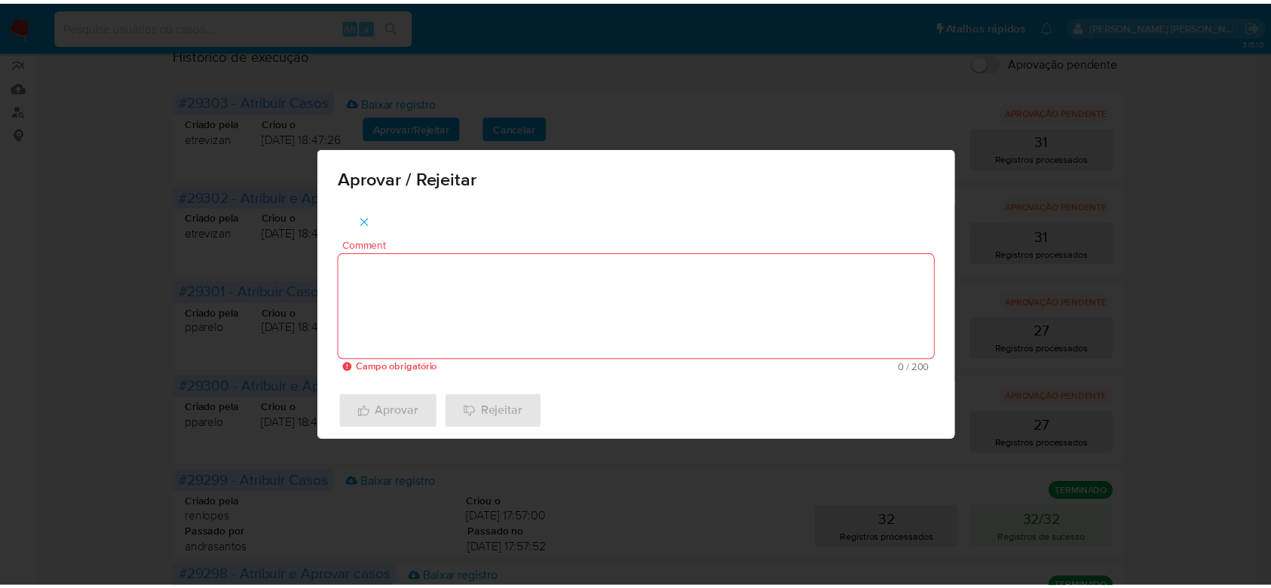
scroll to position [97, 0]
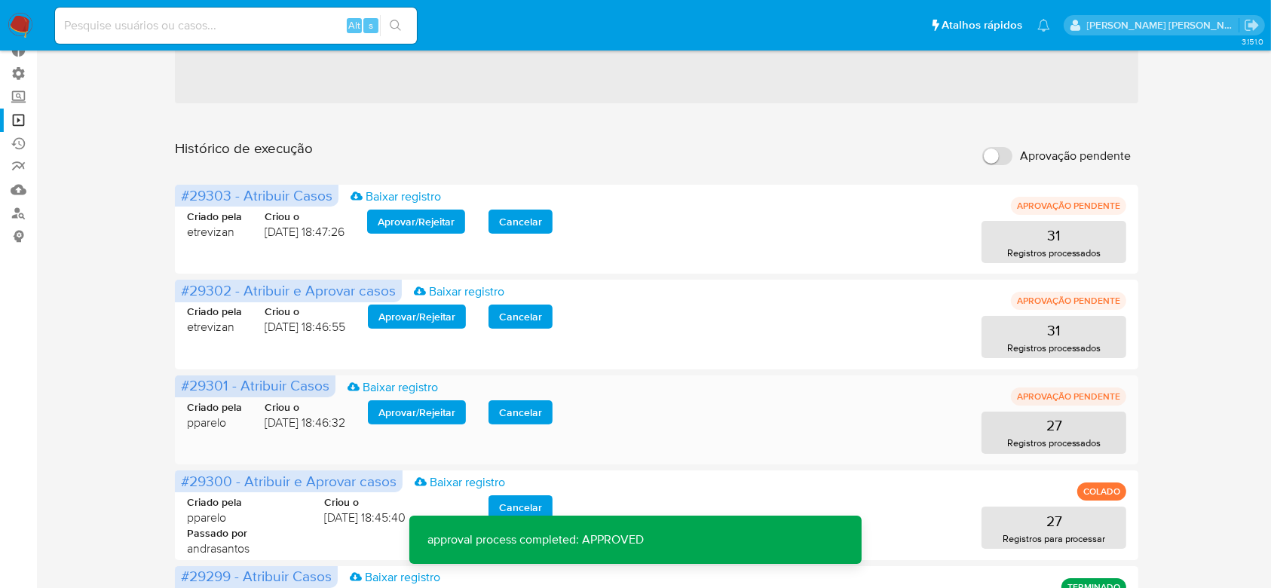
click at [428, 406] on span "Aprovar / Rejeitar" at bounding box center [417, 412] width 77 height 21
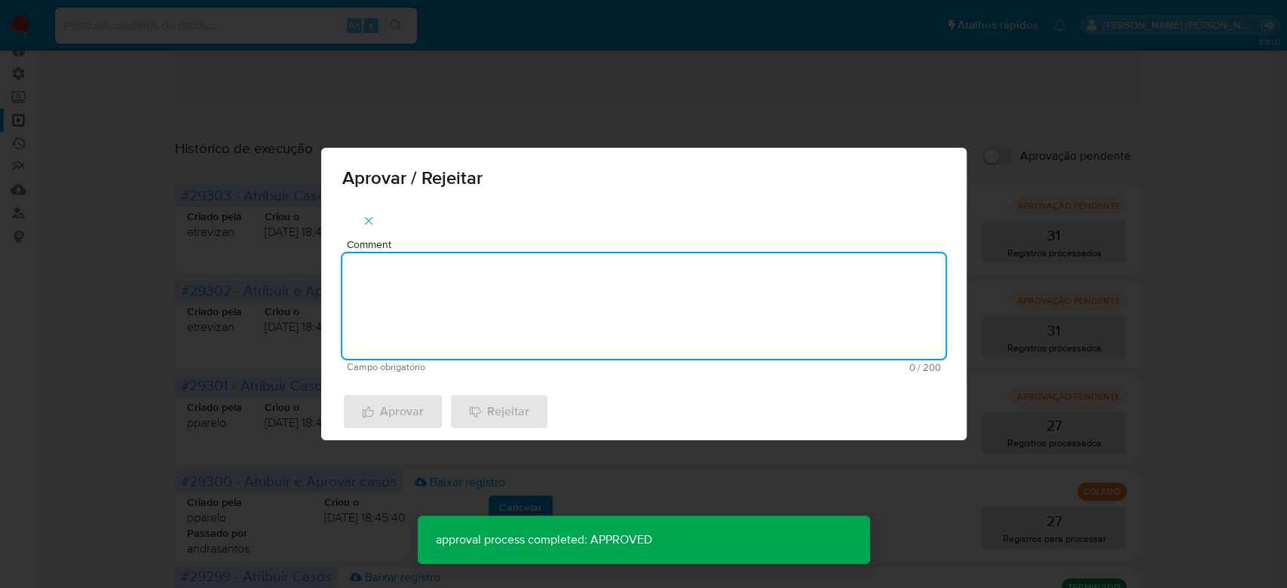
click at [422, 299] on textarea "Comment" at bounding box center [643, 306] width 603 height 106
paste textarea "Para tratamento."
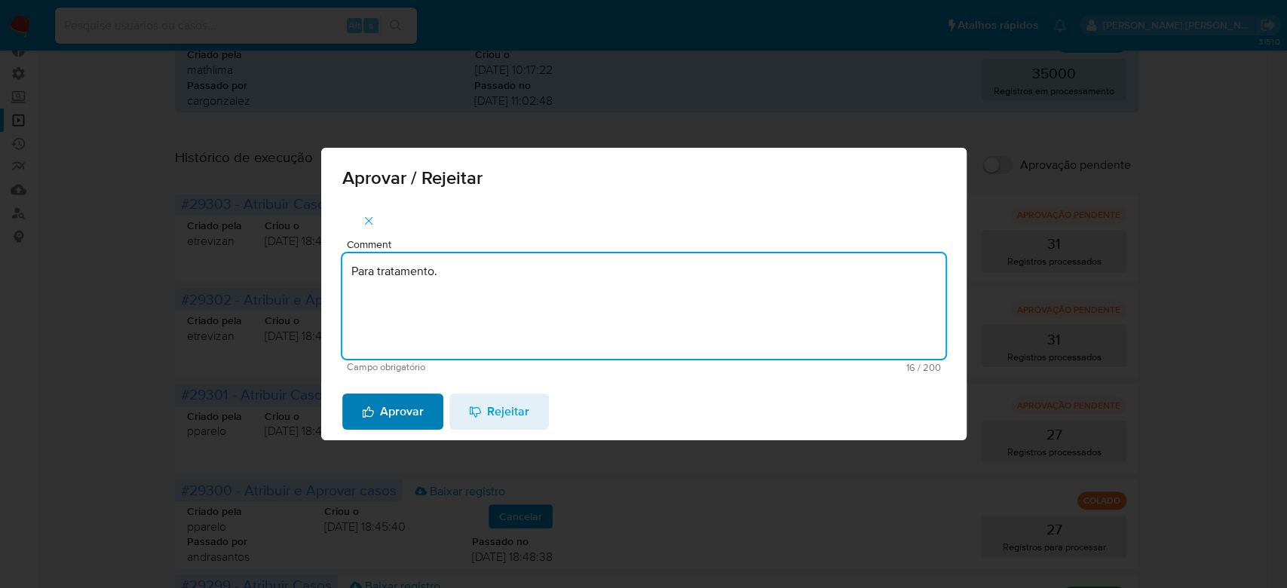
type textarea "Para tratamento."
click at [412, 409] on span "Aprovar" at bounding box center [393, 411] width 62 height 33
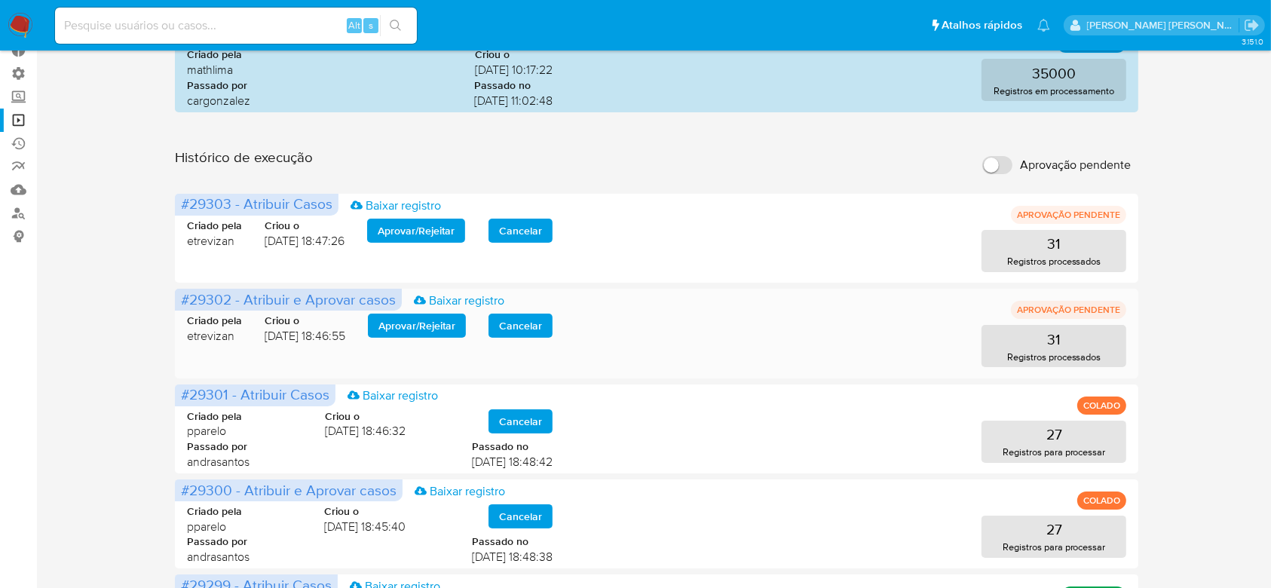
click at [406, 323] on span "Aprovar / Rejeitar" at bounding box center [417, 325] width 77 height 21
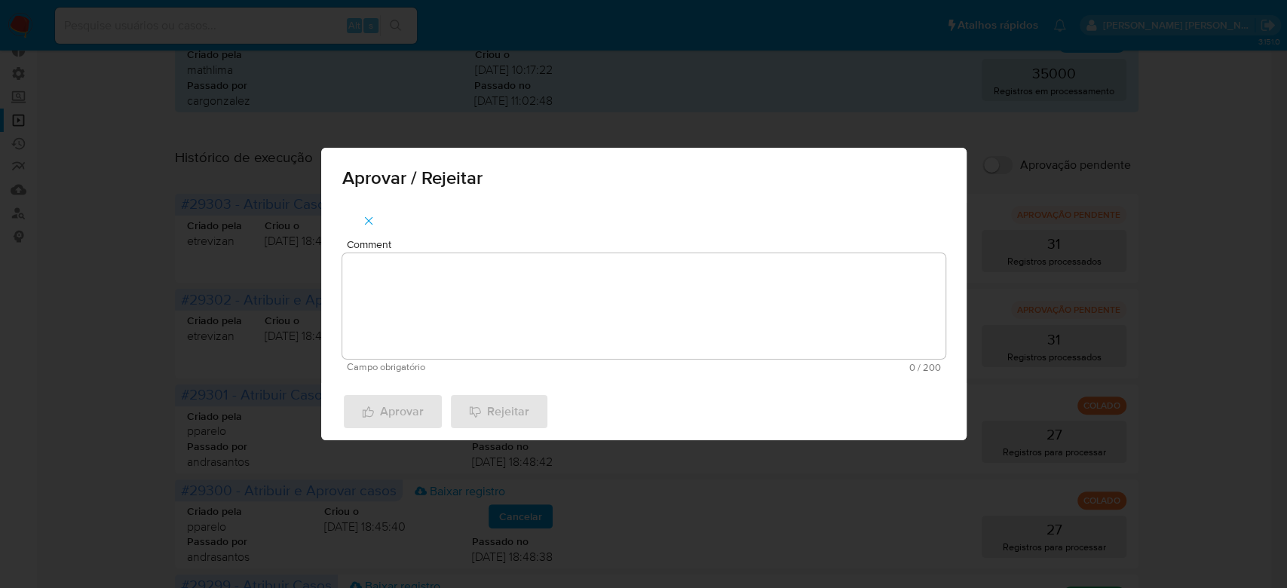
click at [415, 311] on textarea "Comment" at bounding box center [643, 306] width 603 height 106
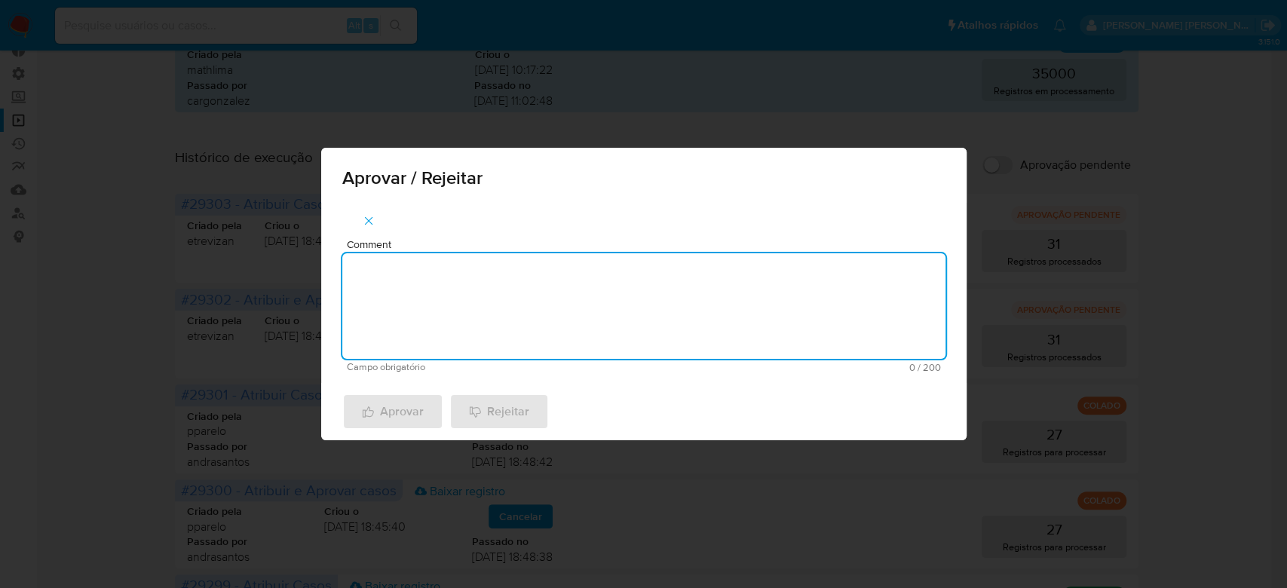
paste textarea "Para tratamento."
type textarea "Para tratamento."
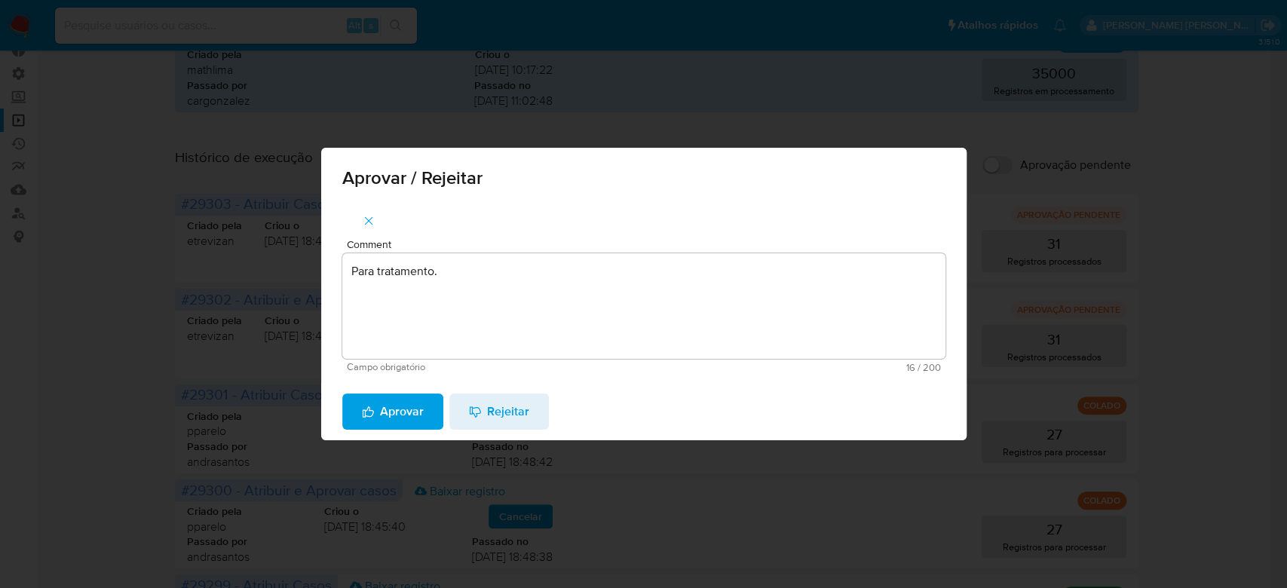
click at [392, 408] on span "Aprovar" at bounding box center [393, 411] width 62 height 33
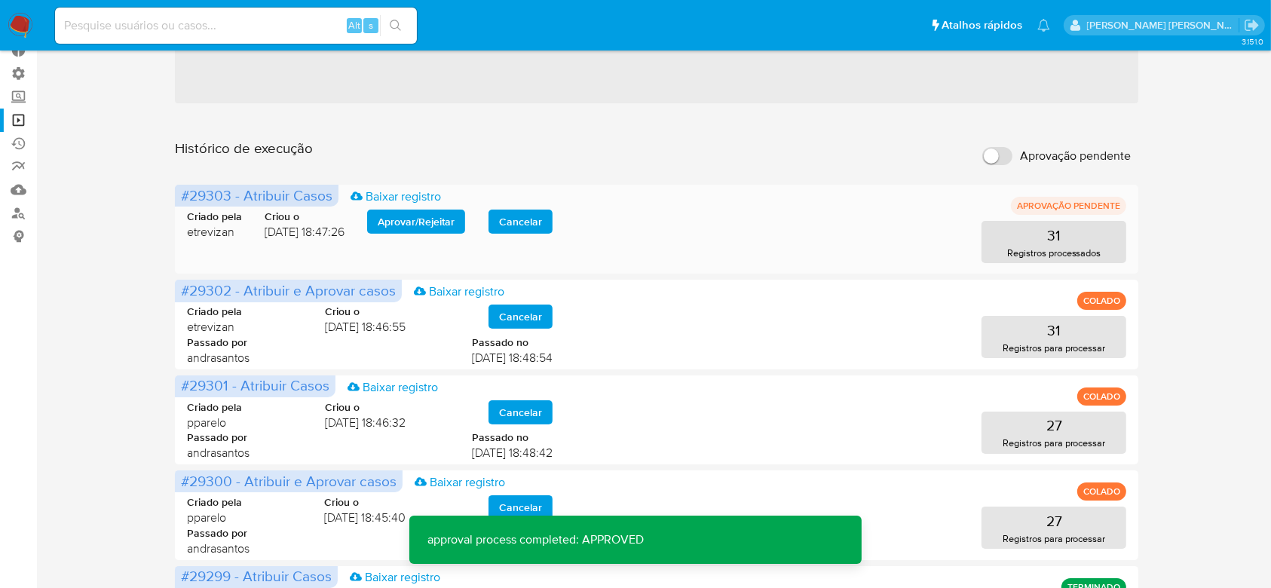
click at [416, 214] on span "Aprovar / Rejeitar" at bounding box center [416, 221] width 77 height 21
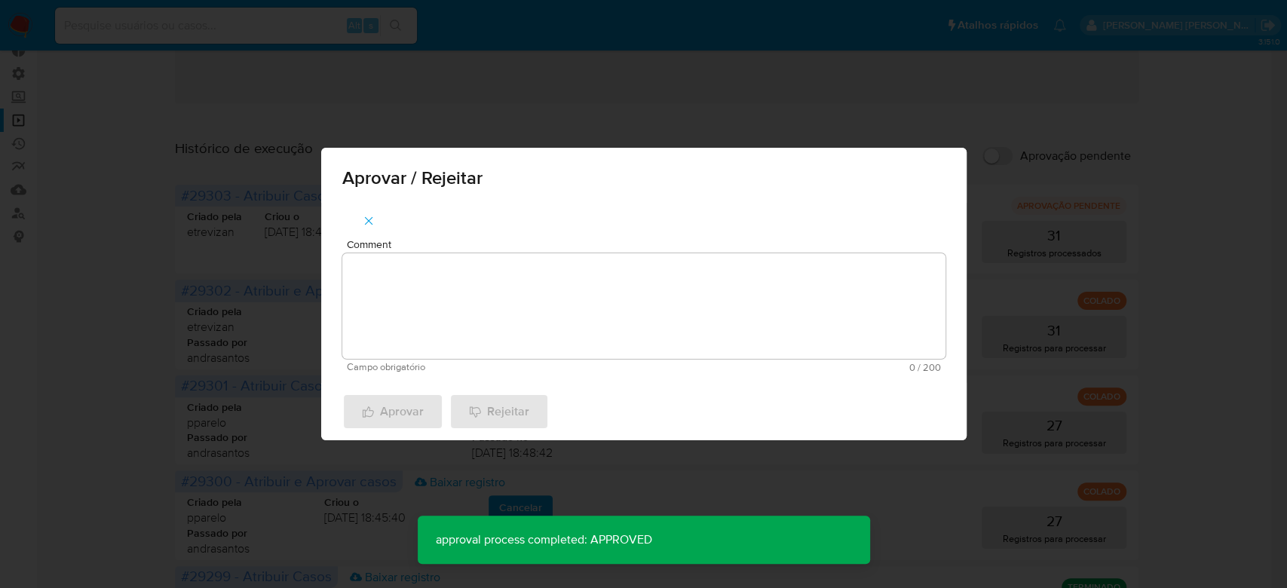
click at [406, 270] on textarea "Comment" at bounding box center [643, 306] width 603 height 106
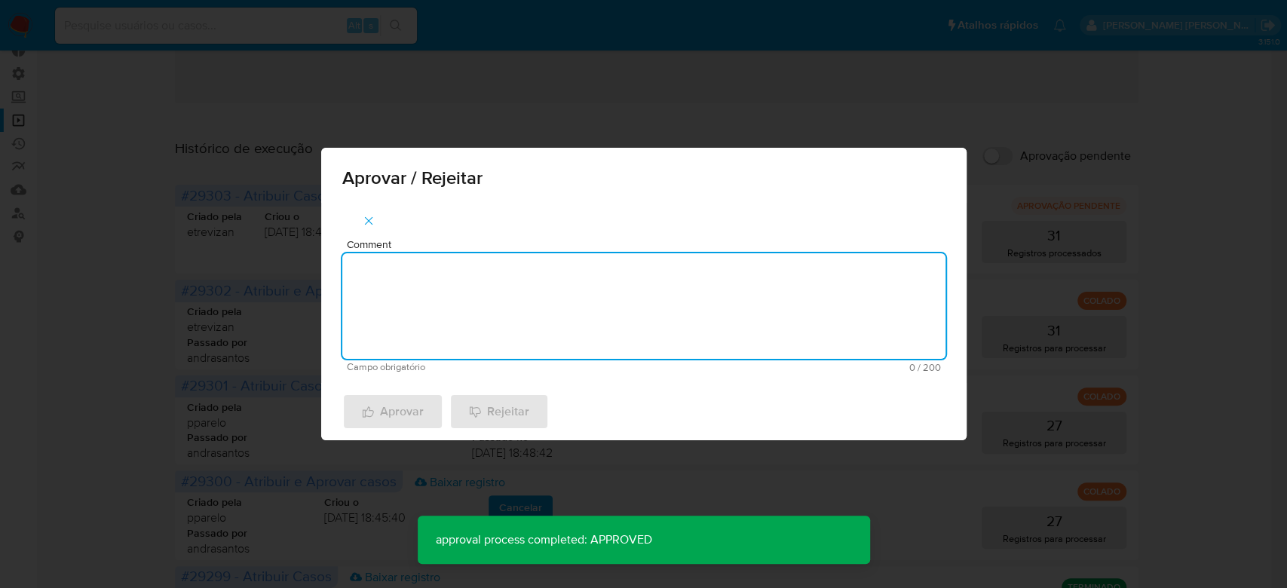
paste textarea "Para tratamento."
type textarea "Para tratamento."
click at [386, 410] on span "Aprovar" at bounding box center [393, 411] width 62 height 33
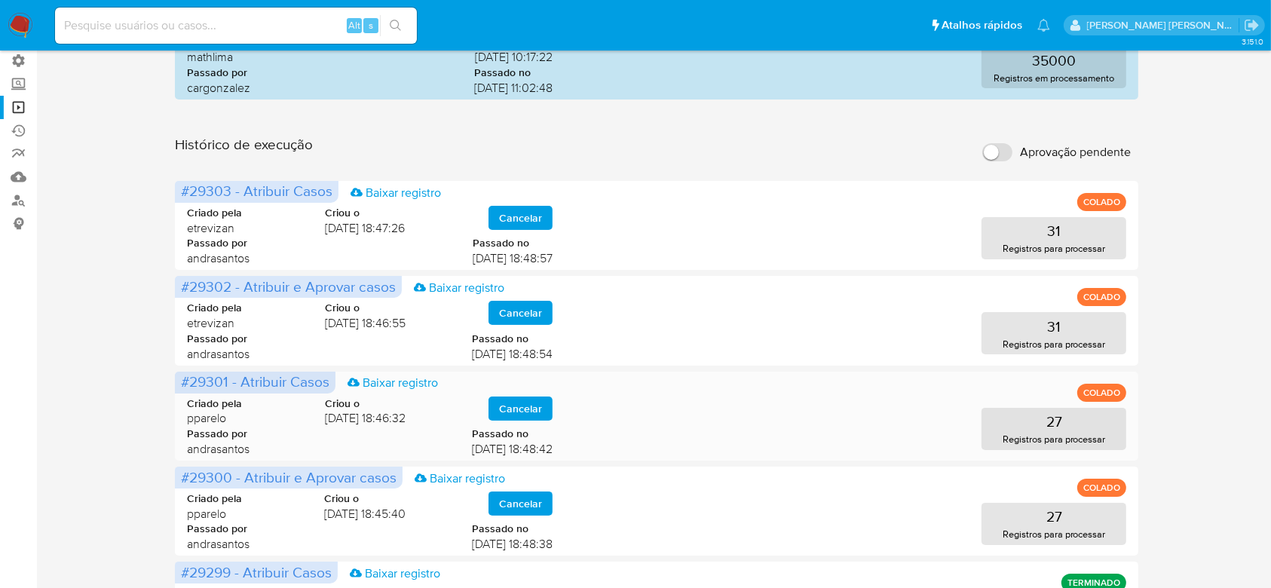
scroll to position [0, 0]
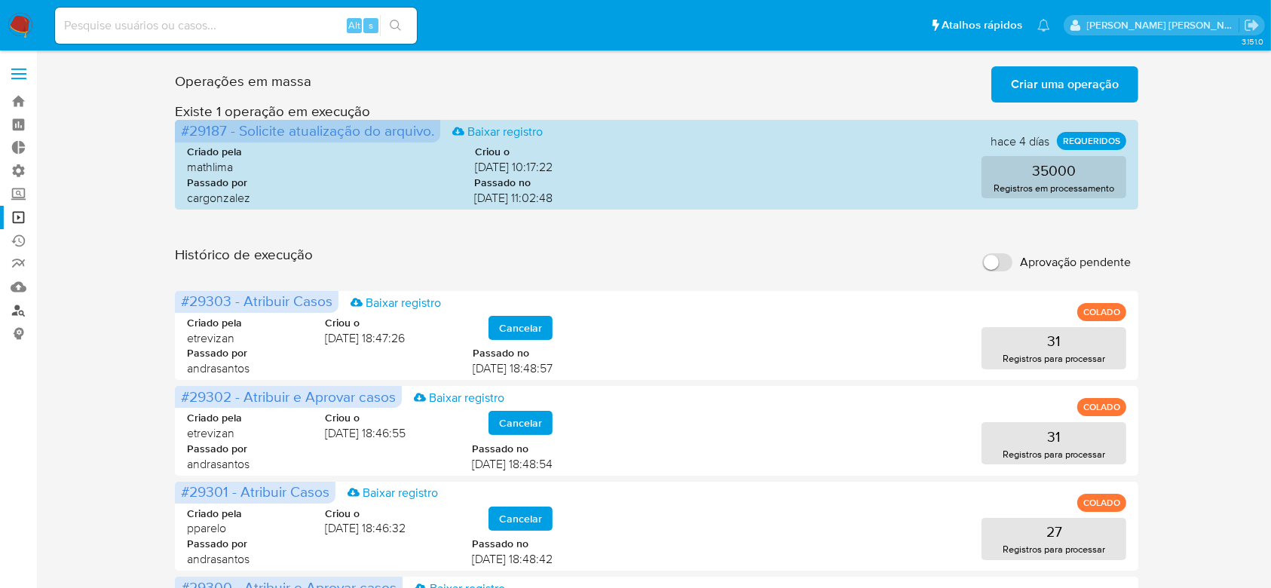
click at [24, 312] on link "Localizador de pessoas" at bounding box center [89, 310] width 179 height 23
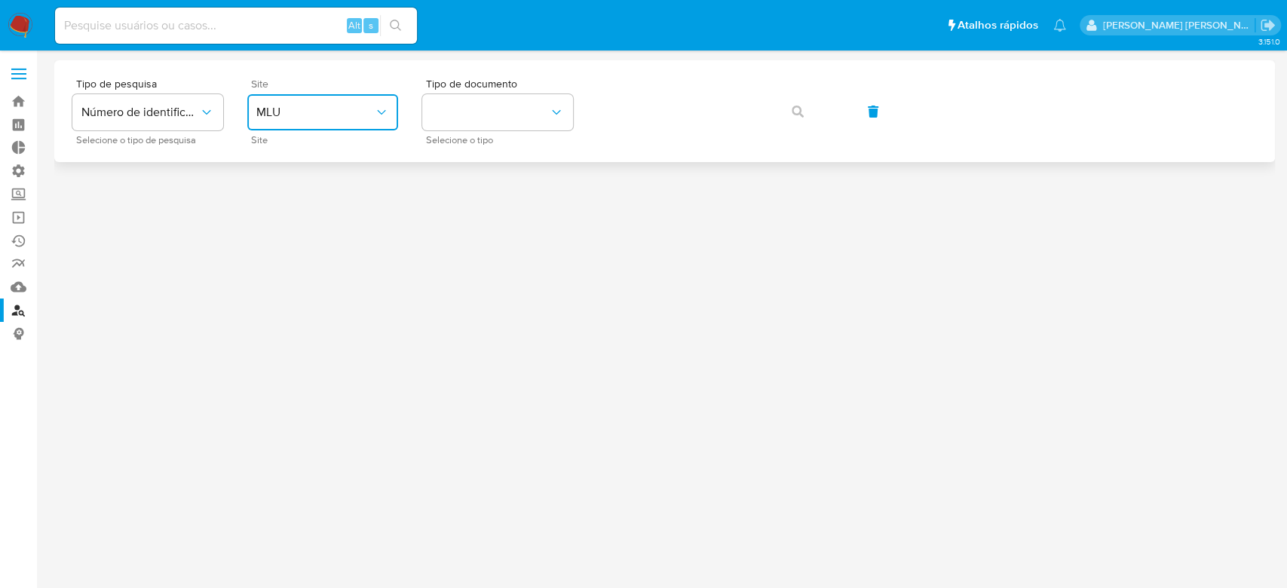
click at [391, 110] on button "MLU" at bounding box center [322, 112] width 151 height 36
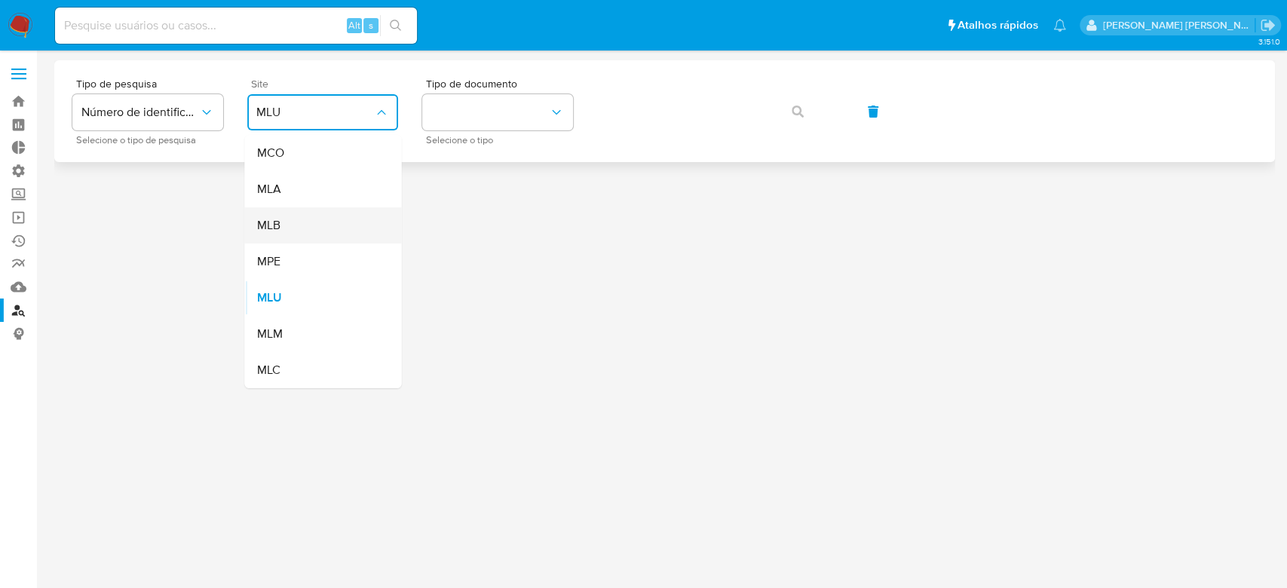
click at [315, 232] on div "MLB" at bounding box center [318, 225] width 124 height 36
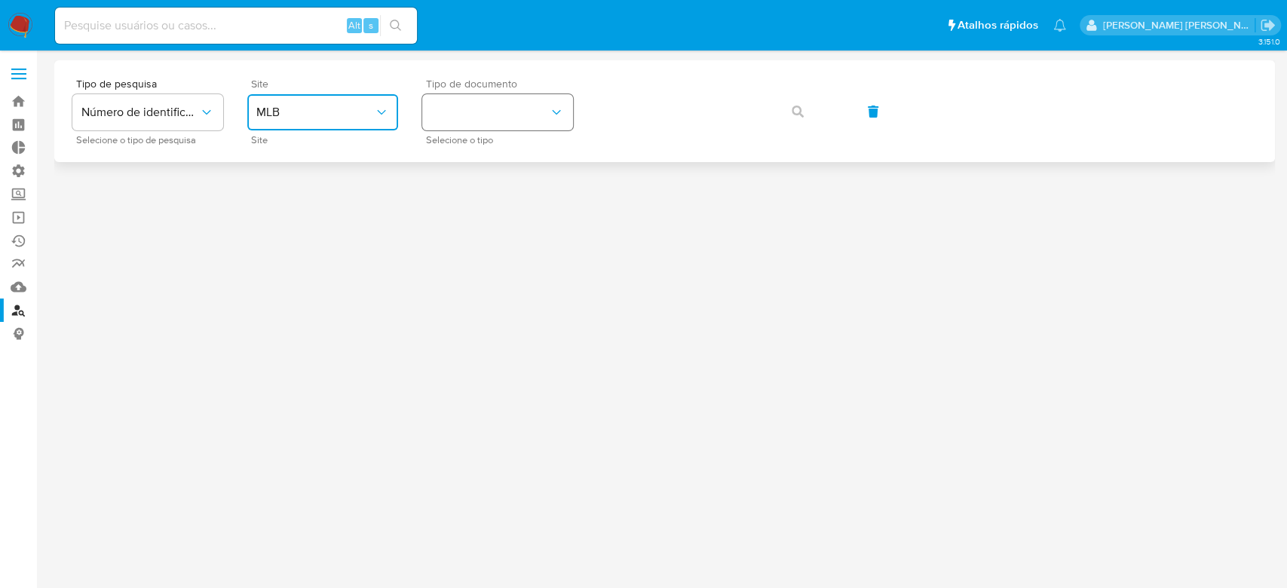
click at [458, 117] on button "identificationType" at bounding box center [497, 112] width 151 height 36
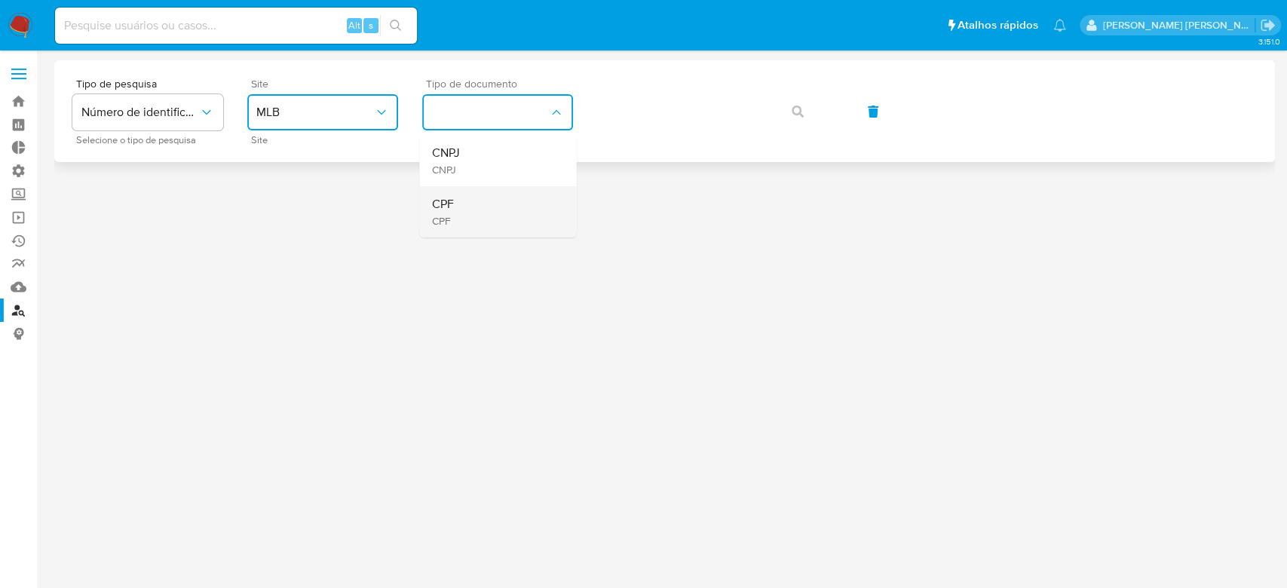
click at [458, 211] on div "CPF CPF" at bounding box center [493, 211] width 124 height 51
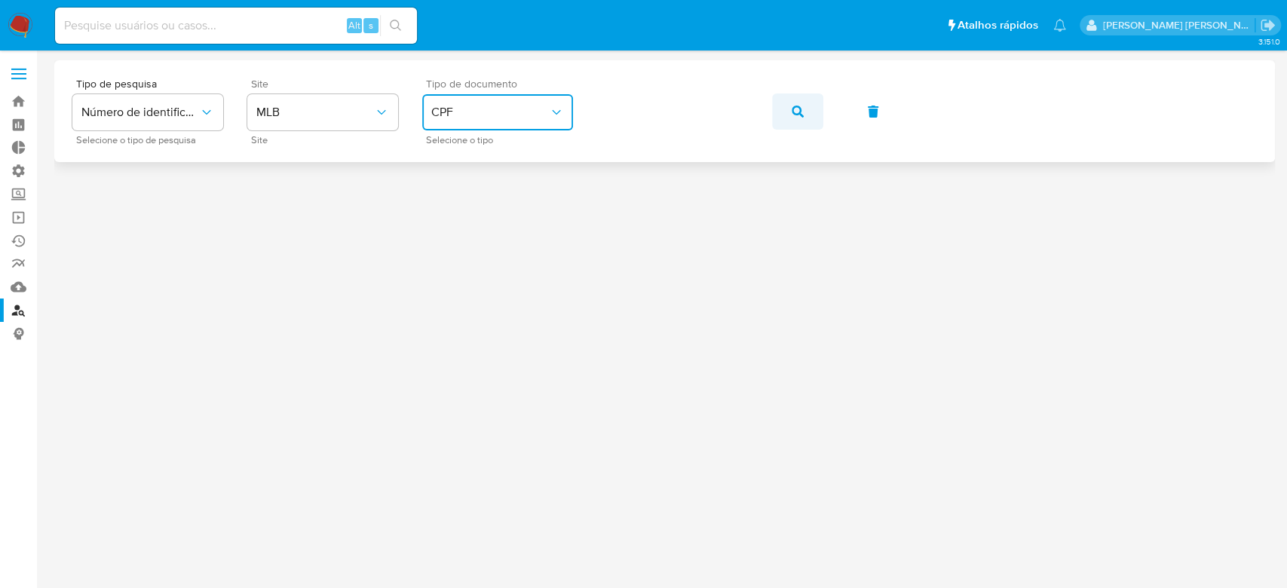
click at [811, 110] on button "button" at bounding box center [797, 112] width 51 height 36
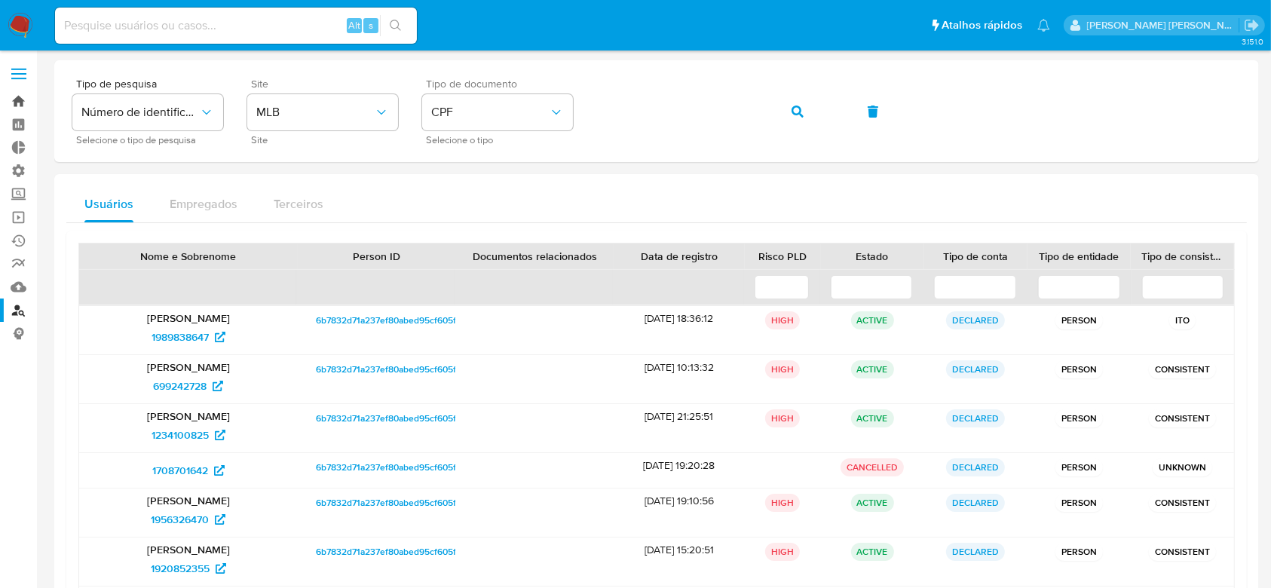
click at [18, 104] on link "Bandeja" at bounding box center [89, 101] width 179 height 23
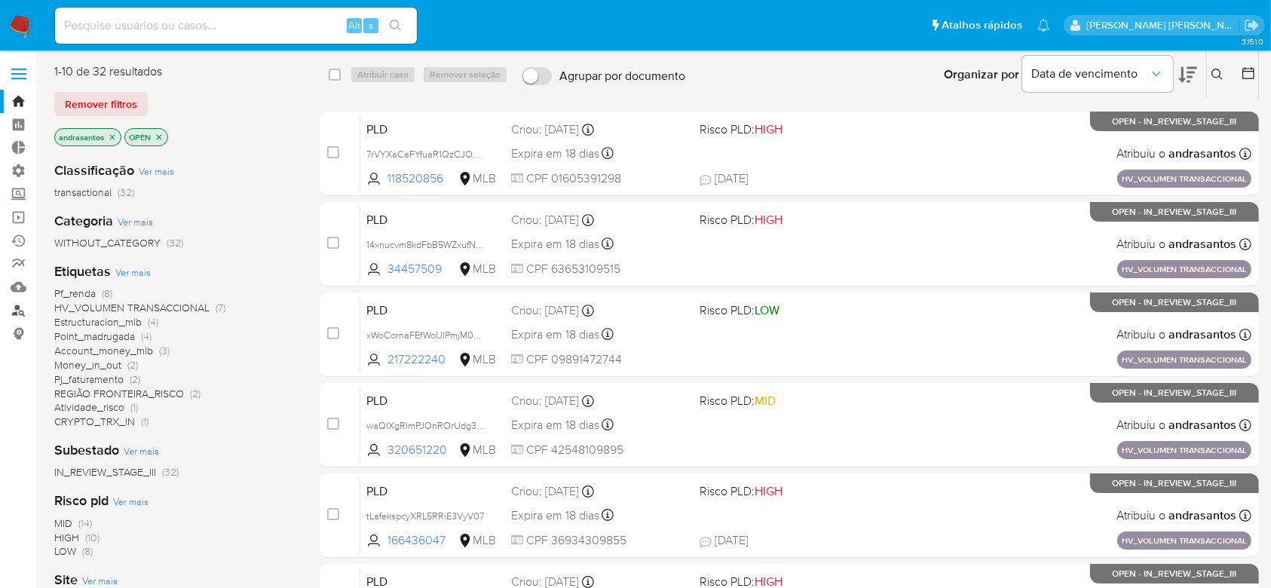
click at [20, 309] on link "Localizador de pessoas" at bounding box center [89, 310] width 179 height 23
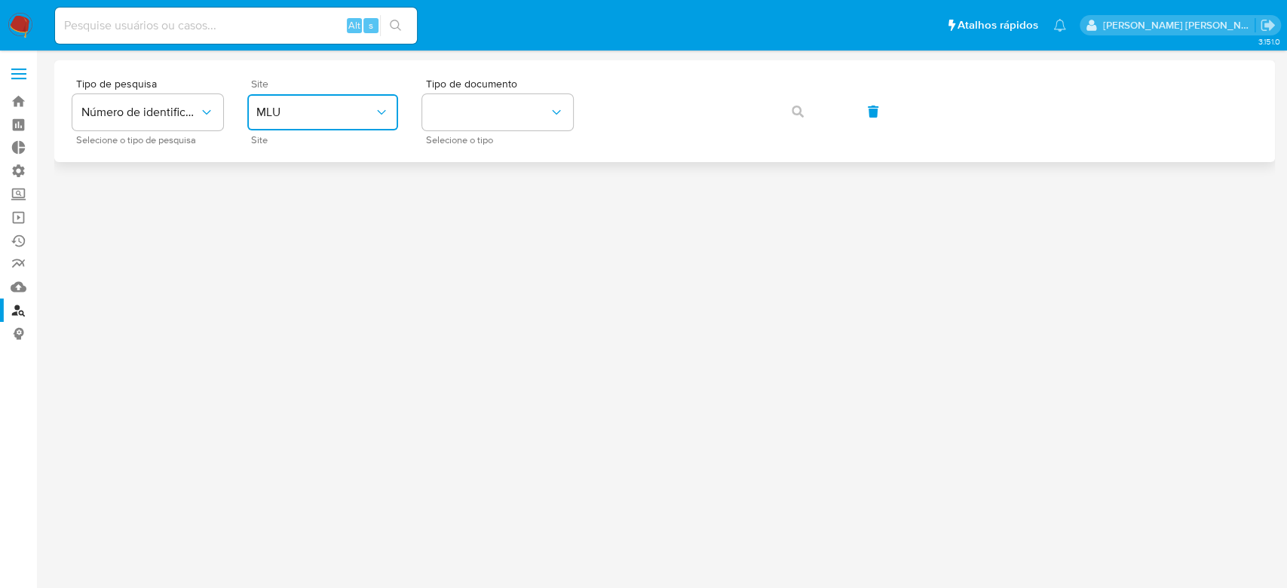
click at [384, 115] on icon "site_id" at bounding box center [381, 112] width 15 height 15
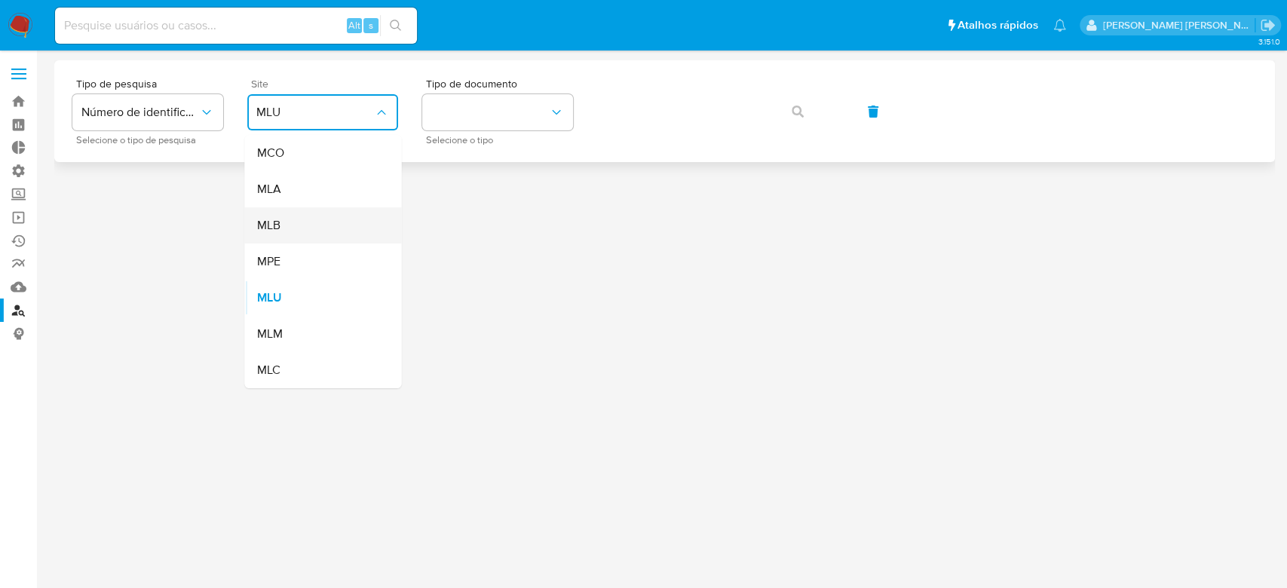
click at [307, 222] on div "MLB" at bounding box center [318, 225] width 124 height 36
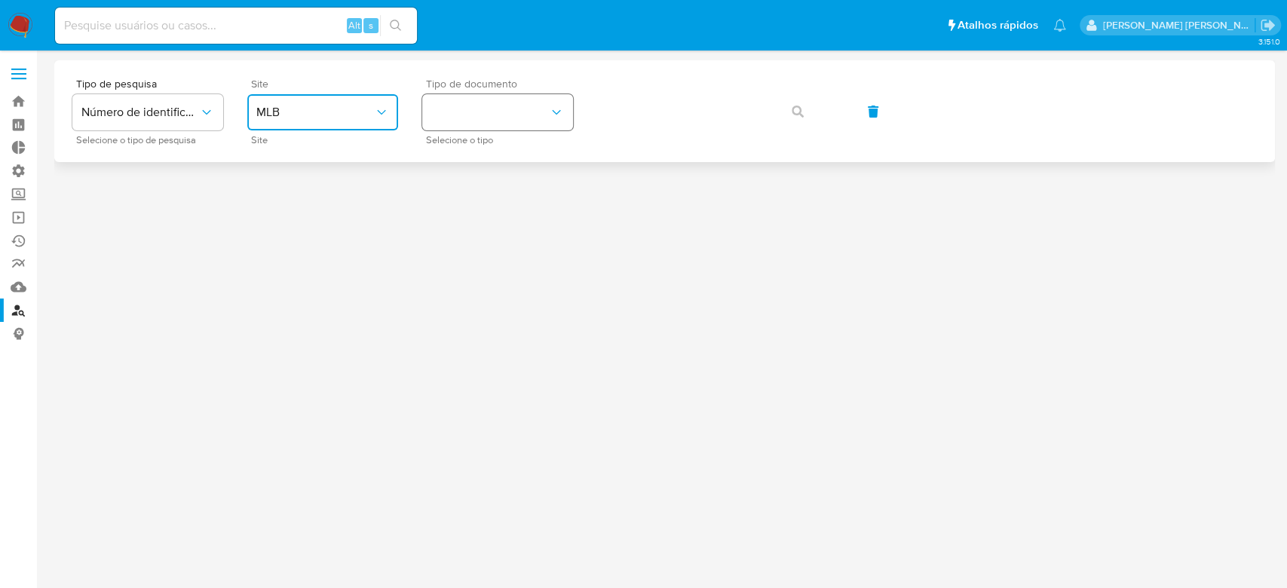
click at [533, 100] on button "identificationType" at bounding box center [497, 112] width 151 height 36
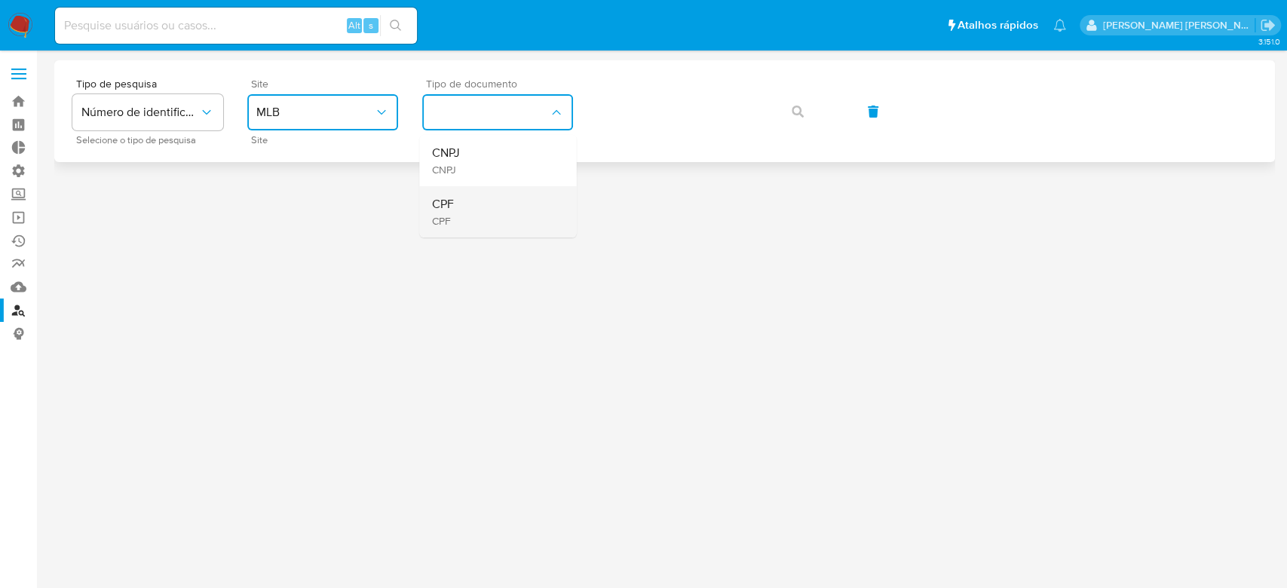
click at [489, 196] on div "CPF CPF" at bounding box center [493, 211] width 124 height 51
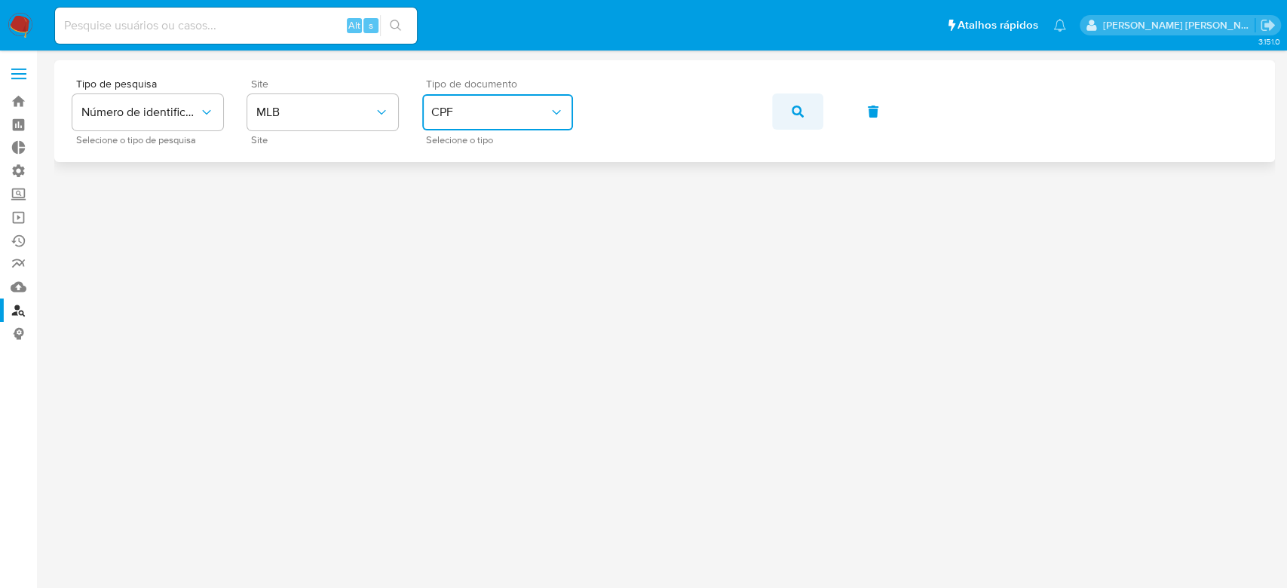
click at [803, 107] on button "button" at bounding box center [797, 112] width 51 height 36
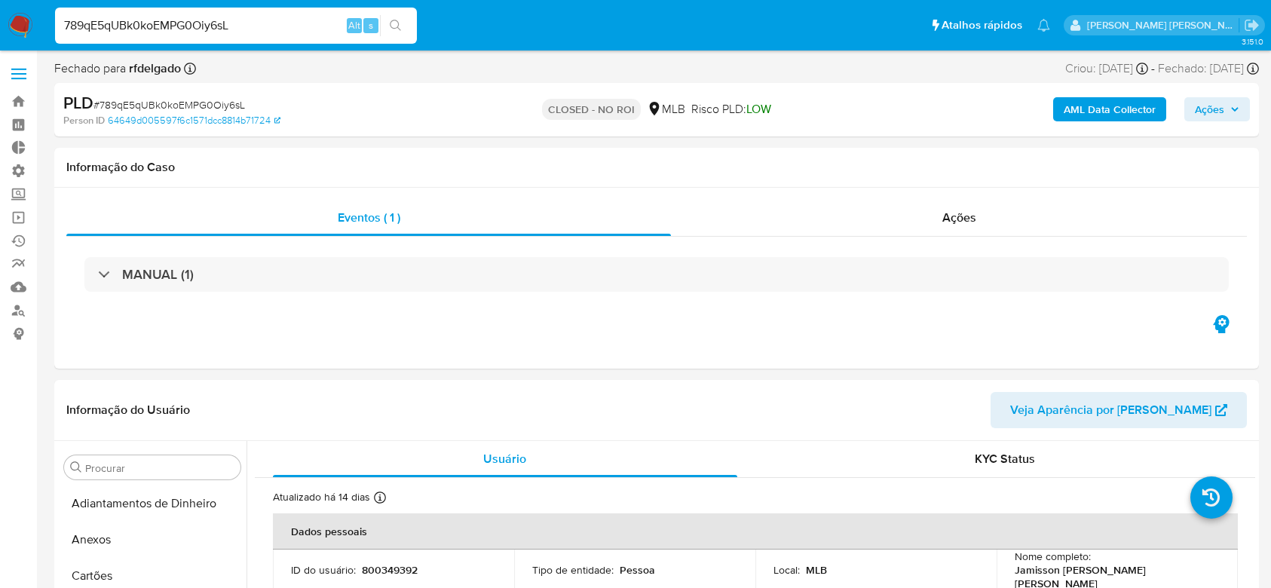
select select "10"
